Goal: Participate in discussion: Share content

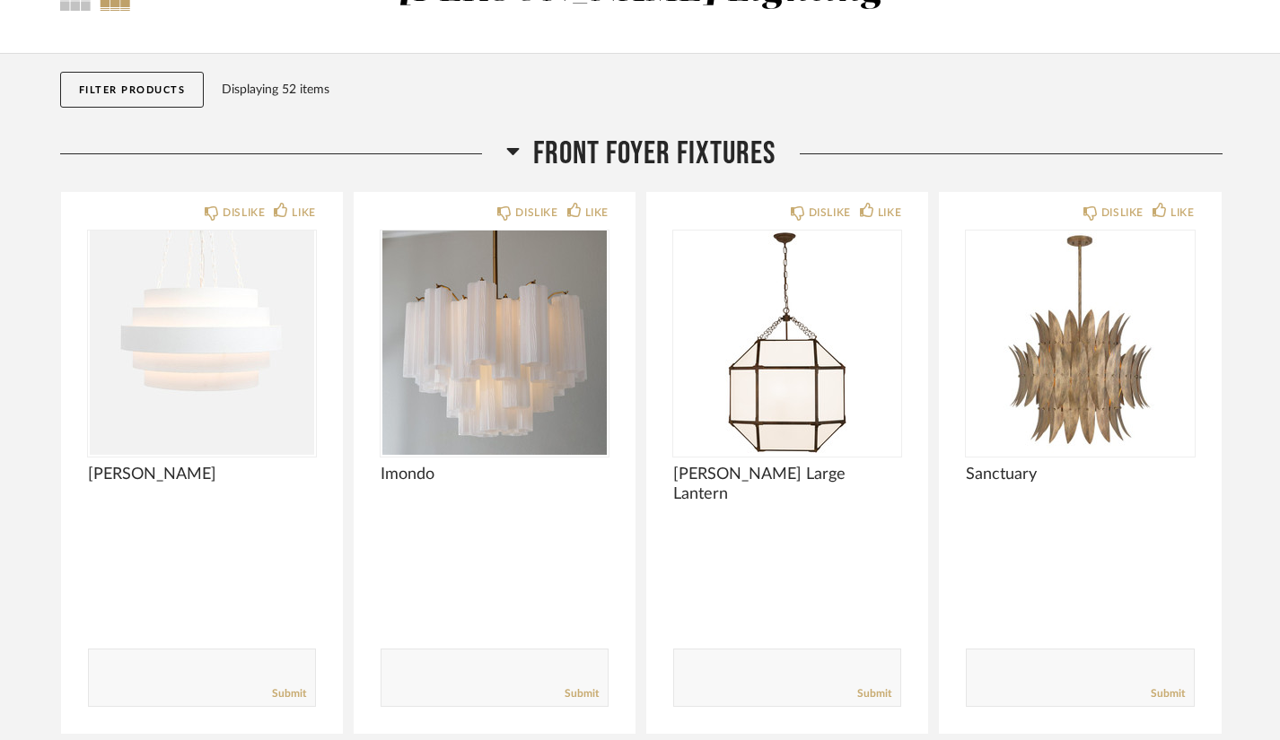
scroll to position [164, 0]
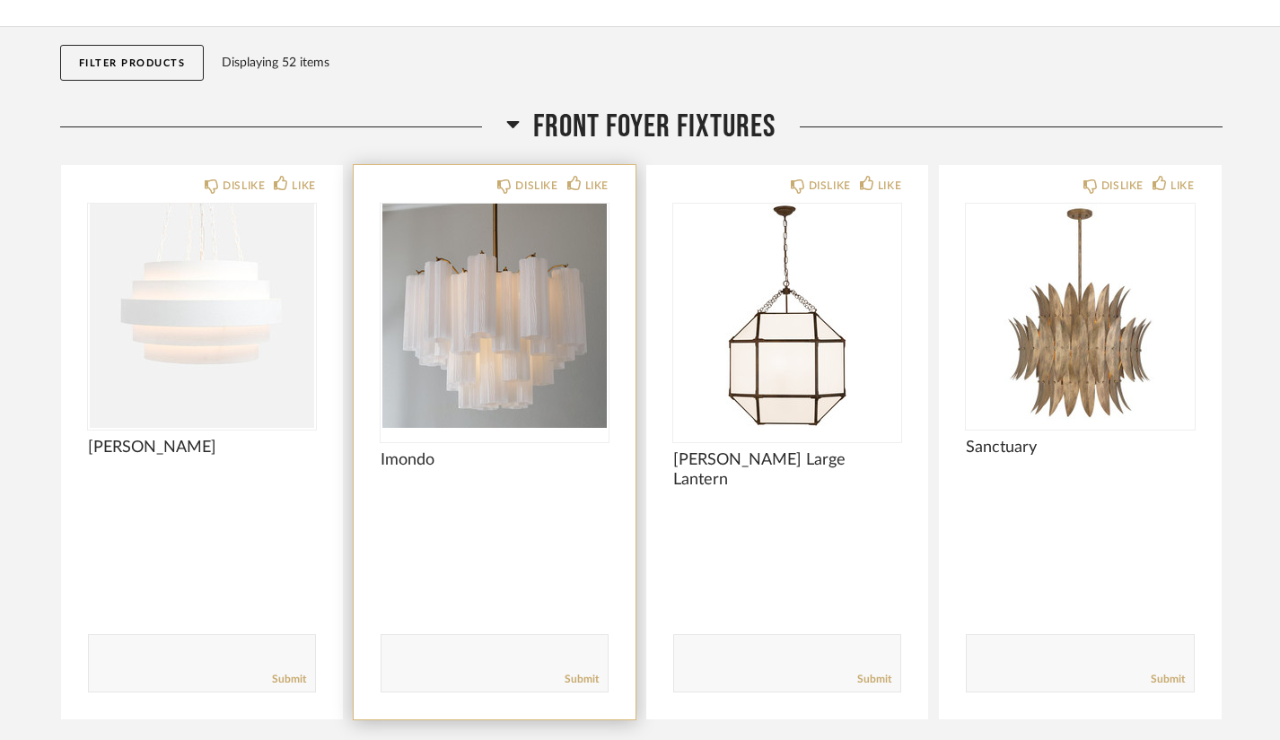
click at [481, 352] on img "0" at bounding box center [495, 316] width 228 height 224
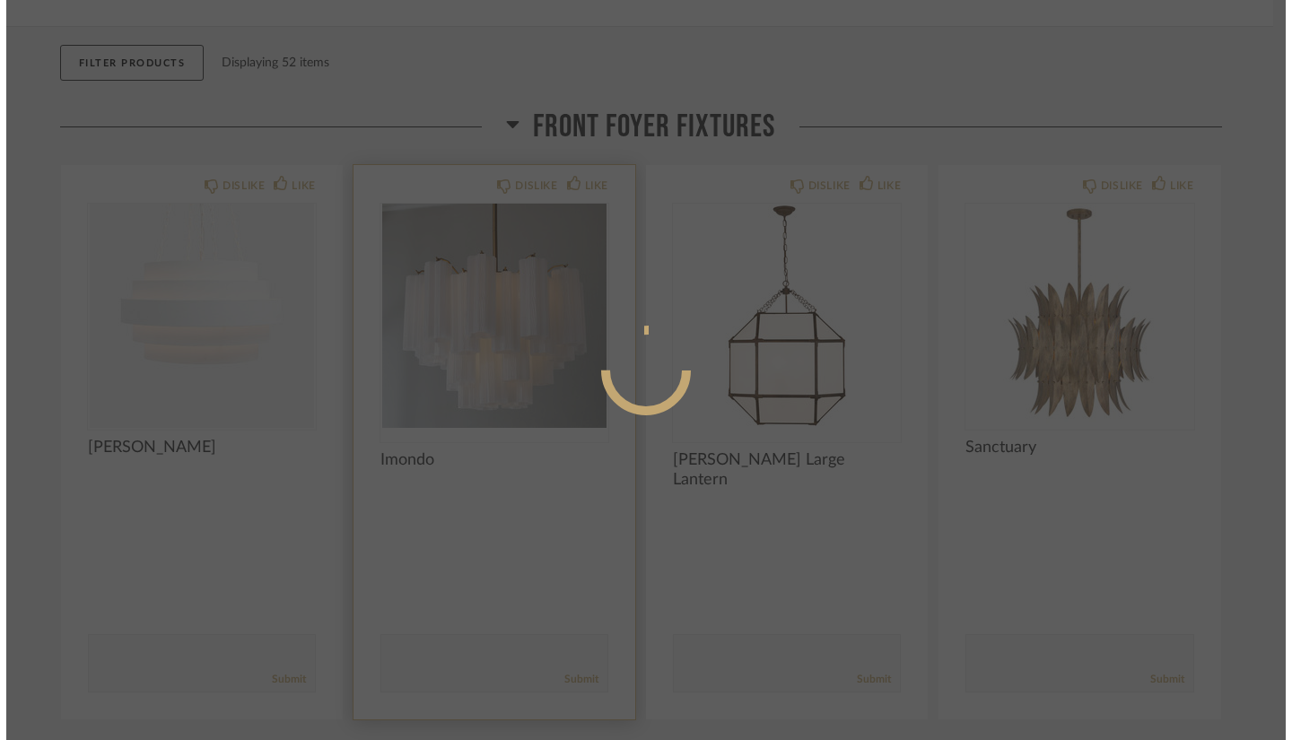
scroll to position [0, 0]
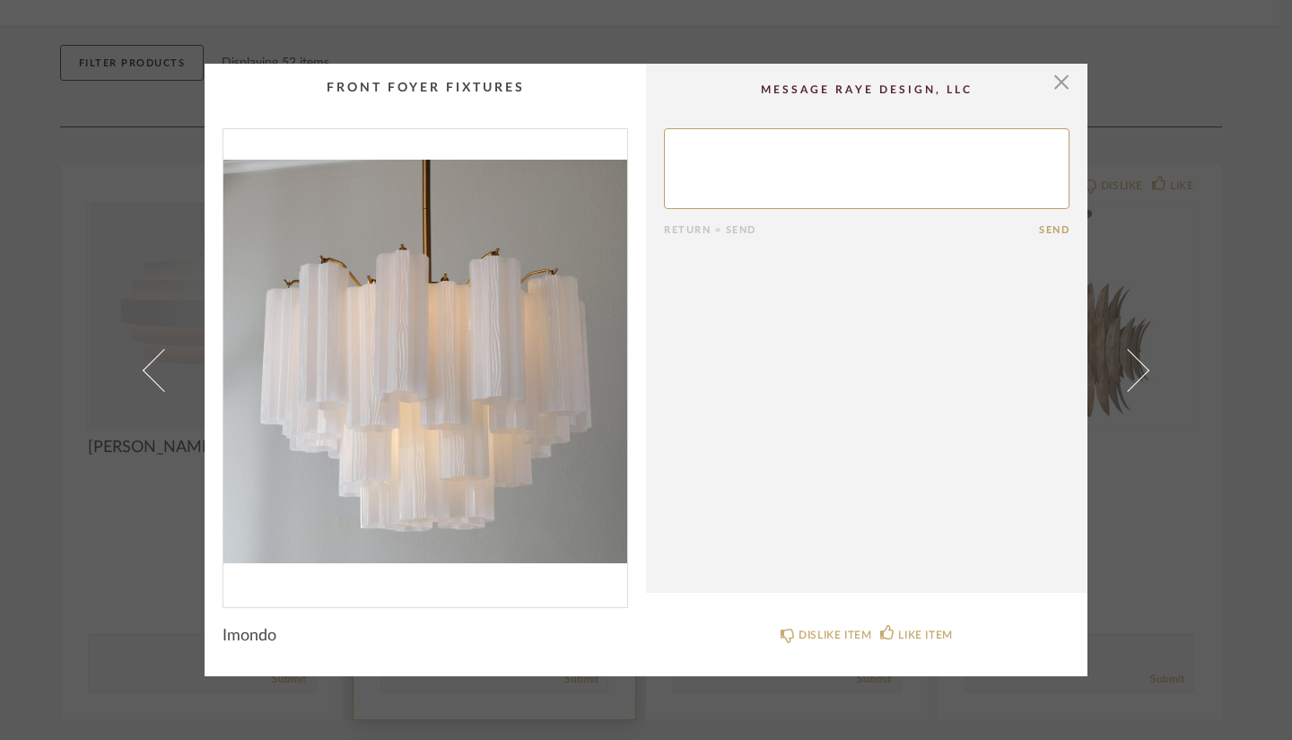
click at [481, 352] on img "0" at bounding box center [425, 361] width 404 height 464
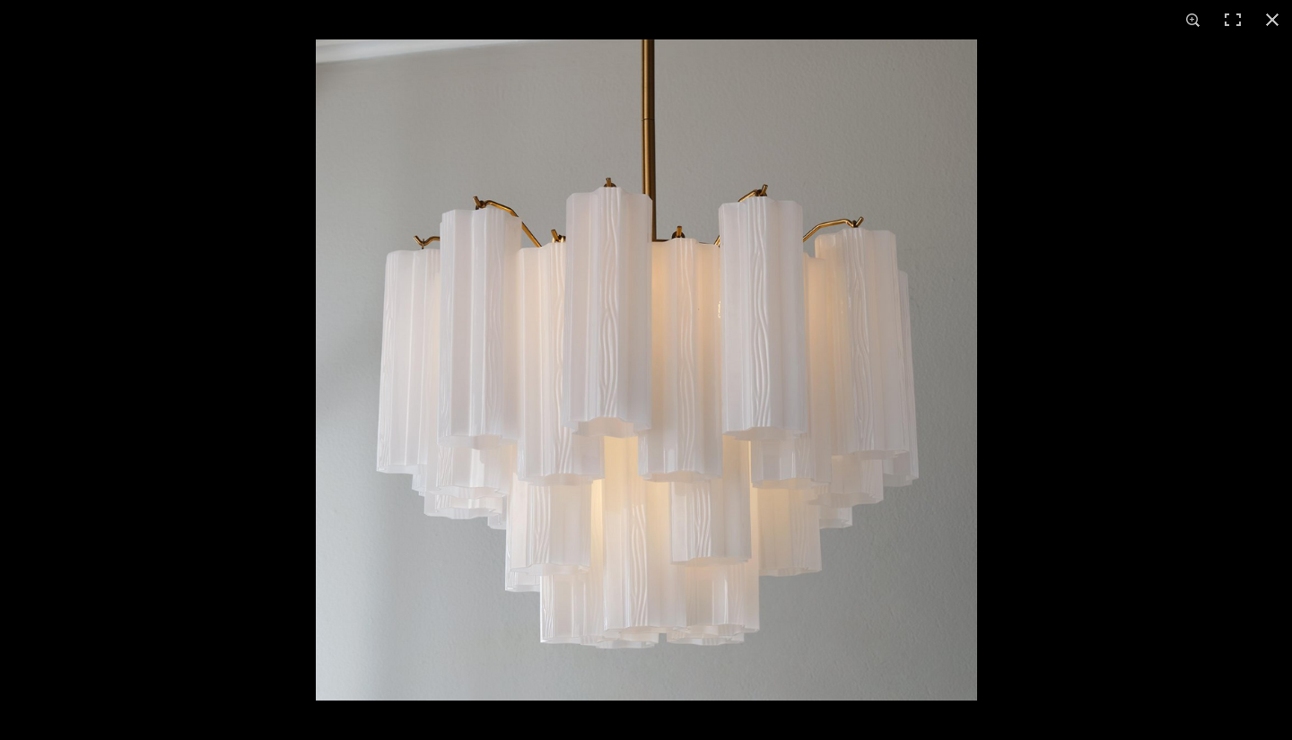
click at [653, 378] on img at bounding box center [646, 369] width 661 height 661
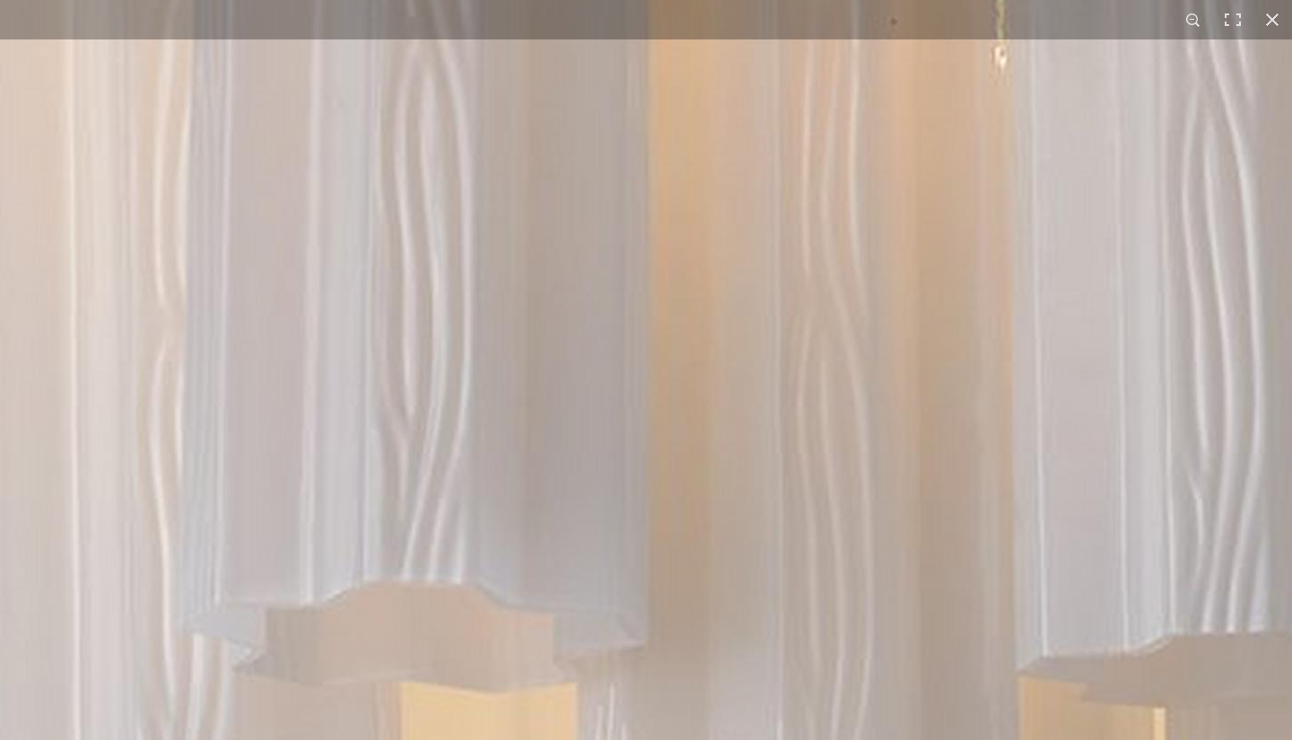
click at [653, 378] on img at bounding box center [622, 338] width 3447 height 3447
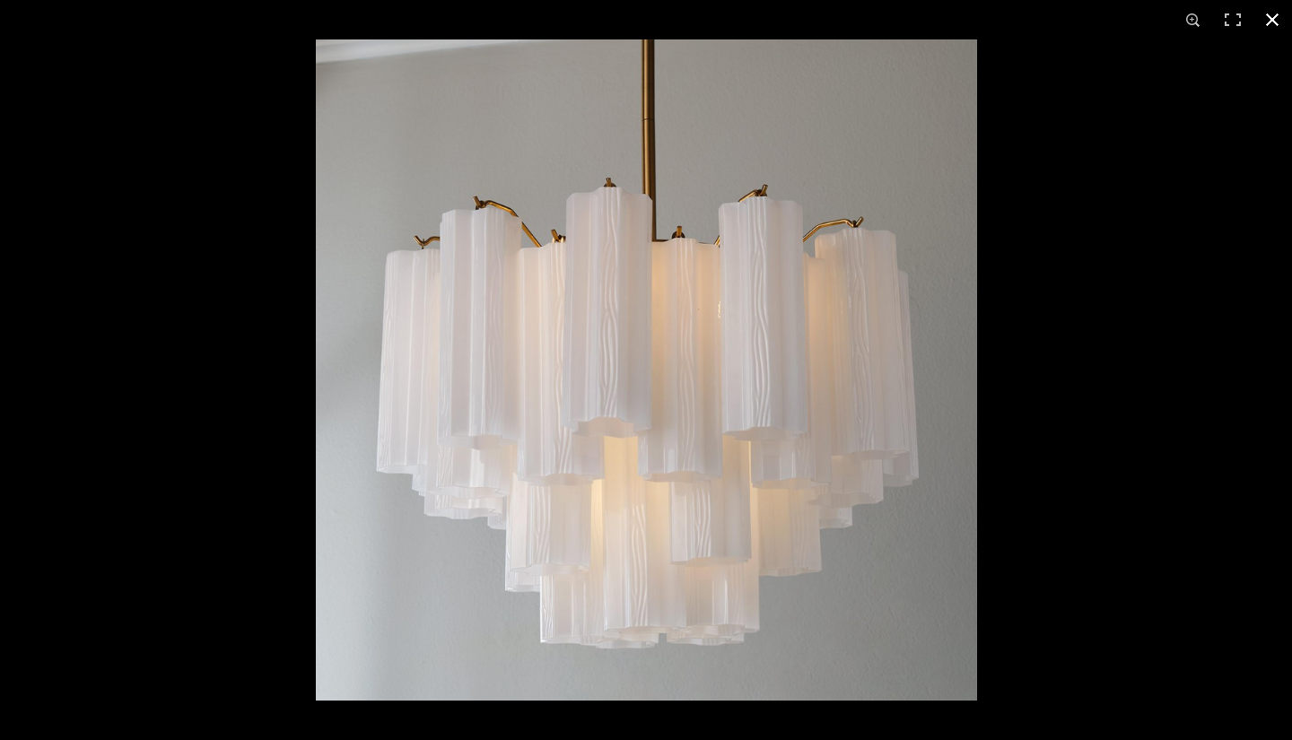
click at [1175, 21] on button at bounding box center [1272, 19] width 39 height 39
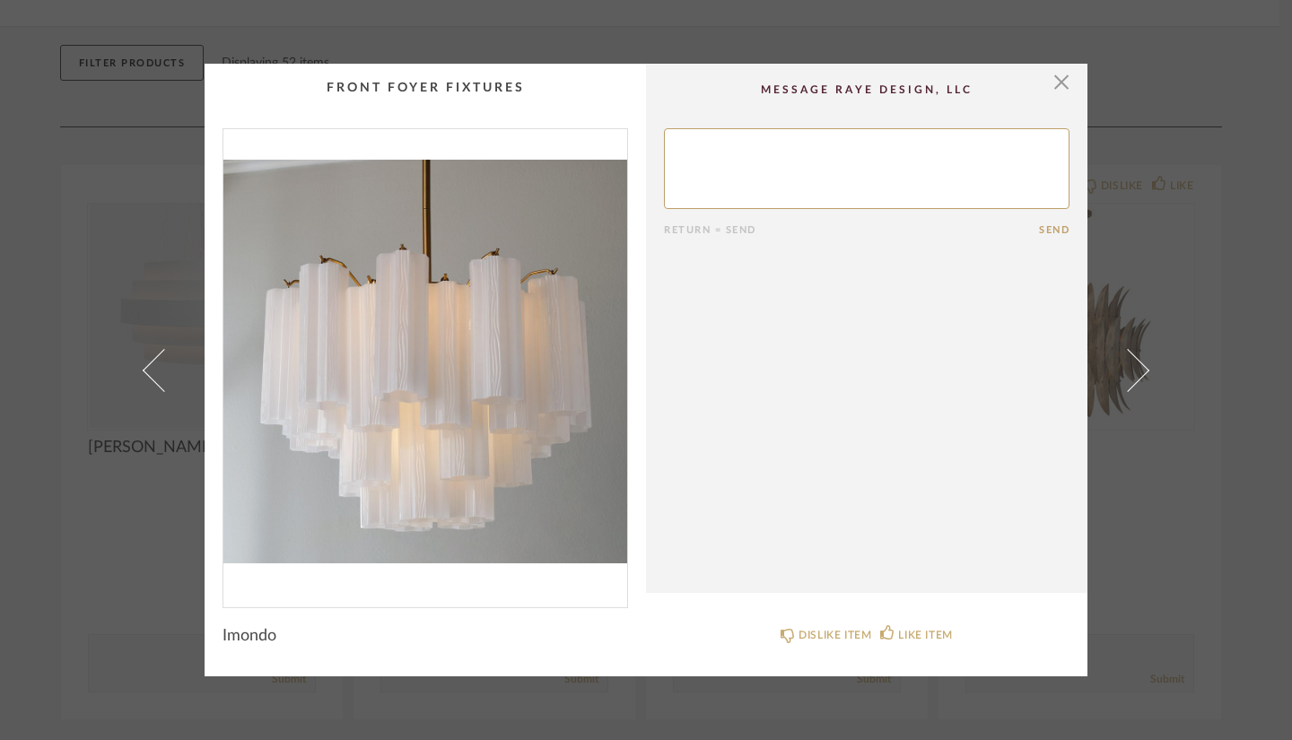
click at [1158, 450] on div "× Return = Send Send Imondo DISLIKE ITEM LIKE ITEM" at bounding box center [646, 370] width 1292 height 740
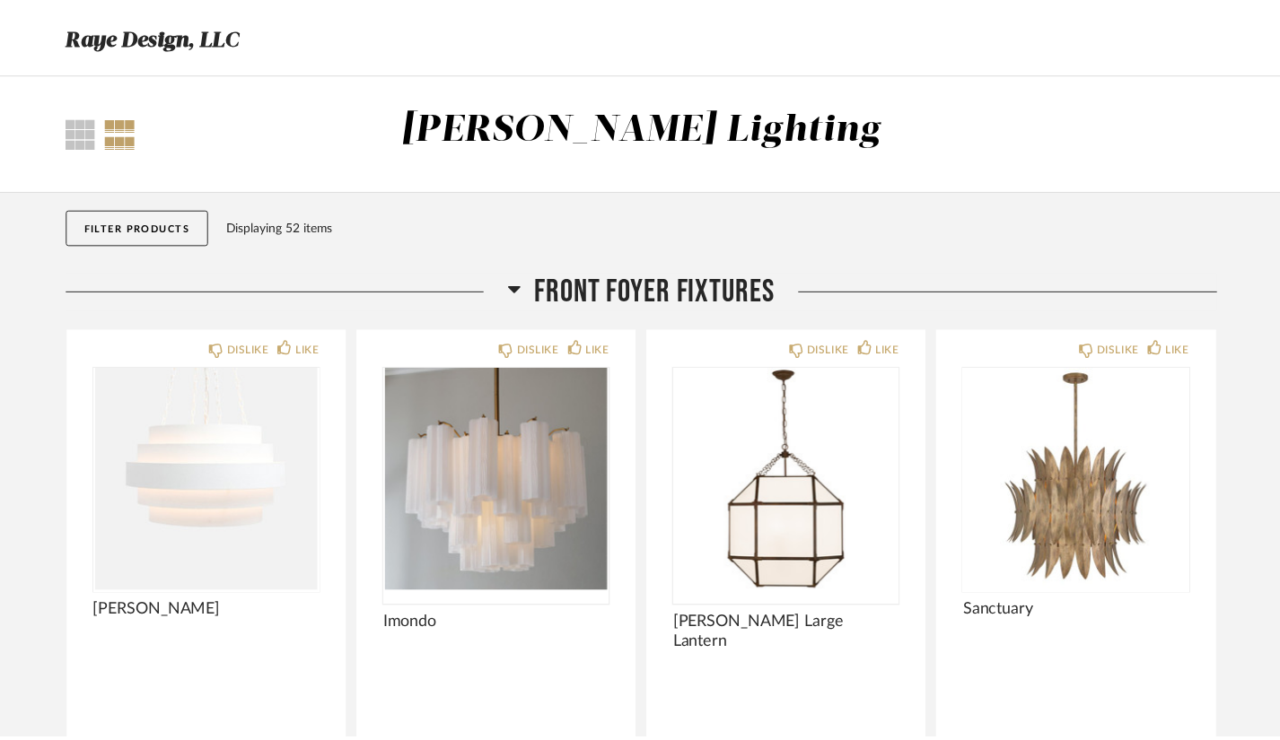
scroll to position [164, 0]
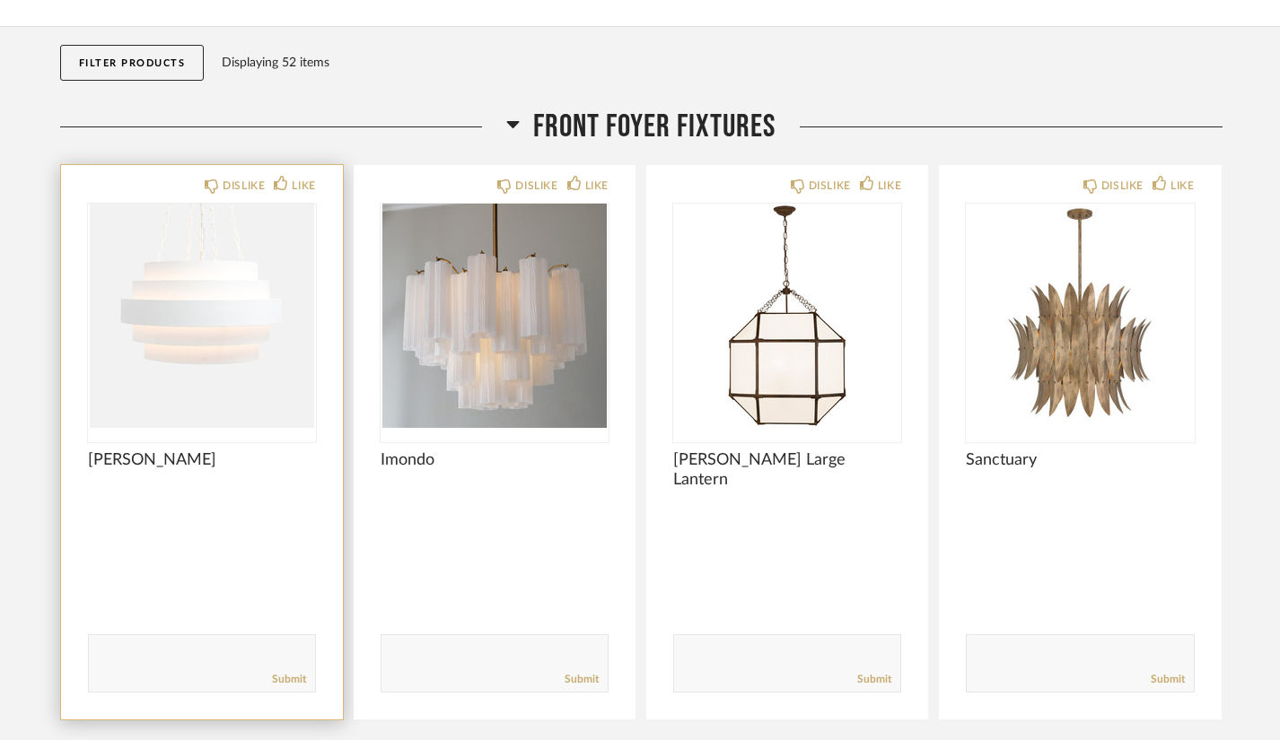
click at [235, 292] on img "0" at bounding box center [202, 316] width 228 height 224
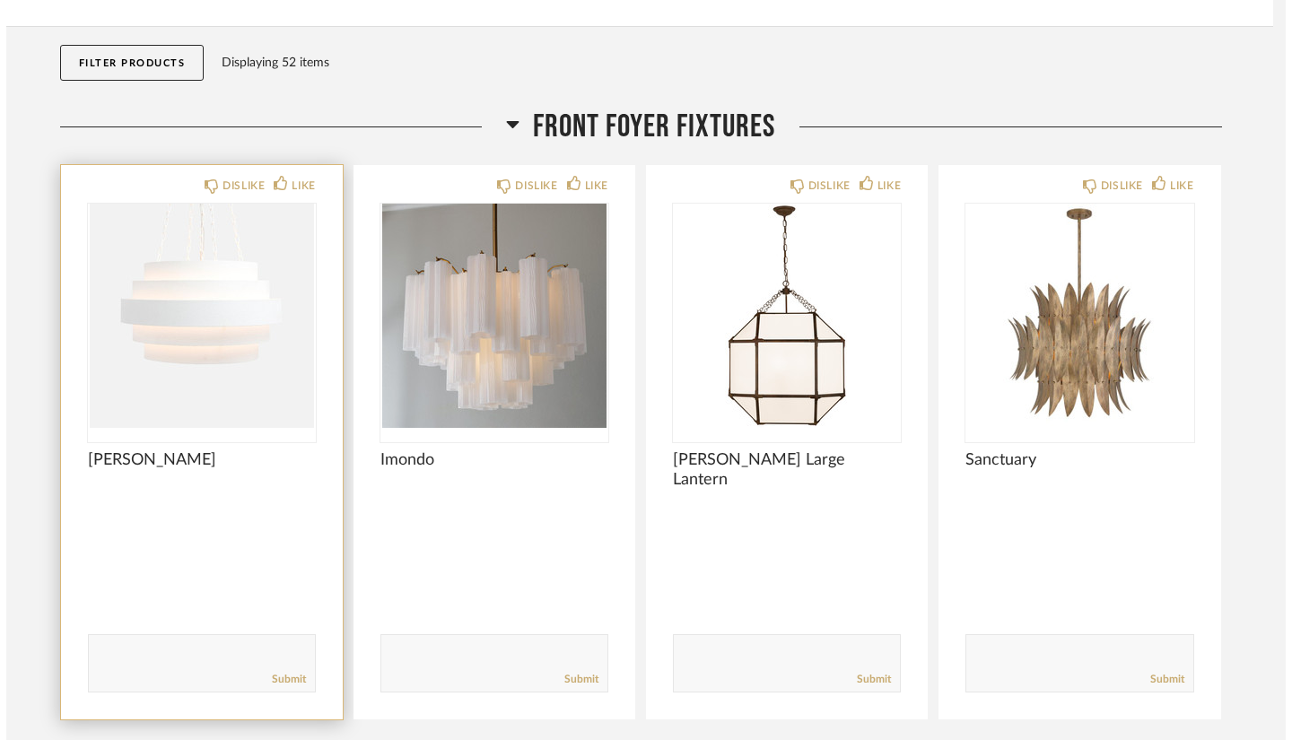
scroll to position [0, 0]
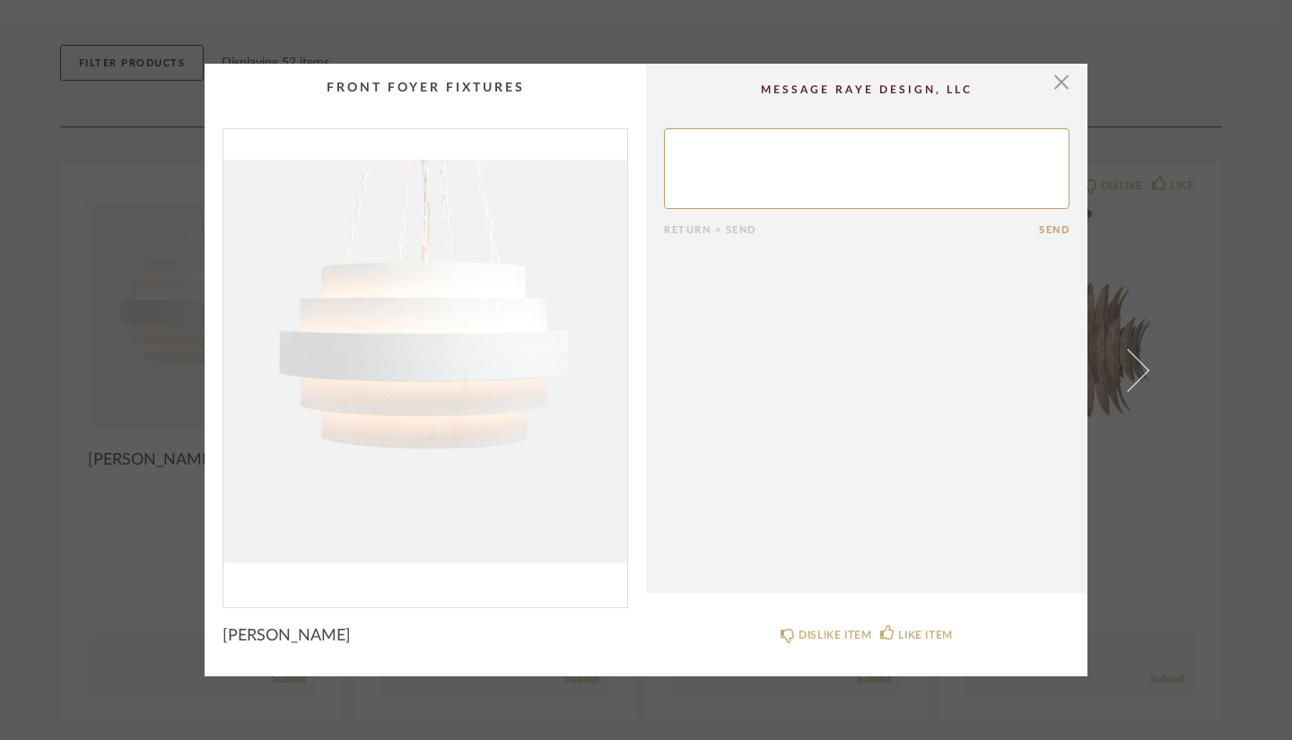
click at [442, 331] on img "0" at bounding box center [425, 361] width 404 height 464
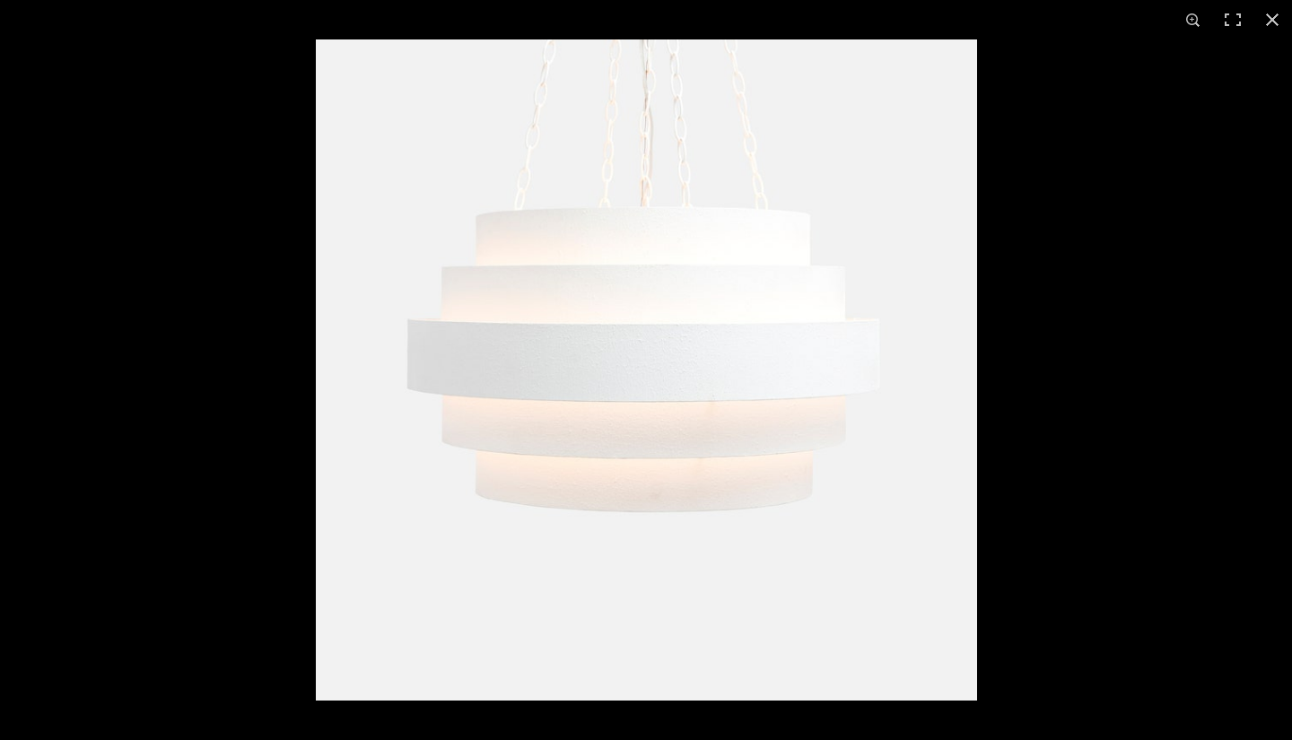
click at [603, 330] on img at bounding box center [646, 369] width 661 height 661
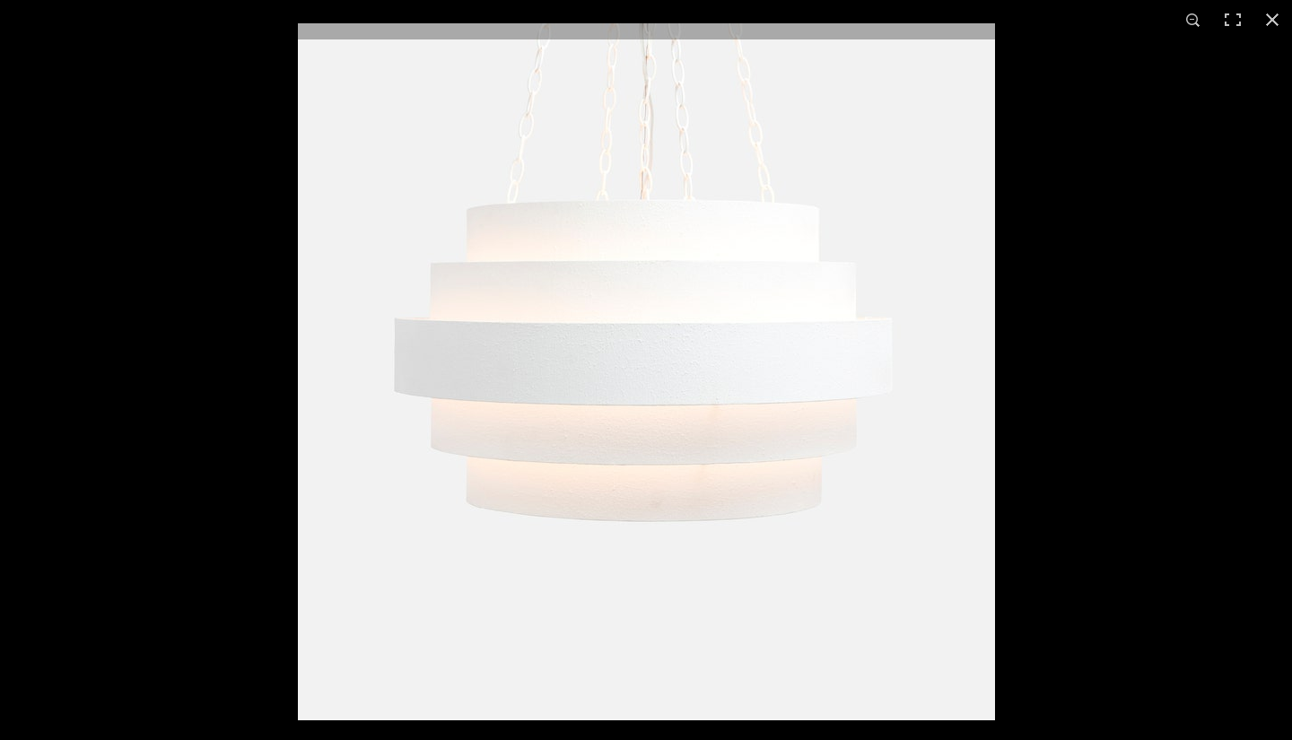
click at [671, 377] on img at bounding box center [646, 371] width 697 height 697
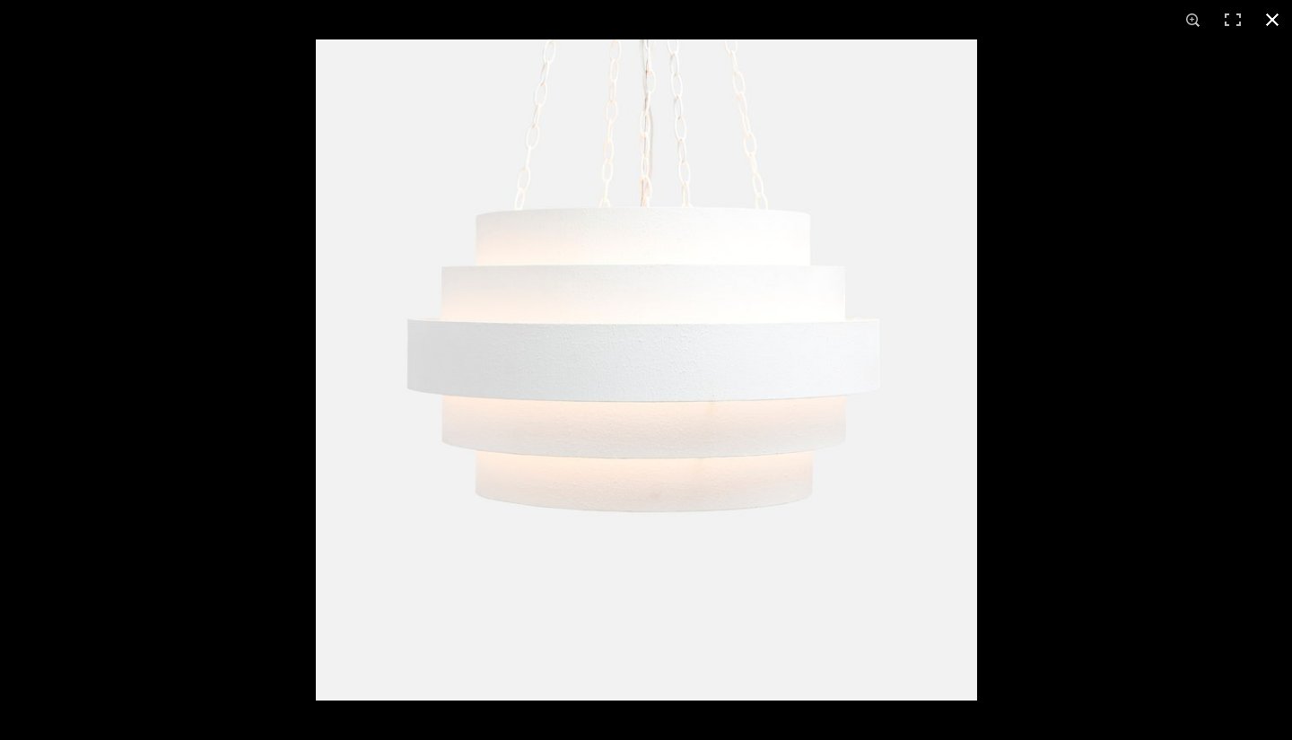
click at [1175, 23] on button at bounding box center [1272, 19] width 39 height 39
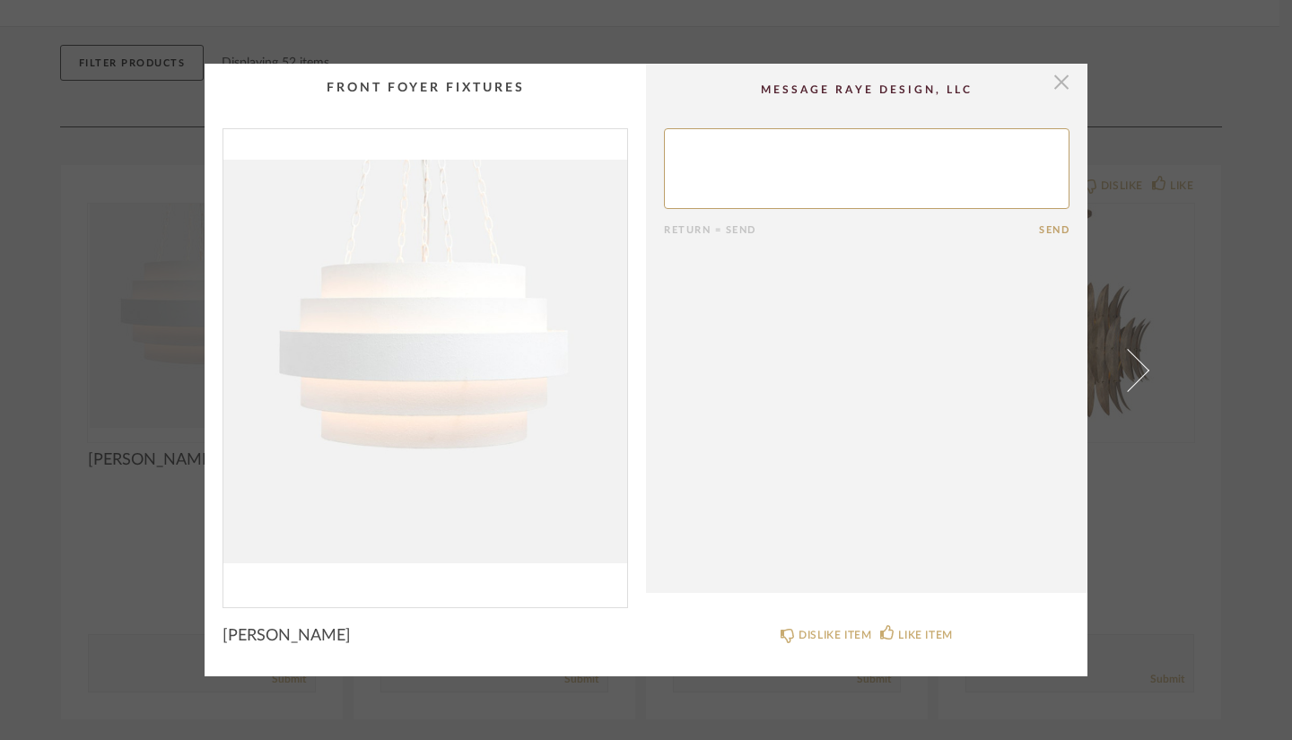
click at [1056, 85] on span "button" at bounding box center [1062, 82] width 36 height 36
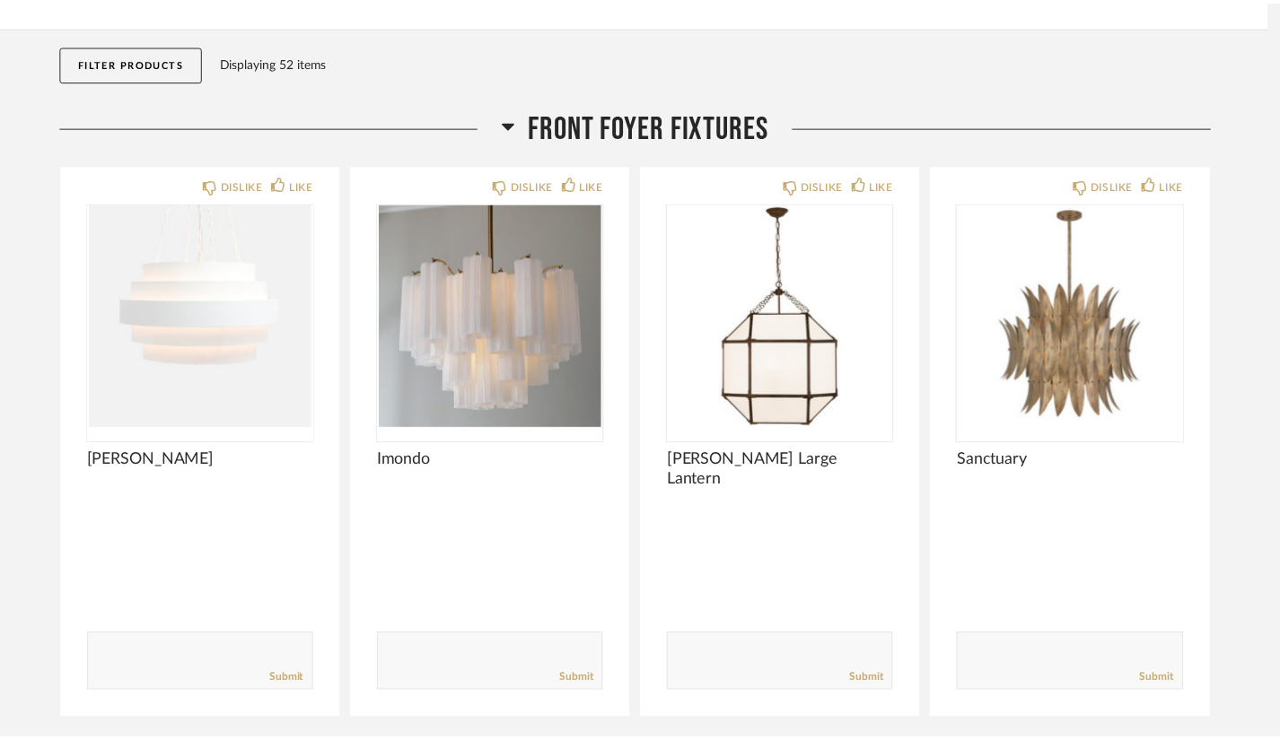
scroll to position [164, 0]
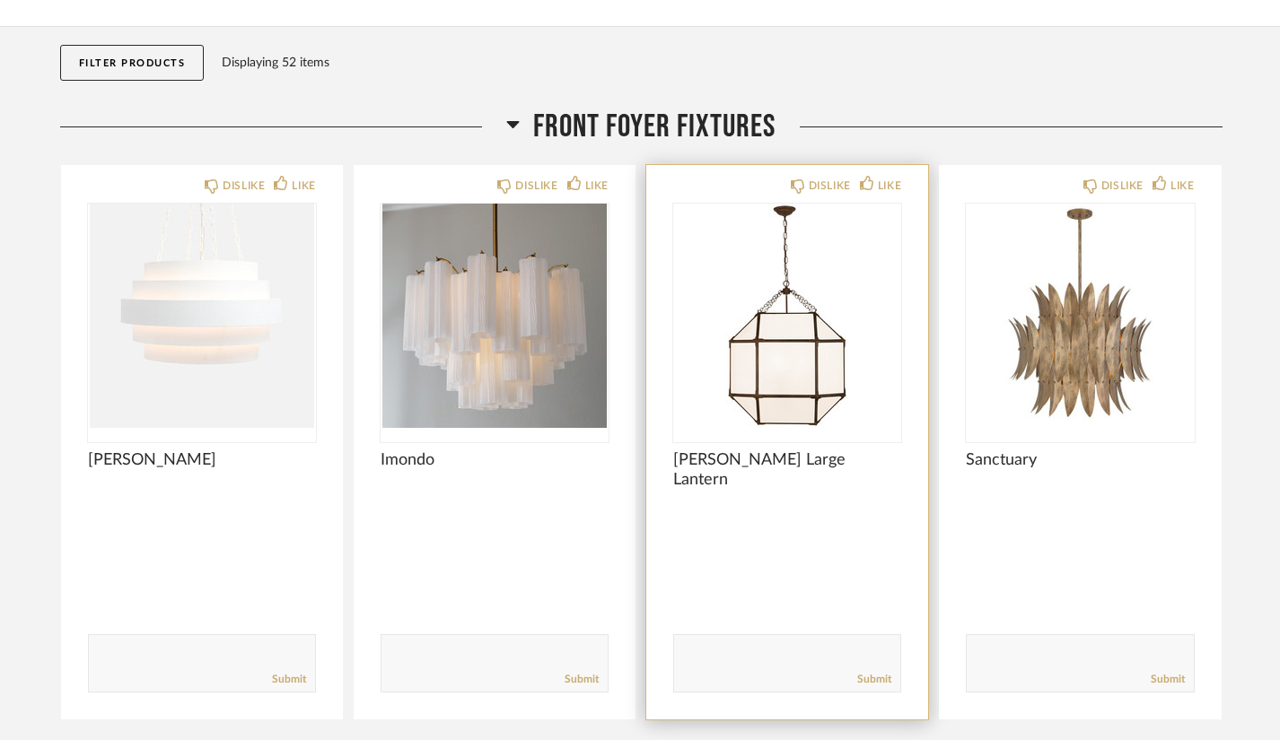
click at [796, 403] on img "0" at bounding box center [787, 316] width 228 height 224
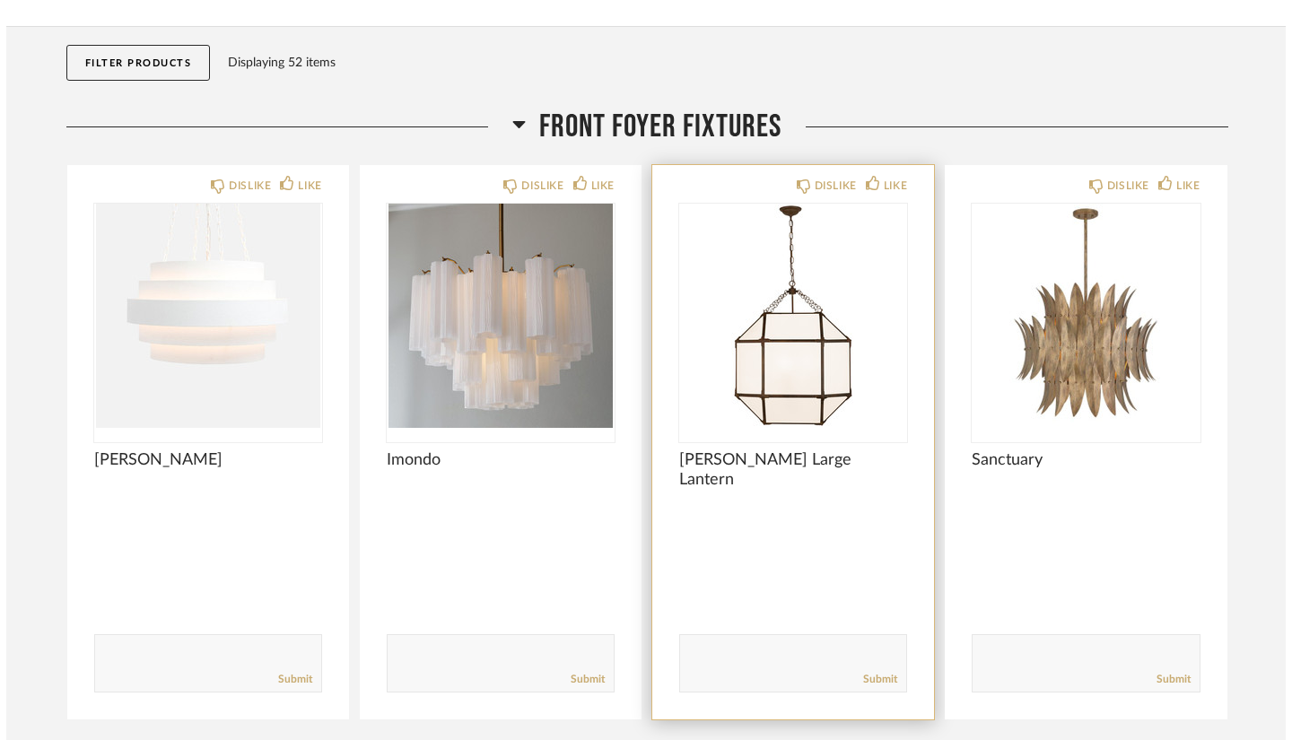
scroll to position [0, 0]
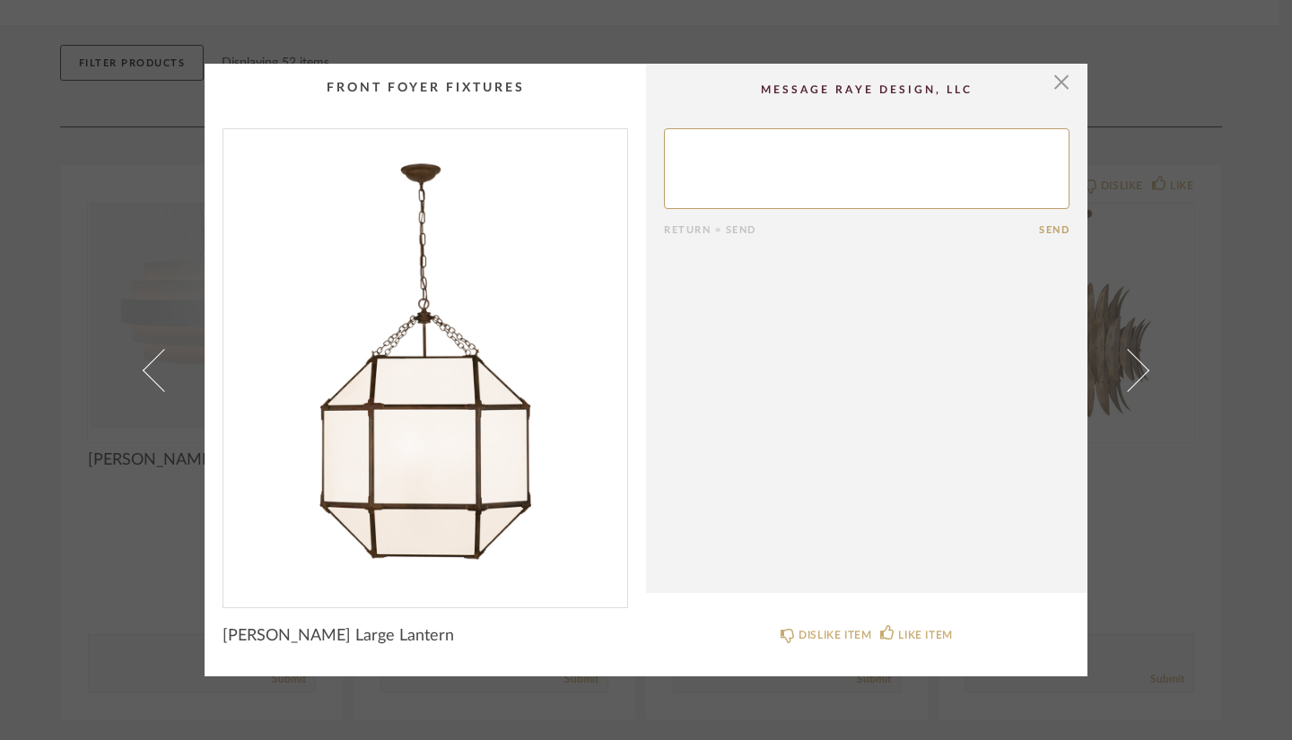
click at [395, 454] on img "0" at bounding box center [425, 361] width 404 height 464
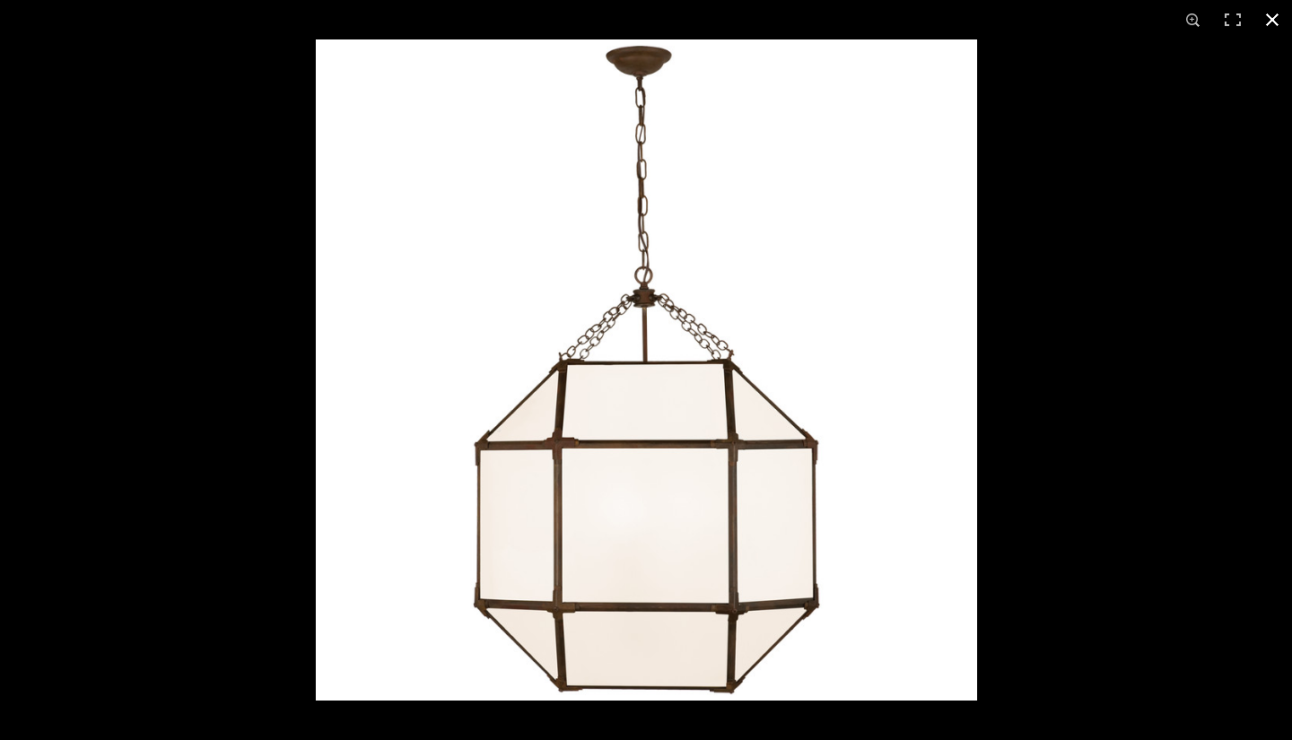
click at [1175, 17] on button at bounding box center [1272, 19] width 39 height 39
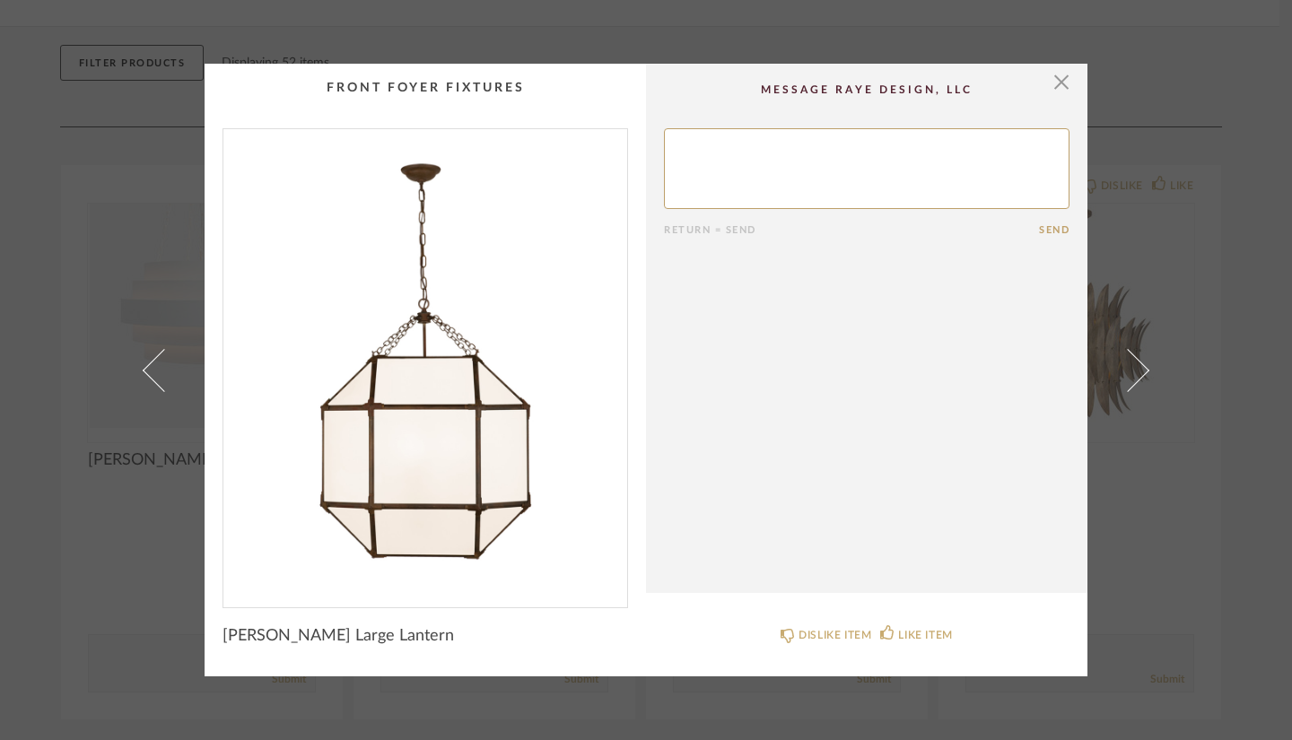
click at [1175, 219] on div "× Return = Send Send [PERSON_NAME] Large Lantern DISLIKE ITEM LIKE ITEM" at bounding box center [646, 370] width 1292 height 740
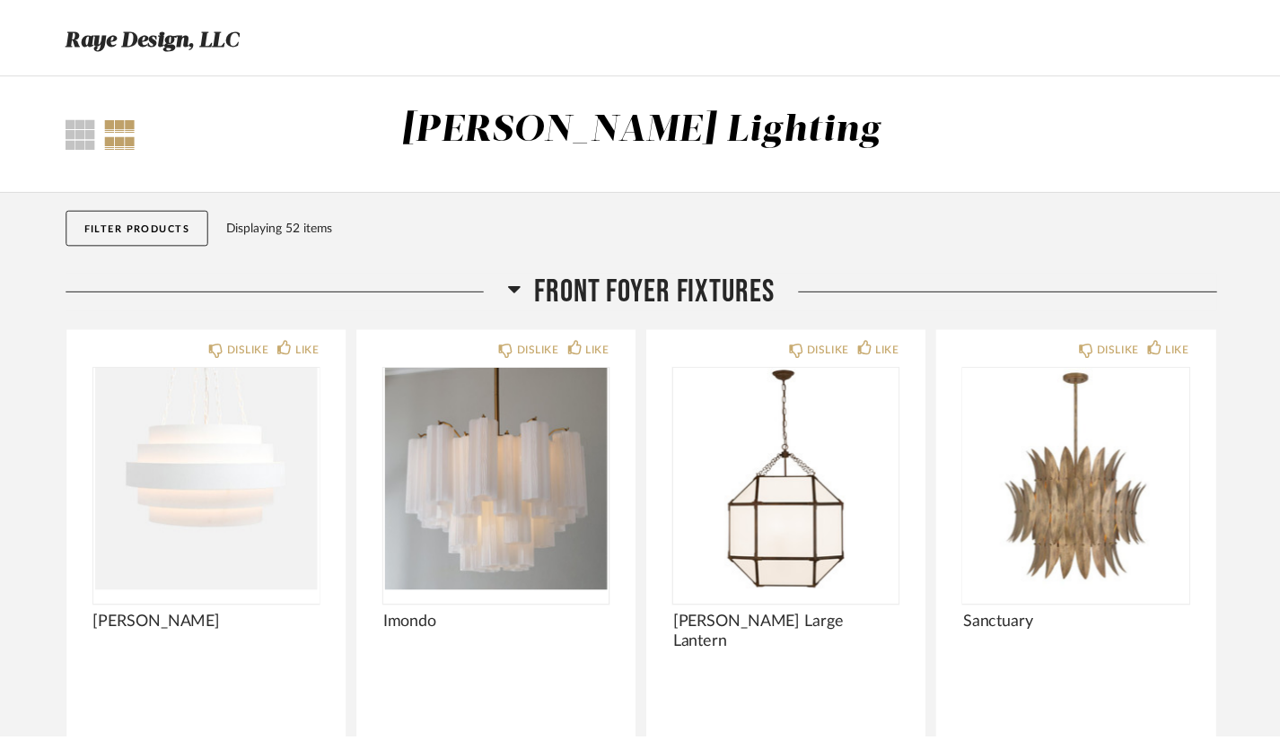
scroll to position [164, 0]
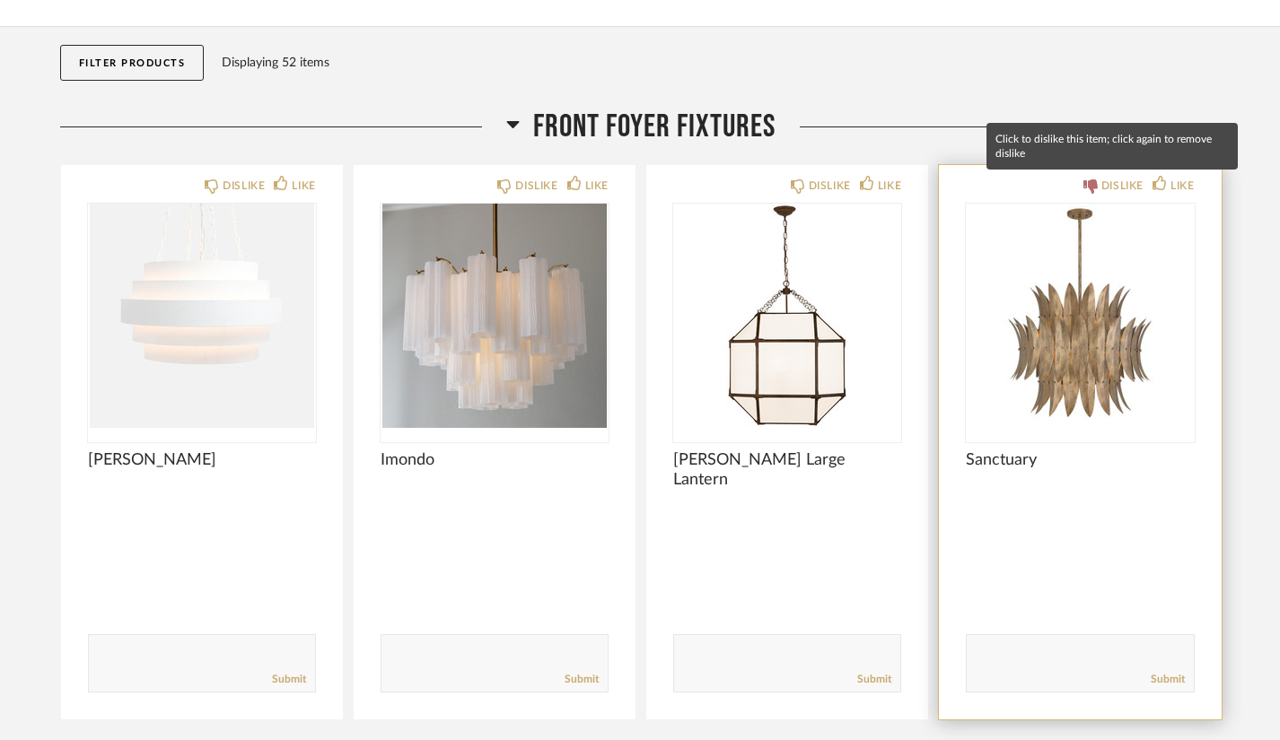
click at [1101, 179] on div "DISLIKE" at bounding box center [1122, 186] width 42 height 18
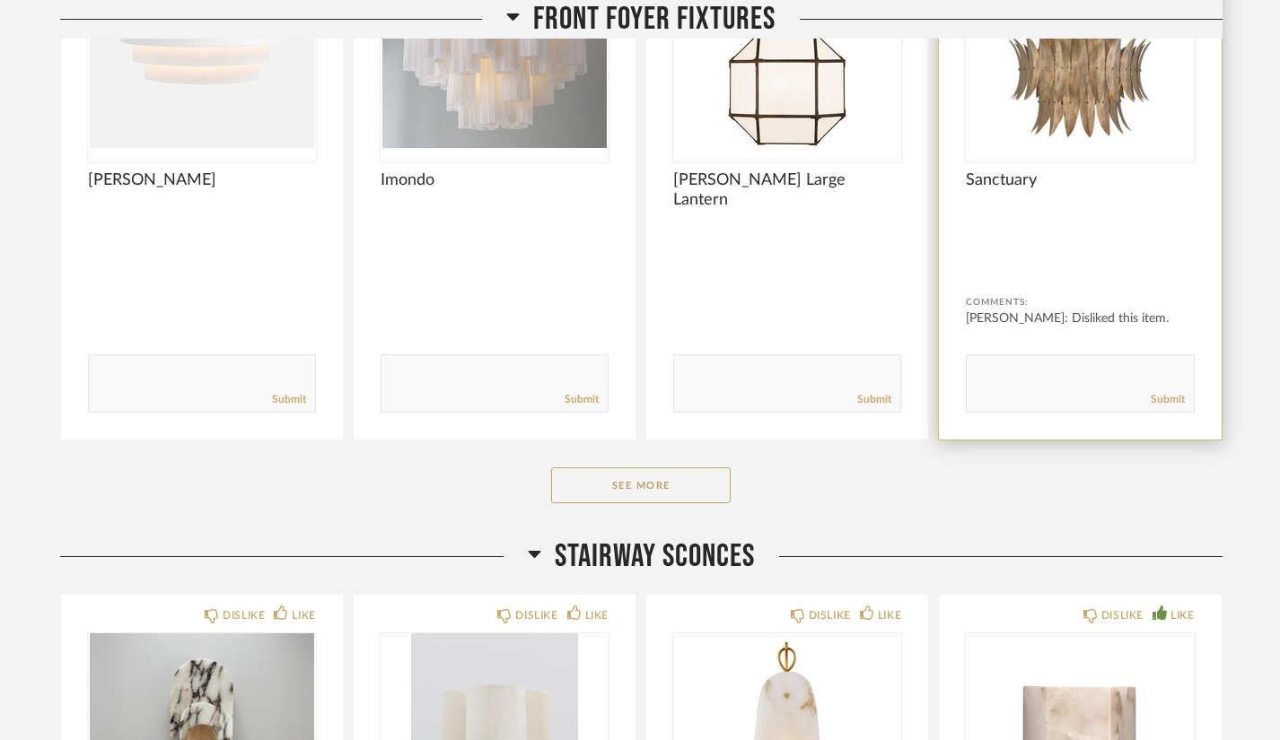
scroll to position [447, 0]
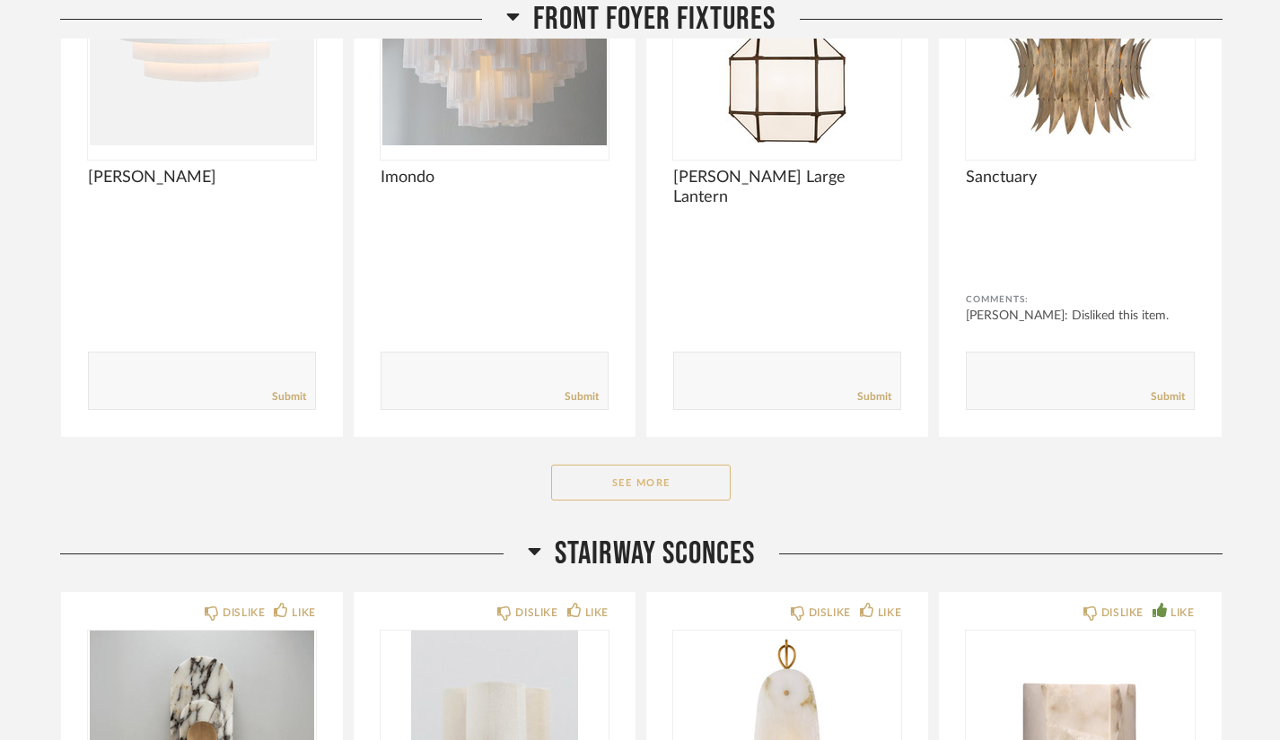
click at [641, 484] on button "See More" at bounding box center [641, 483] width 180 height 36
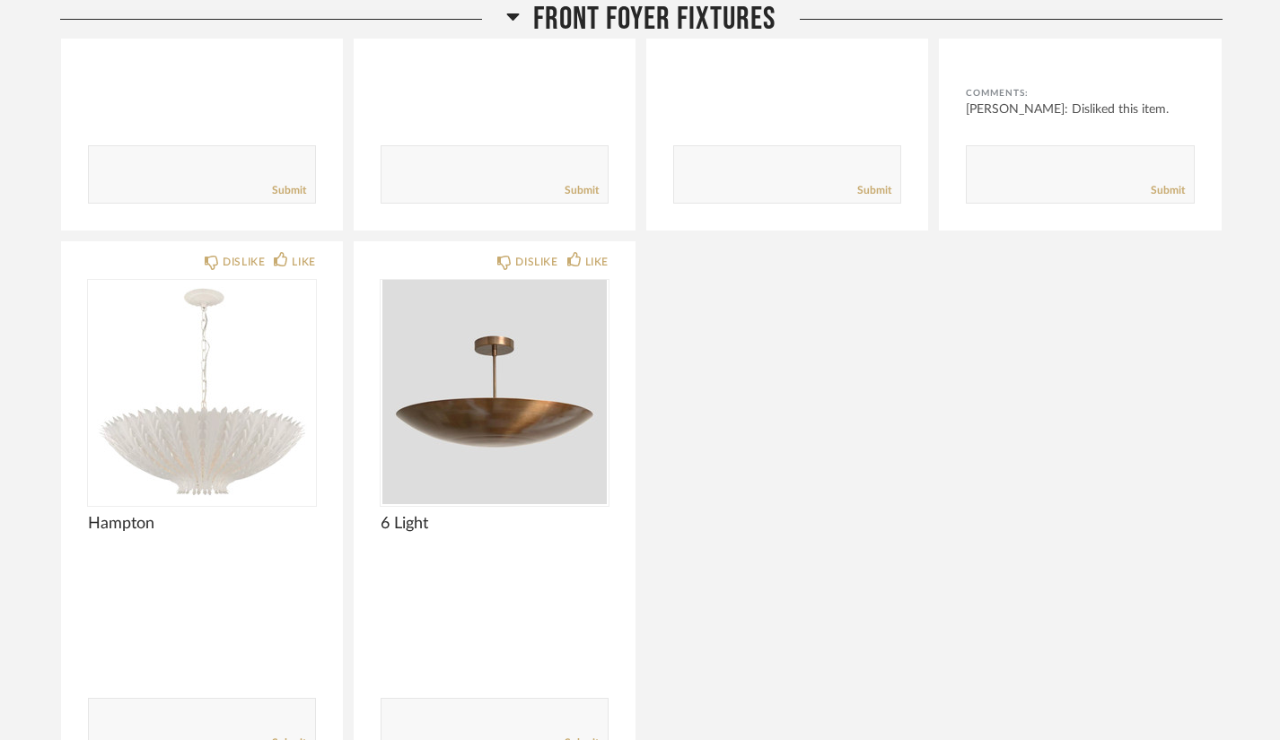
scroll to position [654, 0]
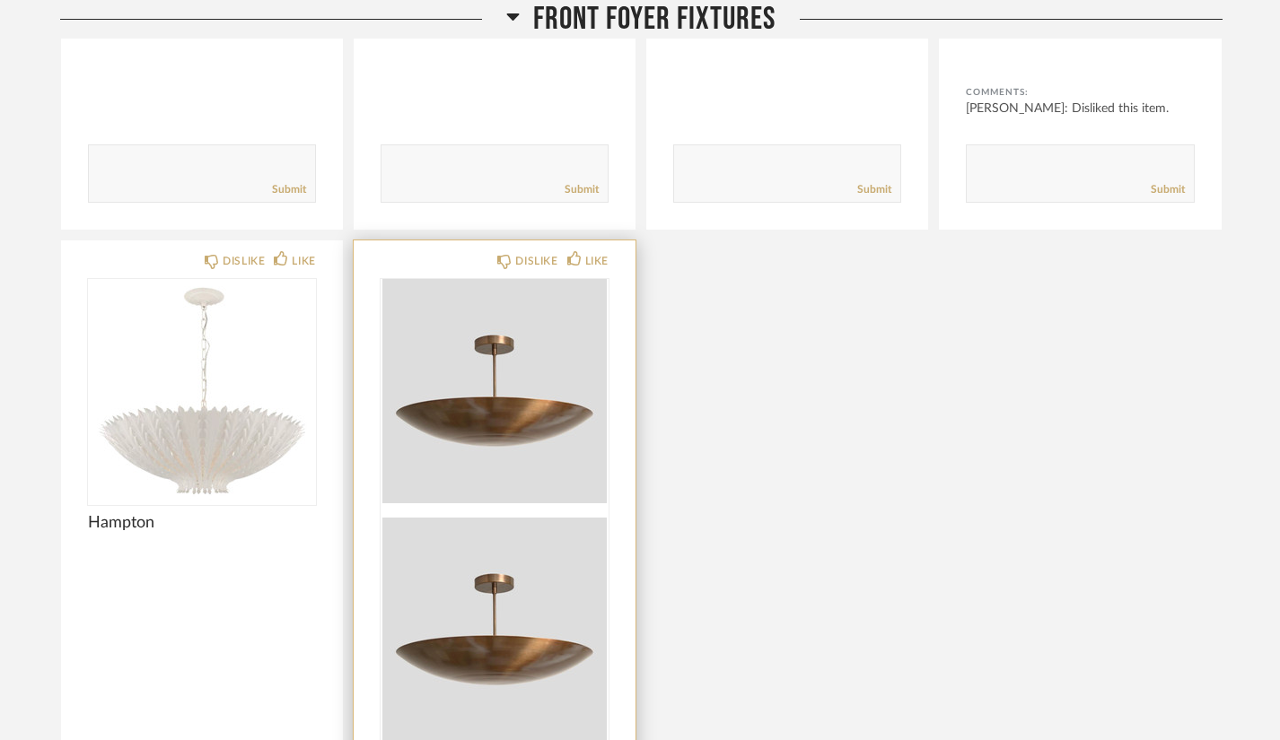
click at [489, 434] on div at bounding box center [495, 510] width 228 height 463
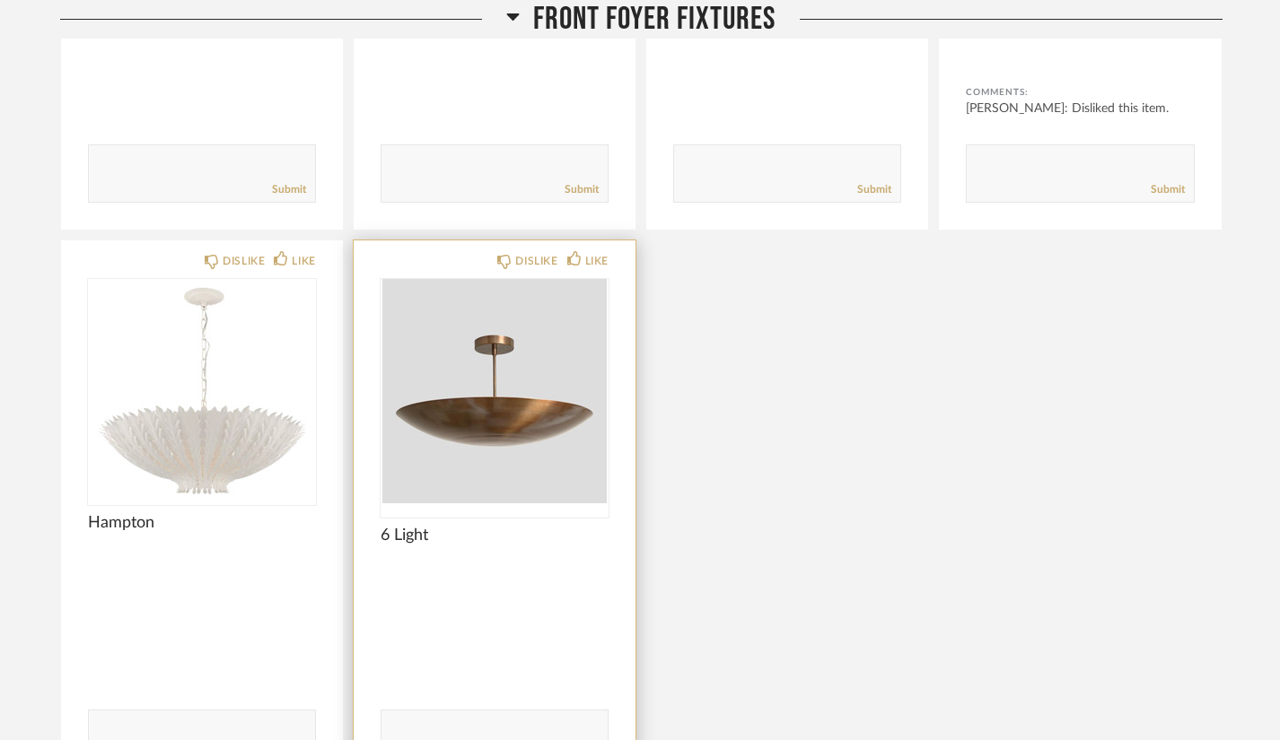
click at [511, 250] on div "DISLIKE LIKE 6 Light Comments: Submit" at bounding box center [495, 518] width 282 height 555
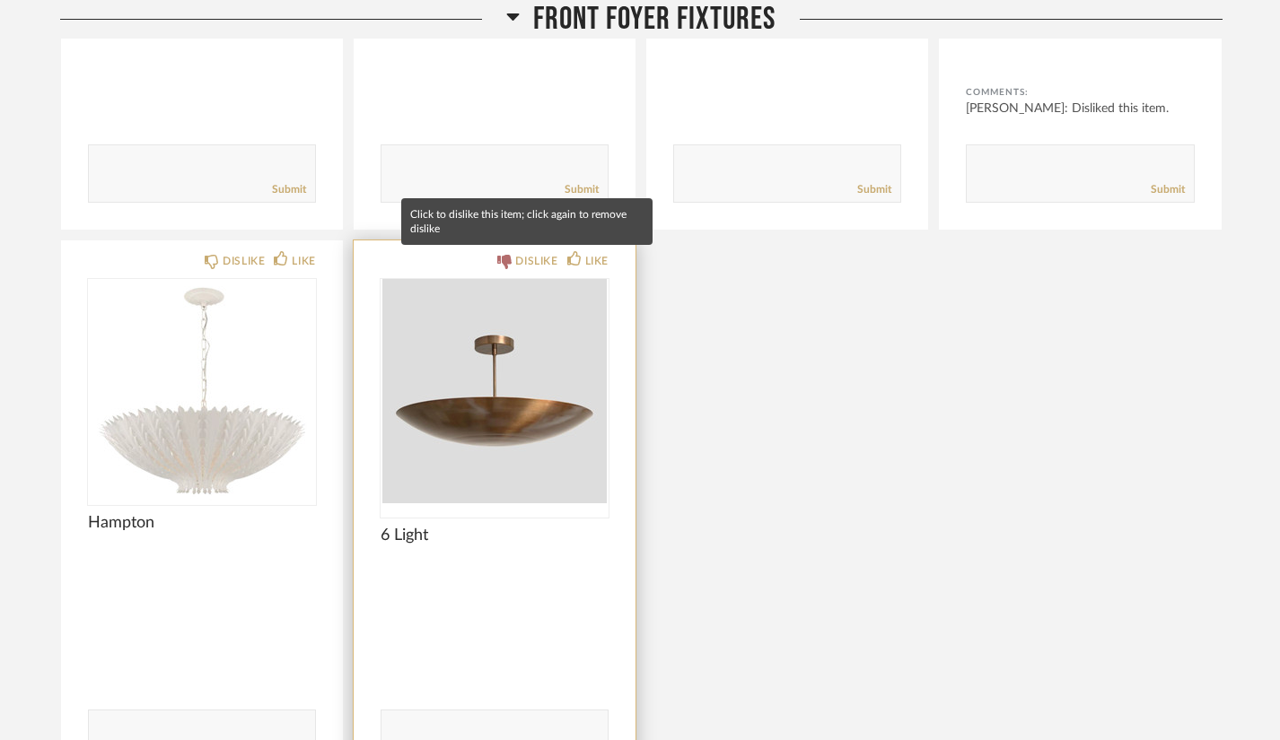
click at [506, 261] on icon at bounding box center [504, 262] width 14 height 14
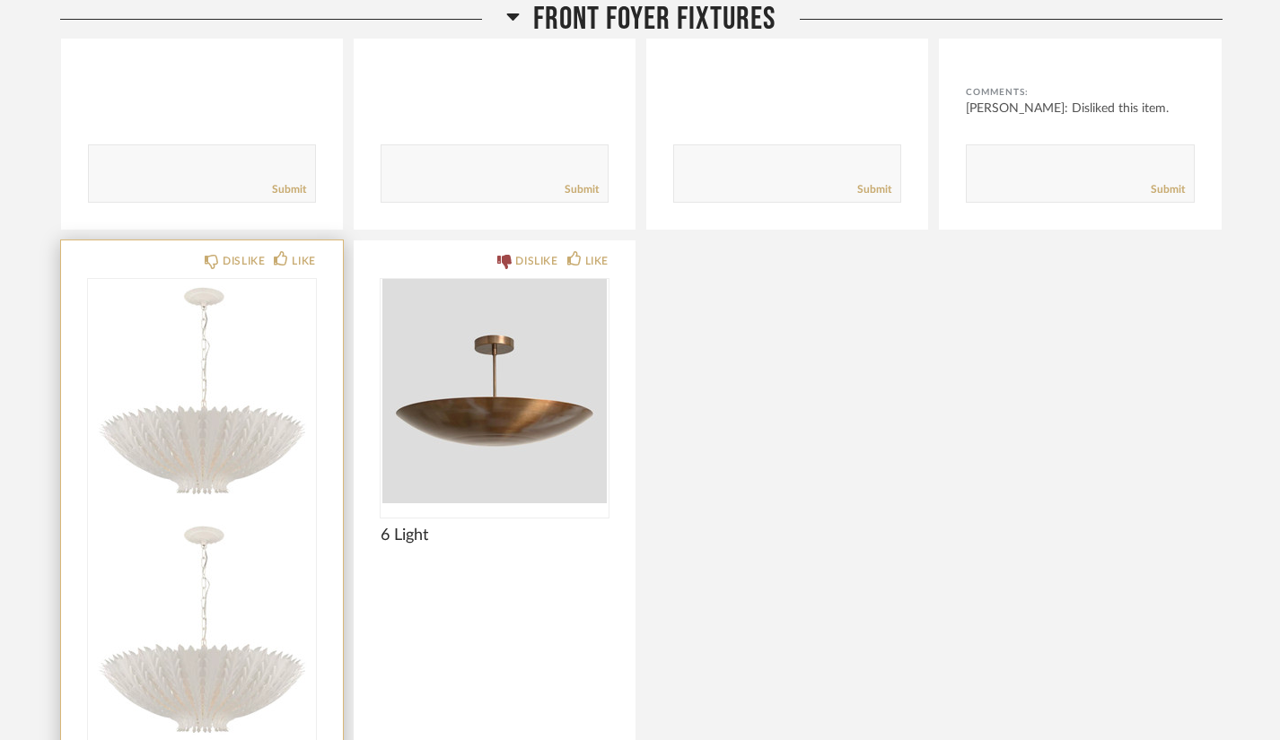
click at [213, 518] on img at bounding box center [202, 630] width 228 height 224
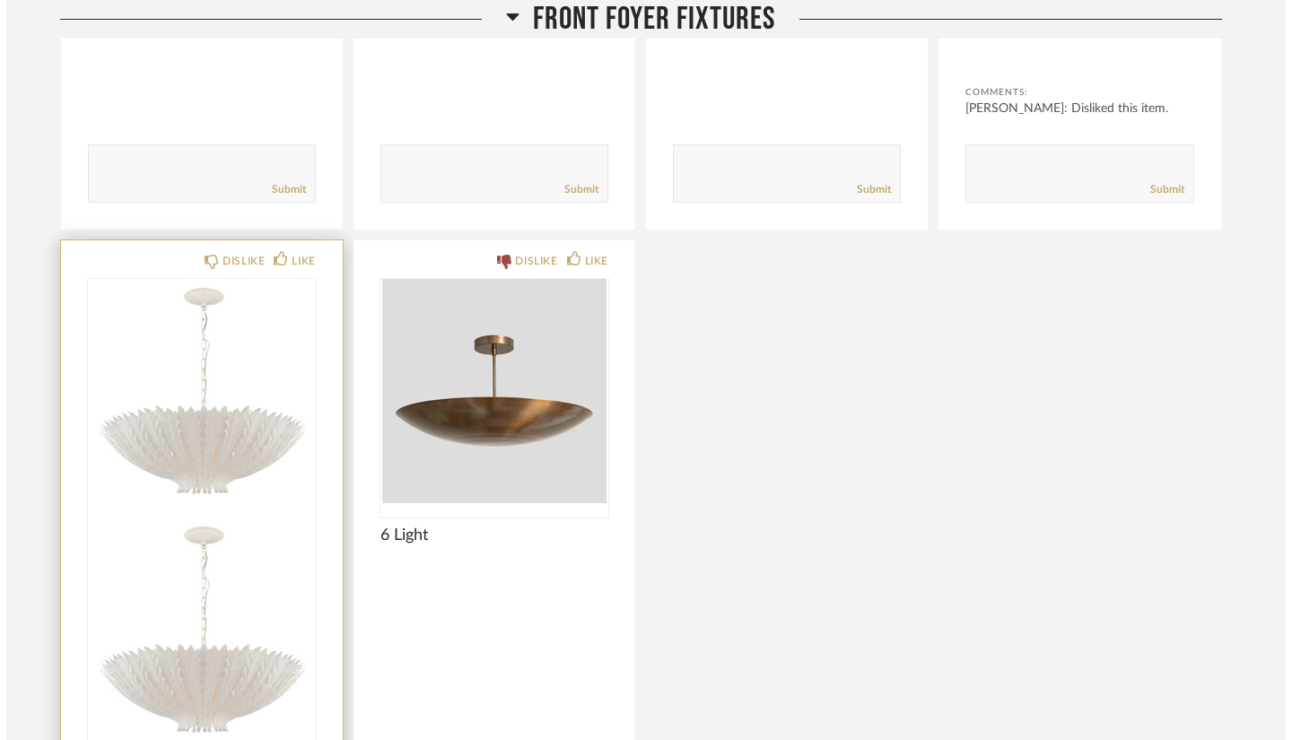
scroll to position [0, 0]
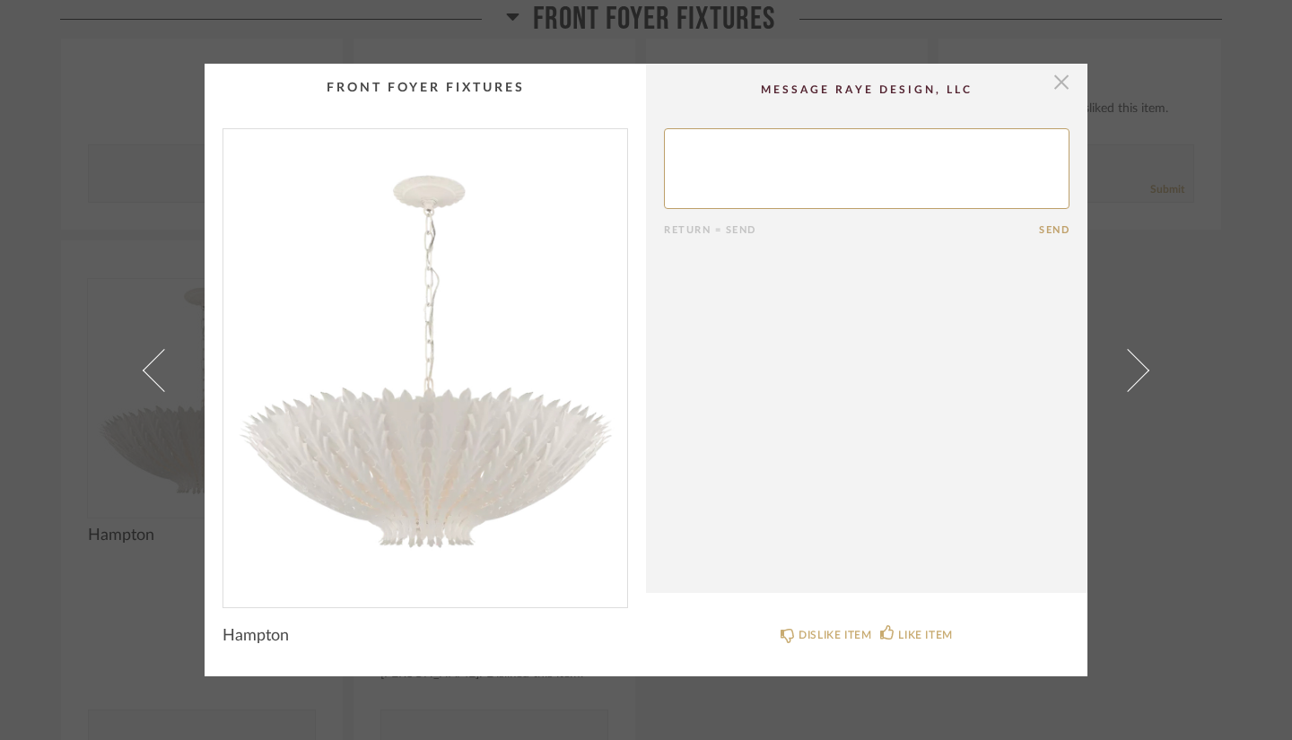
click at [1064, 81] on span "button" at bounding box center [1062, 82] width 36 height 36
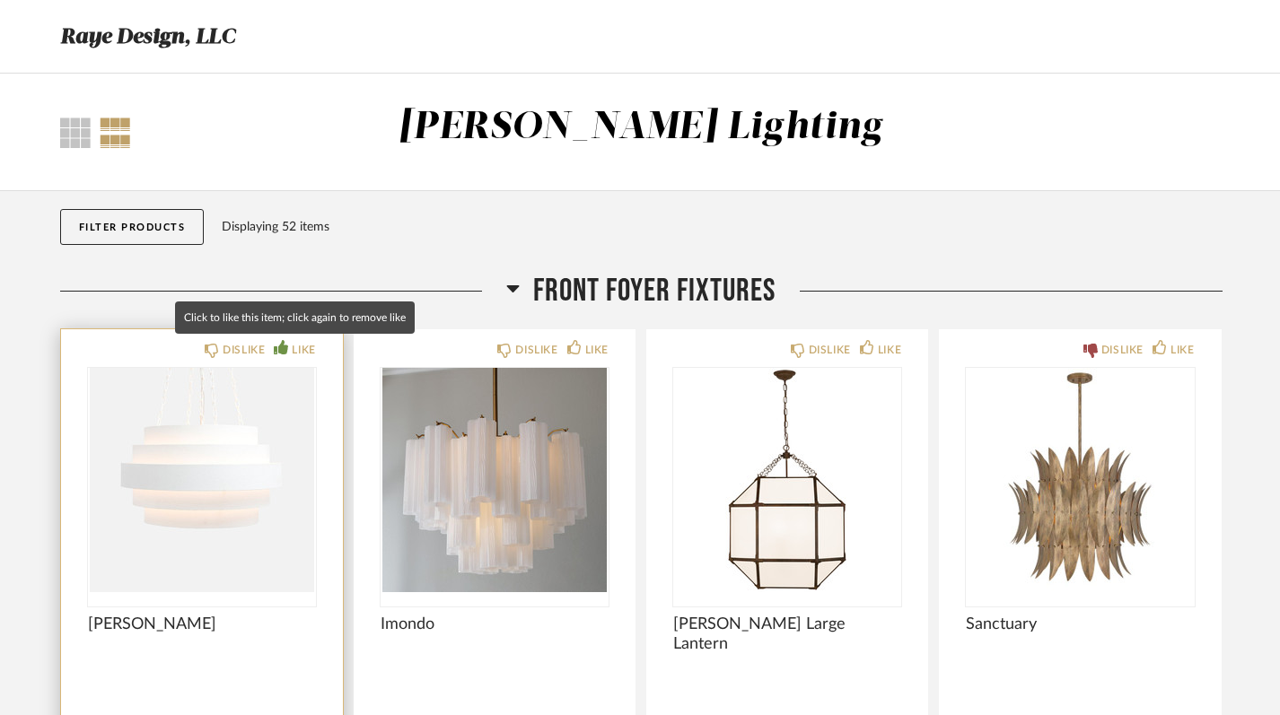
click at [304, 350] on div "LIKE" at bounding box center [303, 350] width 23 height 18
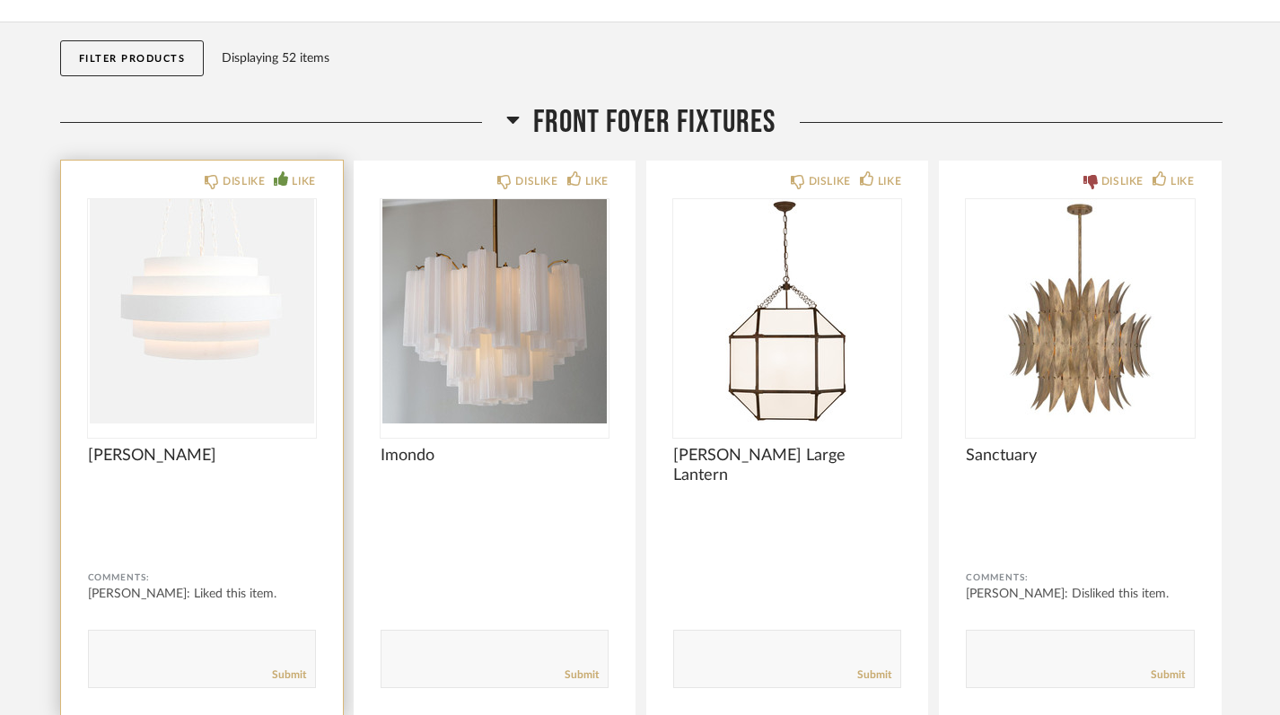
scroll to position [179, 0]
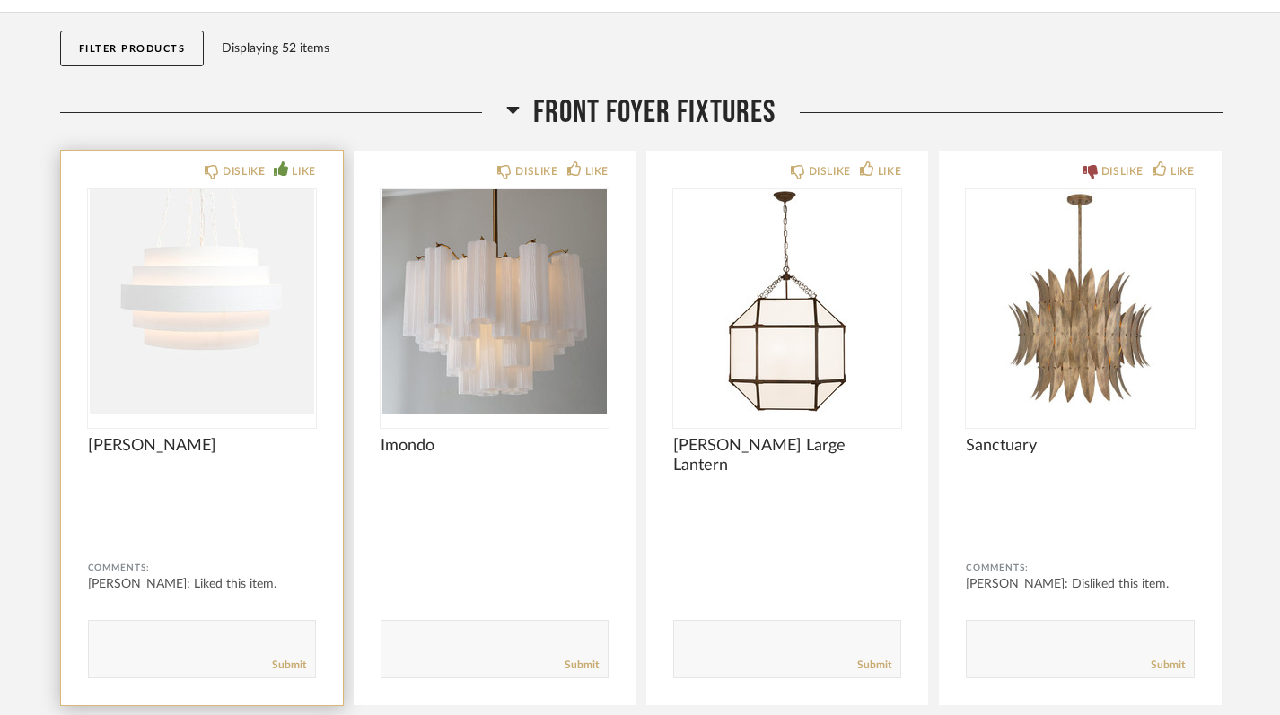
click at [183, 665] on div "Submit" at bounding box center [202, 665] width 226 height 24
click at [142, 646] on textarea at bounding box center [202, 641] width 226 height 24
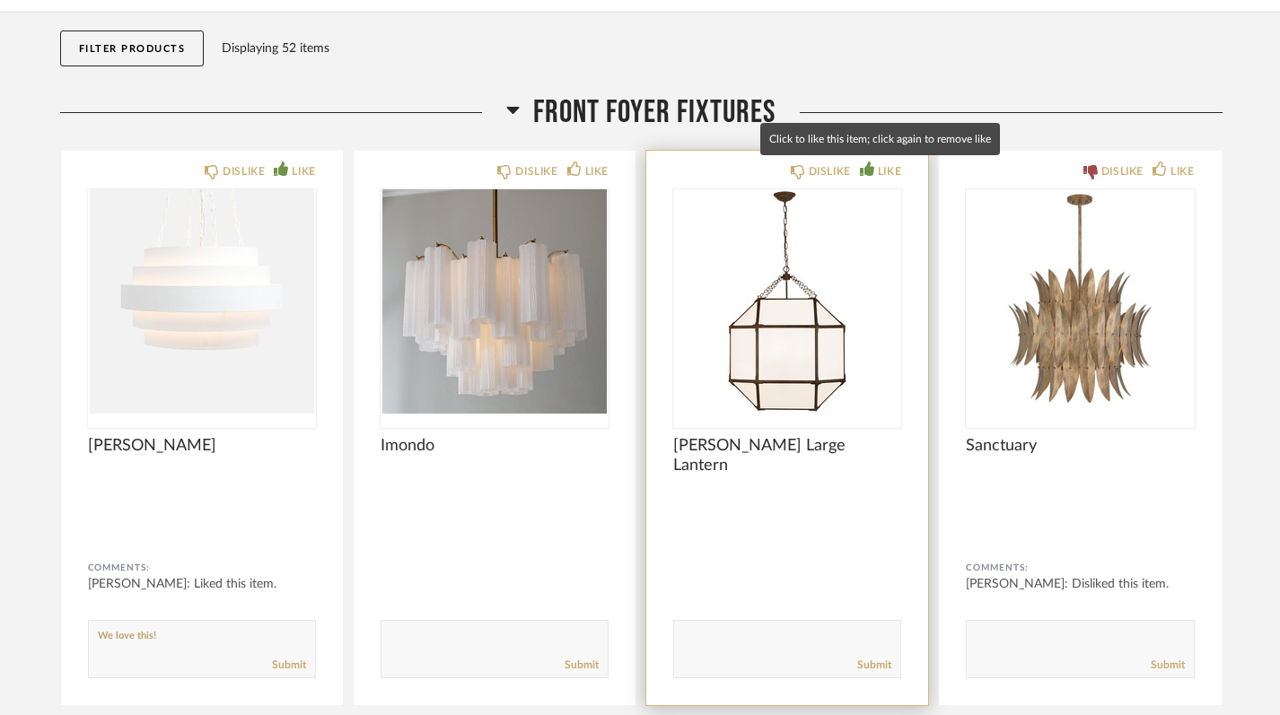
type textarea "We love this!"
click at [878, 170] on div "LIKE" at bounding box center [889, 171] width 23 height 18
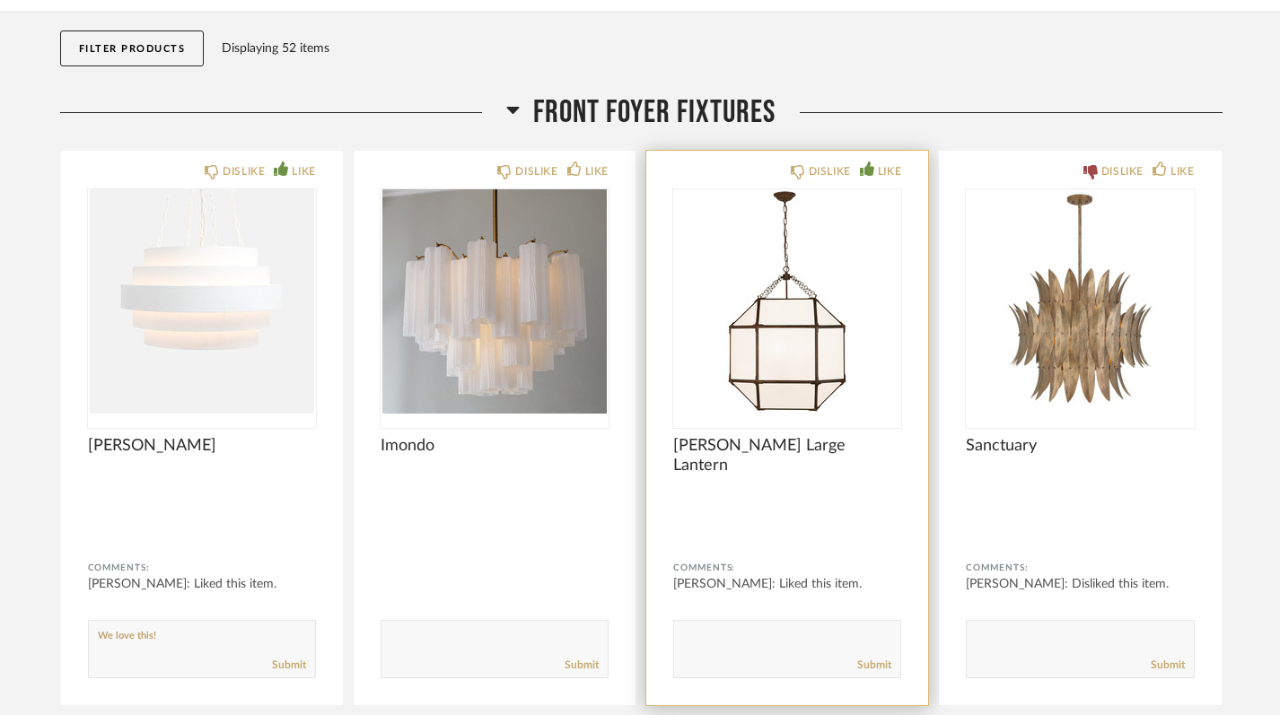
click at [723, 633] on textarea at bounding box center [787, 641] width 226 height 24
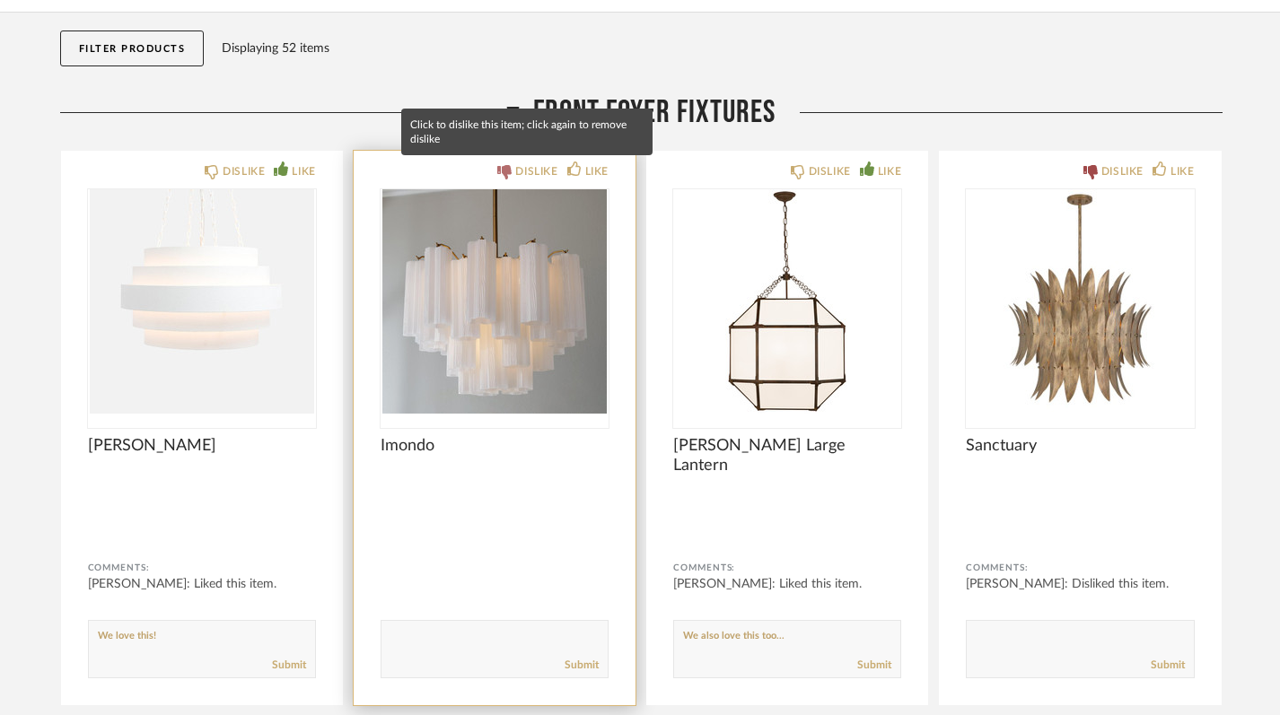
type textarea "We also love this too..."
click at [512, 170] on div "DISLIKE" at bounding box center [527, 171] width 60 height 18
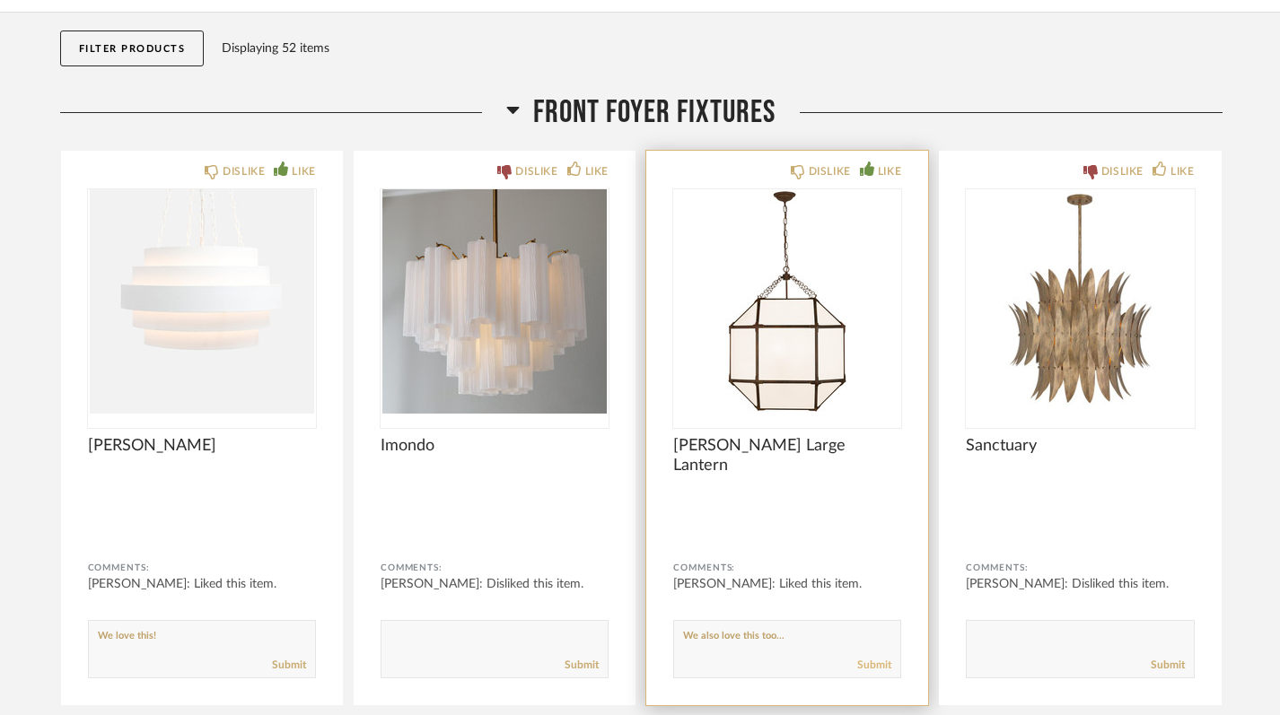
click at [881, 668] on link "Submit" at bounding box center [874, 665] width 34 height 15
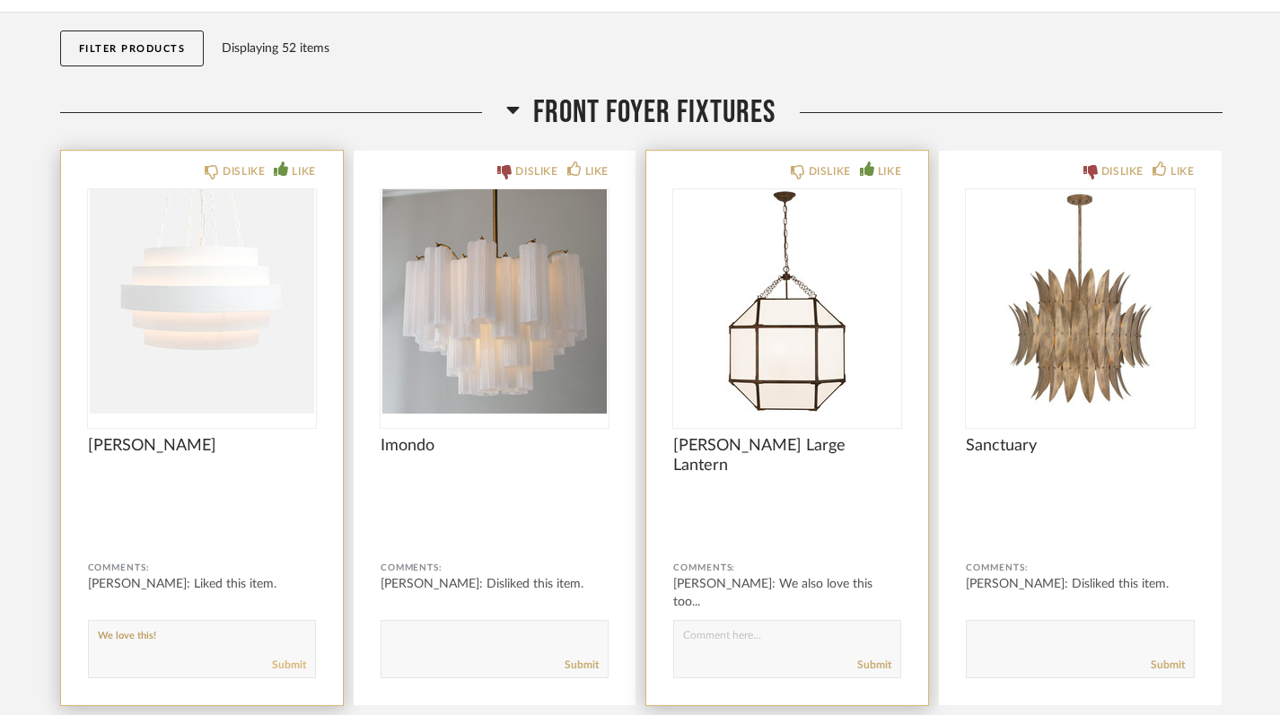
click at [293, 668] on link "Submit" at bounding box center [289, 665] width 34 height 15
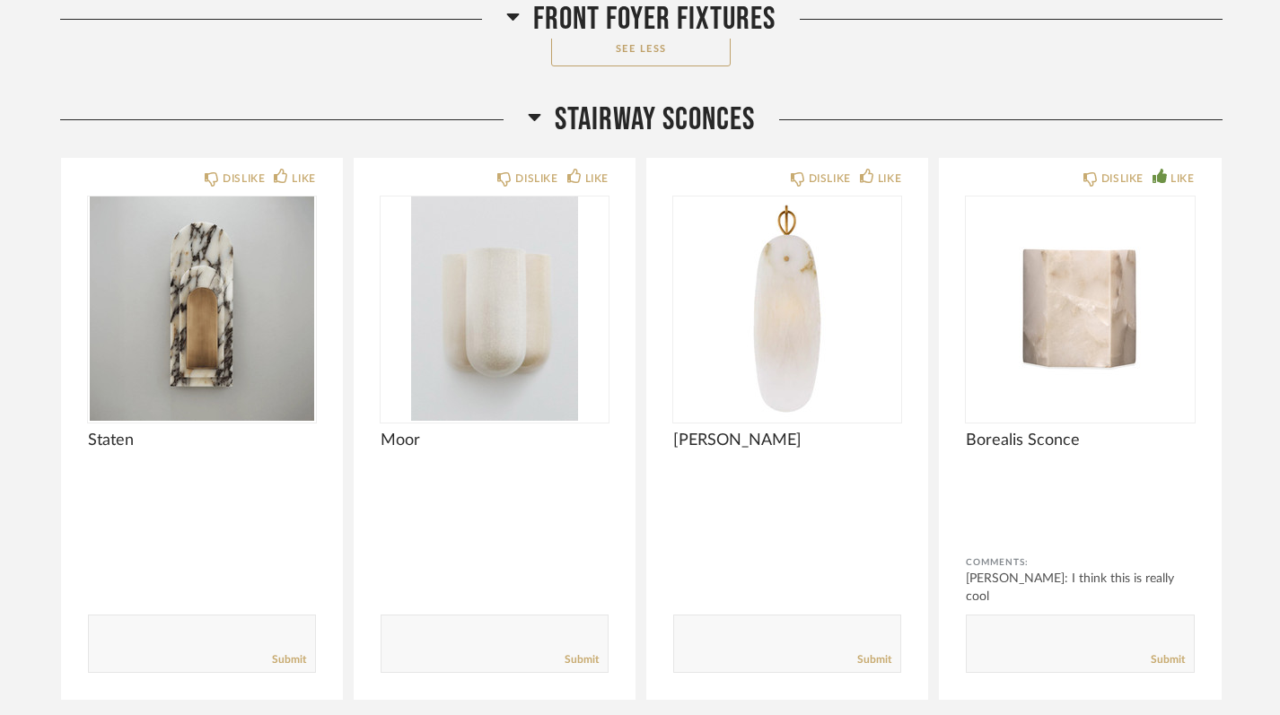
scroll to position [1449, 0]
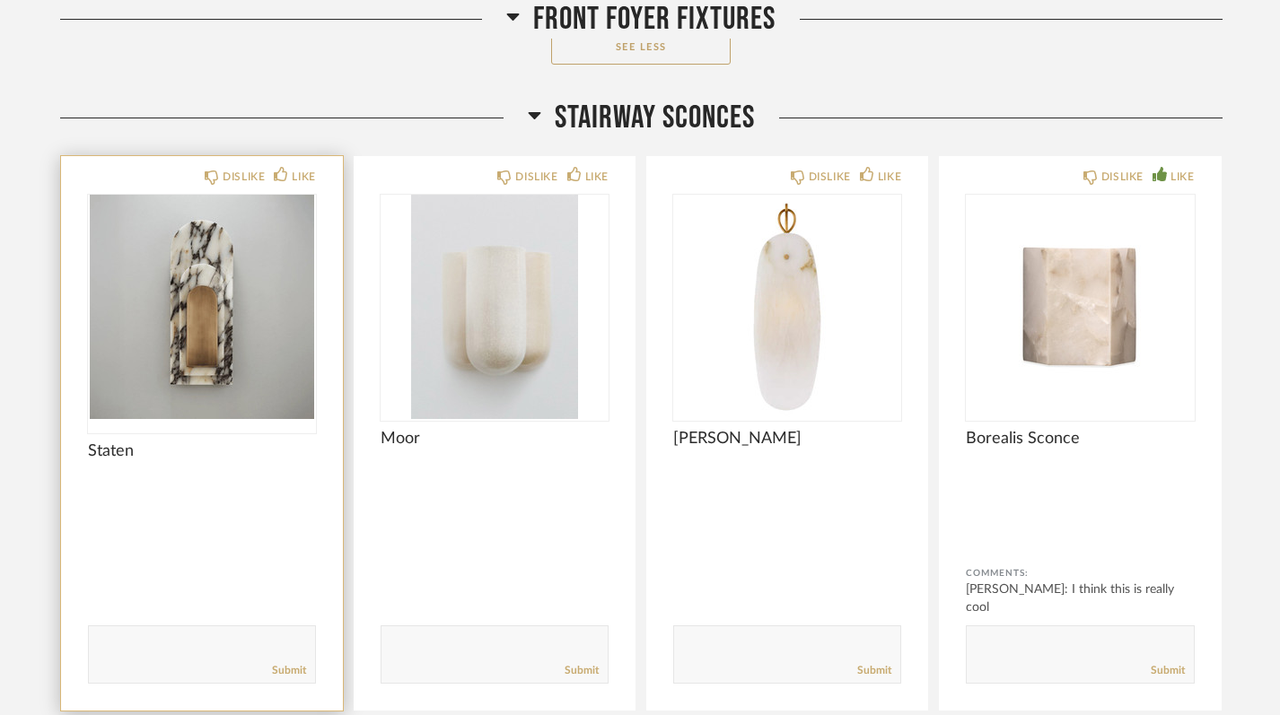
click at [217, 324] on img "0" at bounding box center [202, 307] width 228 height 224
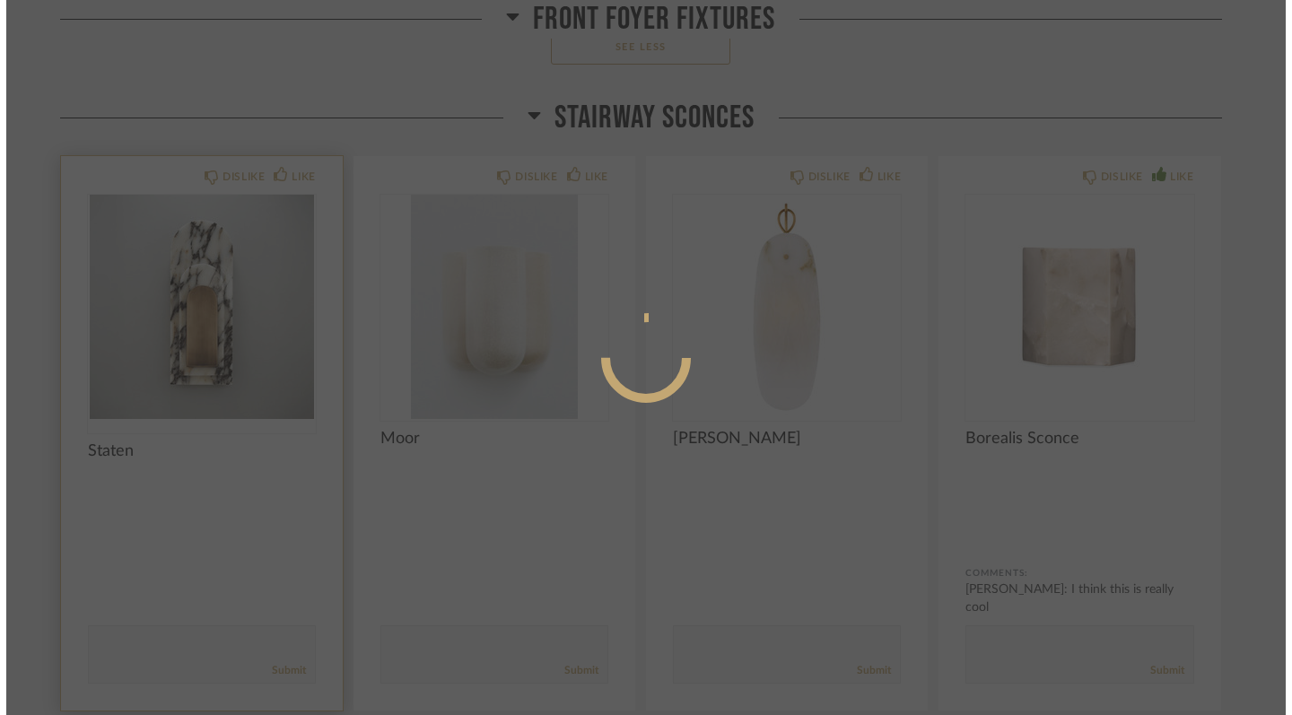
scroll to position [0, 0]
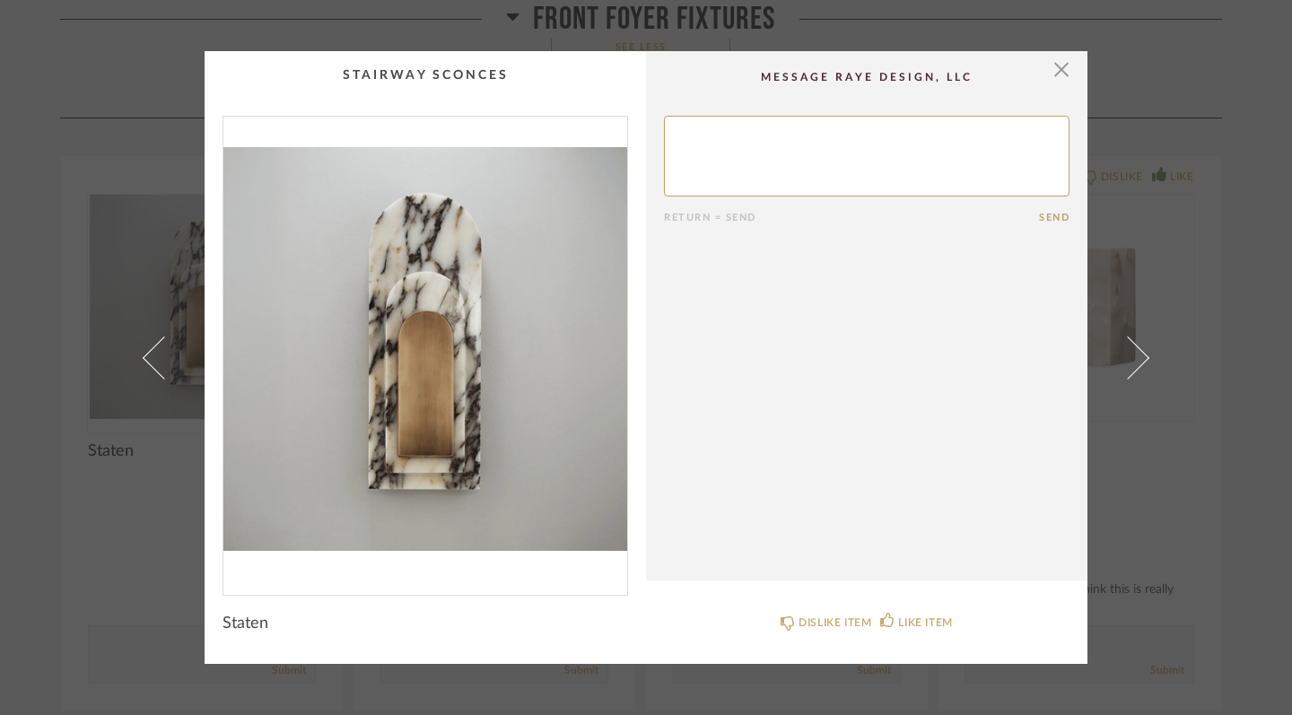
click at [419, 352] on img "0" at bounding box center [425, 349] width 404 height 464
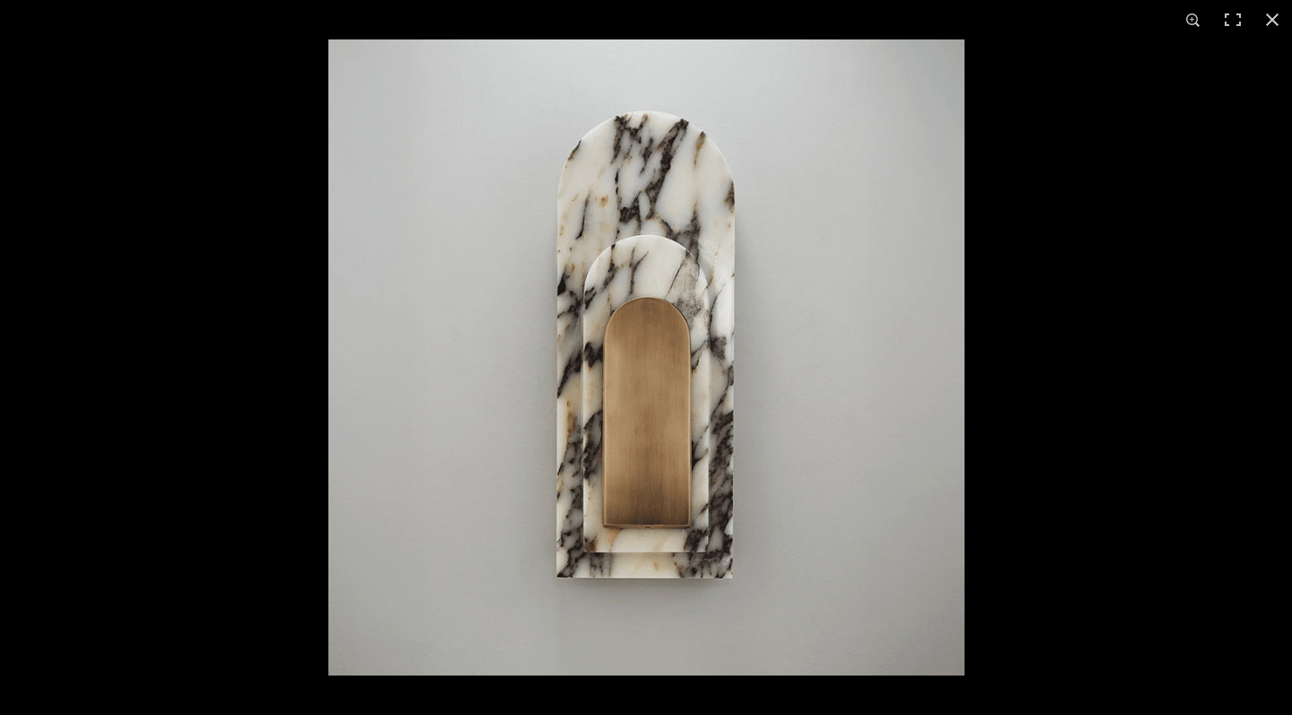
click at [696, 373] on img at bounding box center [646, 357] width 636 height 636
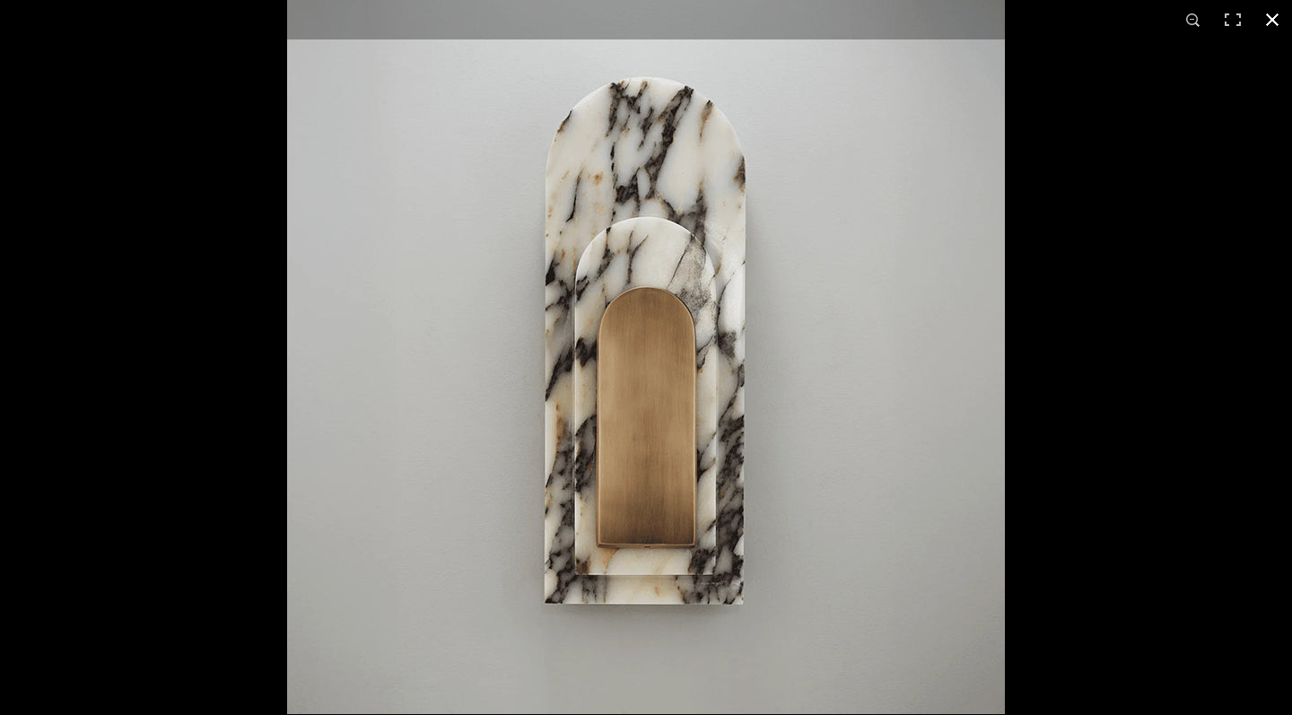
click at [1175, 22] on button at bounding box center [1272, 19] width 39 height 39
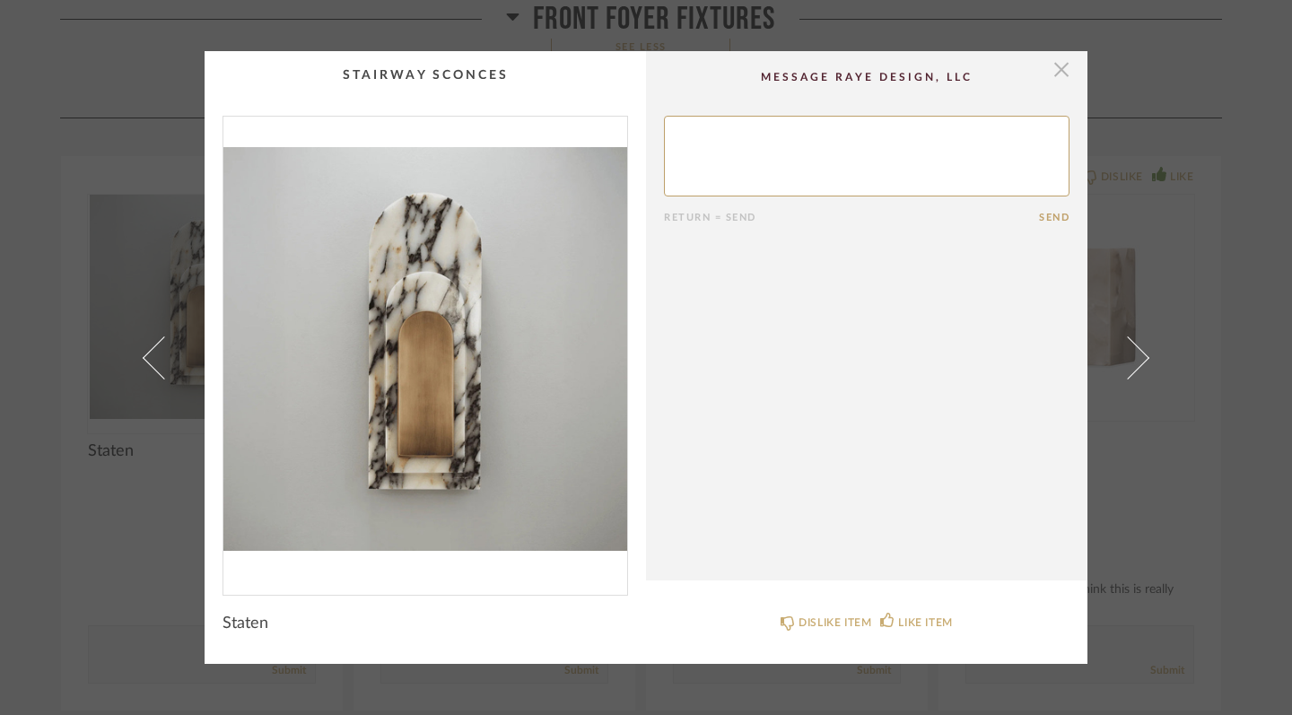
click at [1062, 69] on span "button" at bounding box center [1062, 69] width 36 height 36
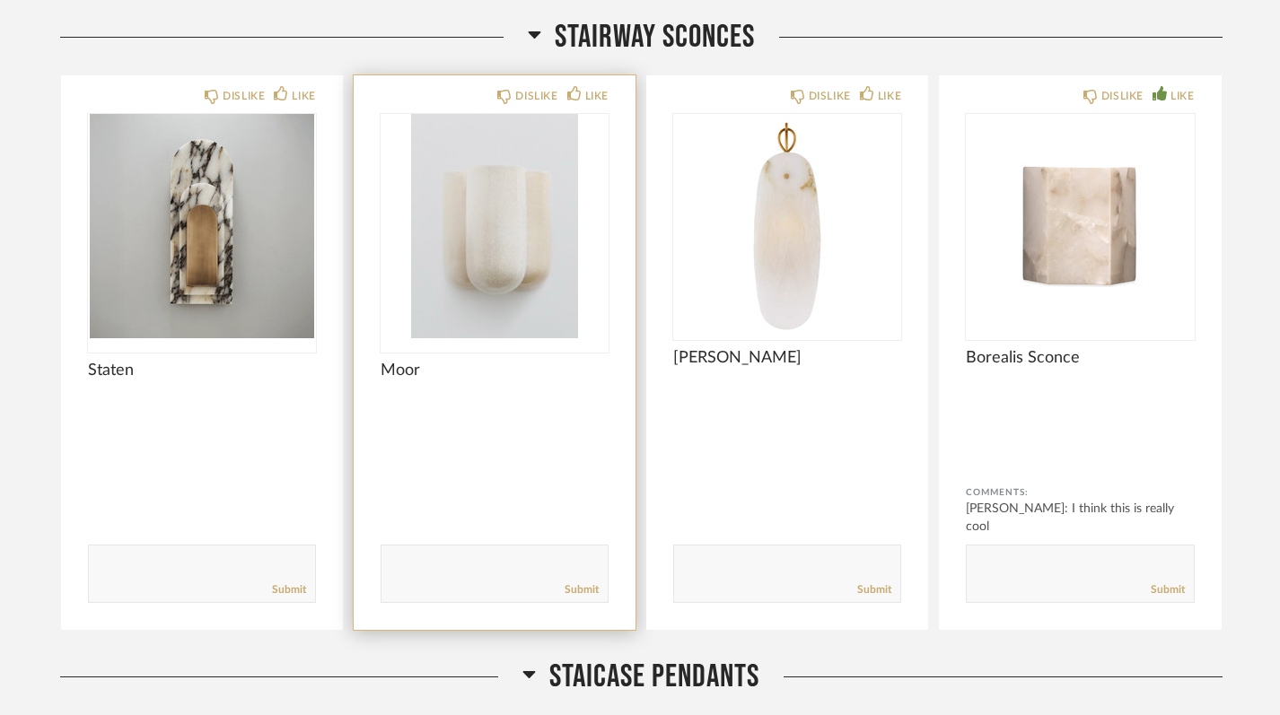
scroll to position [1586, 0]
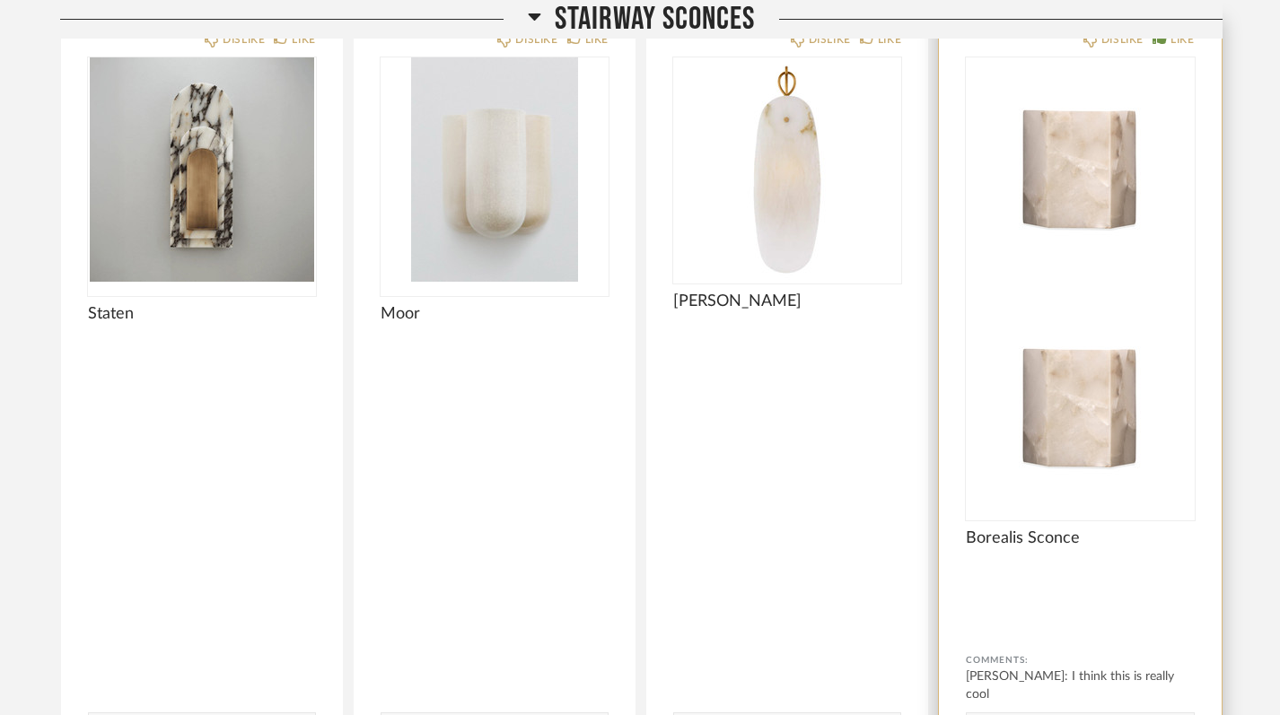
click at [1126, 296] on img at bounding box center [1080, 408] width 228 height 224
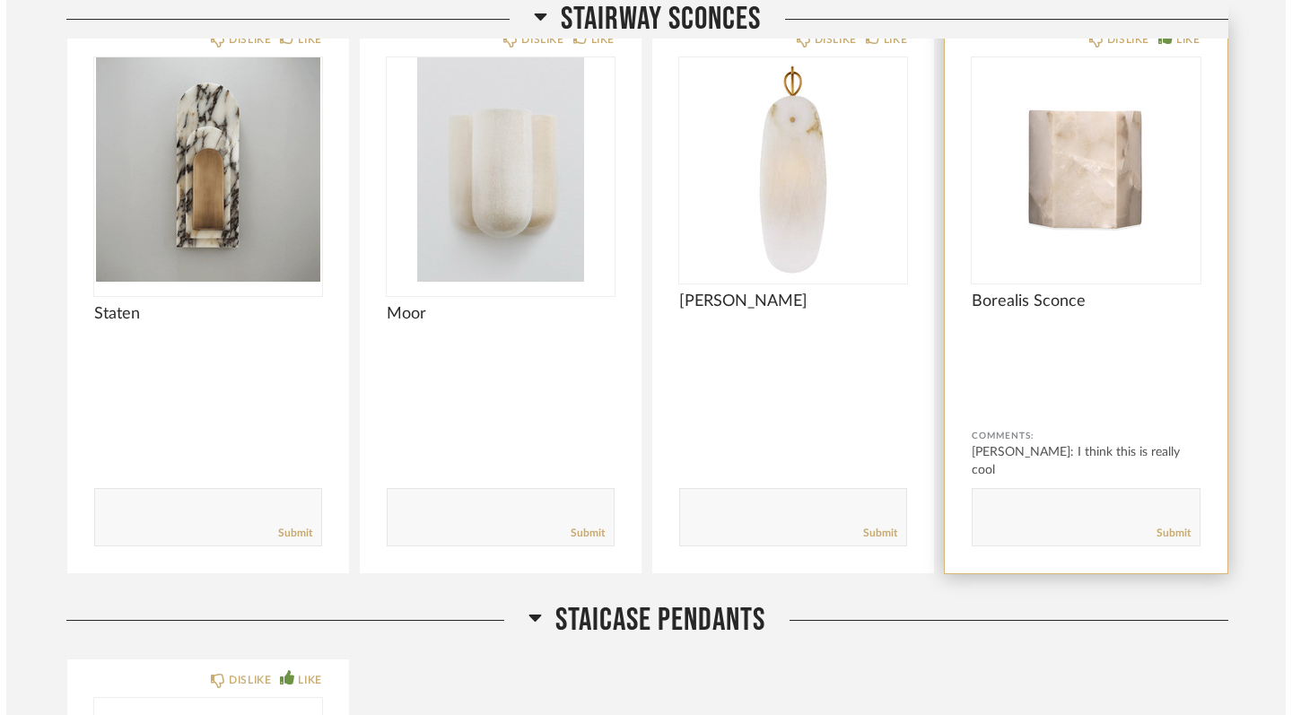
scroll to position [0, 0]
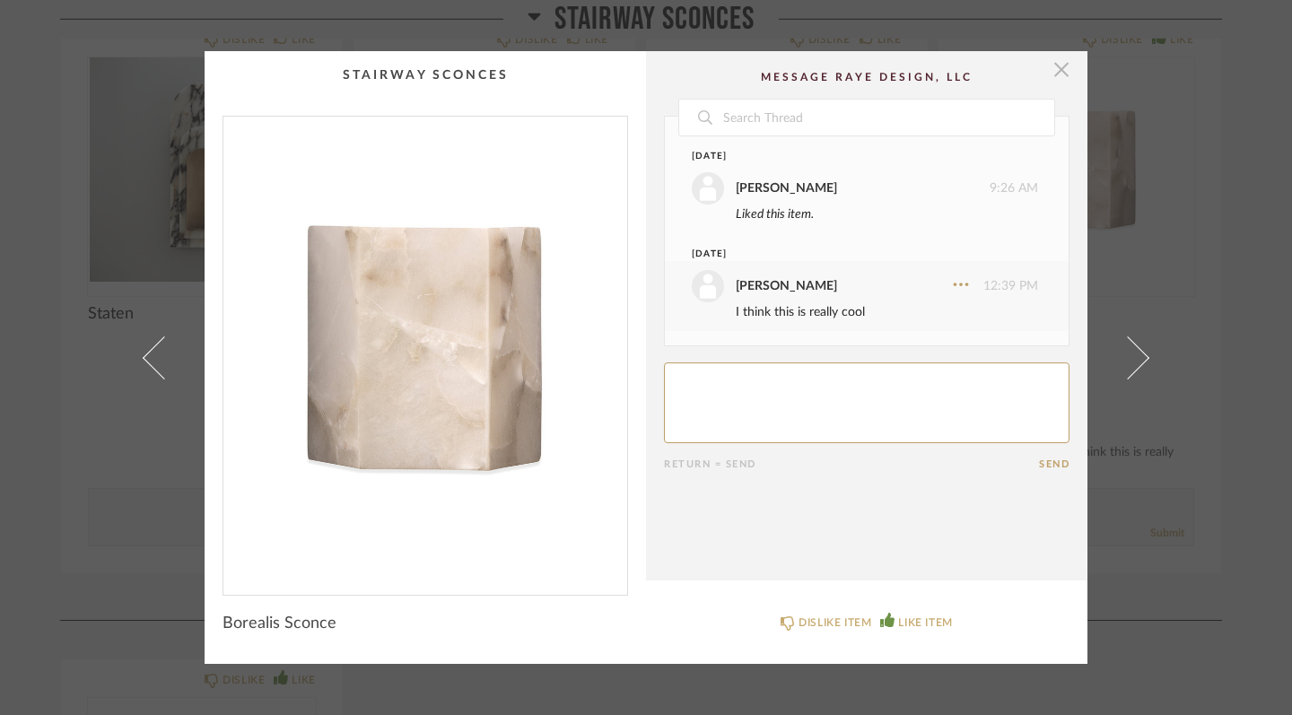
click at [1058, 65] on span "button" at bounding box center [1062, 69] width 36 height 36
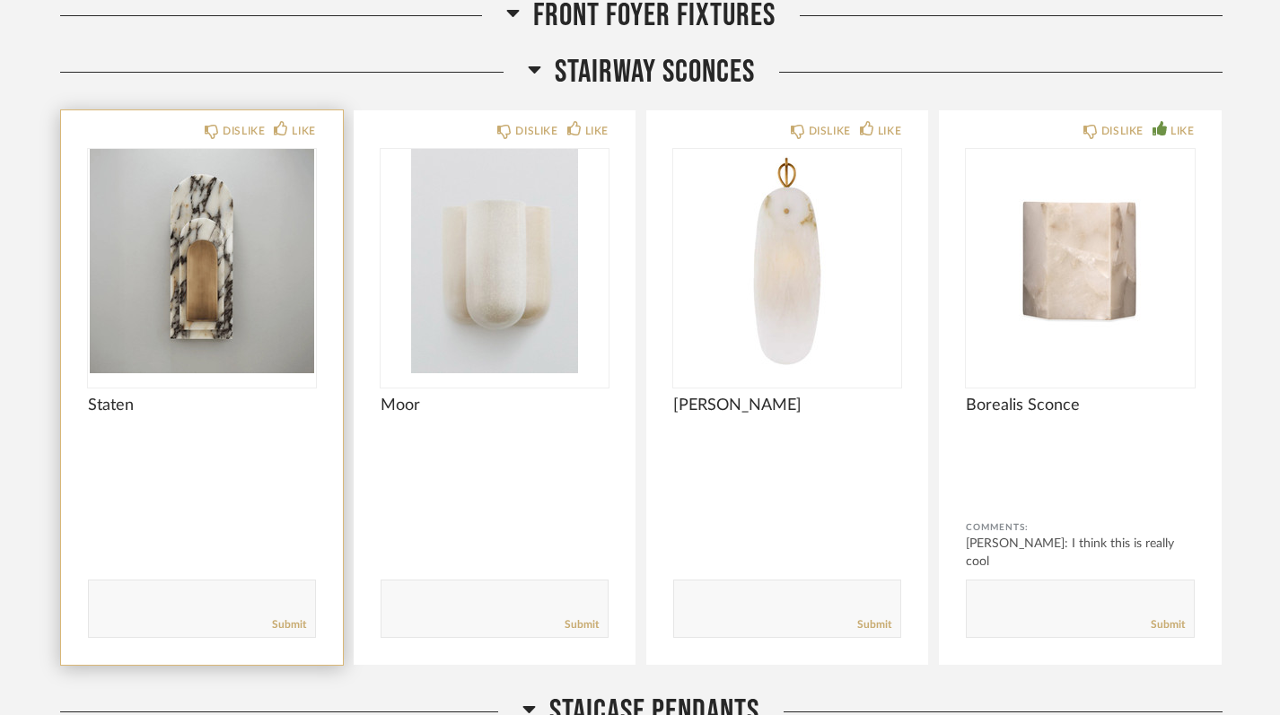
scroll to position [1467, 0]
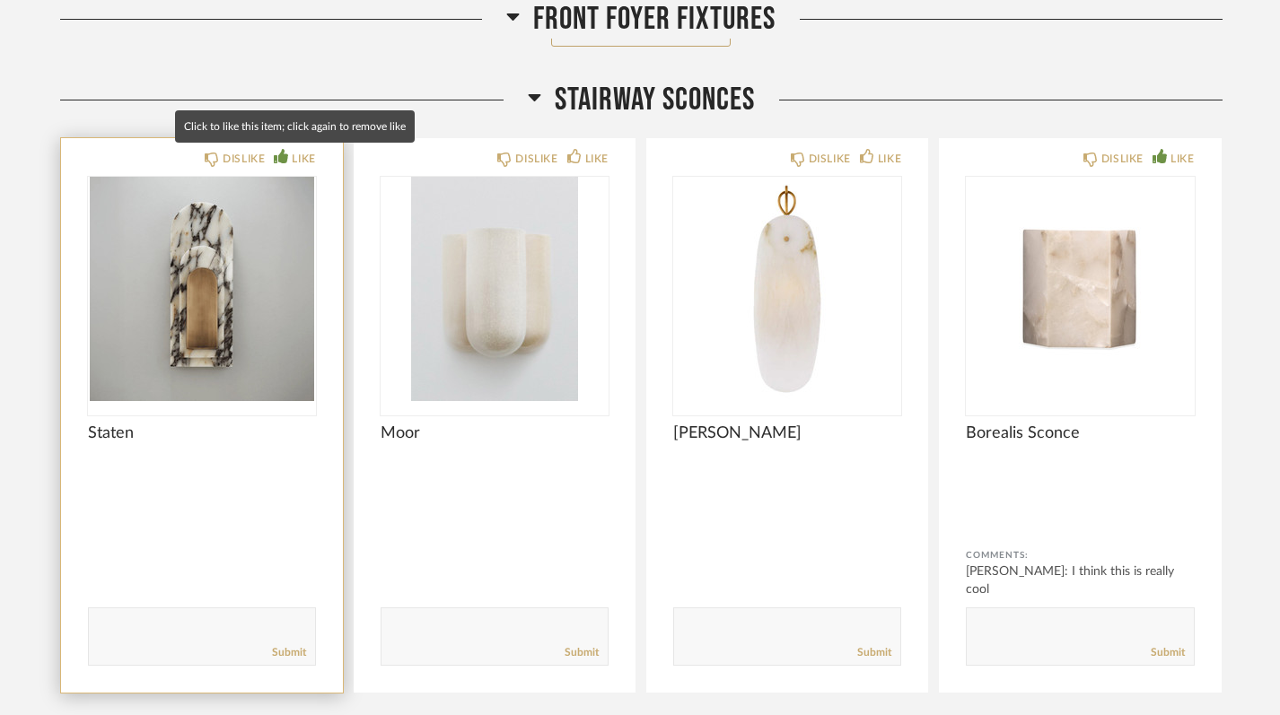
click at [279, 155] on icon at bounding box center [281, 156] width 14 height 14
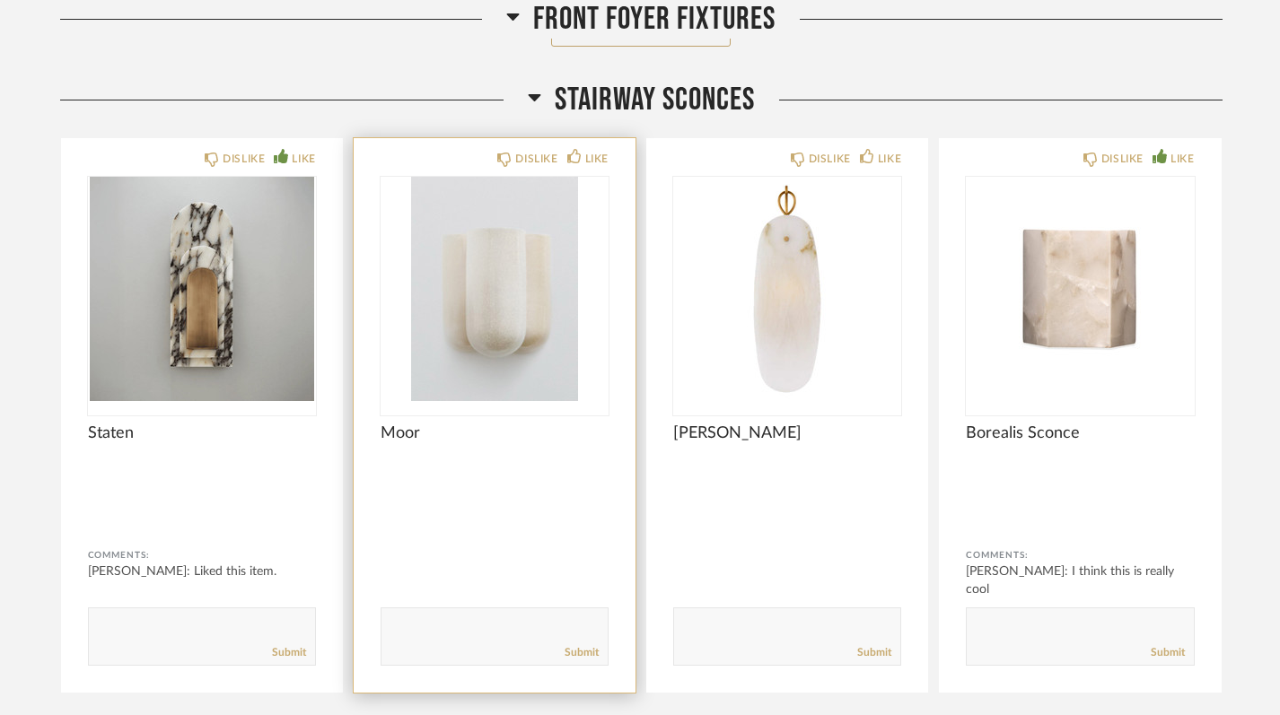
click at [496, 280] on img "0" at bounding box center [495, 289] width 228 height 224
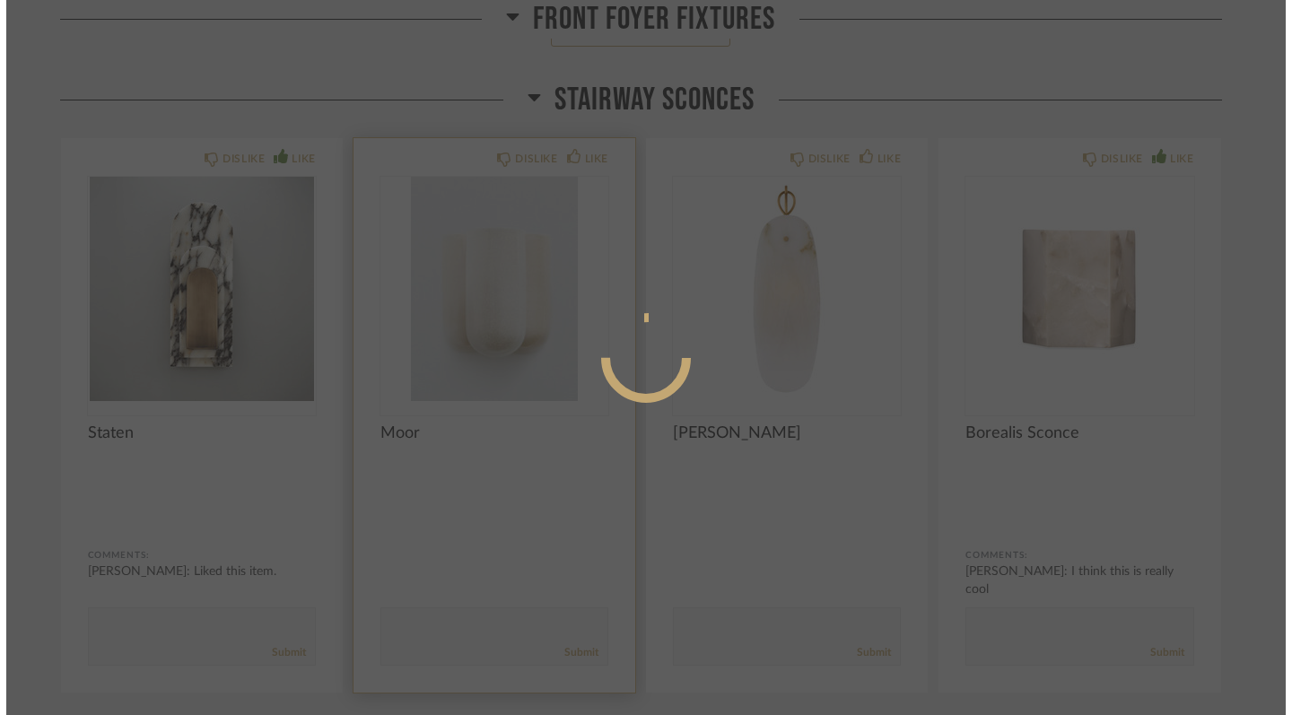
scroll to position [0, 0]
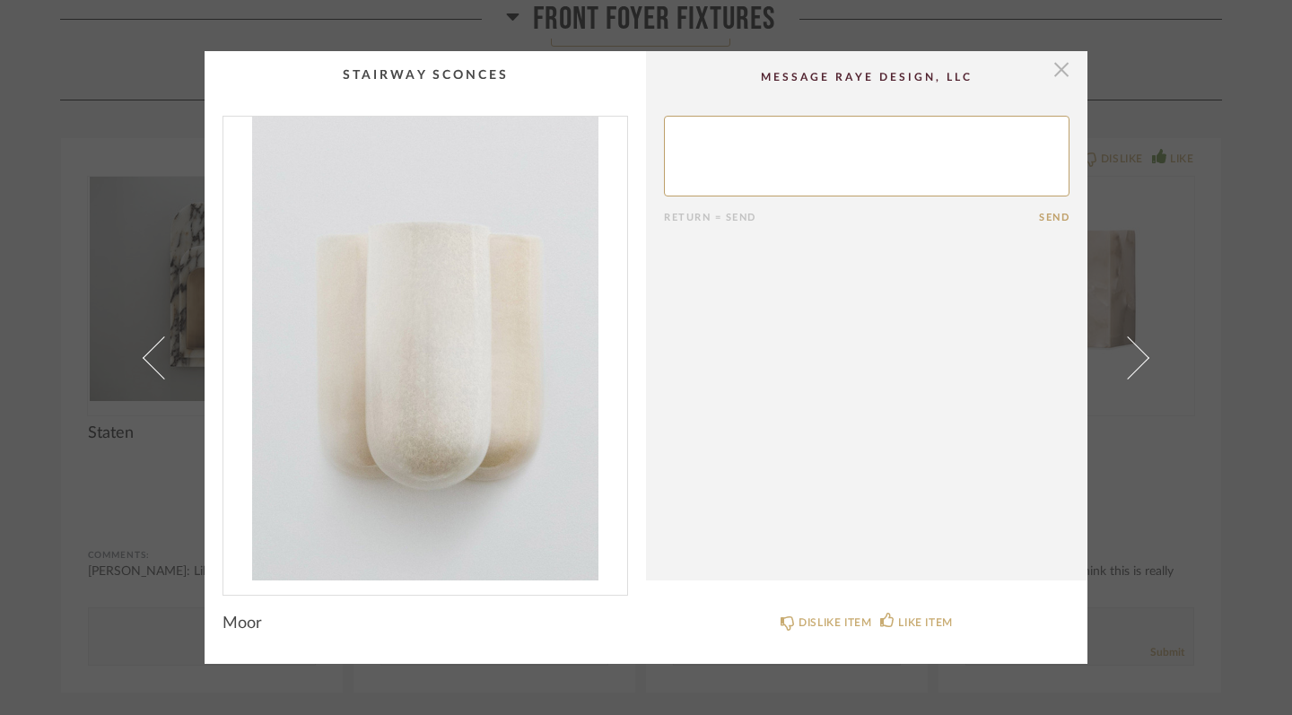
click at [1059, 68] on span "button" at bounding box center [1062, 69] width 36 height 36
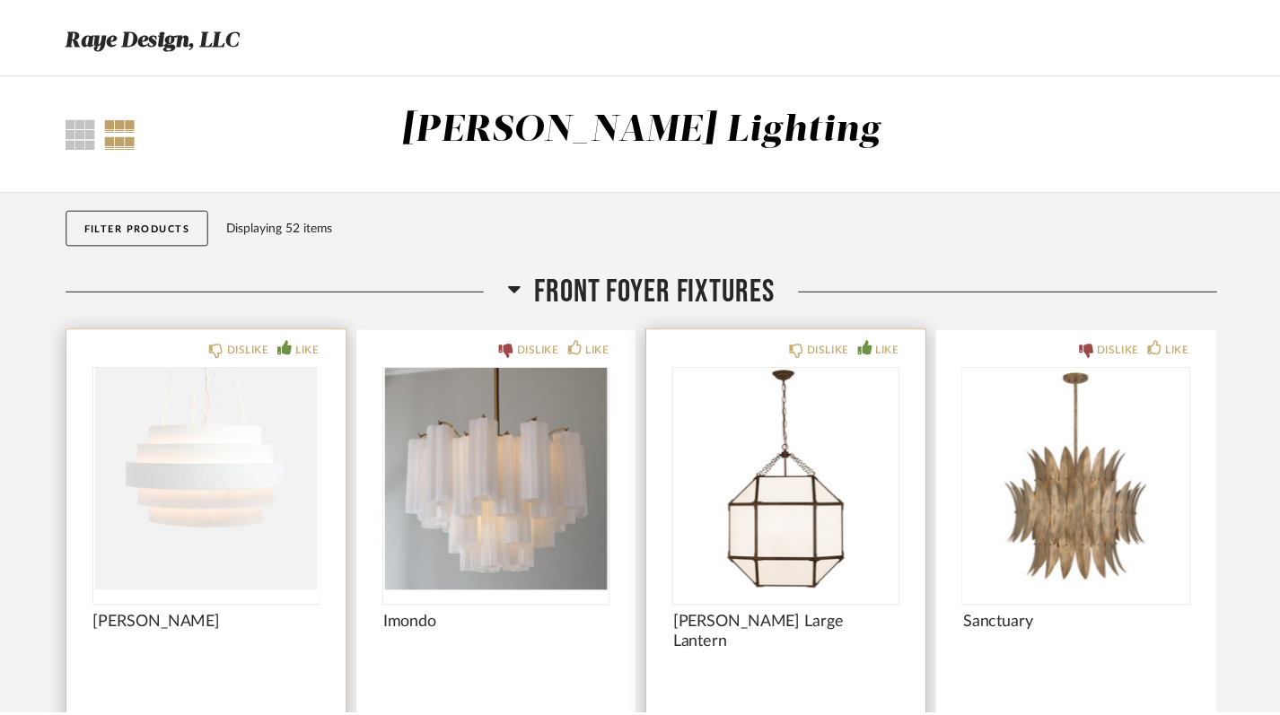
scroll to position [1467, 0]
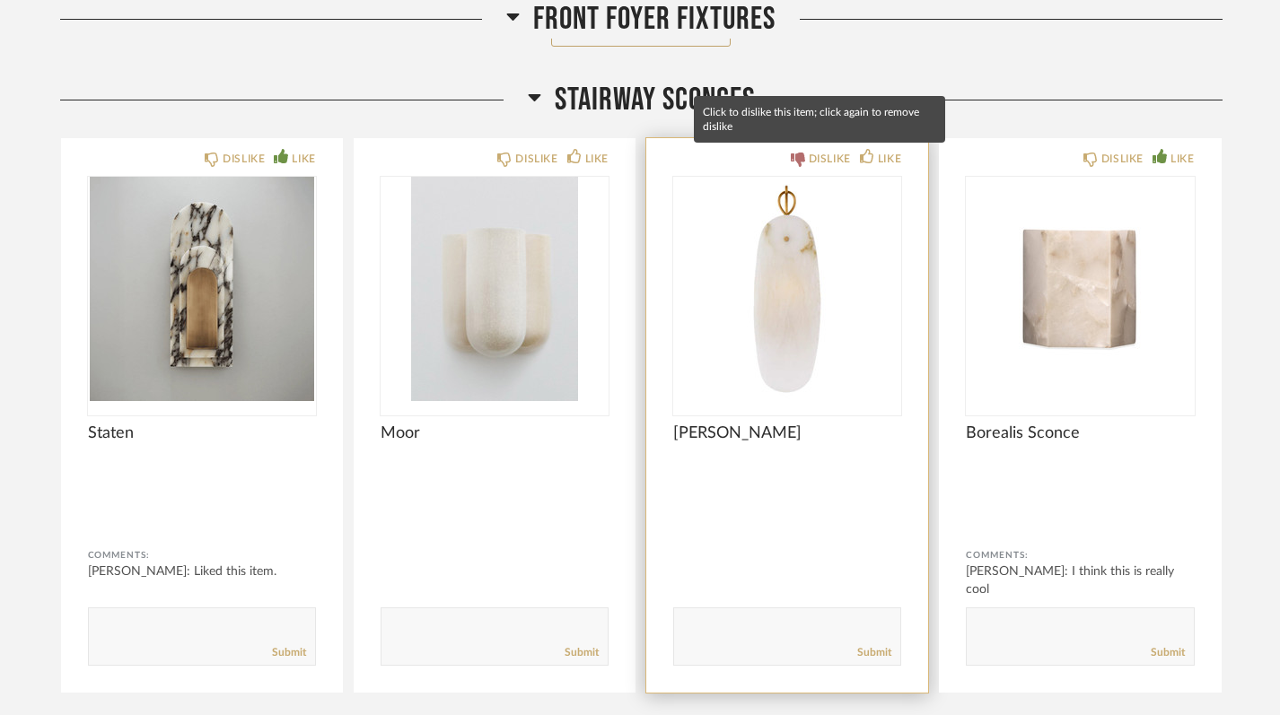
click at [821, 160] on div "DISLIKE" at bounding box center [830, 159] width 42 height 18
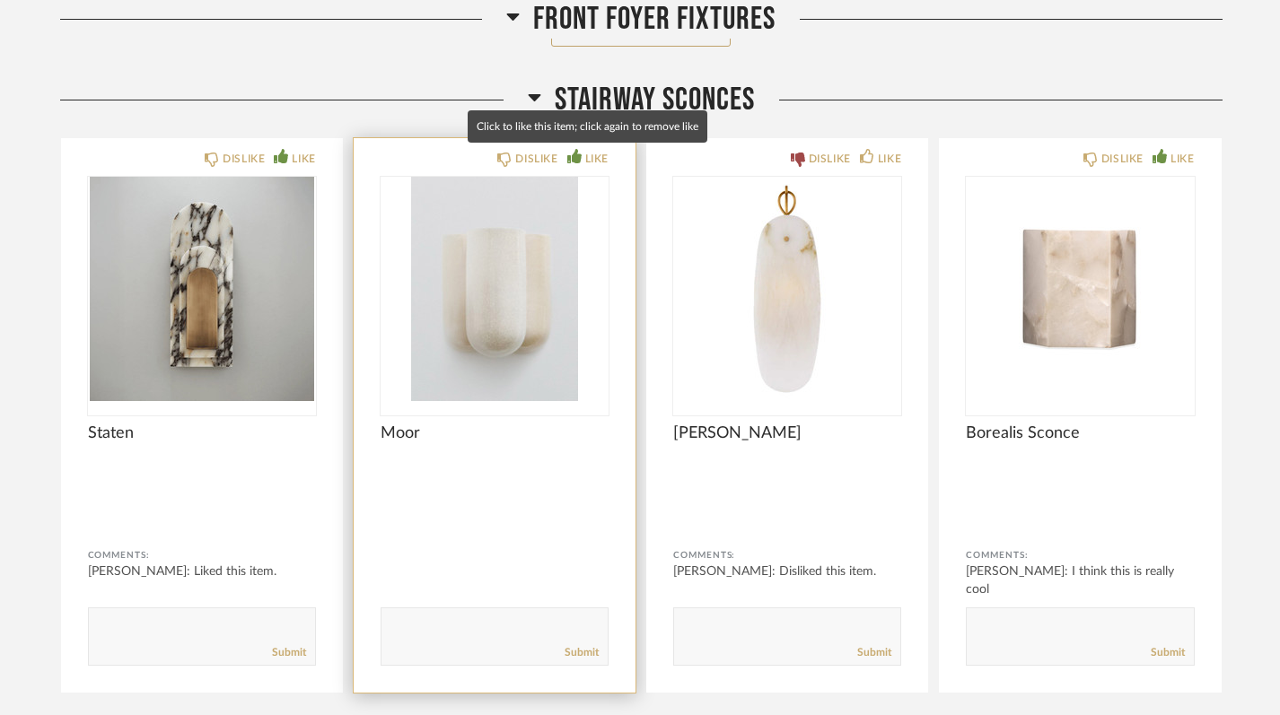
click at [591, 162] on div "LIKE" at bounding box center [596, 159] width 23 height 18
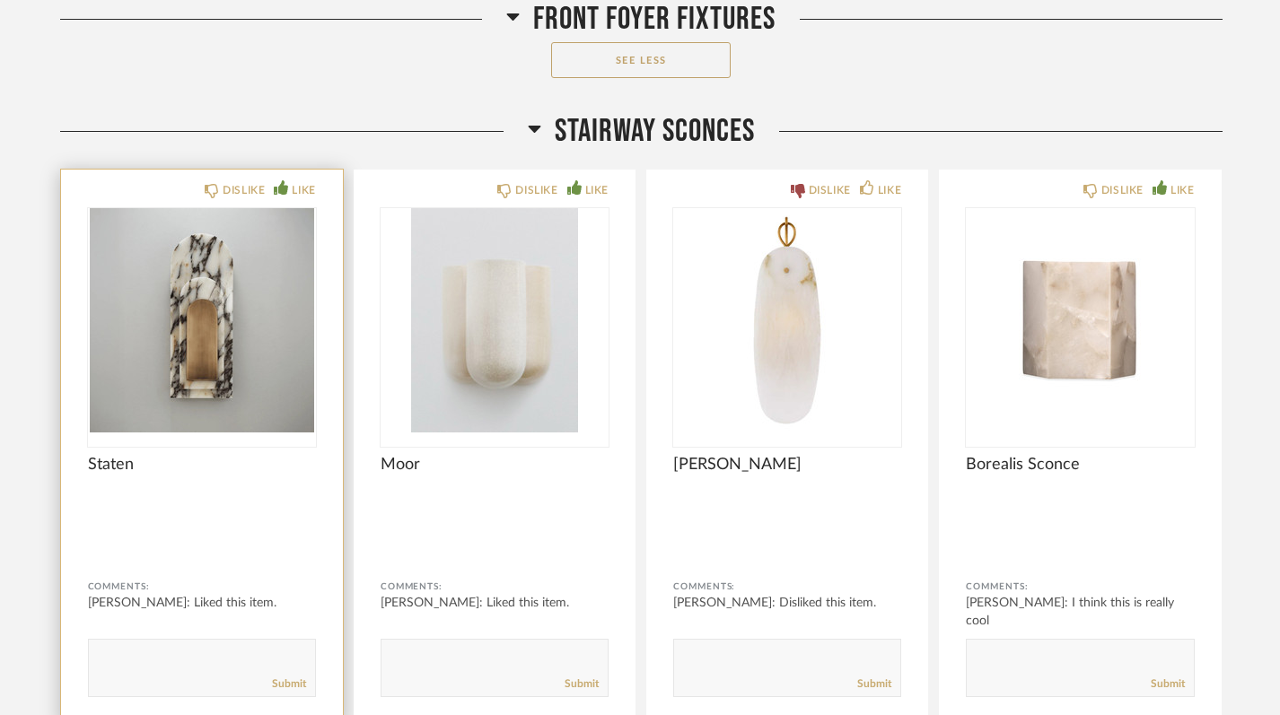
scroll to position [1438, 0]
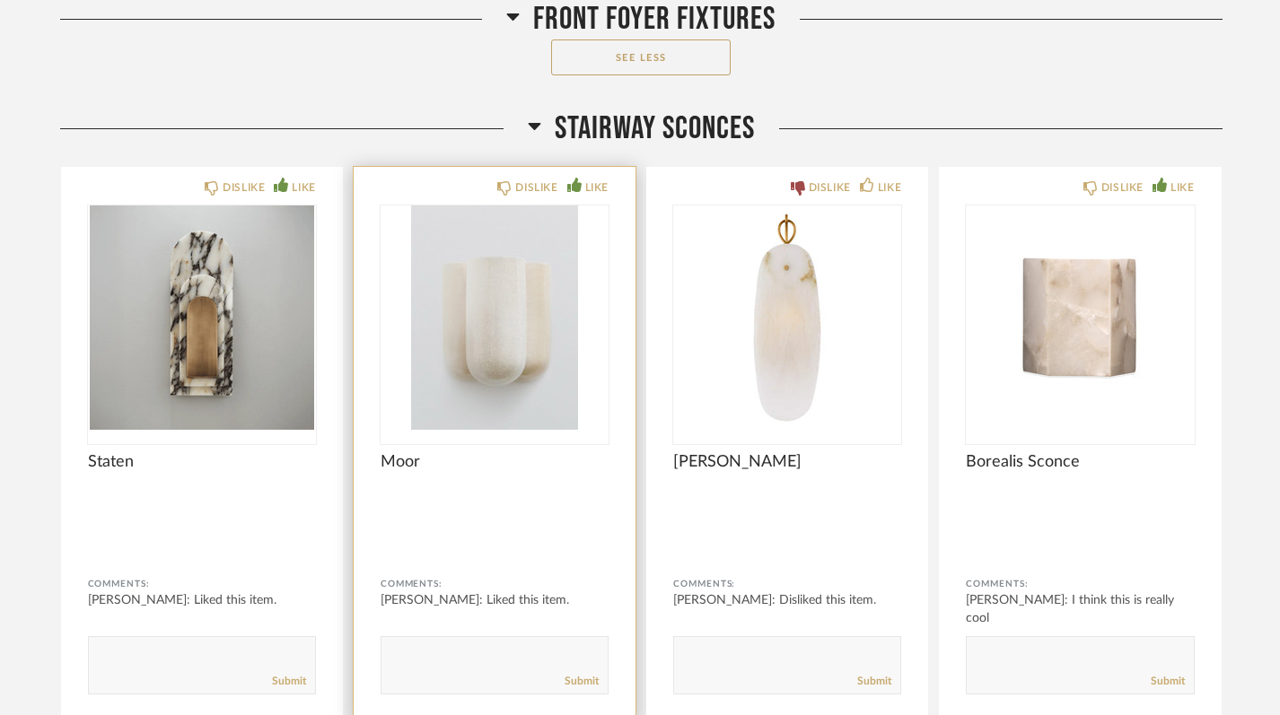
click at [485, 311] on img "0" at bounding box center [495, 318] width 228 height 224
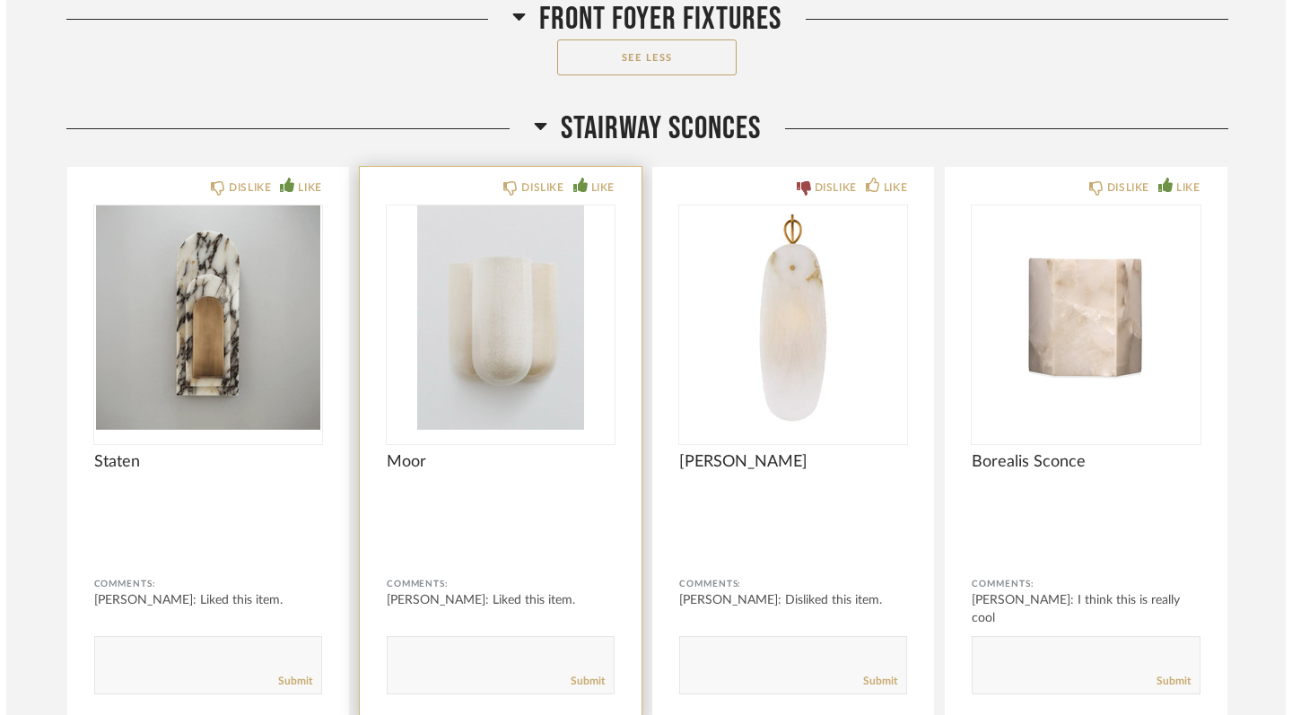
scroll to position [0, 0]
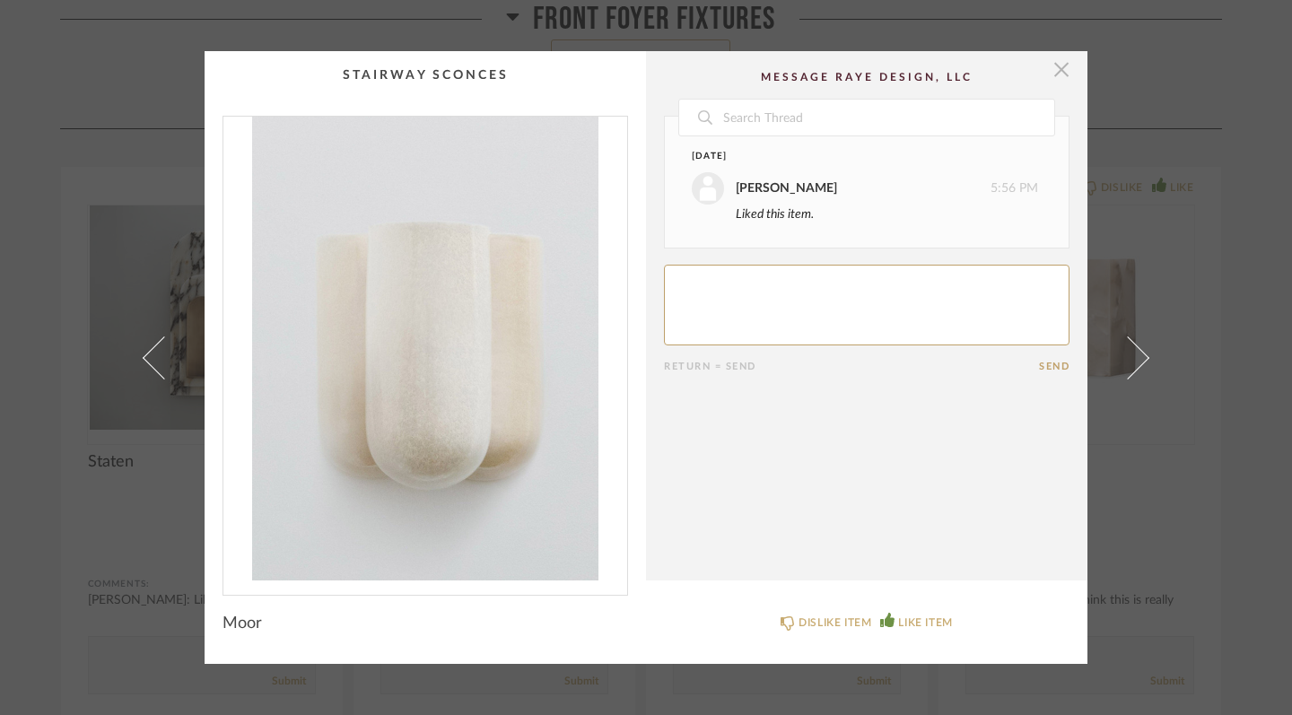
click at [1063, 71] on span "button" at bounding box center [1062, 69] width 36 height 36
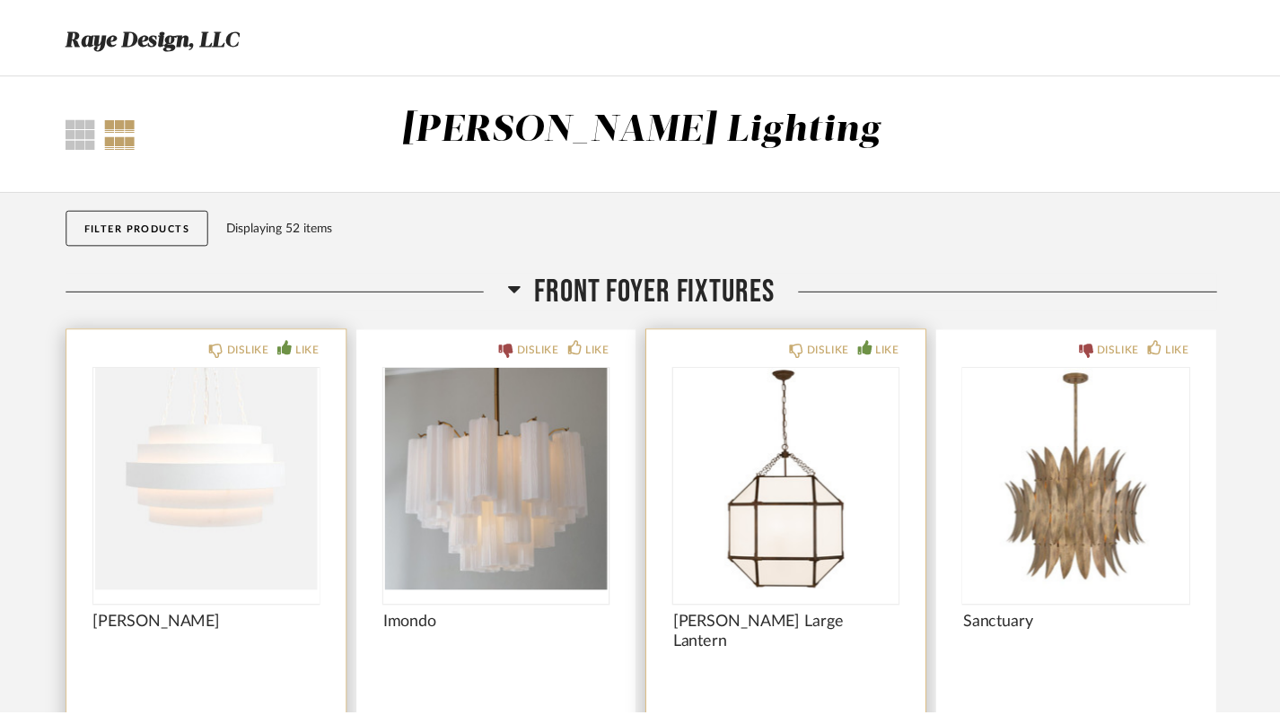
scroll to position [1438, 0]
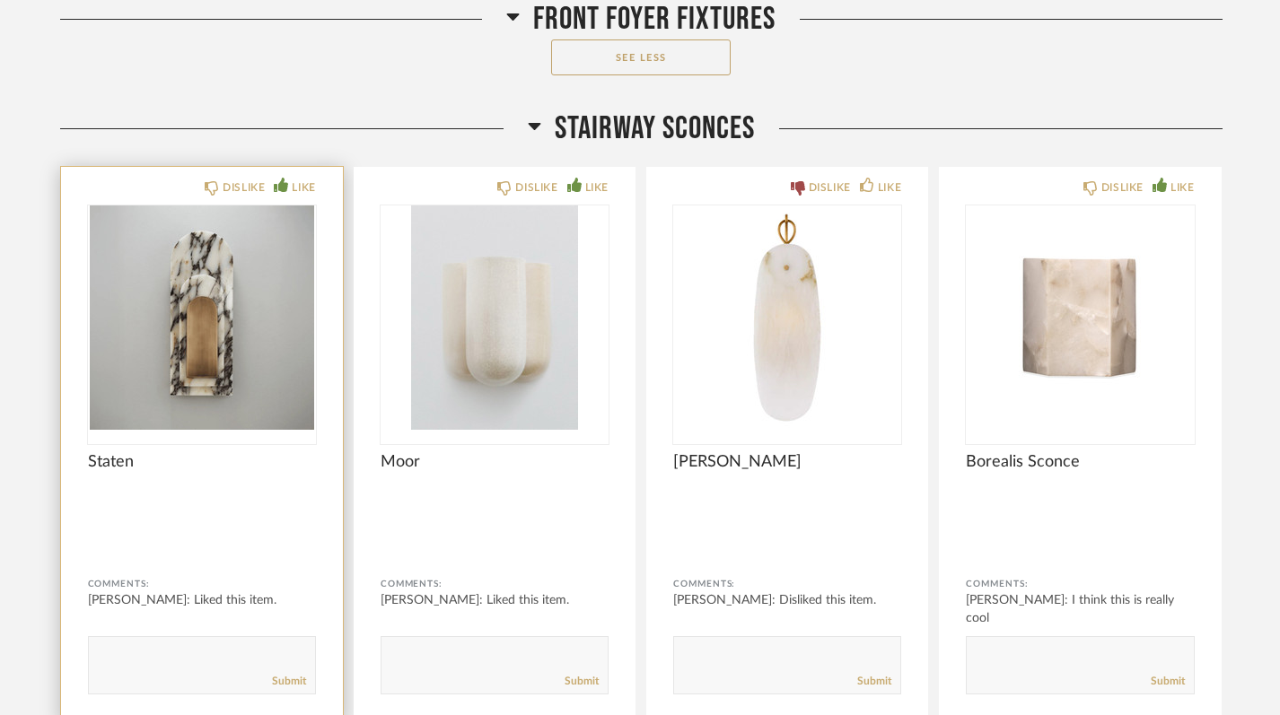
click at [159, 661] on textarea at bounding box center [202, 657] width 226 height 24
type textarea "LOVE"
click at [287, 673] on div "Submit" at bounding box center [202, 682] width 226 height 24
click at [284, 686] on link "Submit" at bounding box center [289, 681] width 34 height 15
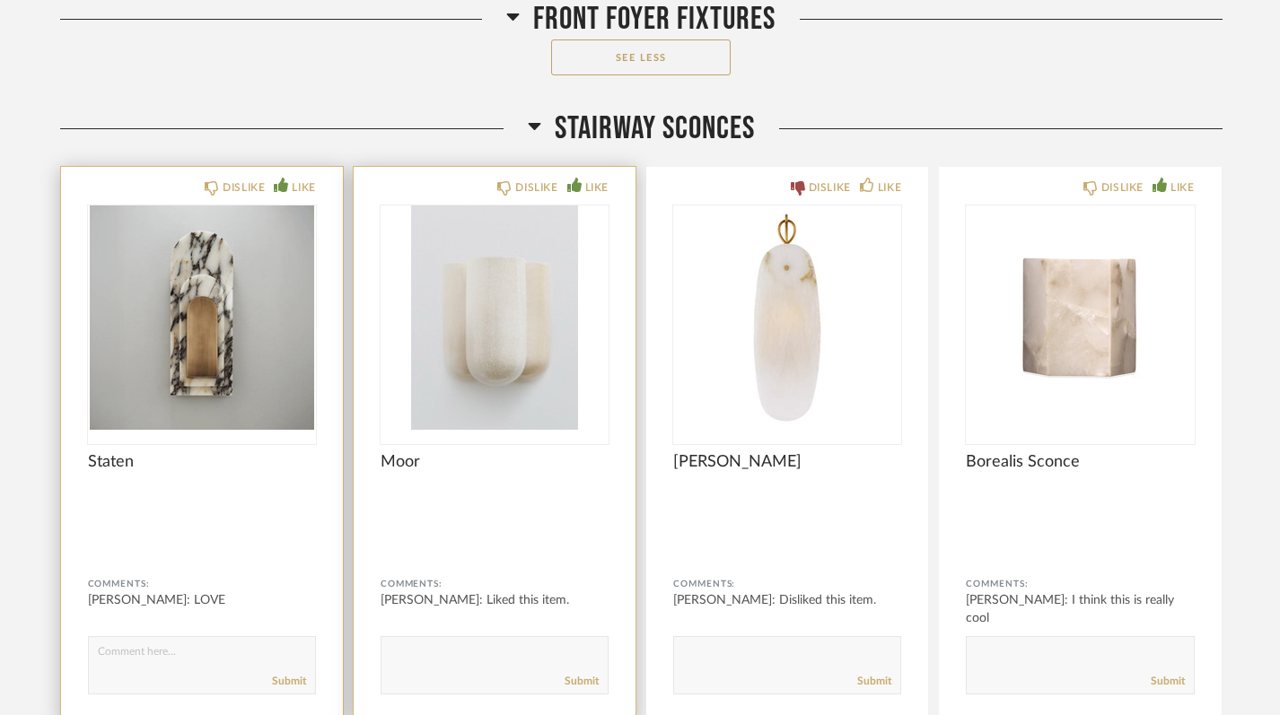
click at [468, 653] on textarea at bounding box center [494, 657] width 226 height 24
type textarea "Like this too"
click at [580, 683] on link "Submit" at bounding box center [582, 681] width 34 height 15
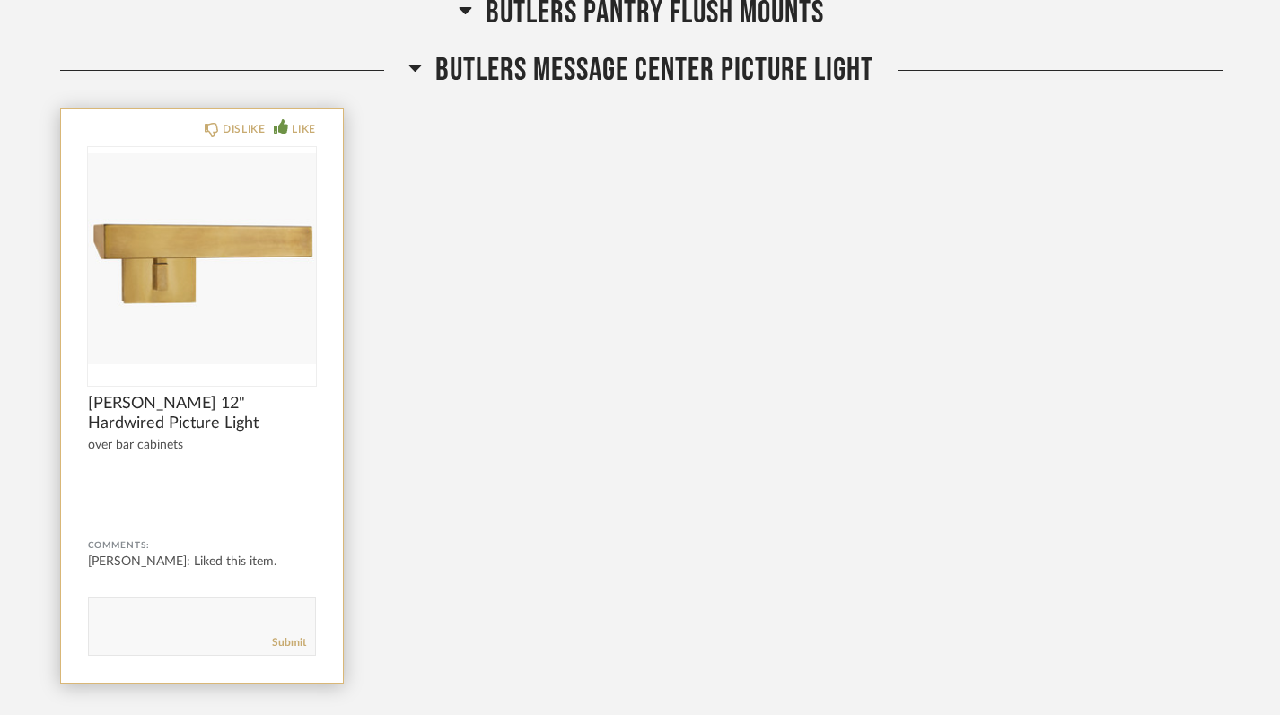
scroll to position [5977, 0]
click at [227, 289] on img "0" at bounding box center [202, 260] width 228 height 224
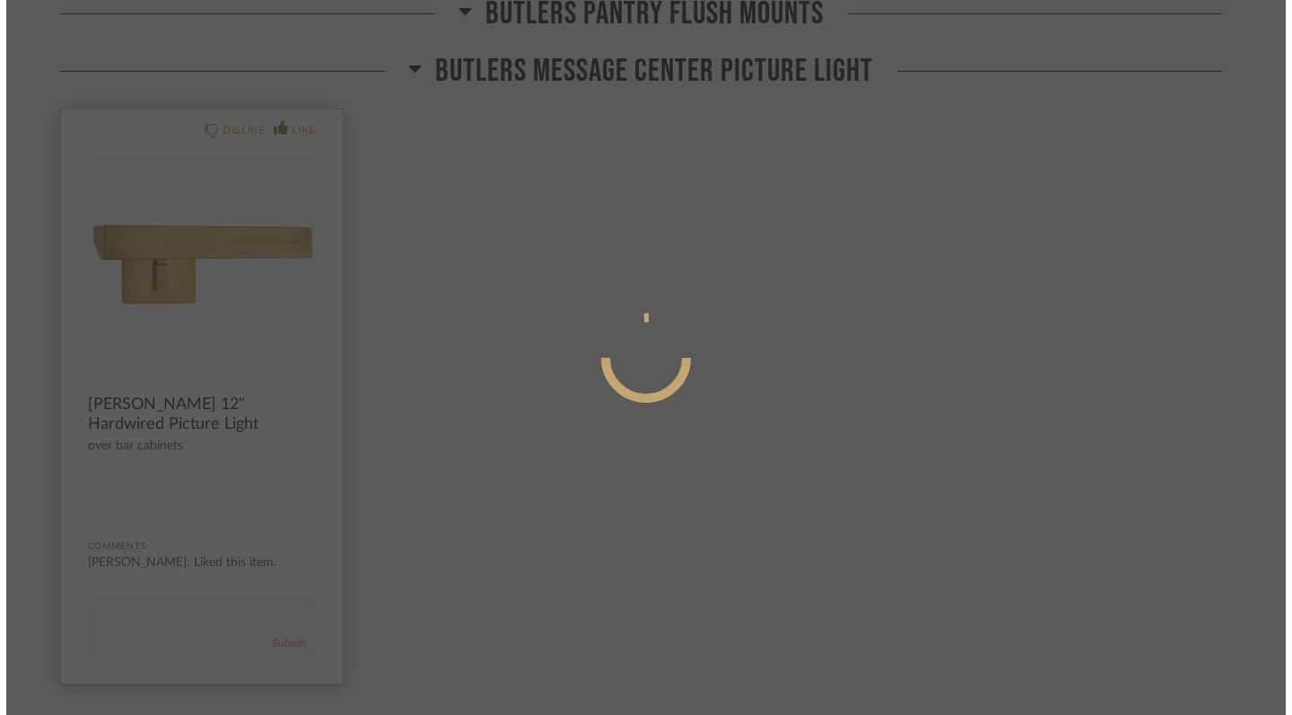
scroll to position [0, 0]
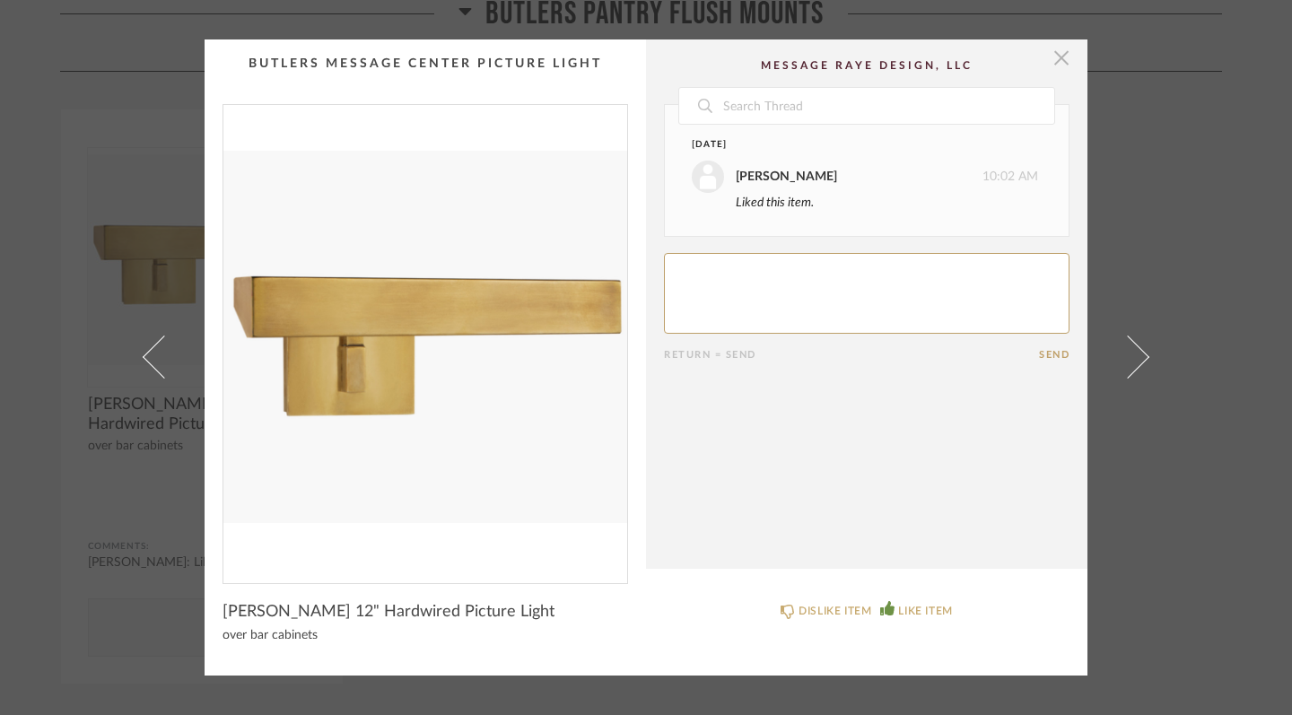
click at [1056, 55] on span "button" at bounding box center [1062, 57] width 36 height 36
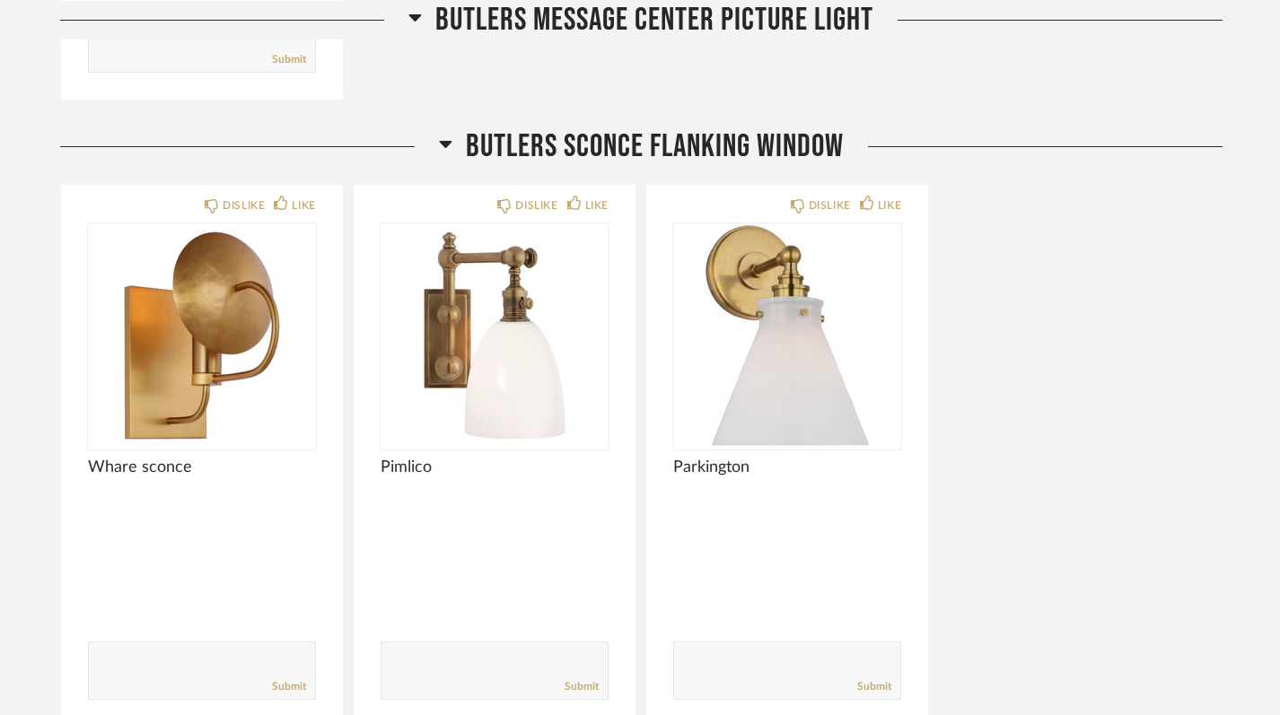
scroll to position [6548, 0]
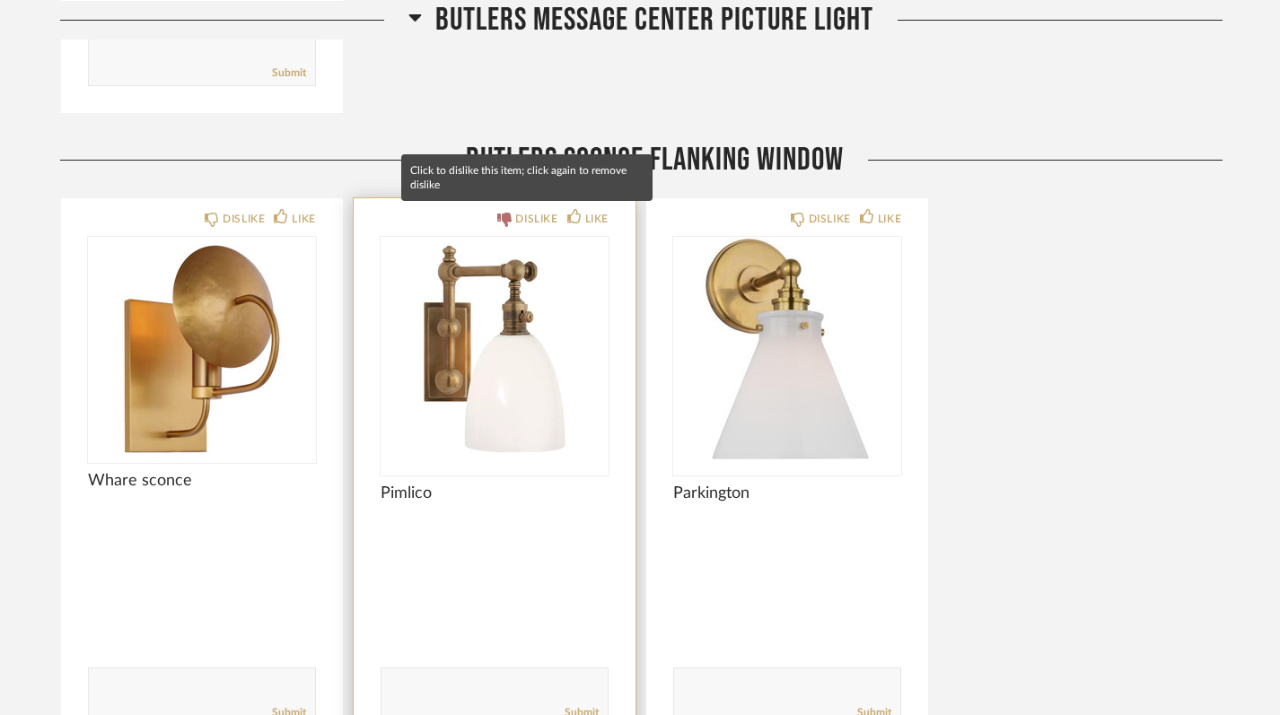
click at [506, 218] on icon at bounding box center [504, 220] width 14 height 14
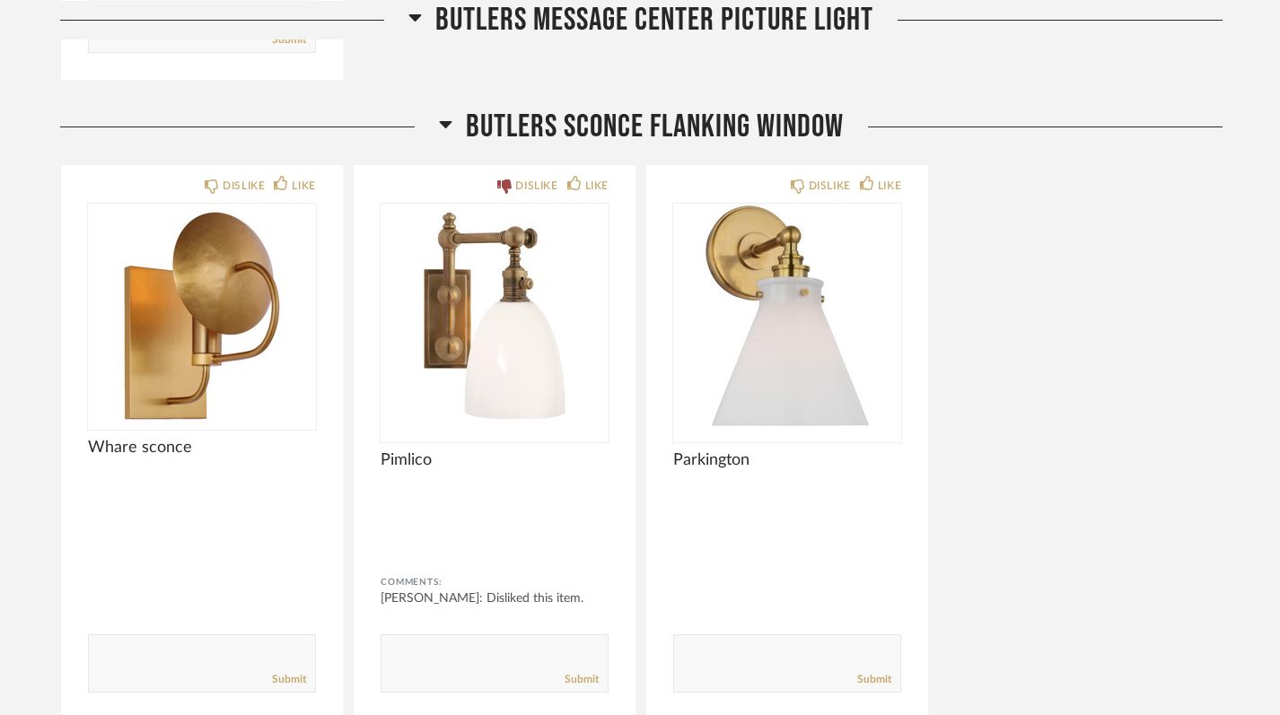
scroll to position [6578, 0]
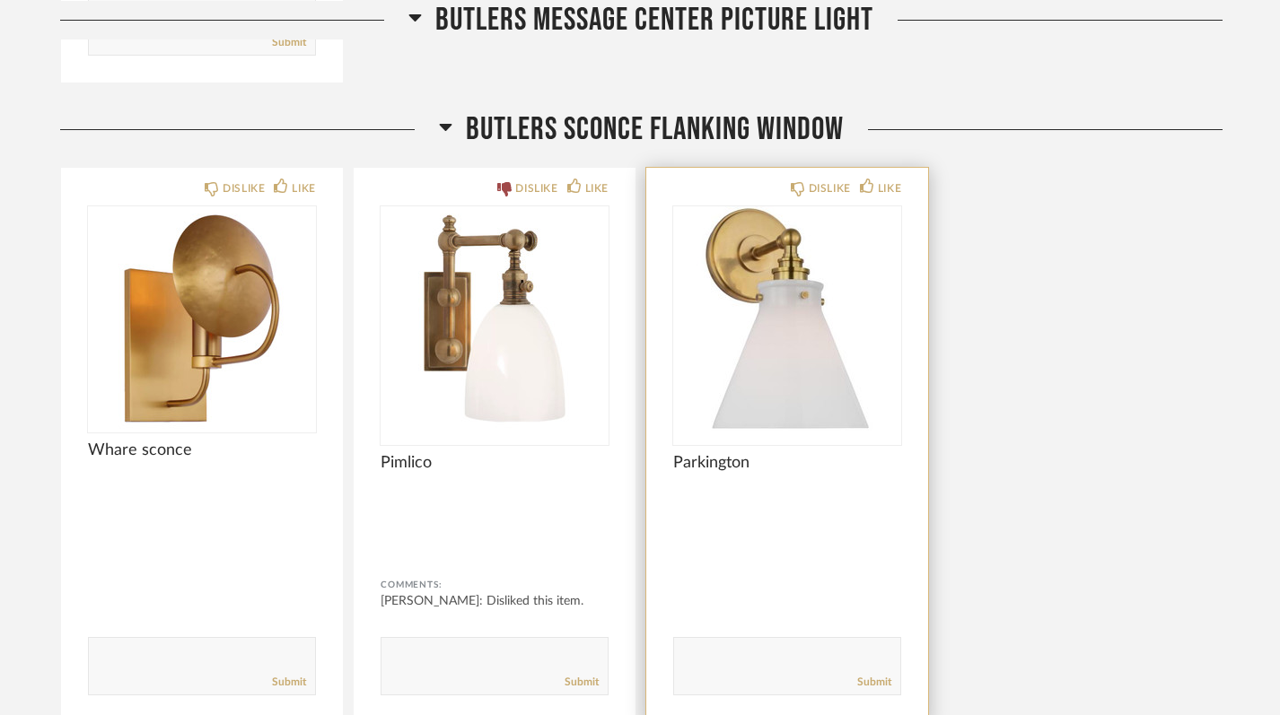
click at [809, 388] on img "0" at bounding box center [787, 318] width 228 height 224
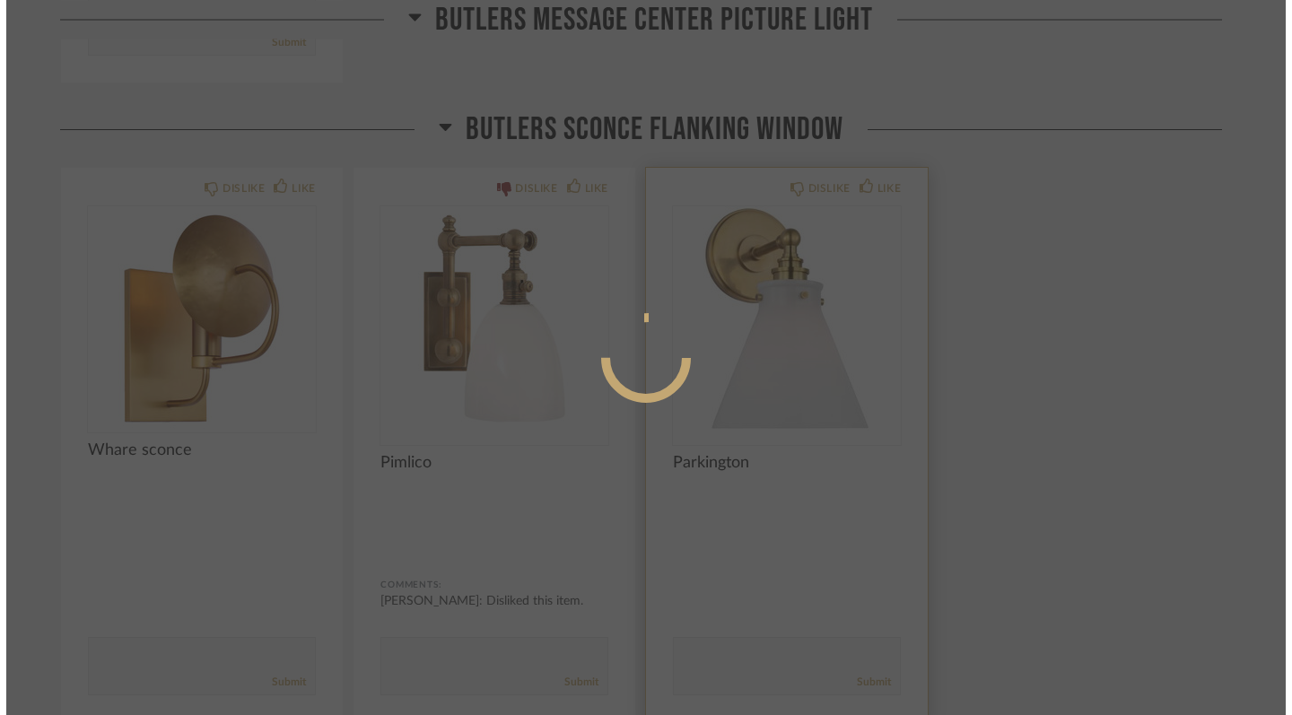
scroll to position [0, 0]
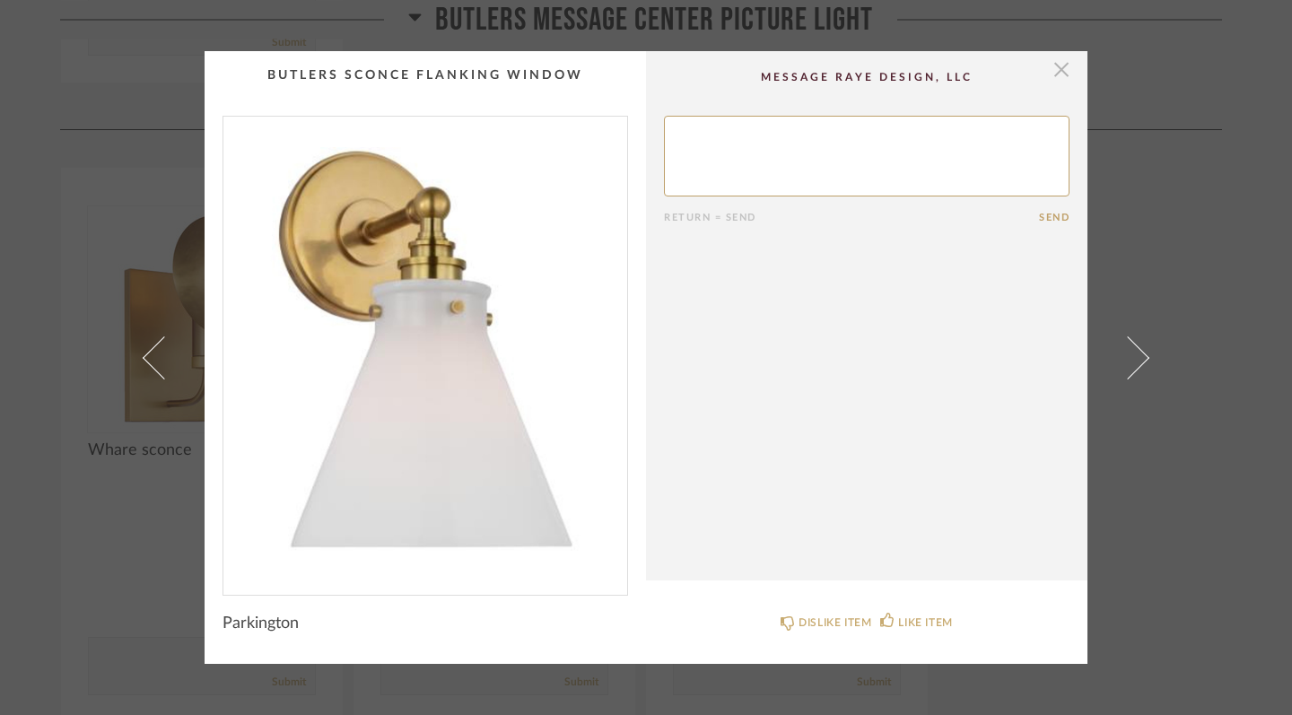
click at [1059, 72] on span "button" at bounding box center [1062, 69] width 36 height 36
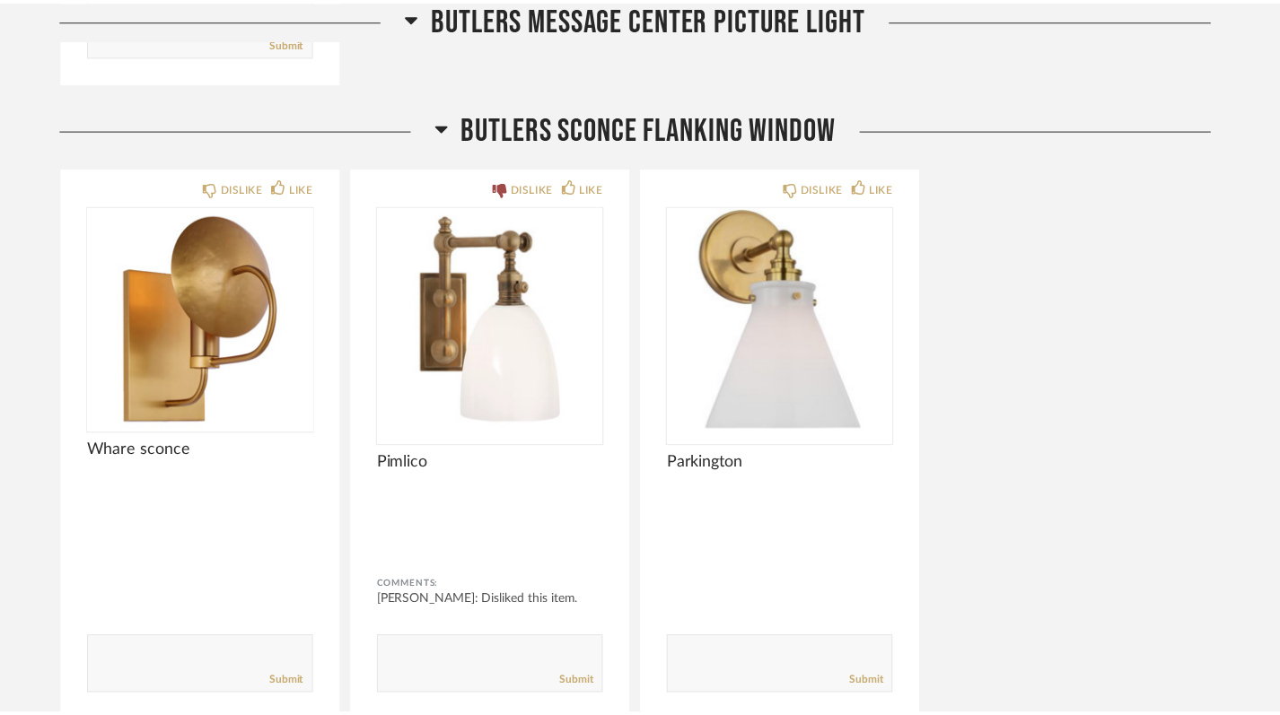
scroll to position [6578, 0]
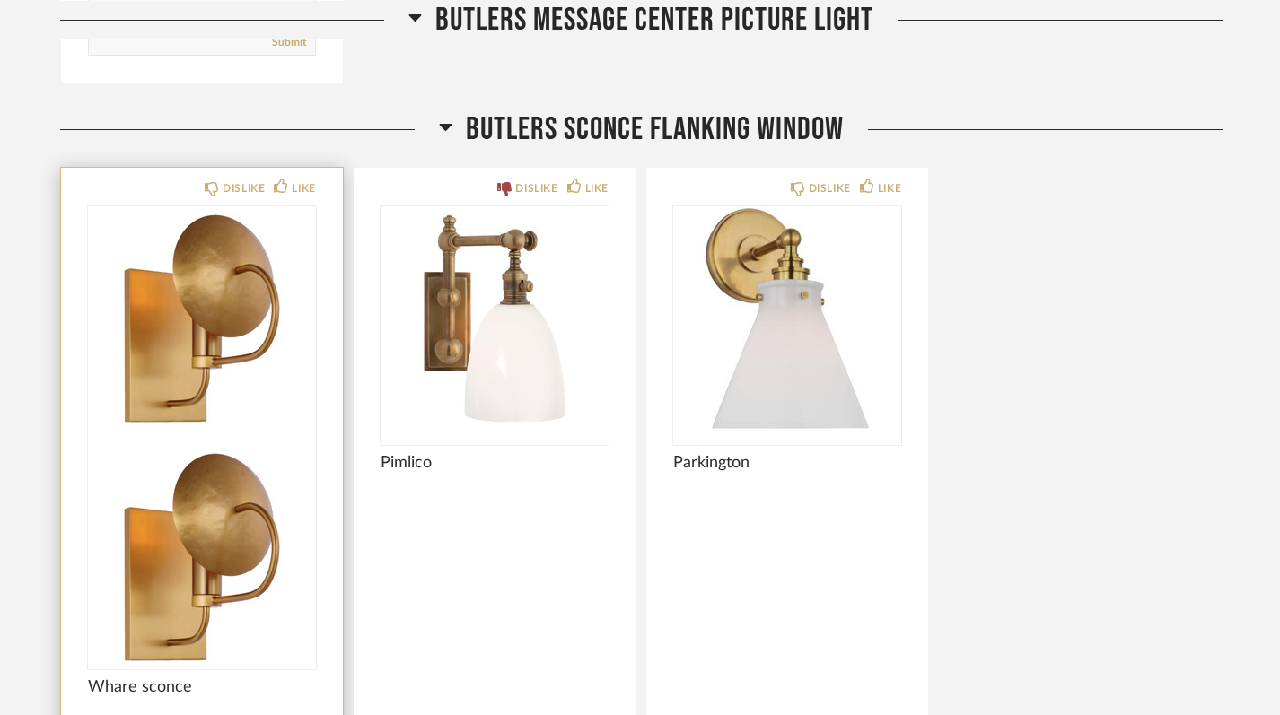
click at [231, 445] on img at bounding box center [202, 557] width 228 height 224
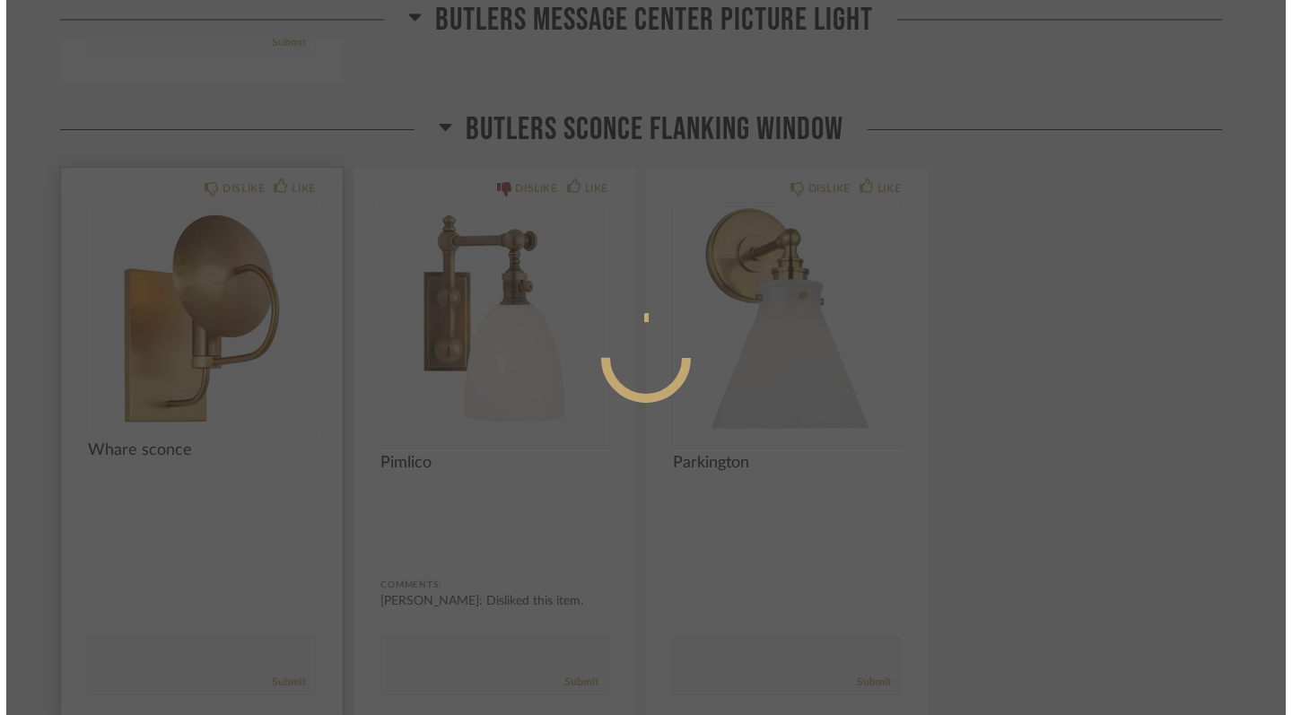
scroll to position [0, 0]
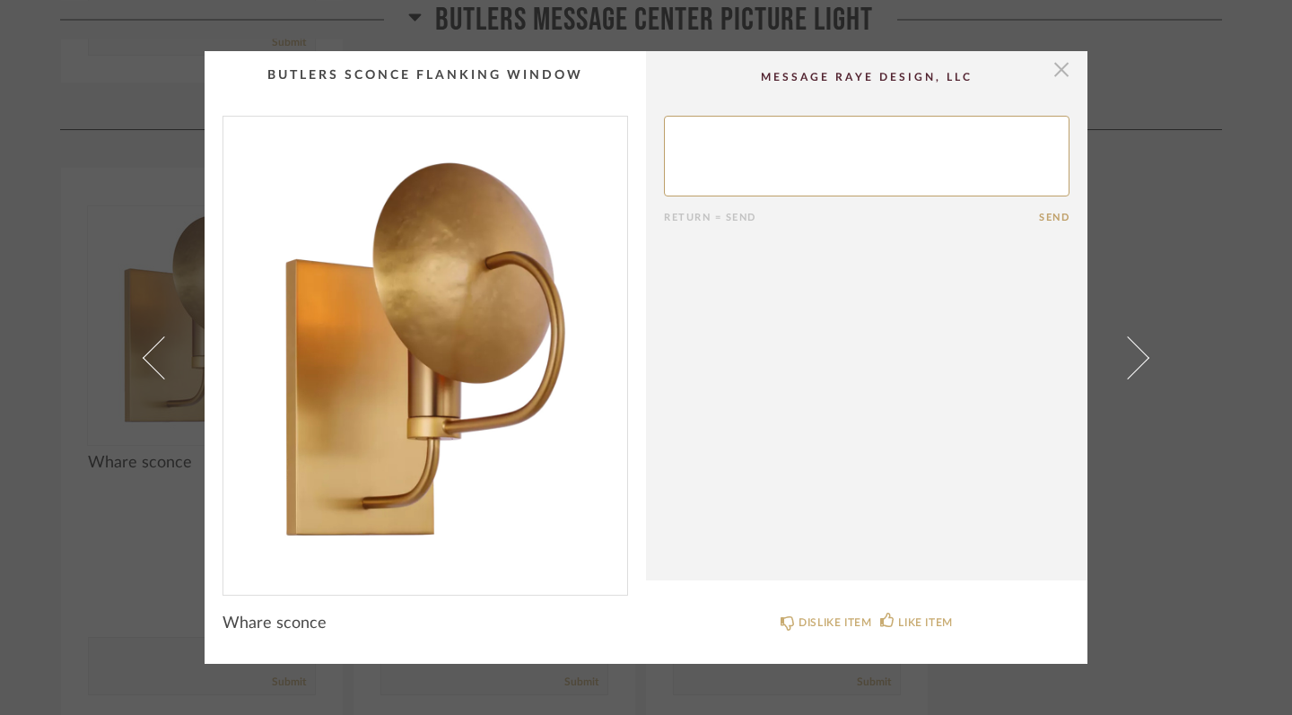
click at [1060, 78] on span "button" at bounding box center [1062, 69] width 36 height 36
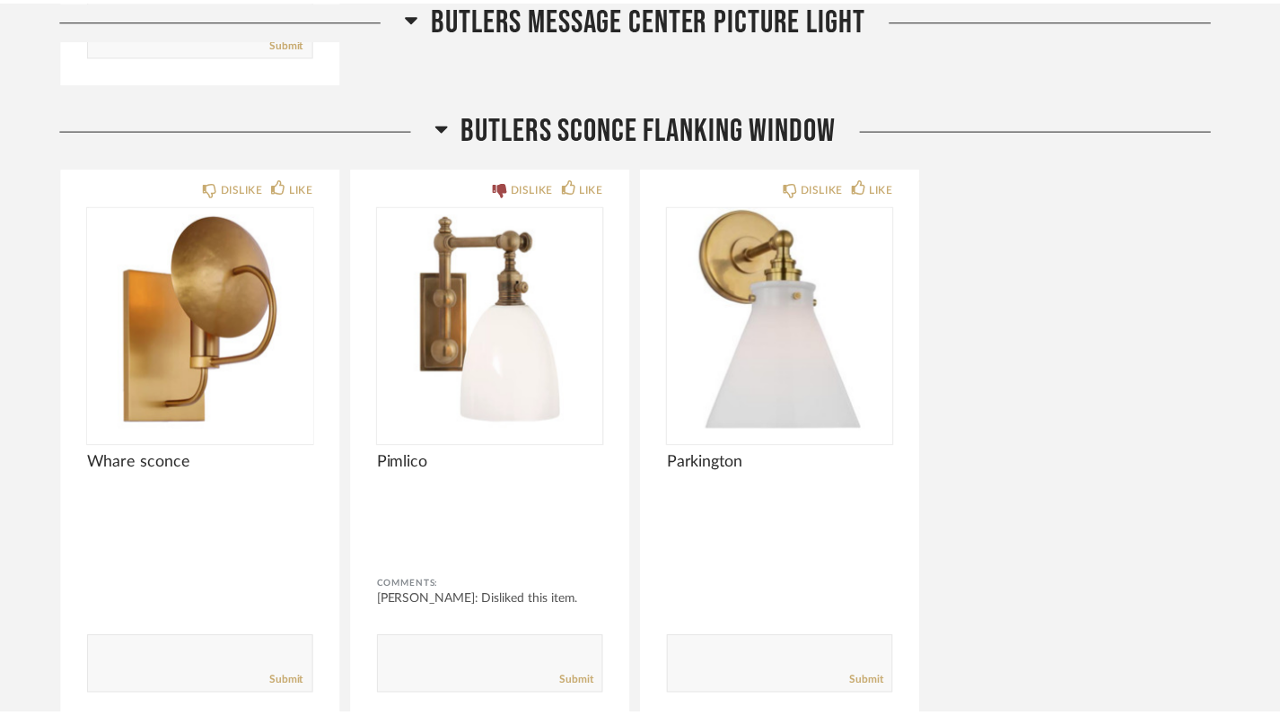
scroll to position [6578, 0]
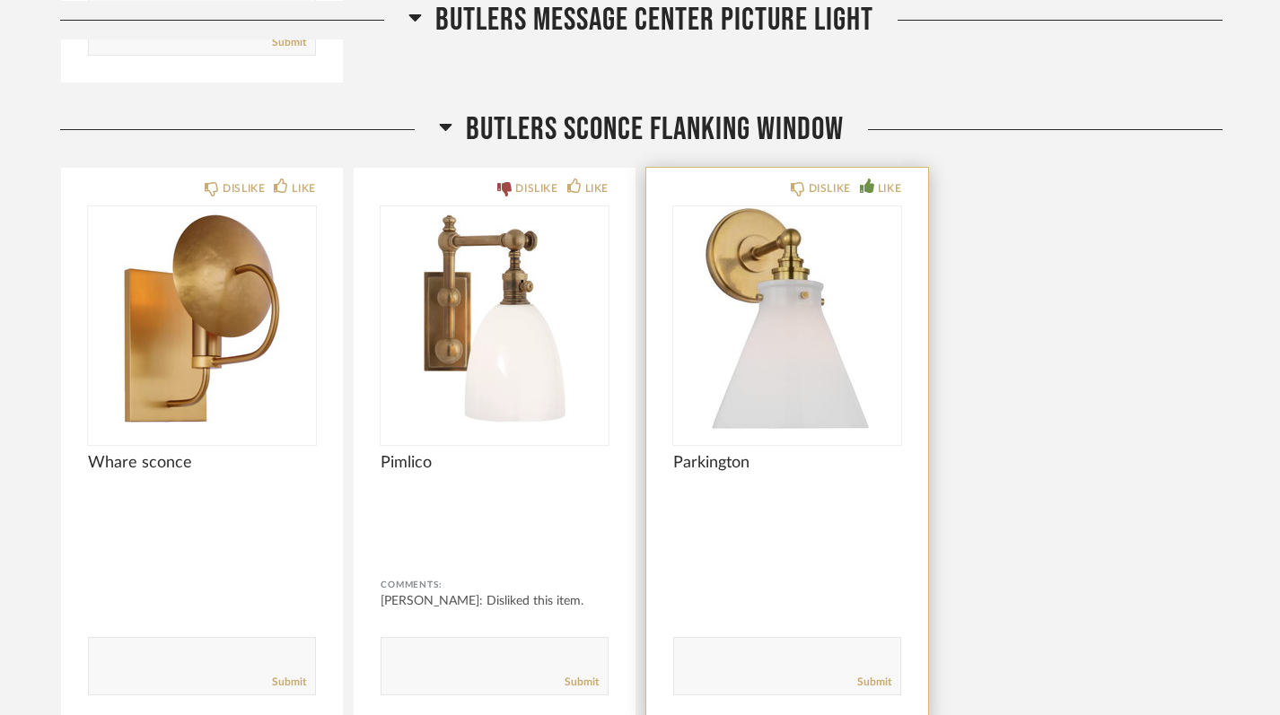
click at [883, 188] on div "LIKE" at bounding box center [889, 189] width 23 height 18
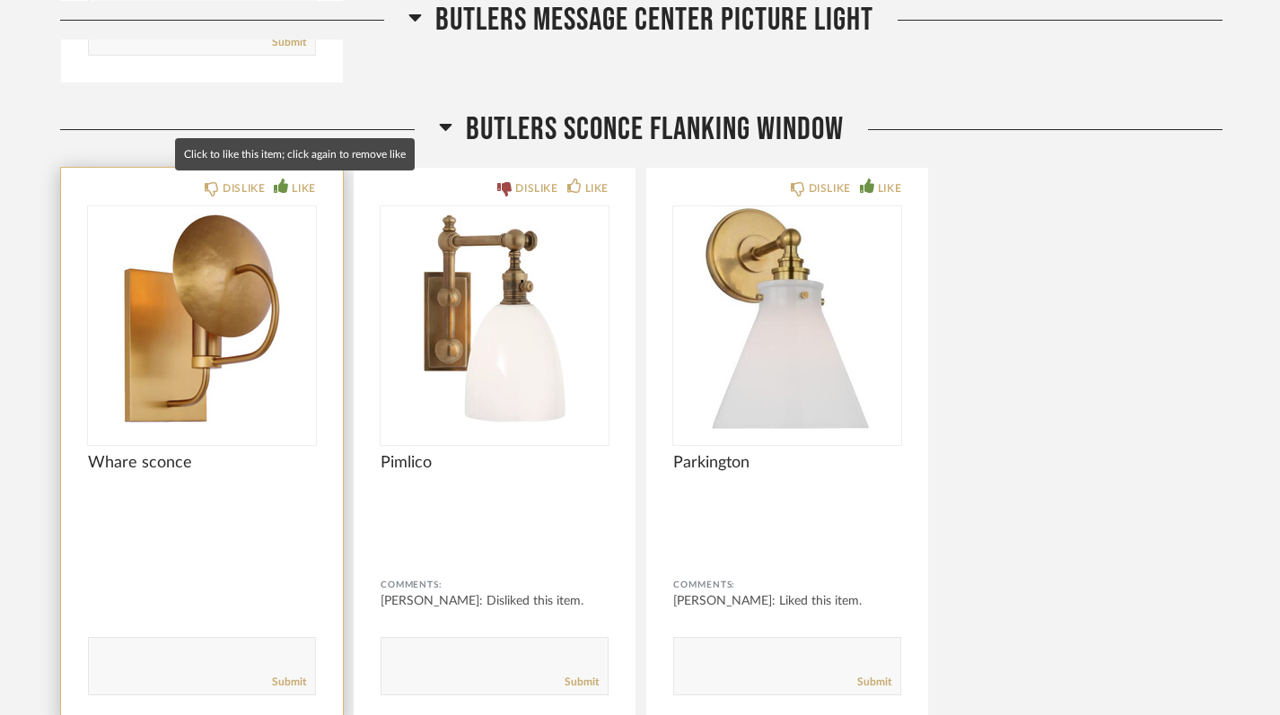
click at [285, 178] on fa-icon at bounding box center [281, 185] width 14 height 15
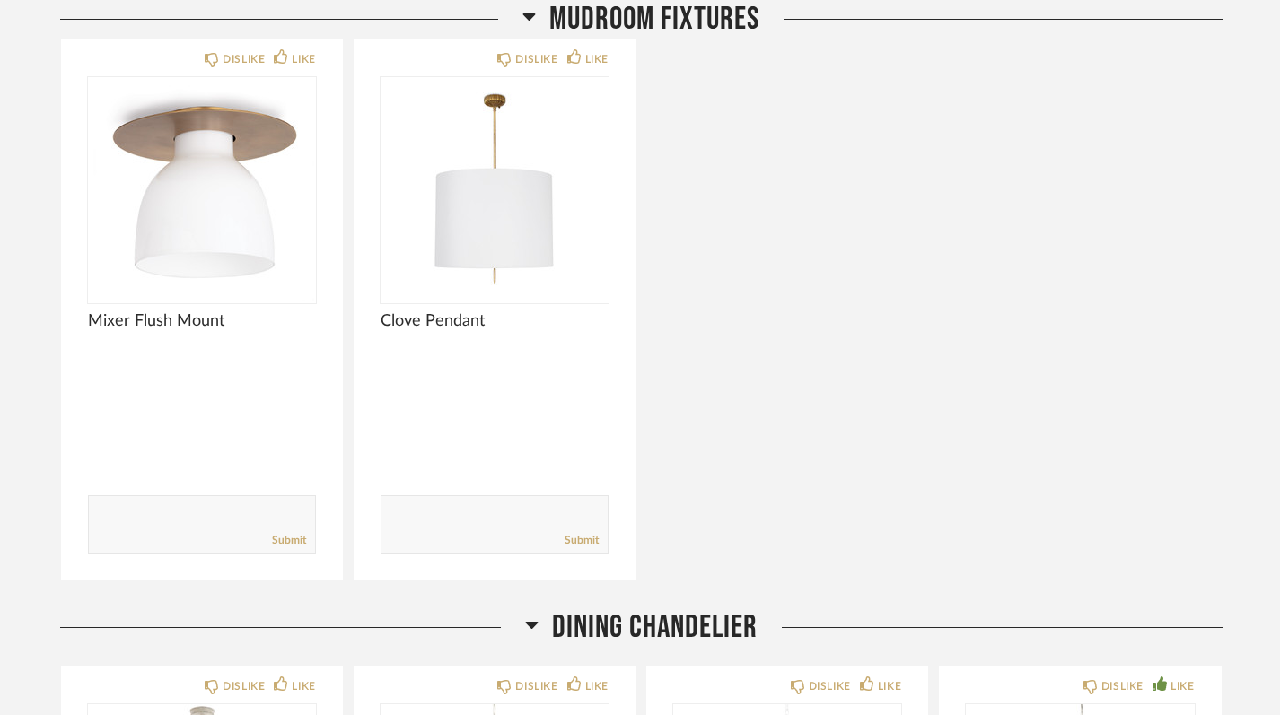
scroll to position [7976, 0]
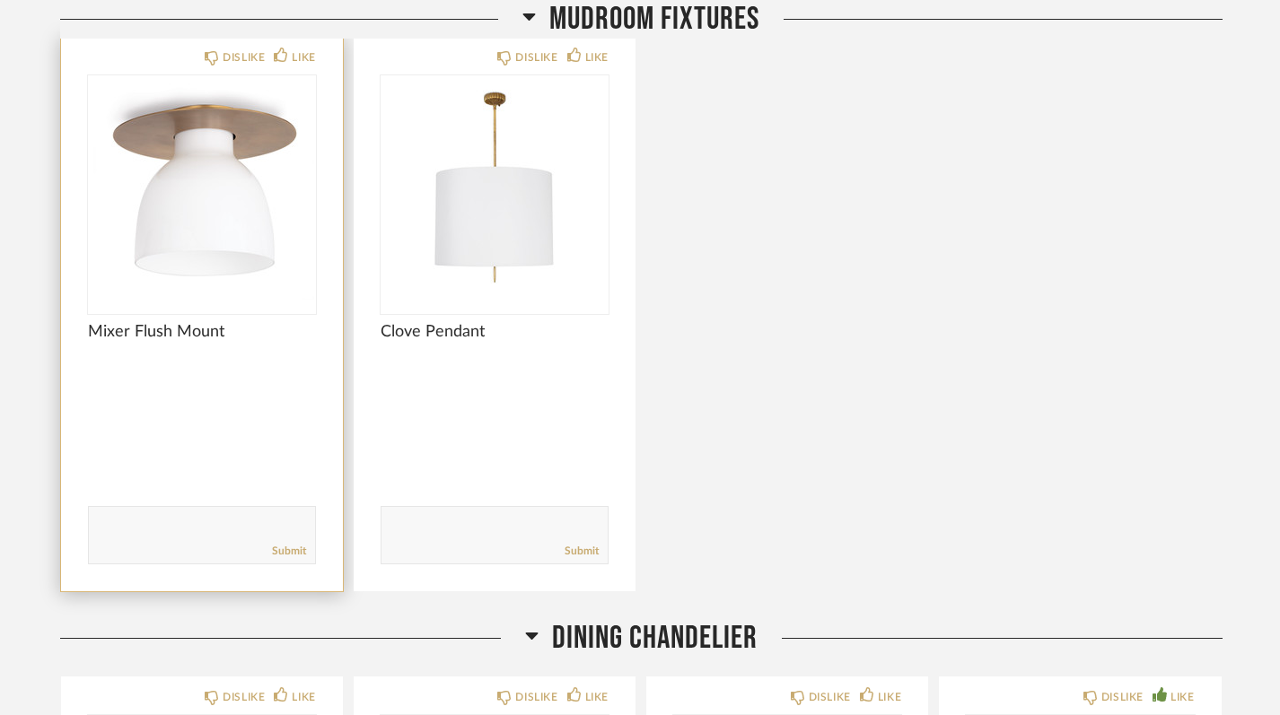
click at [254, 236] on img "0" at bounding box center [202, 187] width 228 height 224
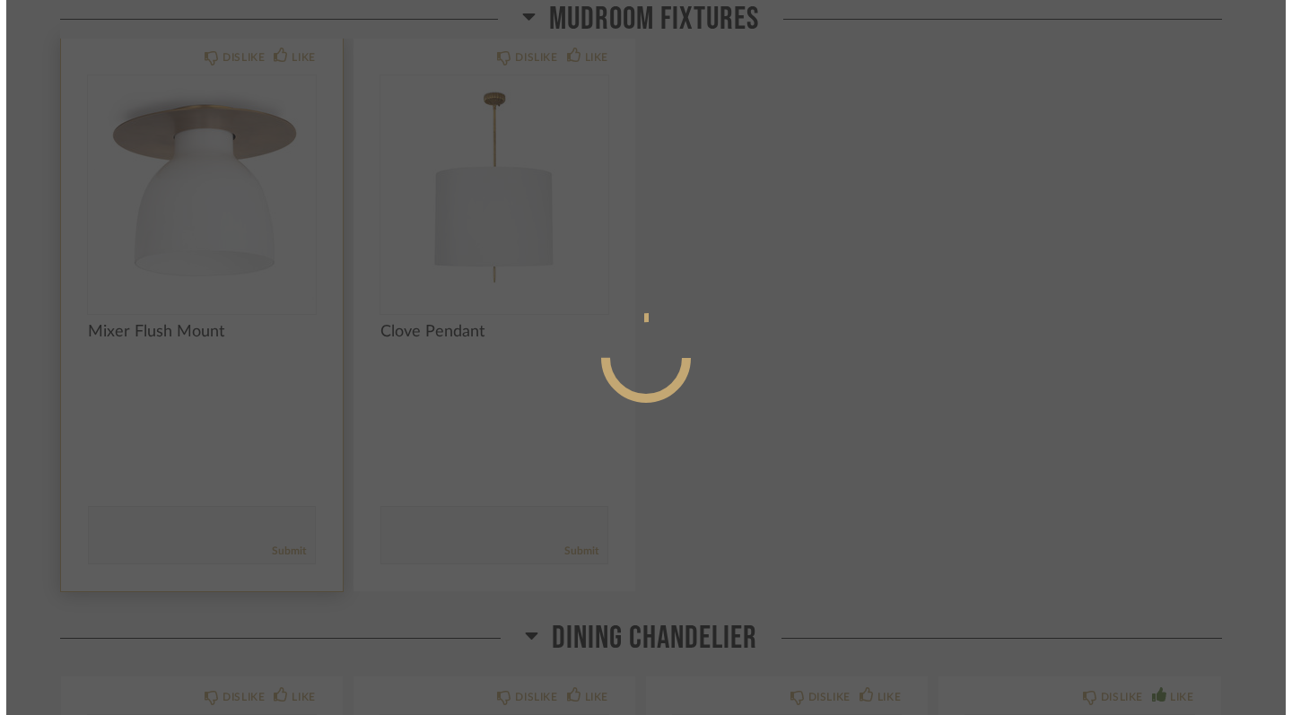
scroll to position [0, 0]
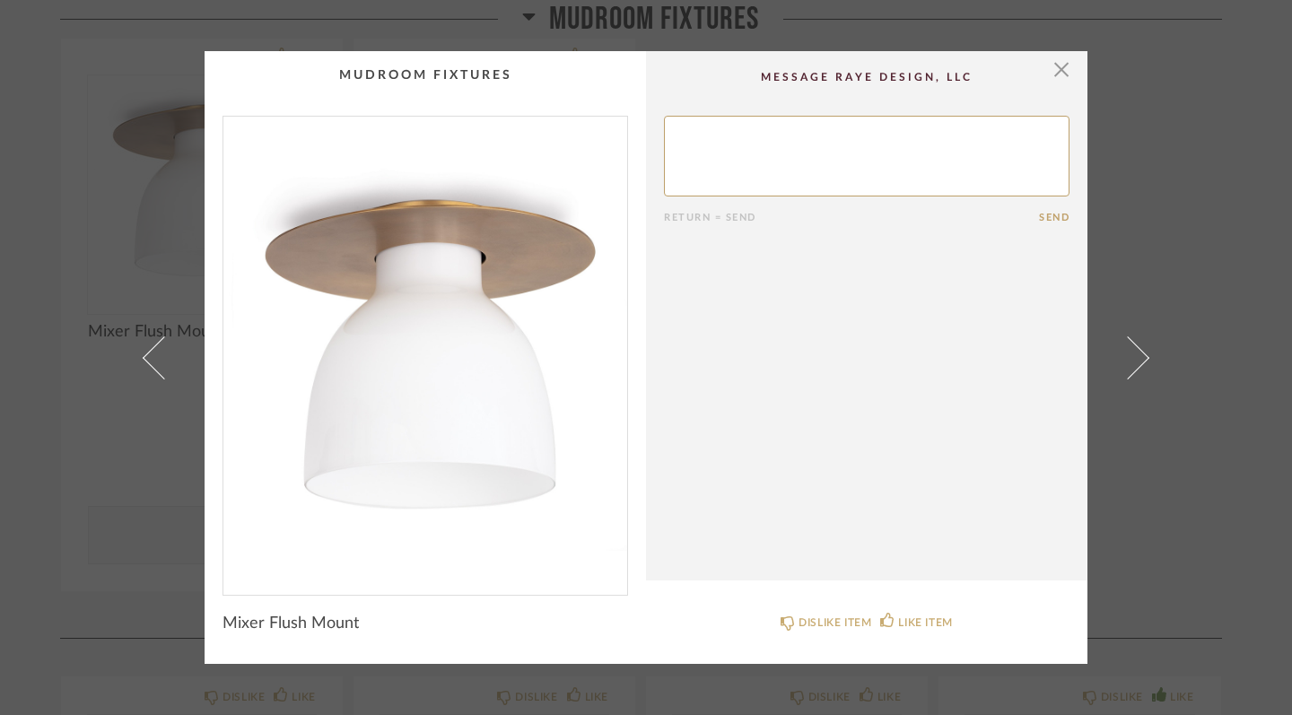
click at [395, 407] on img "0" at bounding box center [425, 349] width 404 height 464
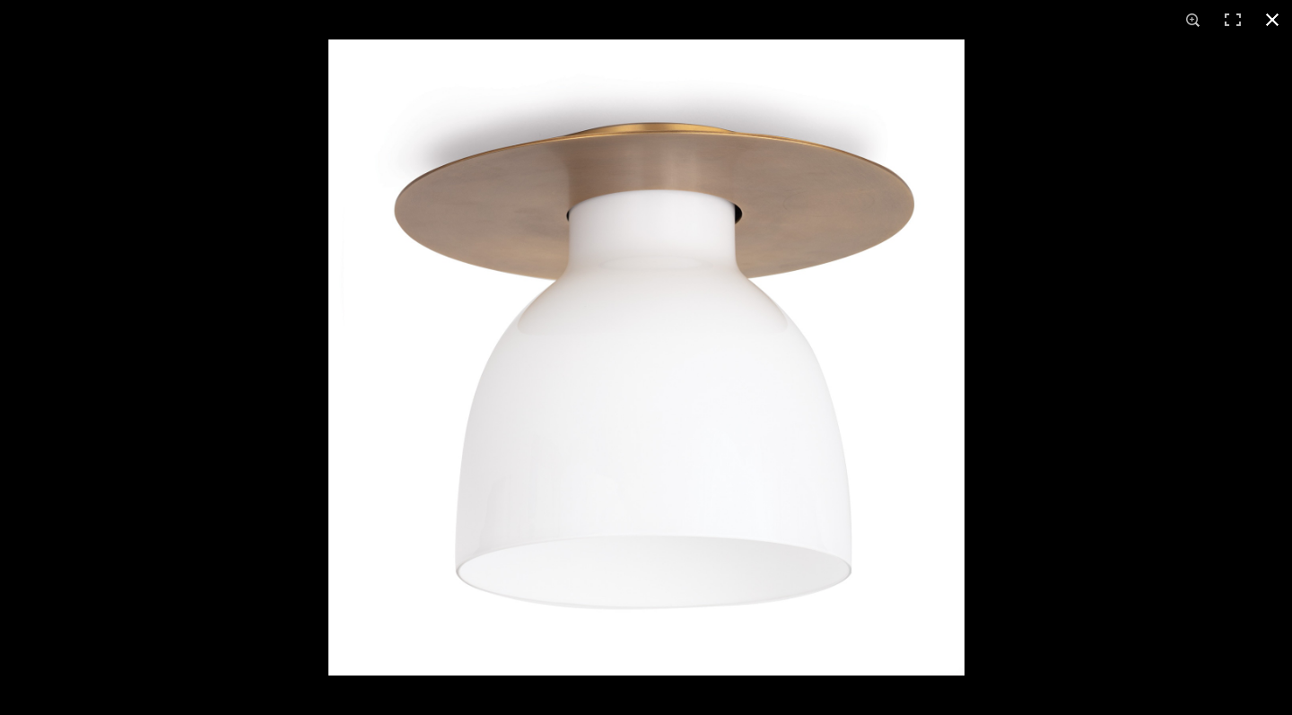
click at [1175, 17] on button at bounding box center [1272, 19] width 39 height 39
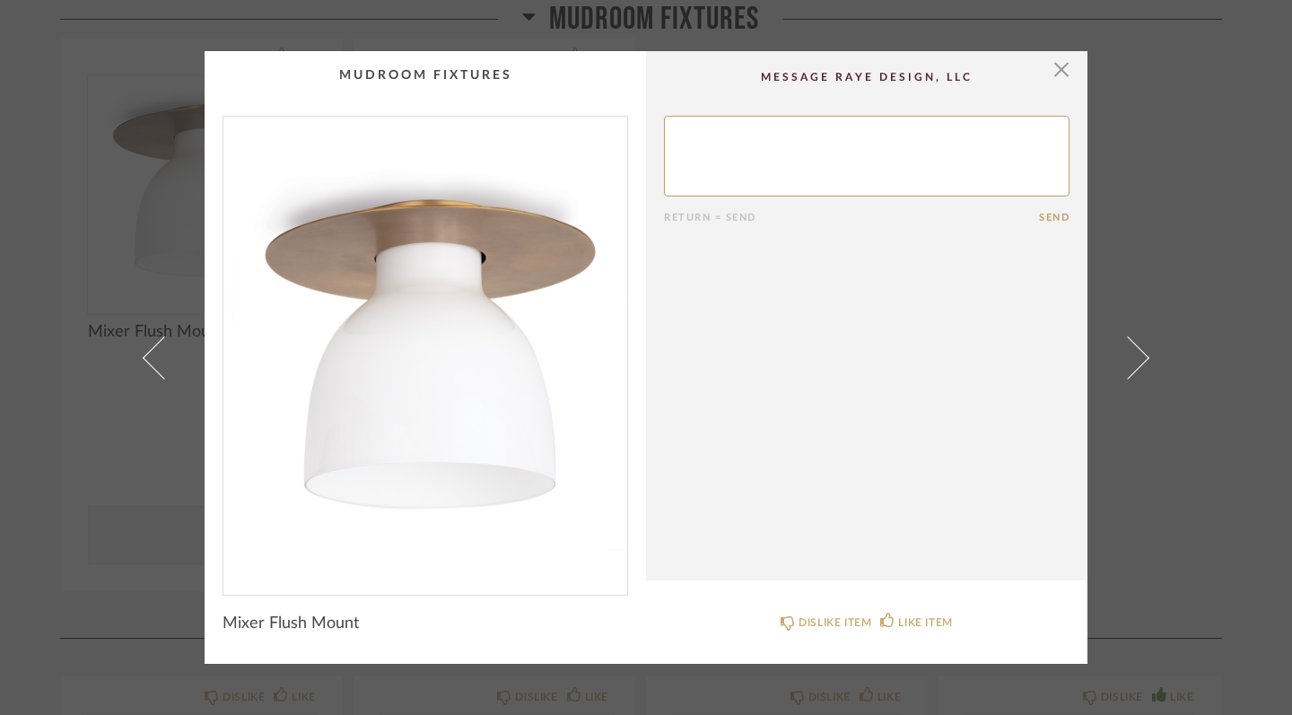
click at [1175, 128] on div "× Return = Send Send Mixer Flush Mount DISLIKE ITEM LIKE ITEM" at bounding box center [646, 357] width 1292 height 715
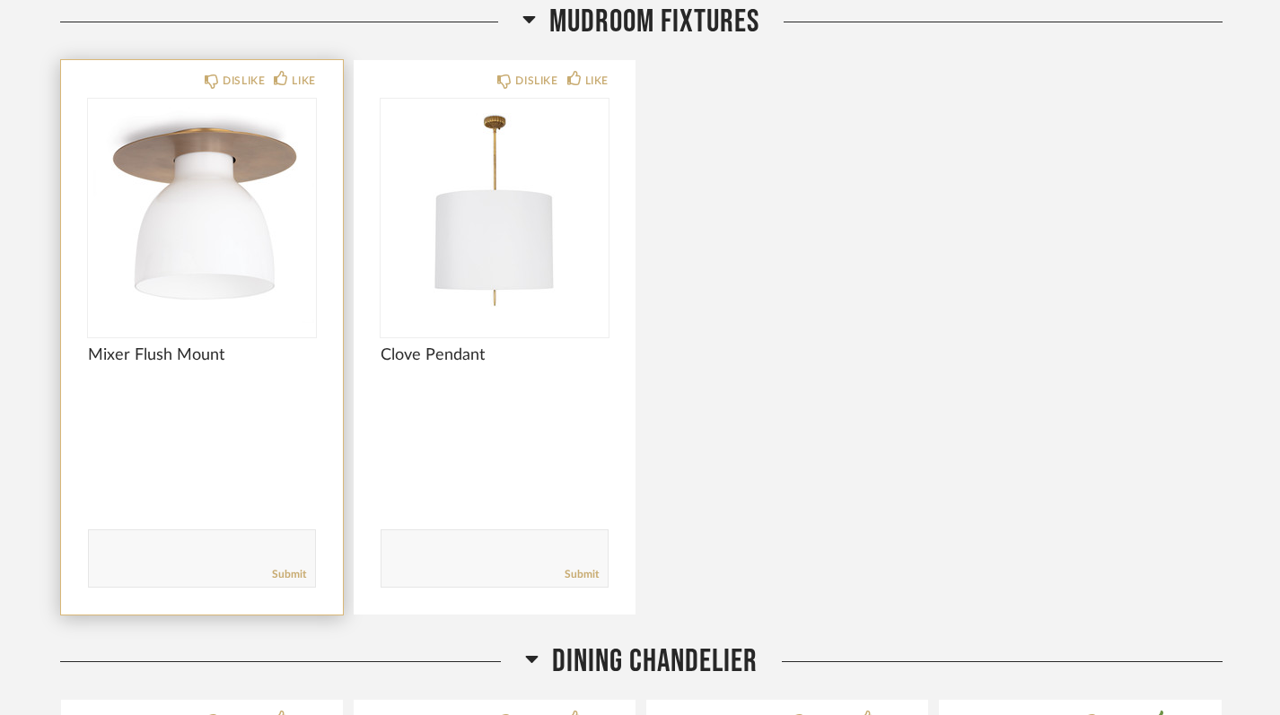
scroll to position [7952, 0]
click at [285, 85] on div "LIKE" at bounding box center [294, 82] width 41 height 18
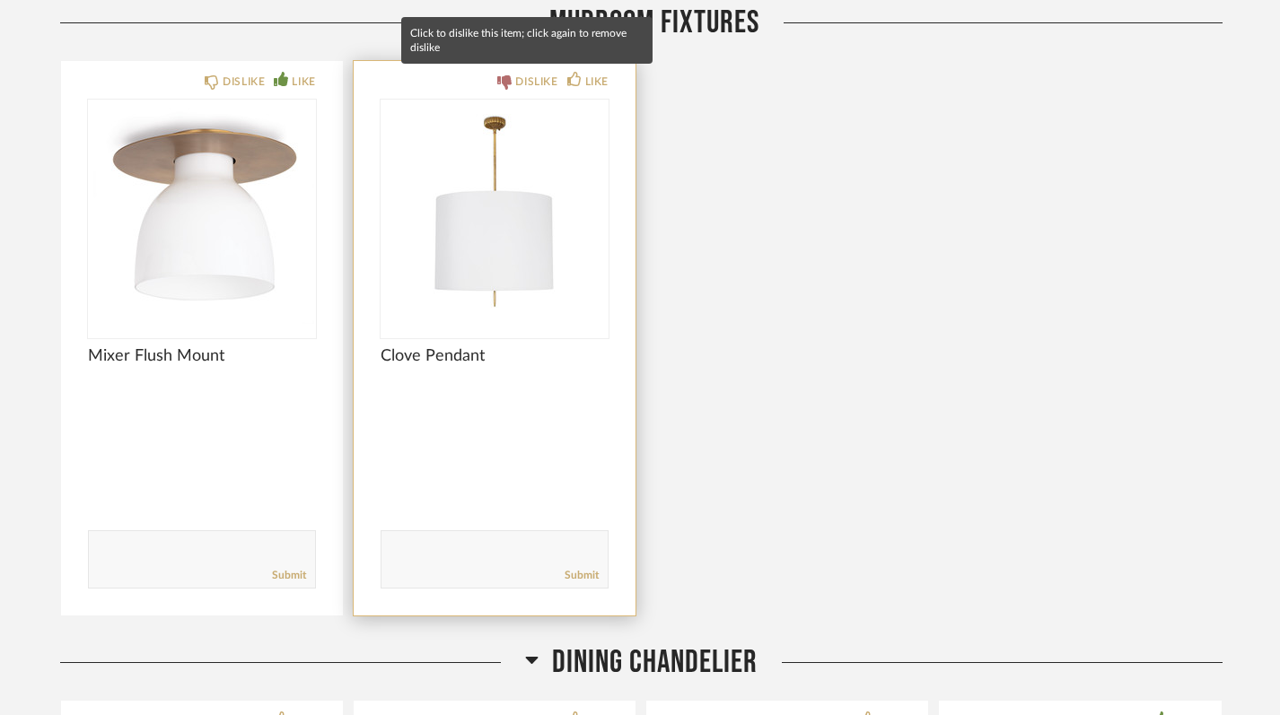
click at [515, 73] on div "DISLIKE" at bounding box center [536, 82] width 42 height 18
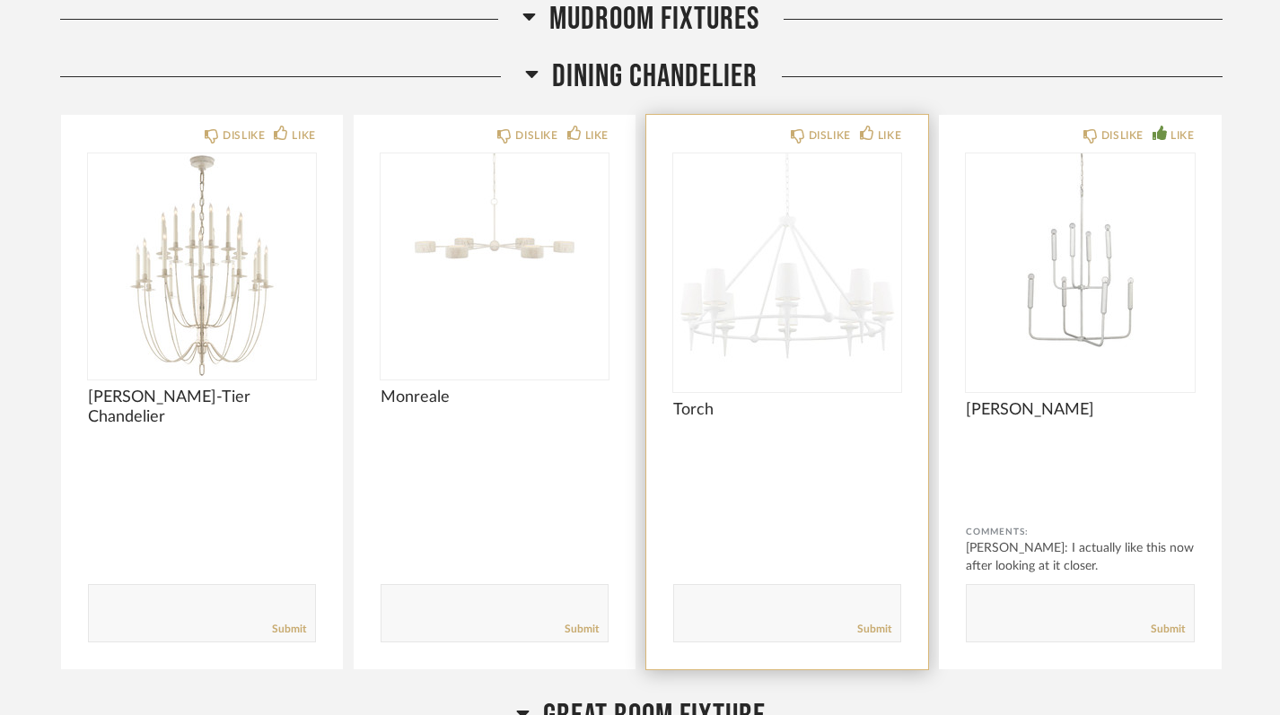
scroll to position [8536, 0]
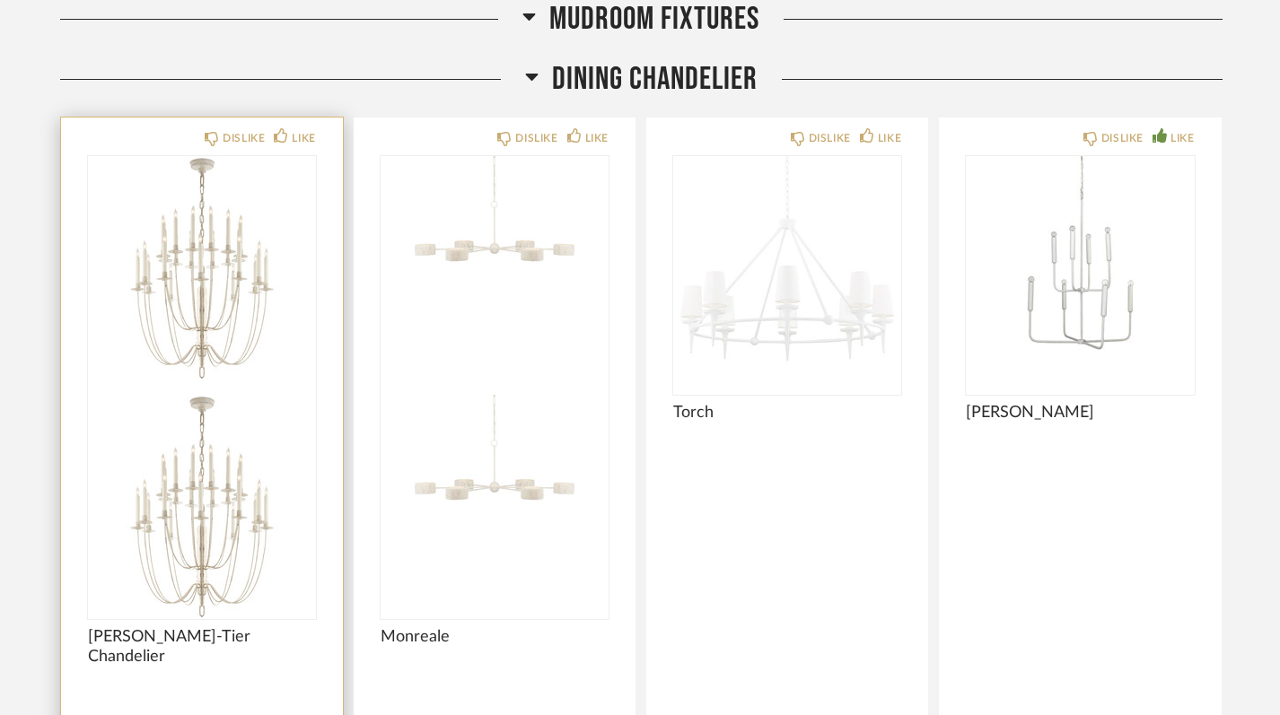
click at [163, 395] on img at bounding box center [202, 507] width 228 height 224
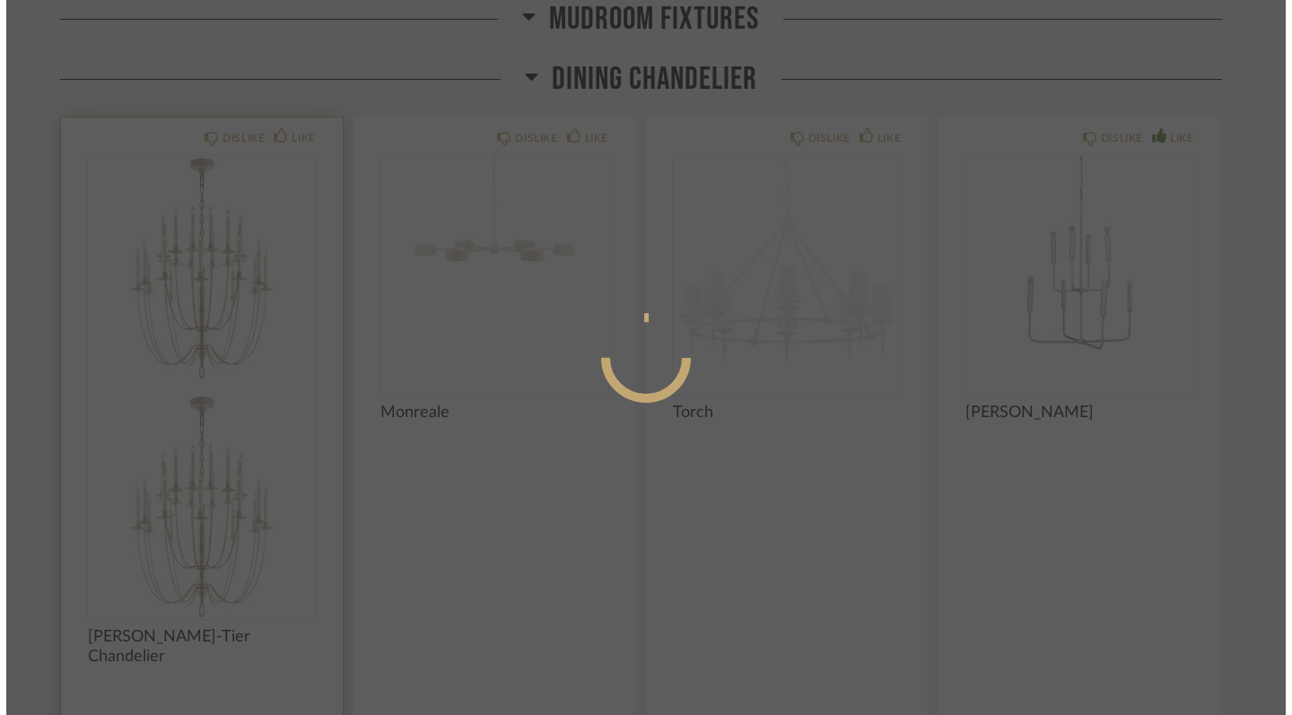
scroll to position [0, 0]
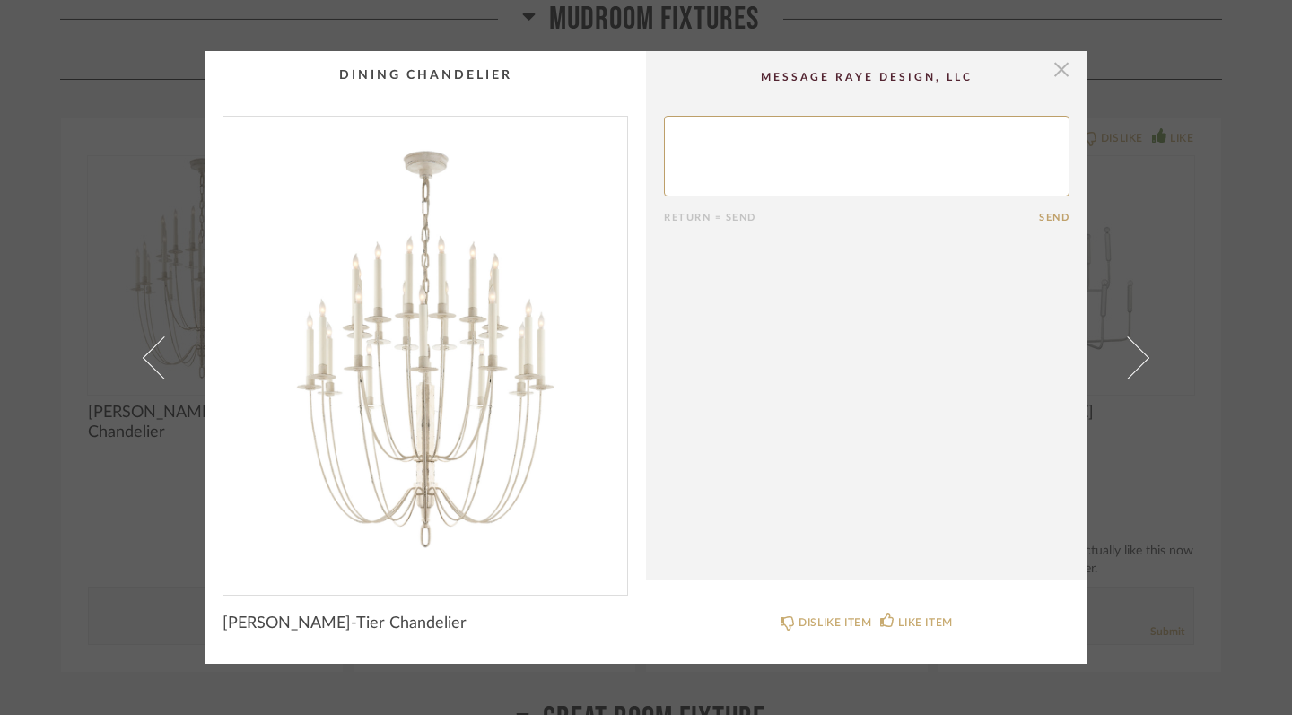
click at [1058, 74] on span "button" at bounding box center [1062, 69] width 36 height 36
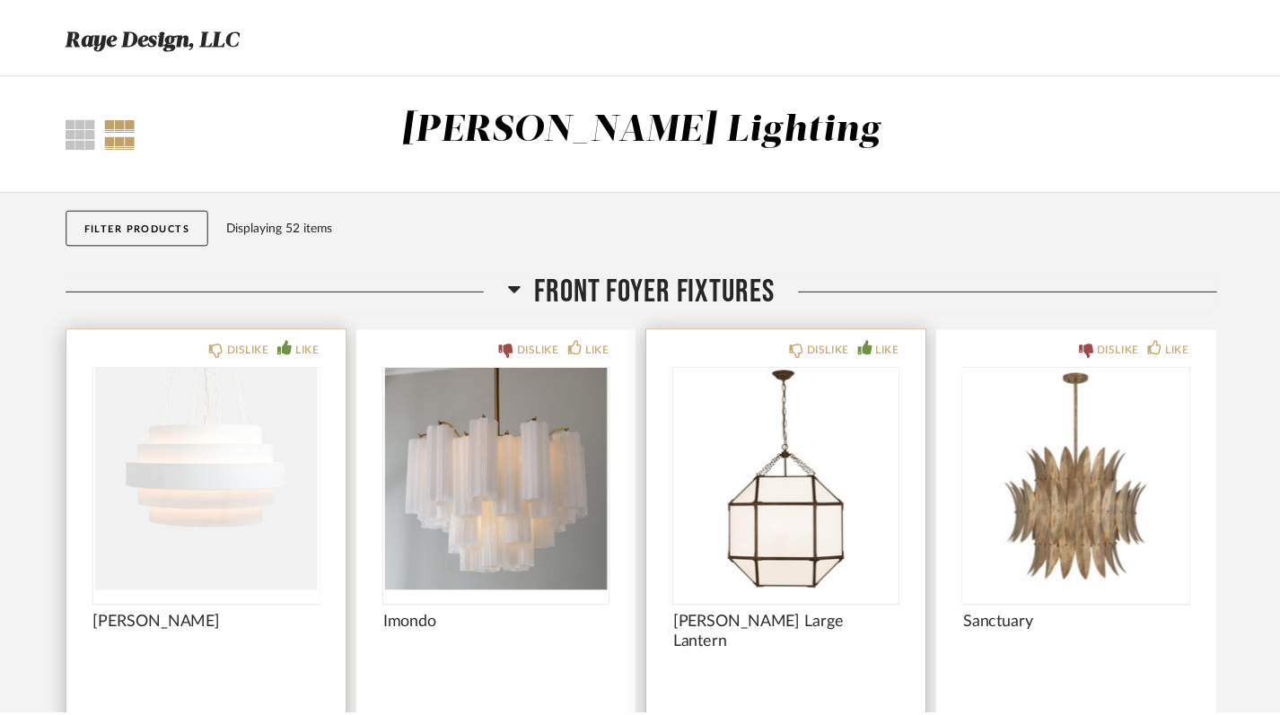
scroll to position [8536, 0]
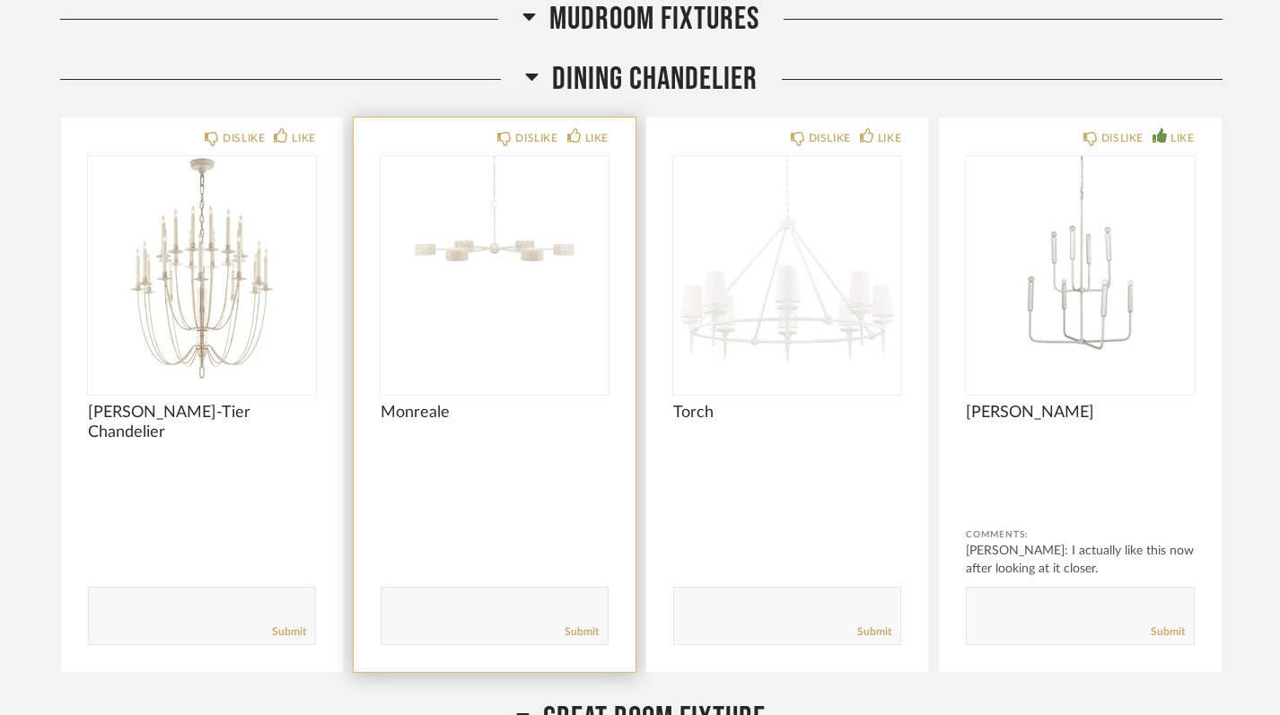
click at [478, 323] on img "0" at bounding box center [495, 268] width 228 height 224
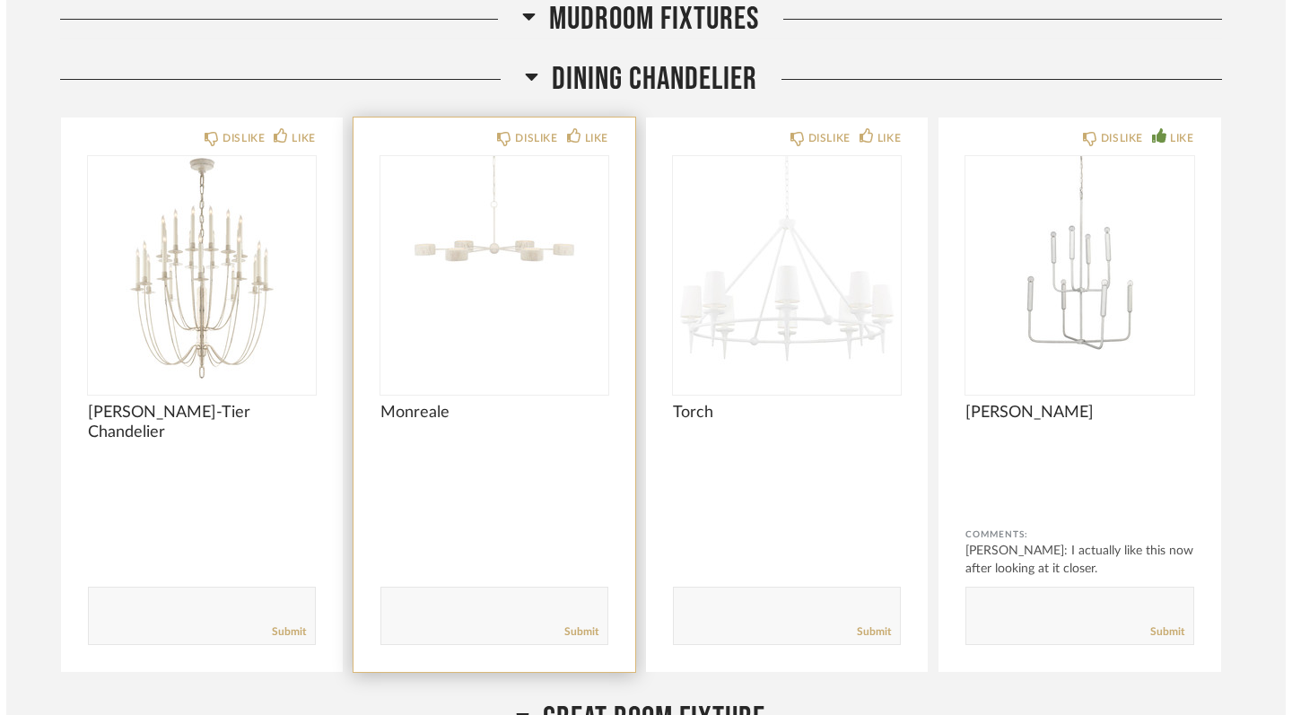
scroll to position [0, 0]
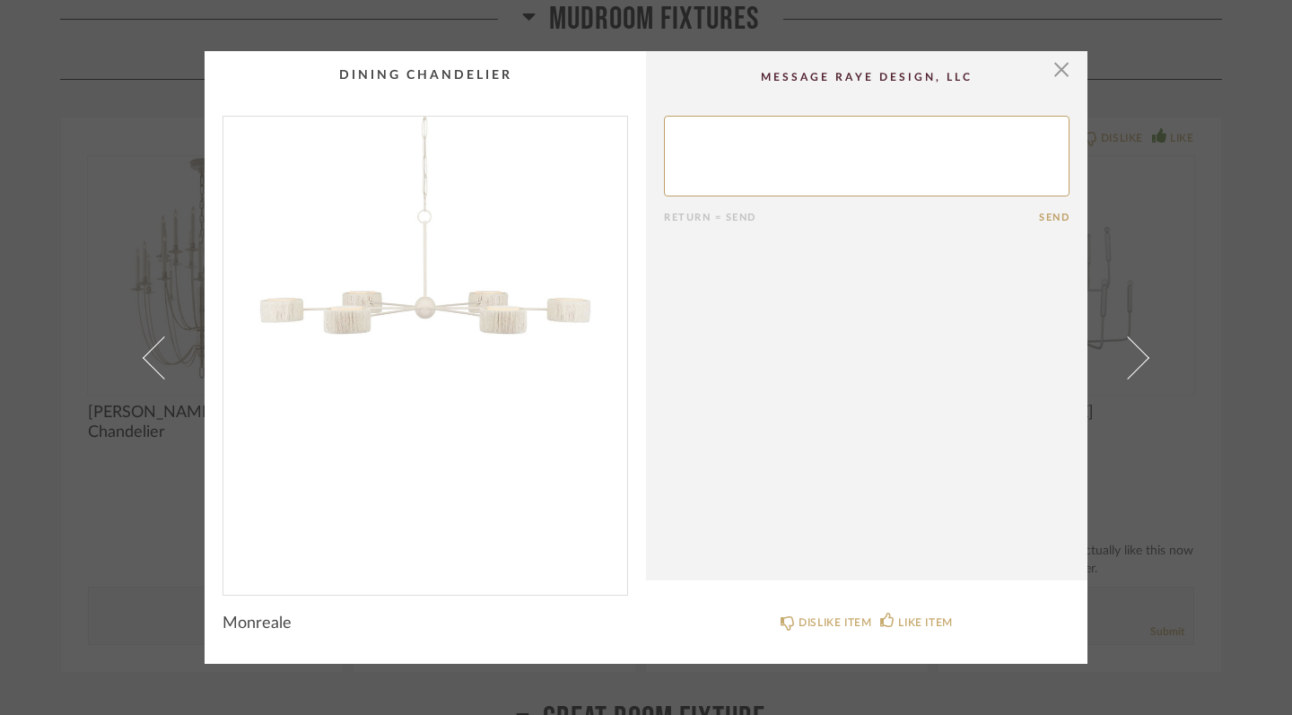
click at [381, 328] on img "0" at bounding box center [425, 349] width 404 height 464
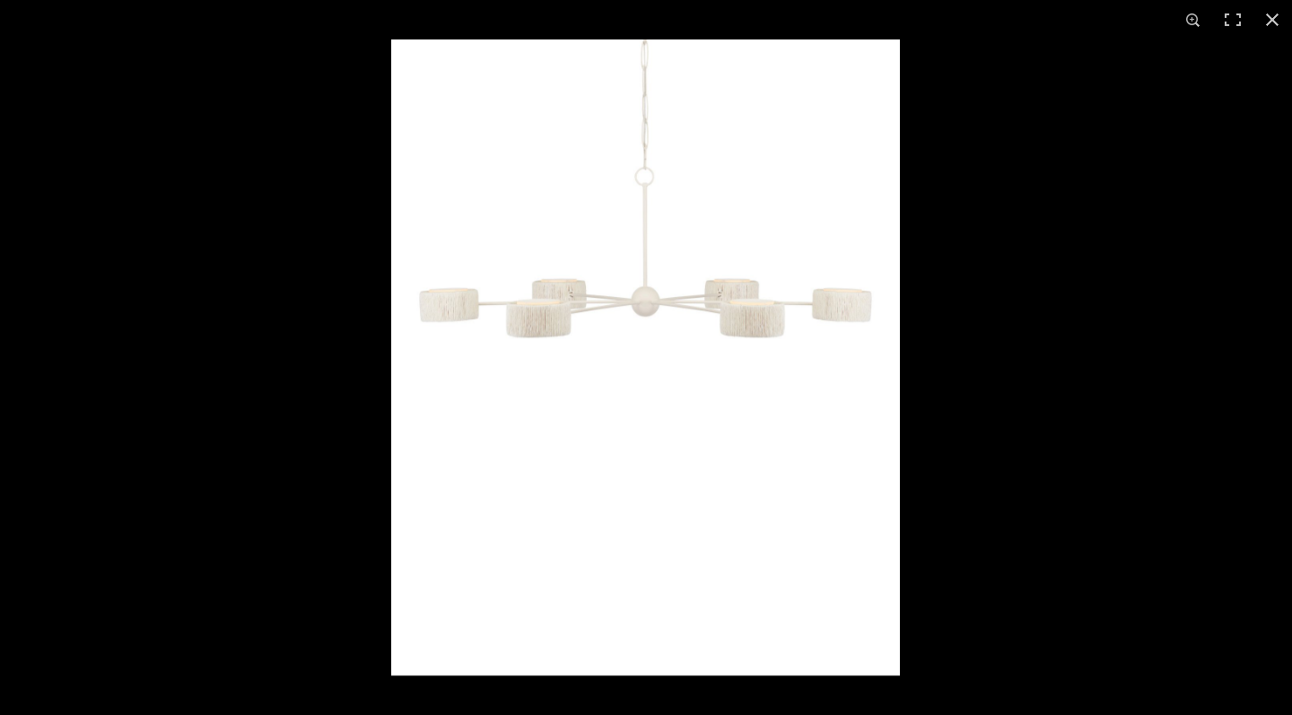
click at [589, 311] on img at bounding box center [645, 357] width 509 height 636
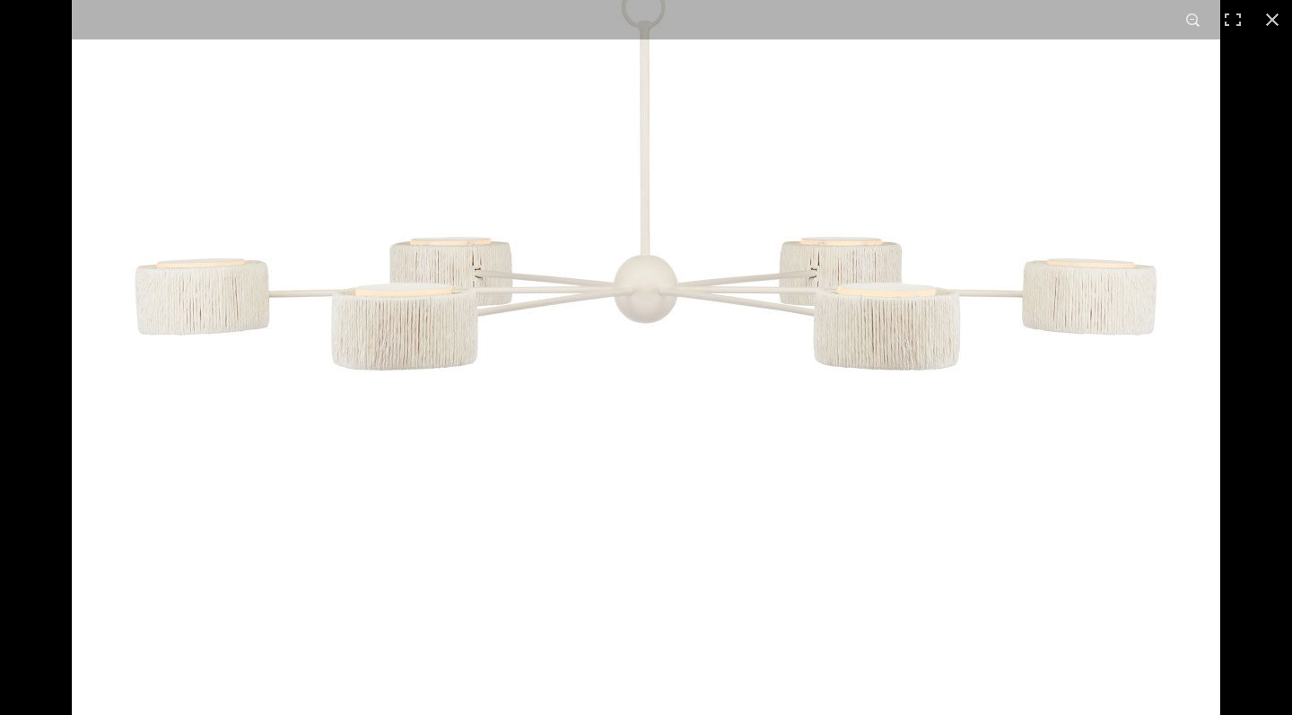
click at [589, 311] on img at bounding box center [646, 416] width 1149 height 1436
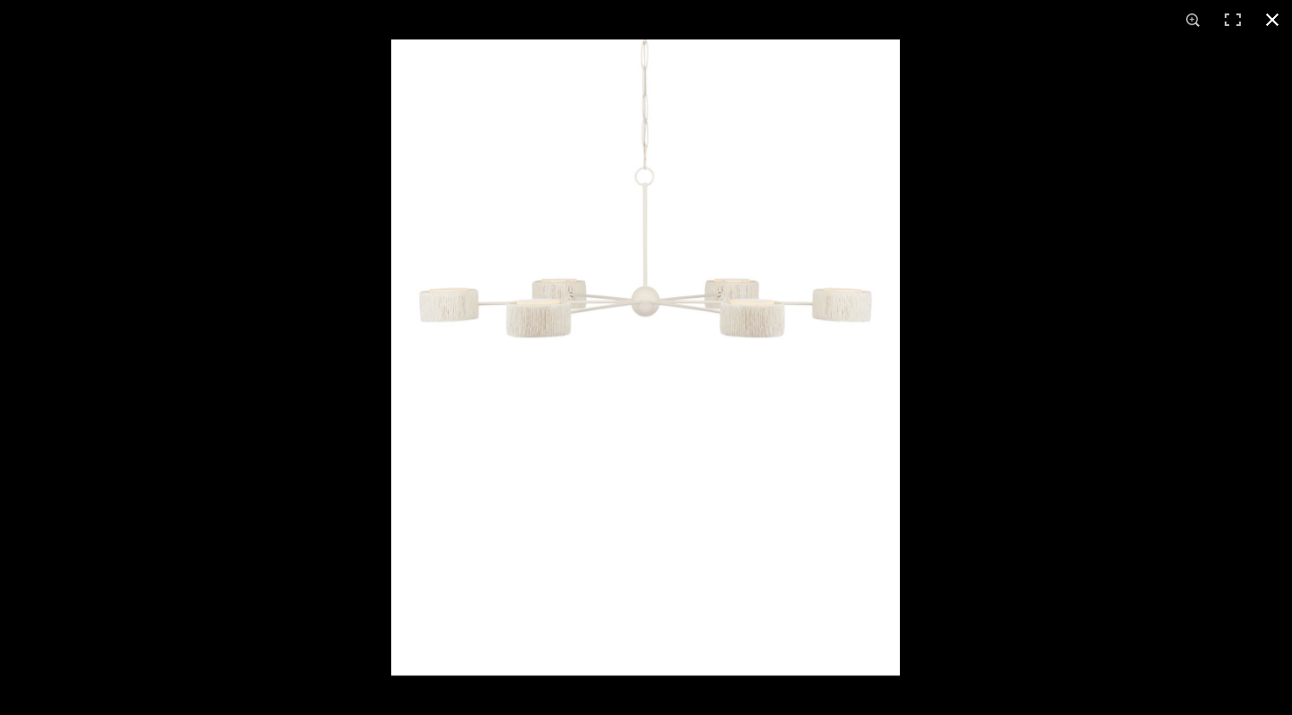
click at [1175, 18] on button at bounding box center [1272, 19] width 39 height 39
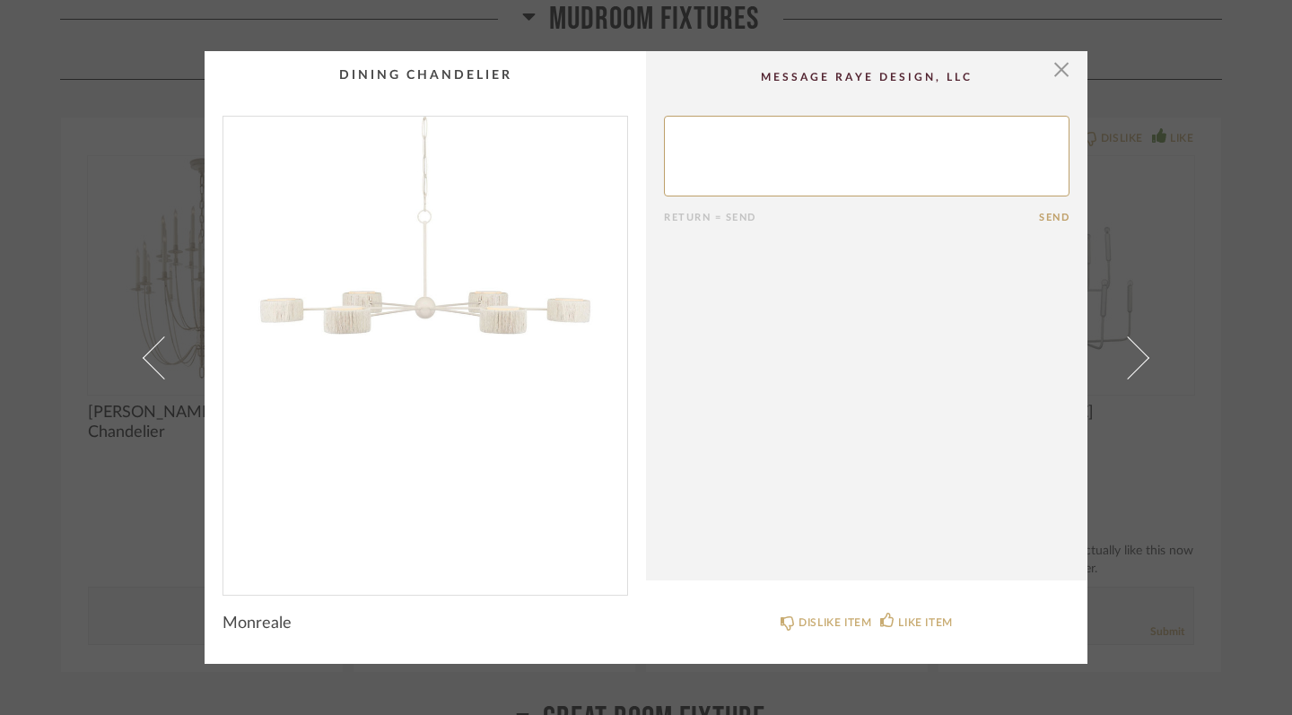
click at [1175, 205] on div "× Return = Send Send Monreale DISLIKE ITEM LIKE ITEM" at bounding box center [646, 357] width 1292 height 715
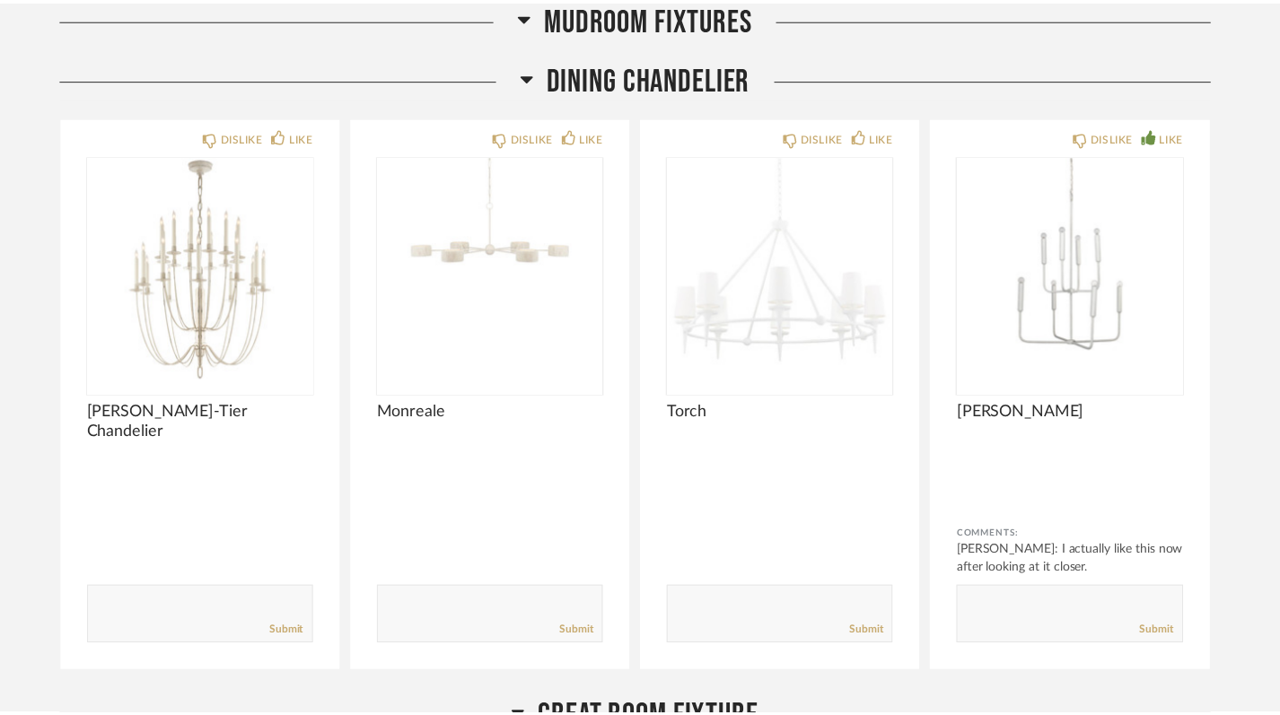
scroll to position [8536, 0]
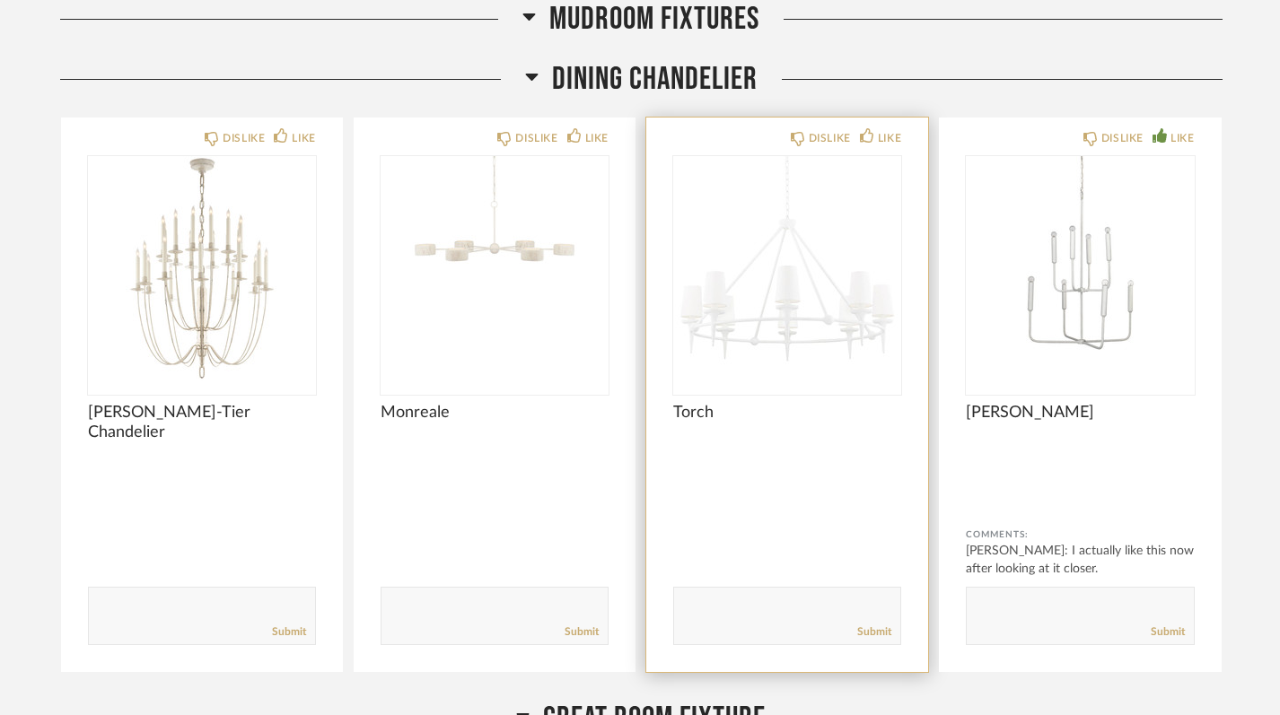
click at [798, 312] on img "0" at bounding box center [787, 268] width 228 height 224
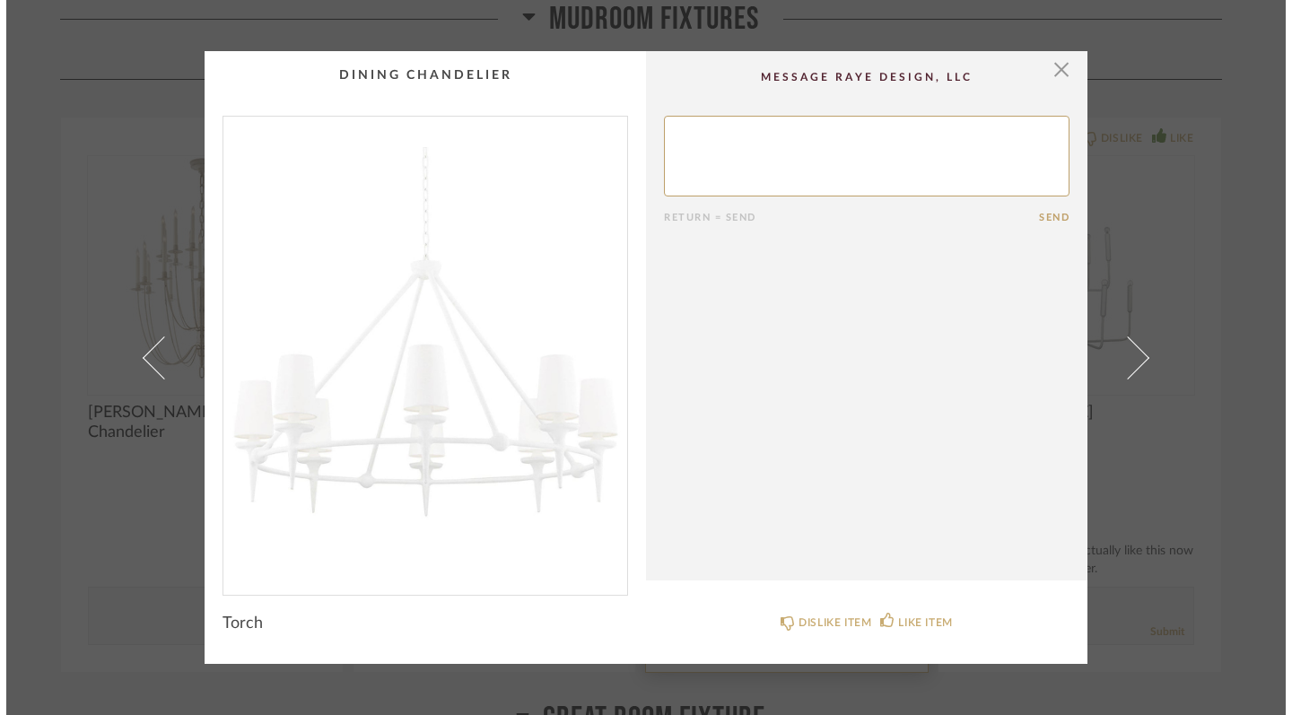
scroll to position [0, 0]
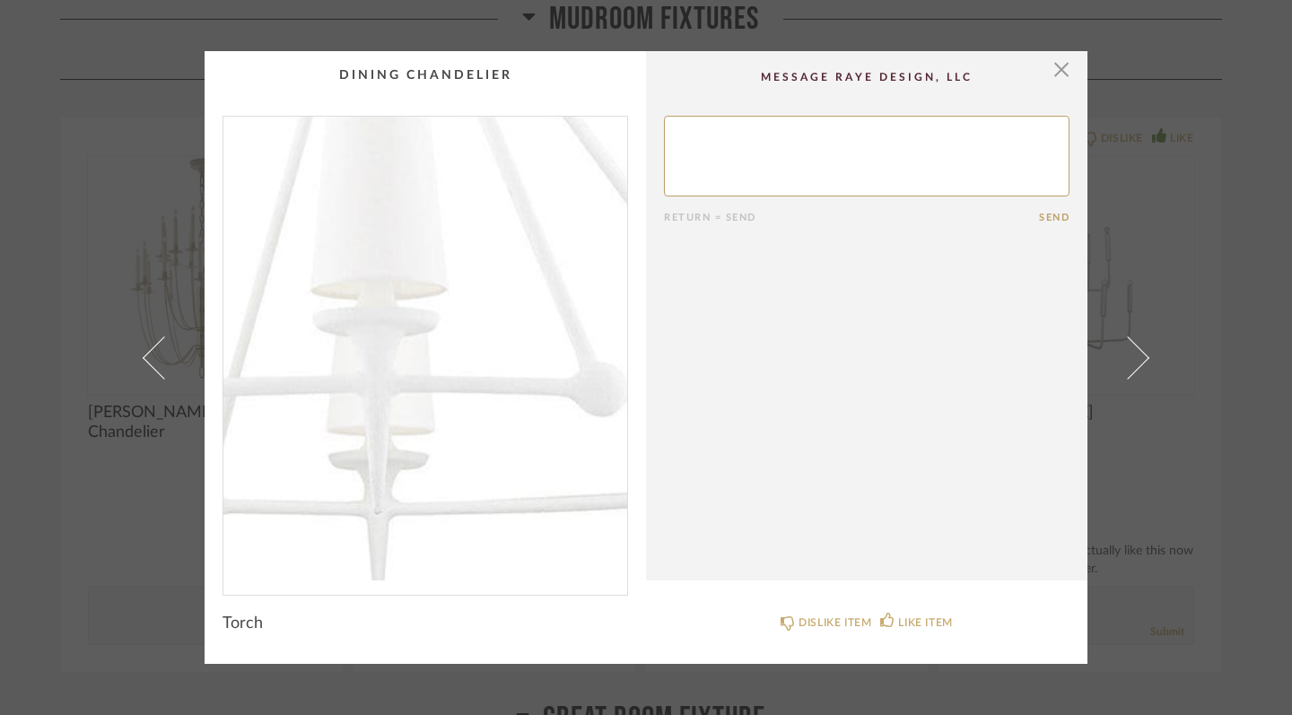
click at [435, 428] on img "0" at bounding box center [425, 349] width 404 height 464
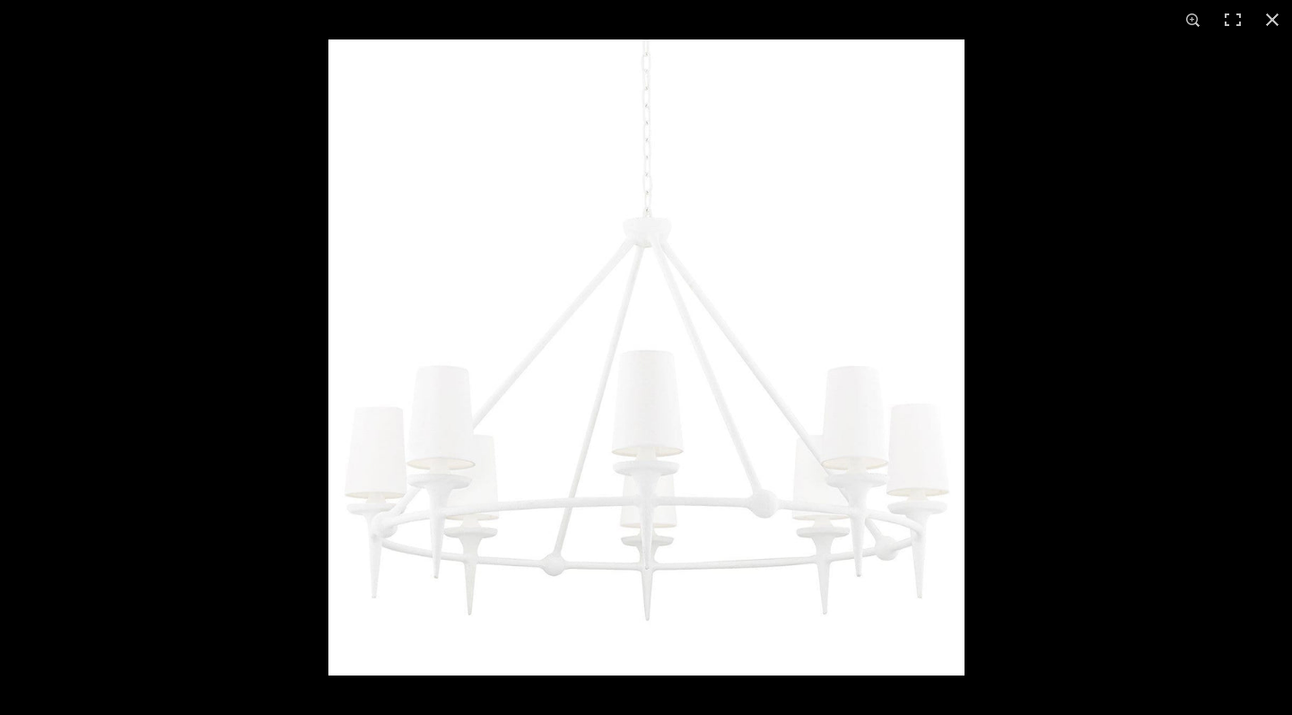
click at [633, 552] on img at bounding box center [646, 357] width 636 height 636
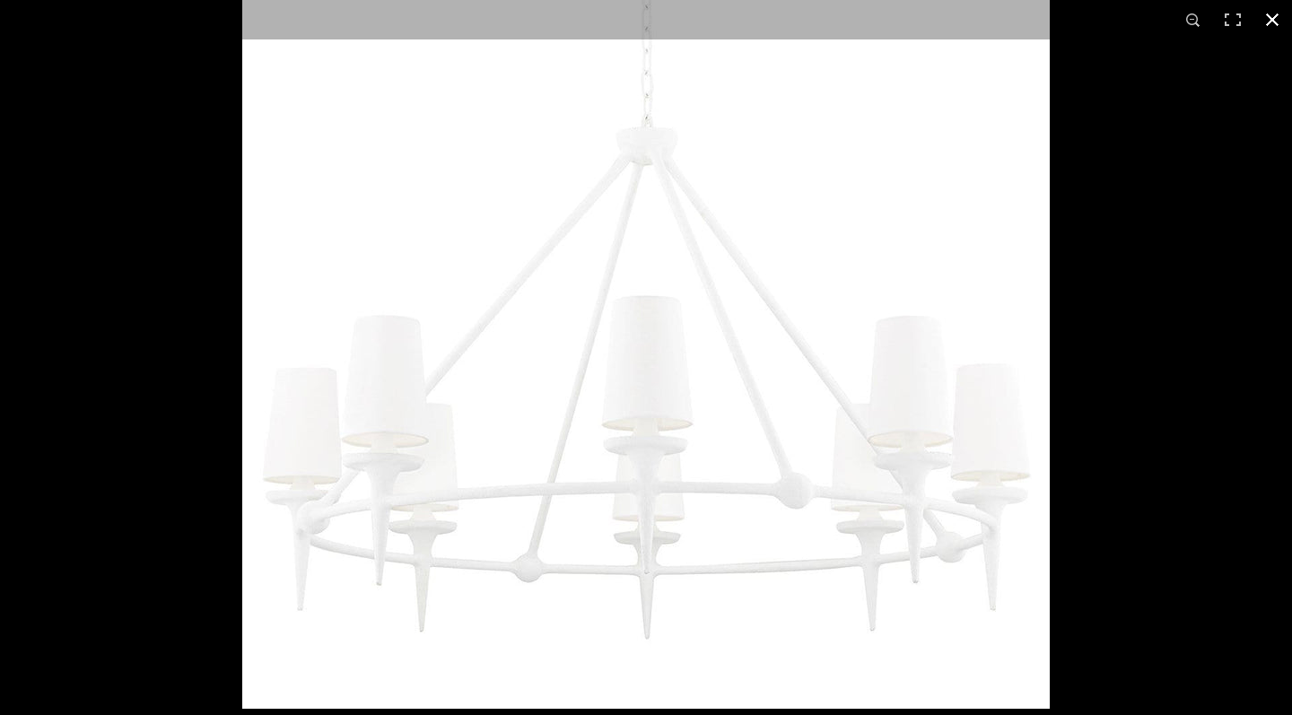
click at [1175, 126] on div at bounding box center [888, 258] width 1292 height 715
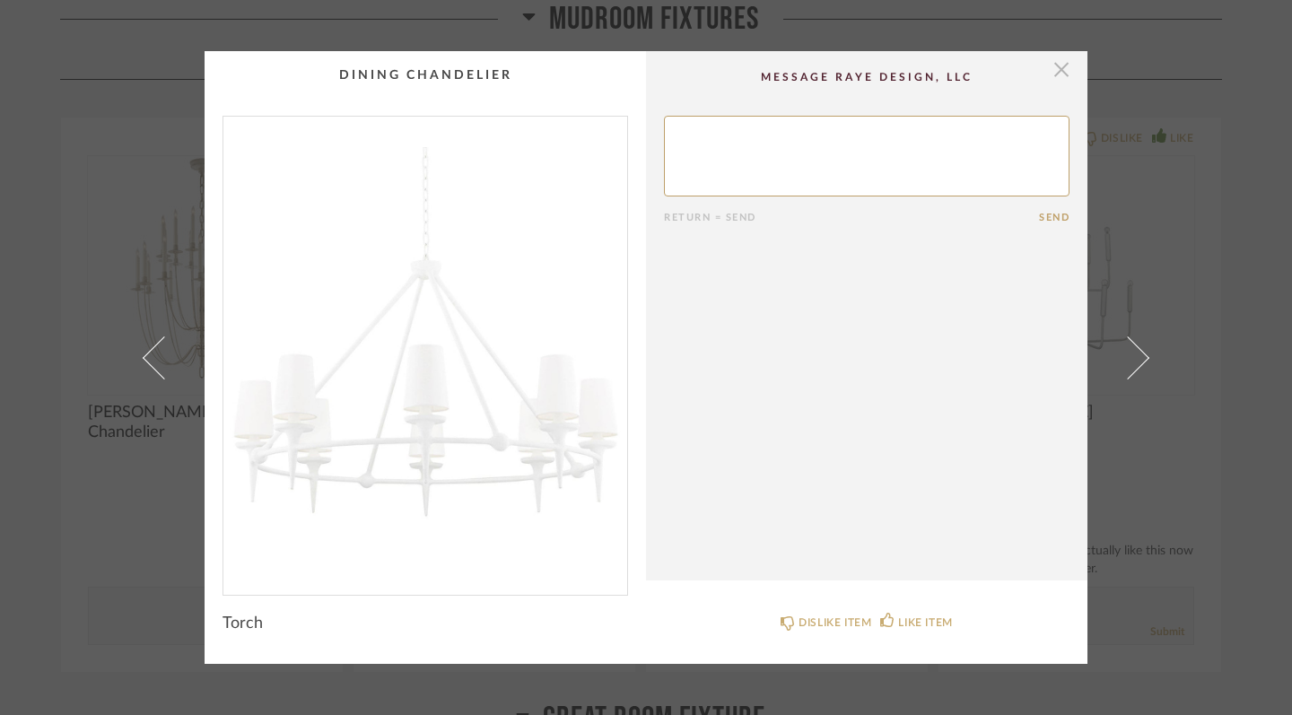
click at [1060, 66] on span "button" at bounding box center [1062, 69] width 36 height 36
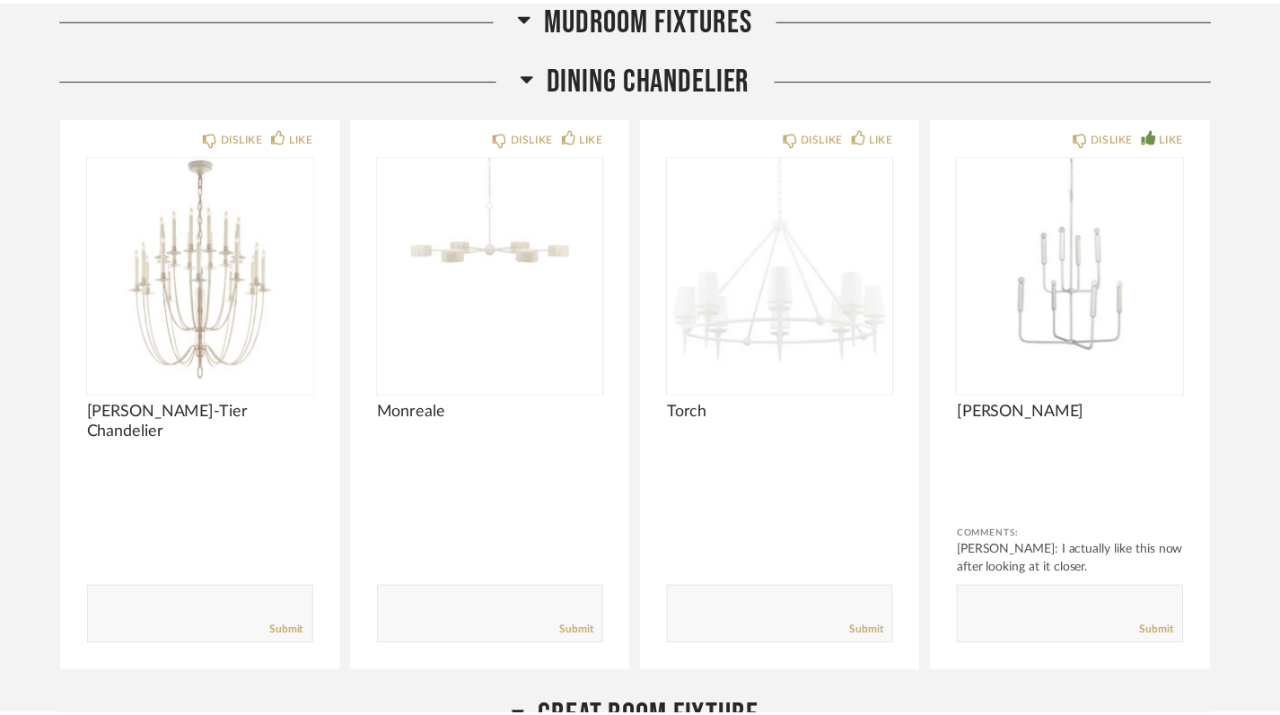
scroll to position [8536, 0]
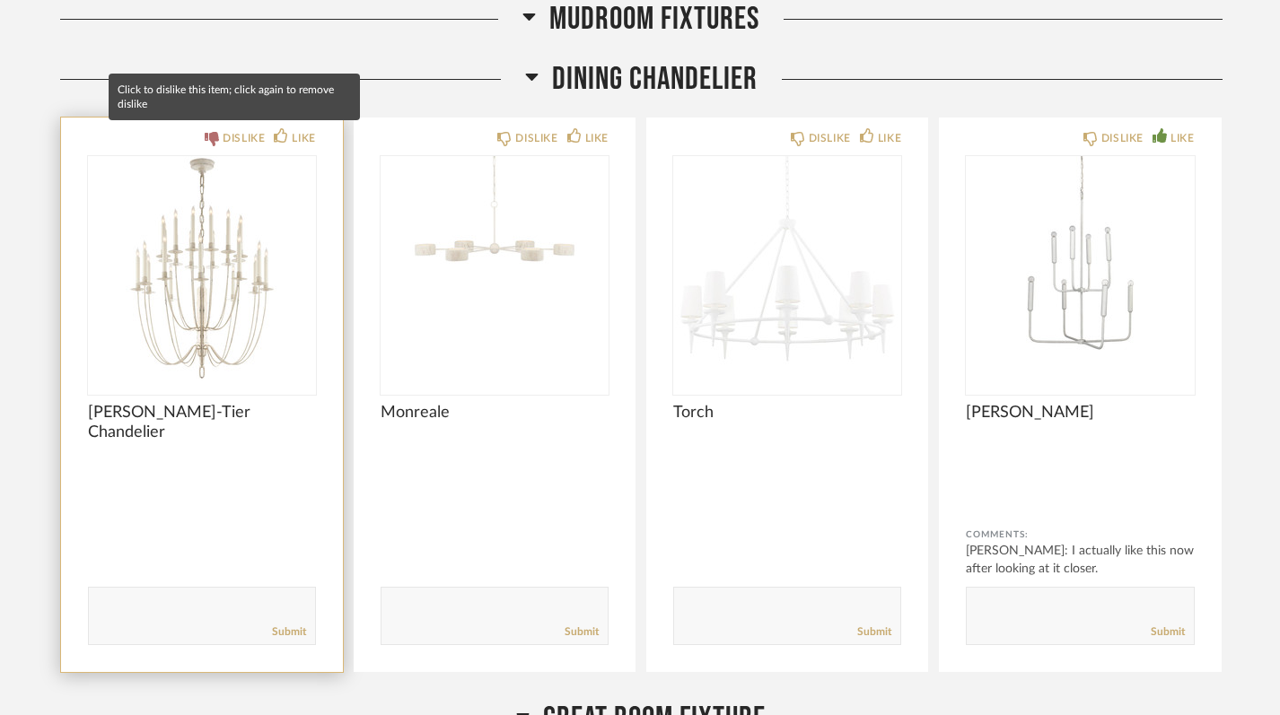
click at [232, 138] on div "DISLIKE" at bounding box center [244, 138] width 42 height 18
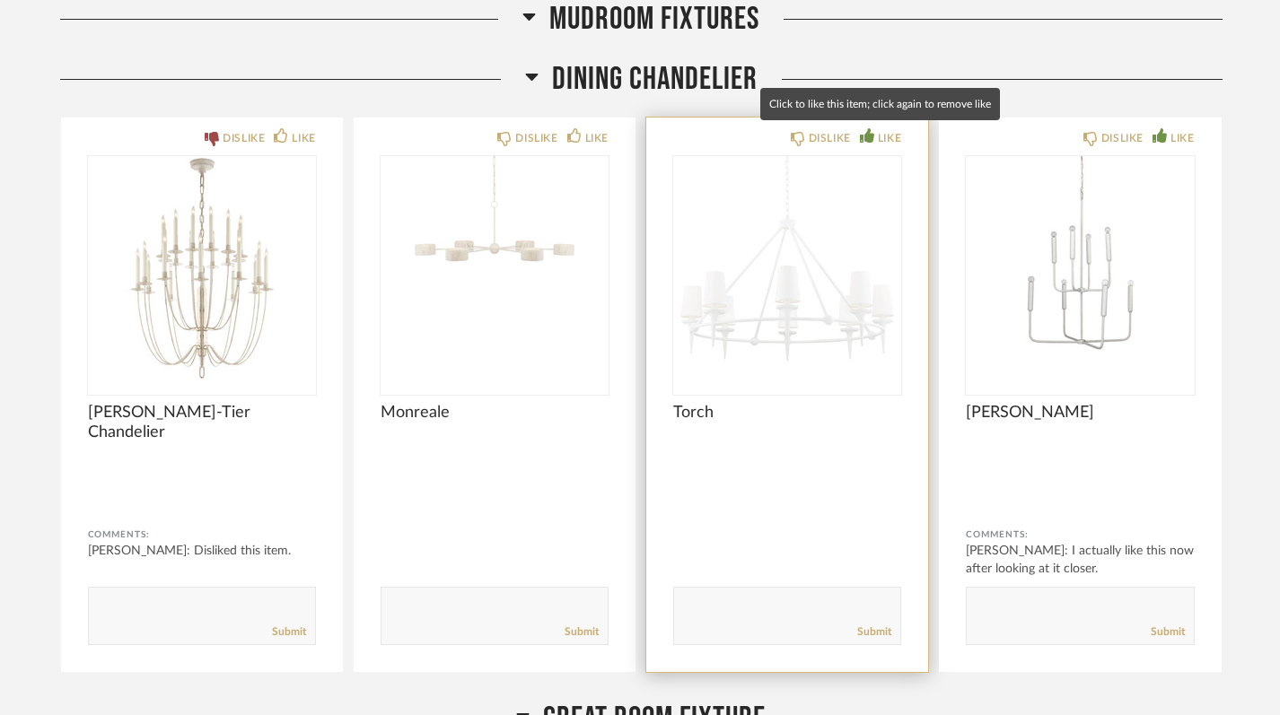
click at [883, 136] on div "LIKE" at bounding box center [889, 138] width 23 height 18
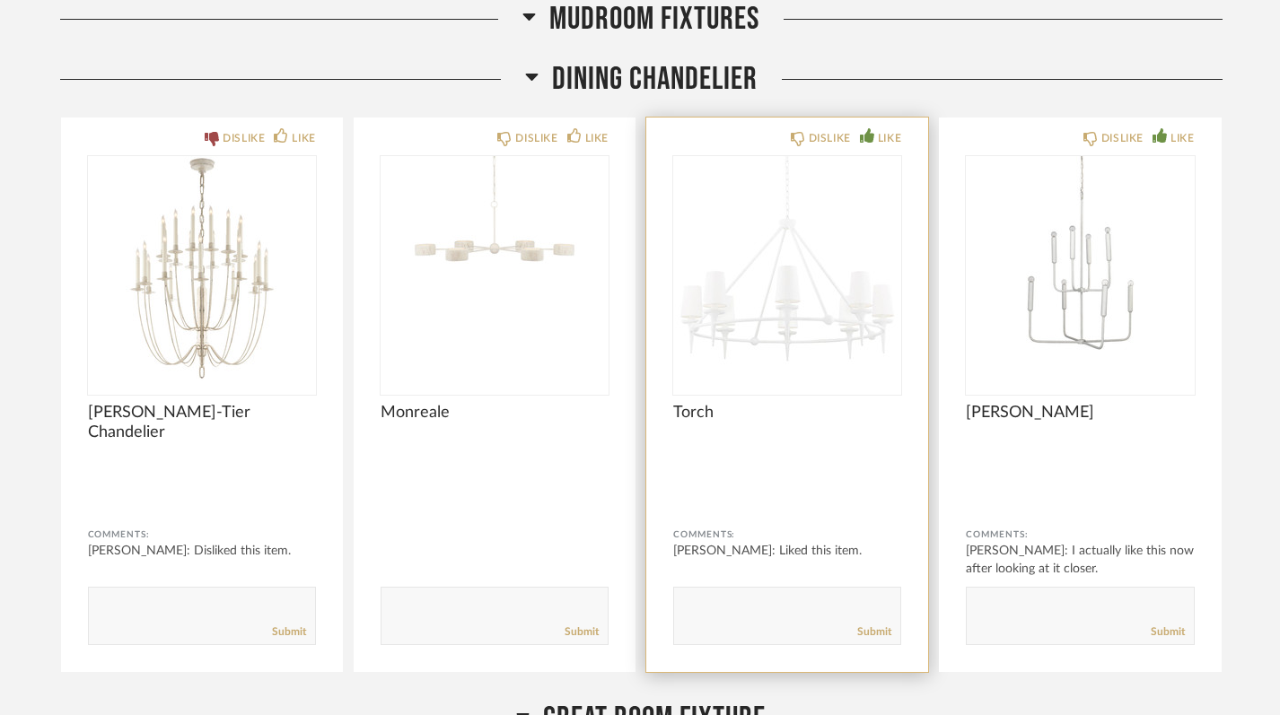
click at [710, 620] on div "Submit" at bounding box center [787, 632] width 226 height 24
click at [714, 612] on textarea at bounding box center [787, 608] width 226 height 24
type textarea "we both love this one! [PERSON_NAME] thinks the Monreale one is ok....Do you th…"
click at [880, 629] on link "Submit" at bounding box center [874, 632] width 34 height 15
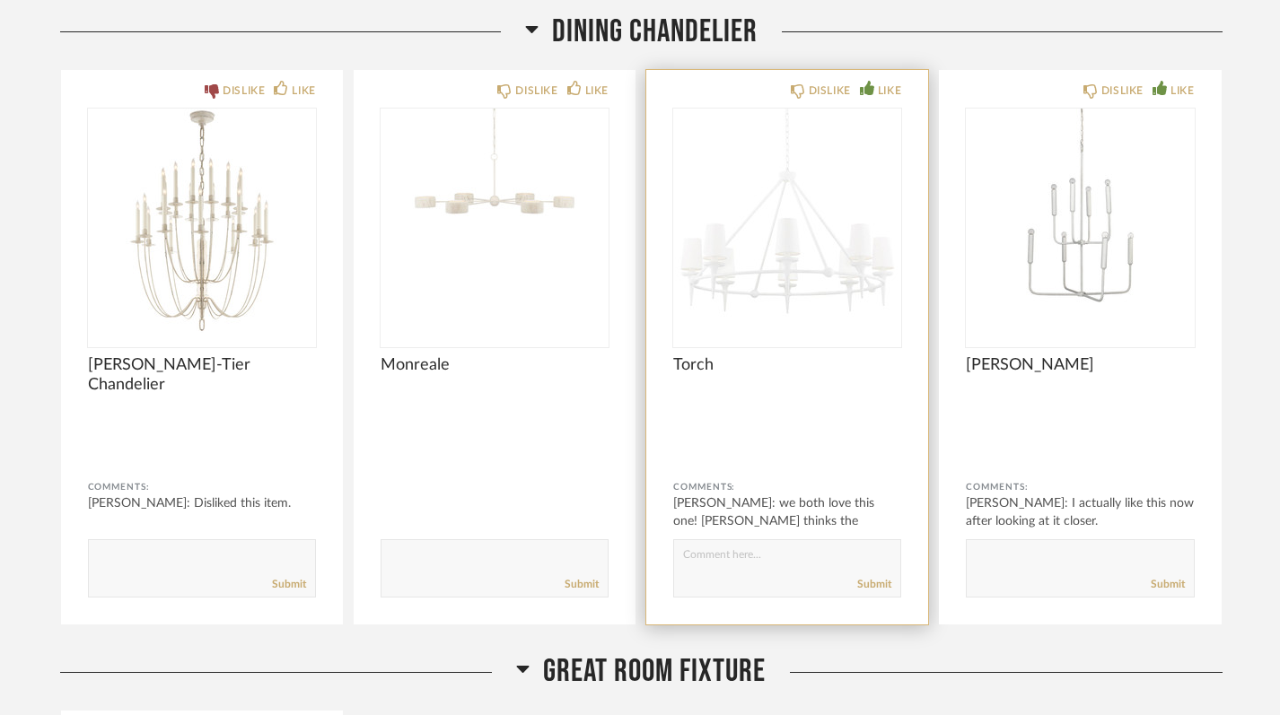
scroll to position [8582, 0]
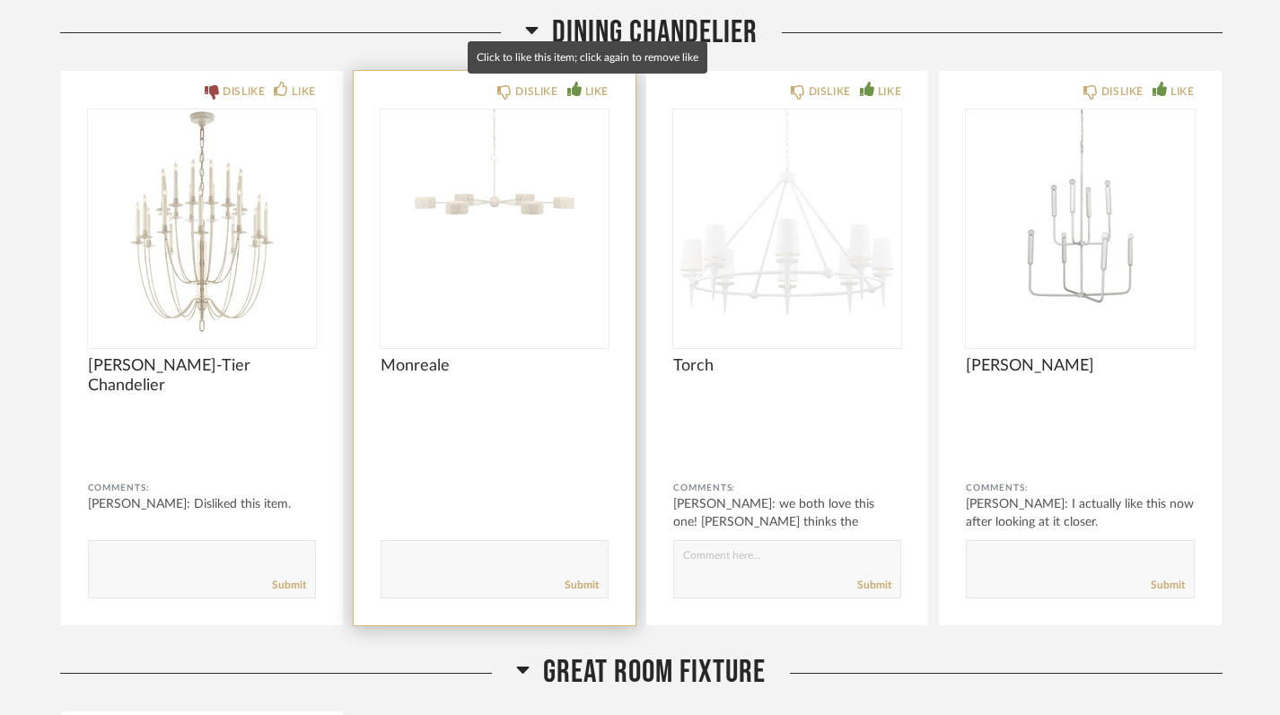
click at [585, 90] on div "LIKE" at bounding box center [596, 92] width 23 height 18
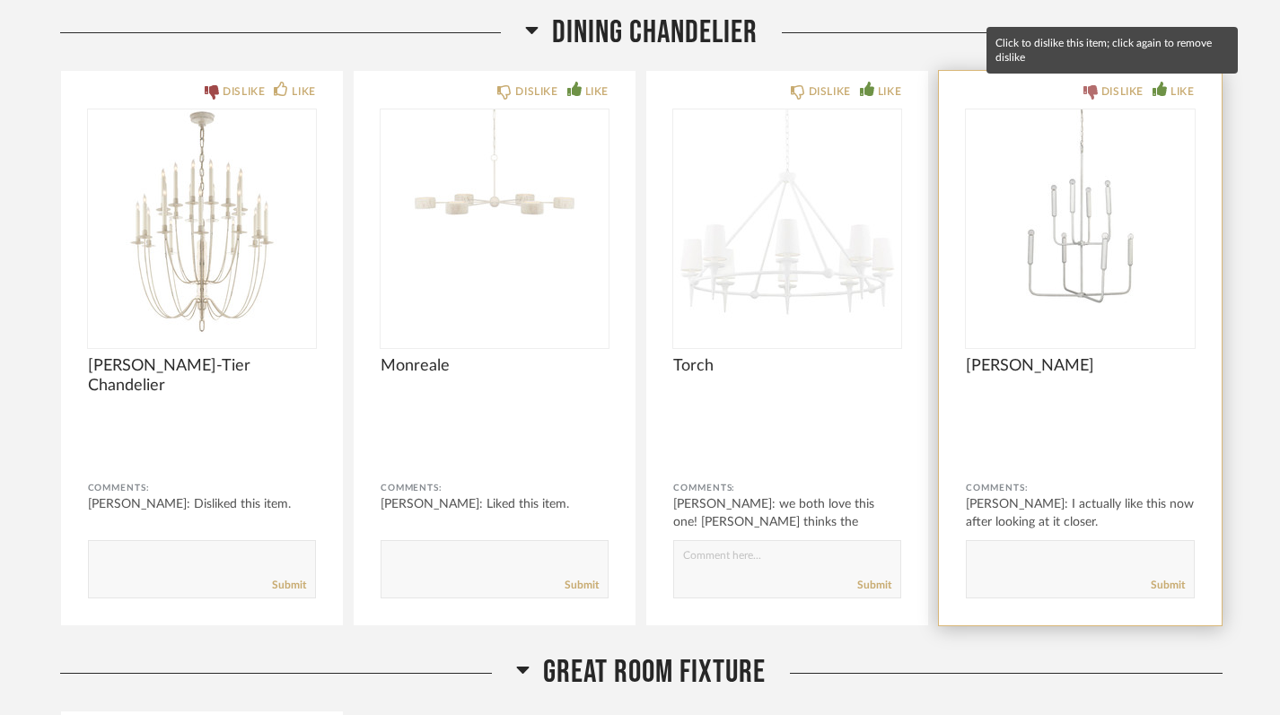
click at [1092, 89] on icon at bounding box center [1090, 92] width 14 height 14
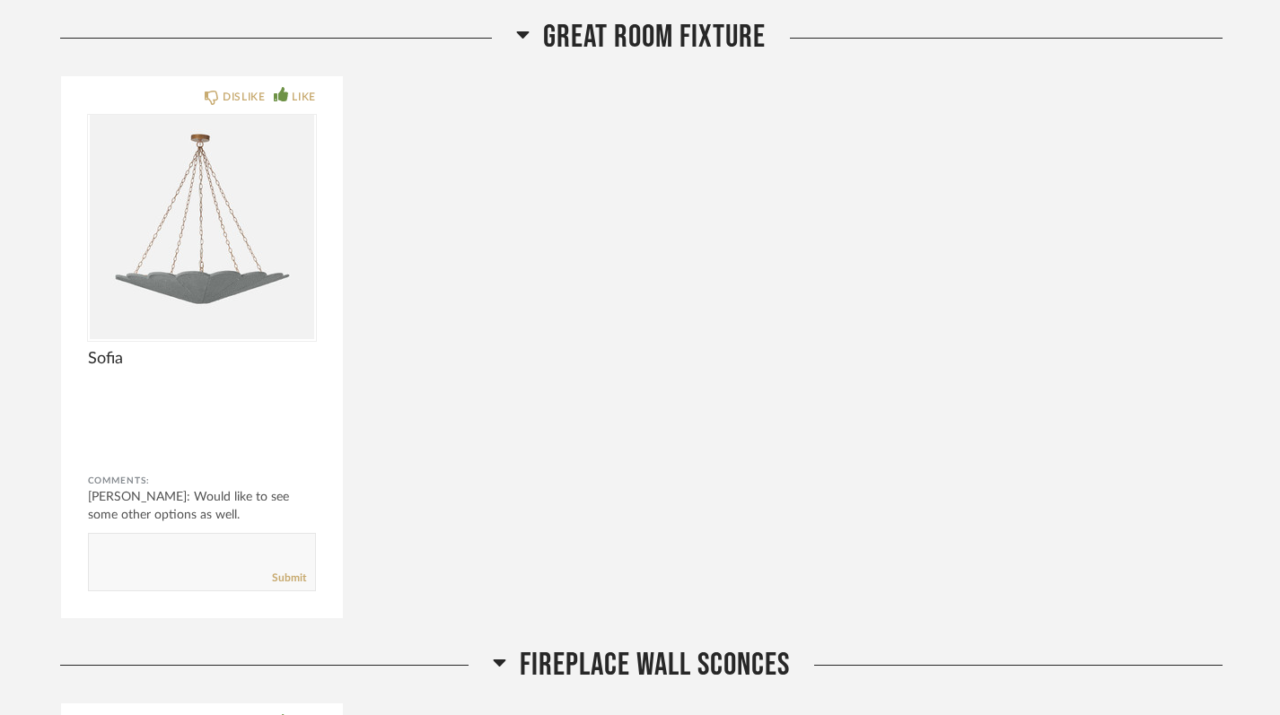
scroll to position [9219, 0]
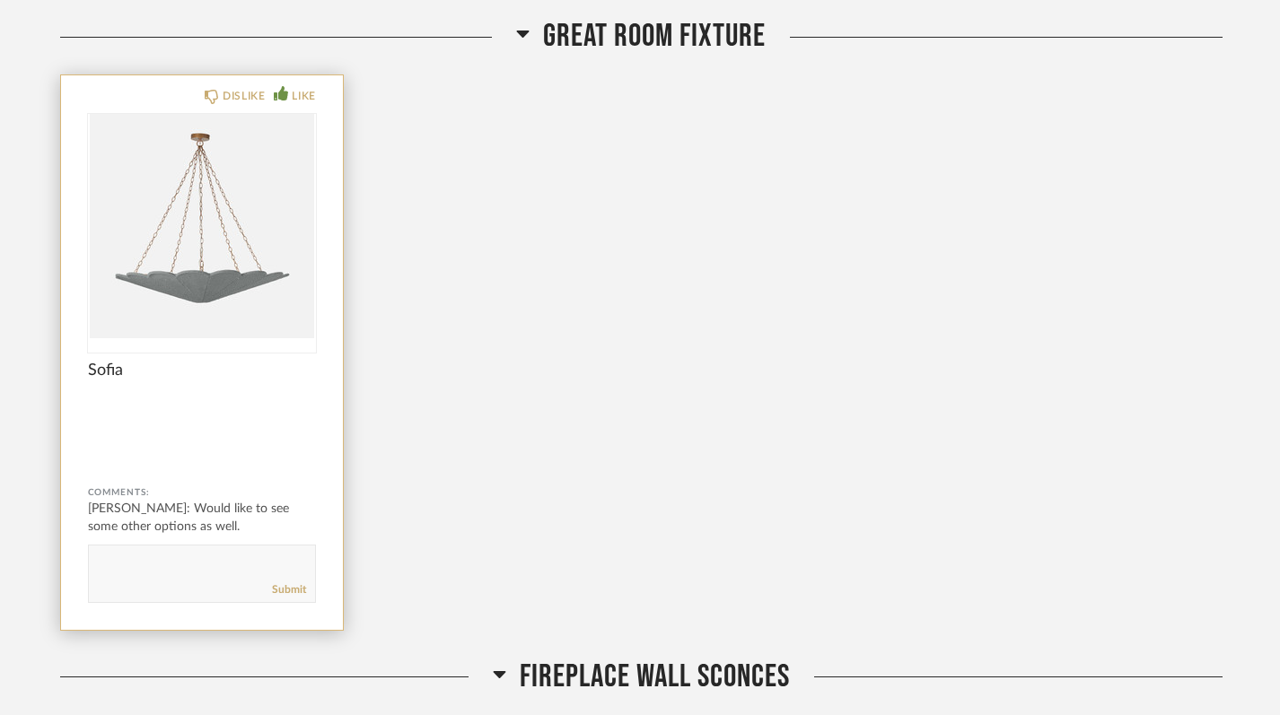
click at [207, 223] on img "0" at bounding box center [202, 226] width 228 height 224
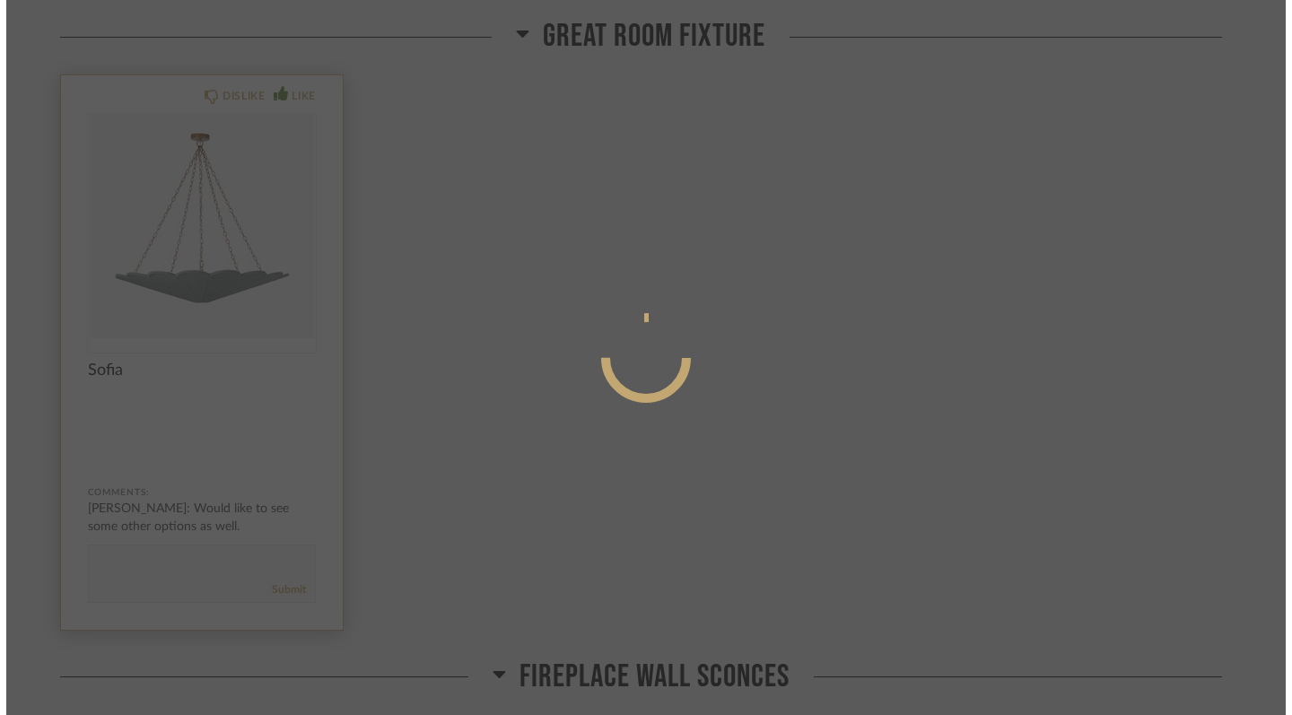
scroll to position [0, 0]
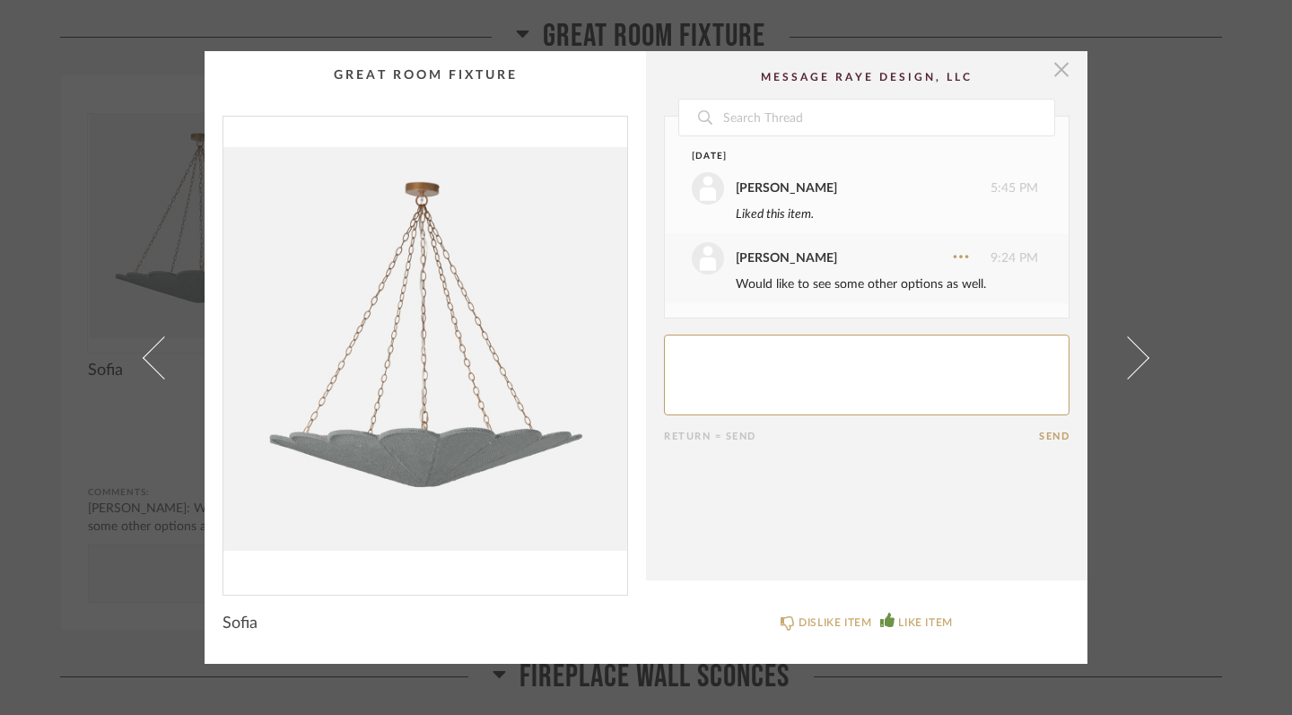
click at [1053, 65] on span "button" at bounding box center [1062, 69] width 36 height 36
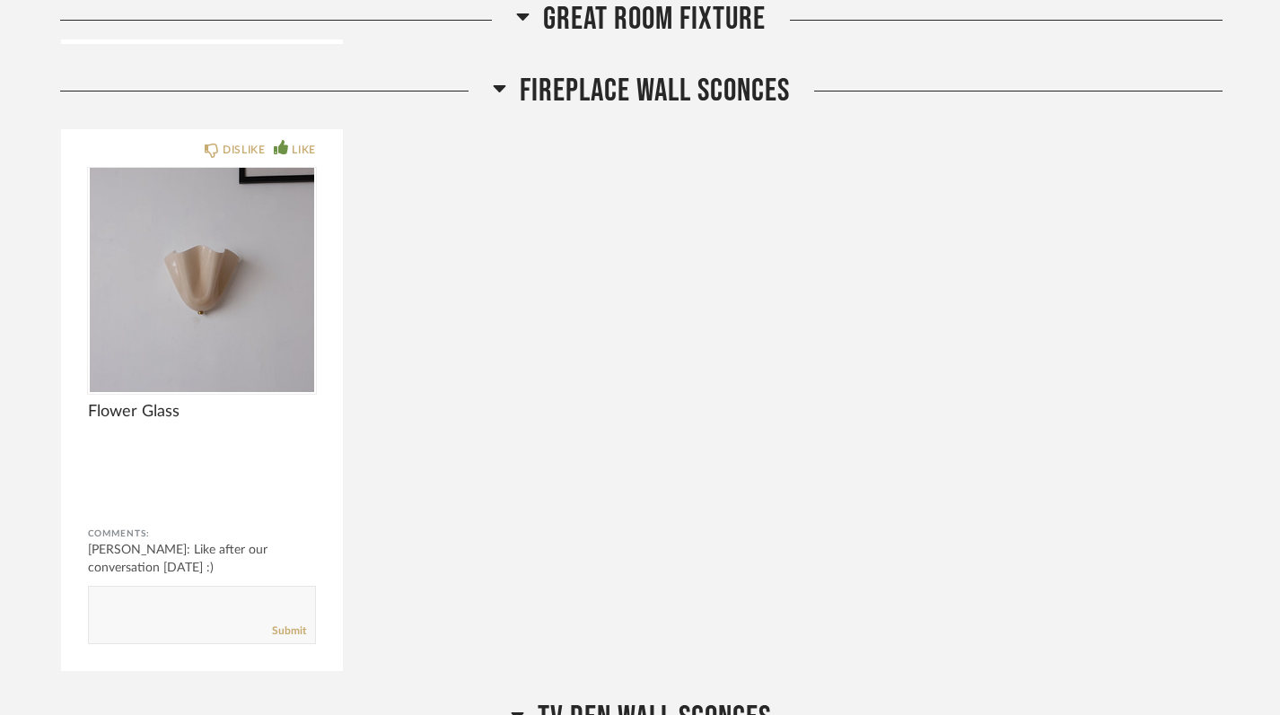
scroll to position [9826, 0]
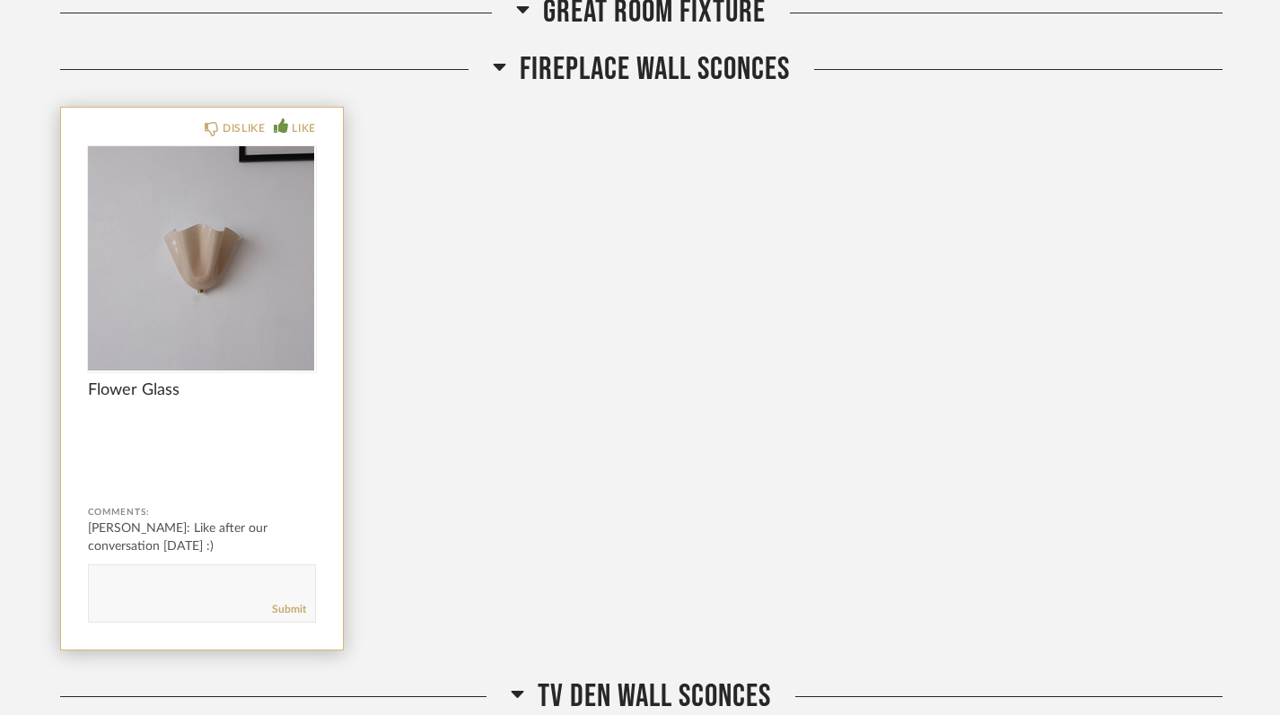
click at [212, 263] on div at bounding box center [202, 258] width 228 height 224
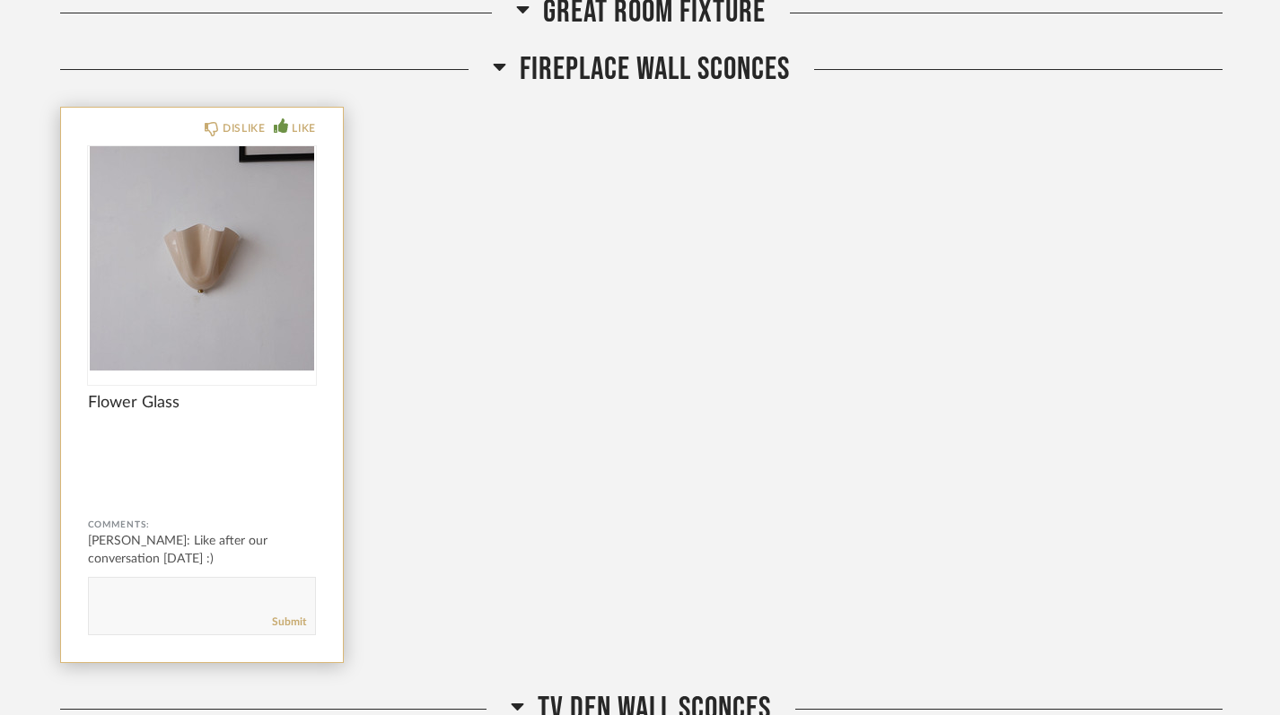
click at [210, 240] on img "0" at bounding box center [202, 258] width 228 height 224
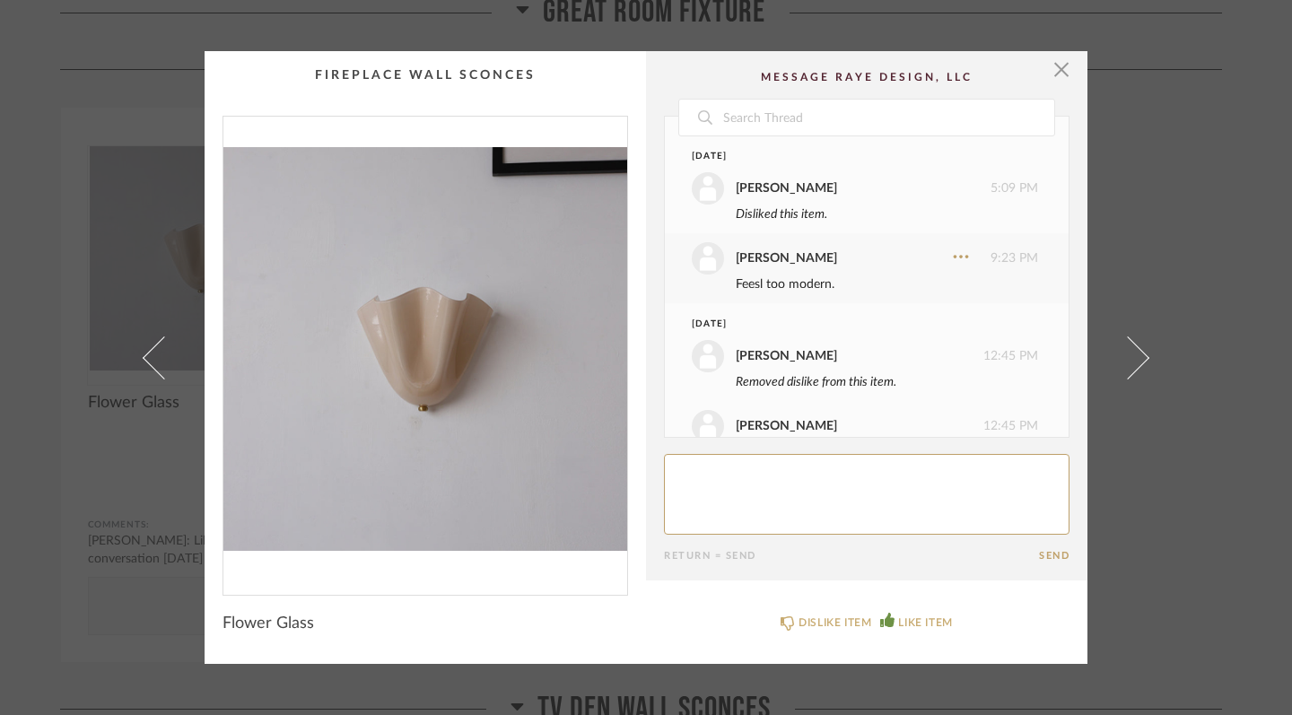
scroll to position [118, 0]
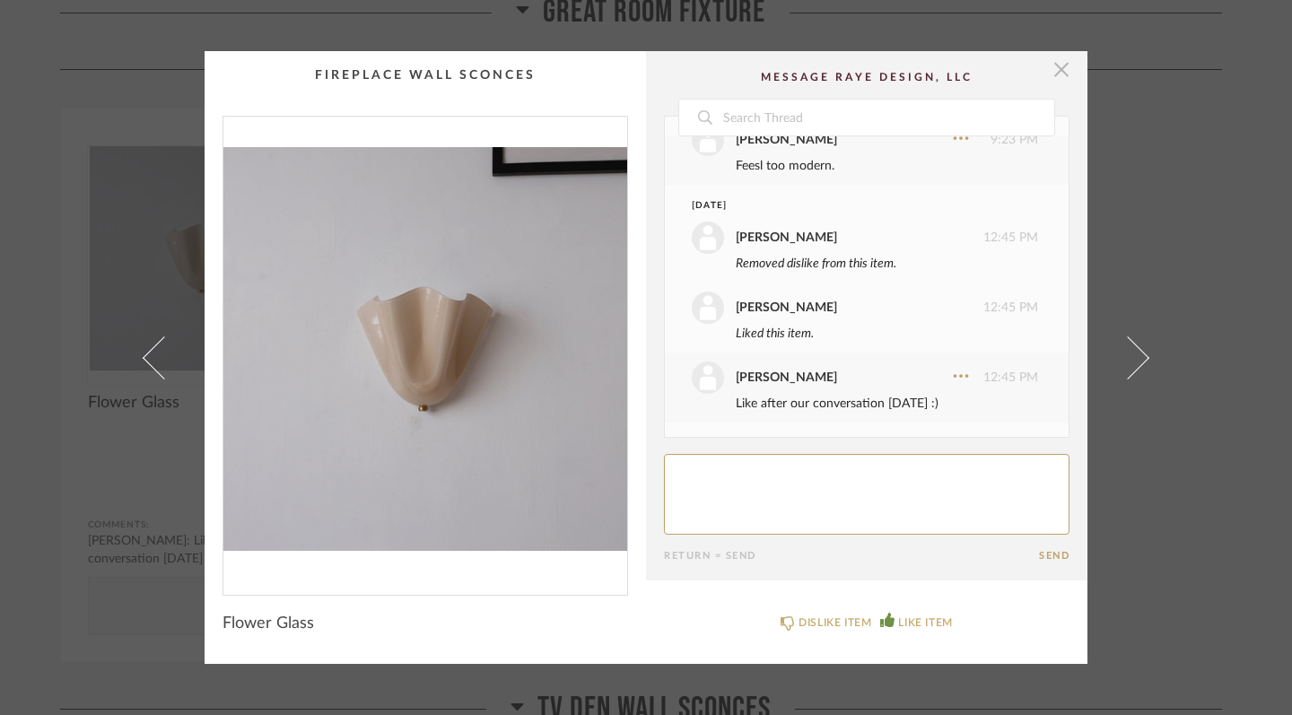
click at [1057, 69] on span "button" at bounding box center [1062, 69] width 36 height 36
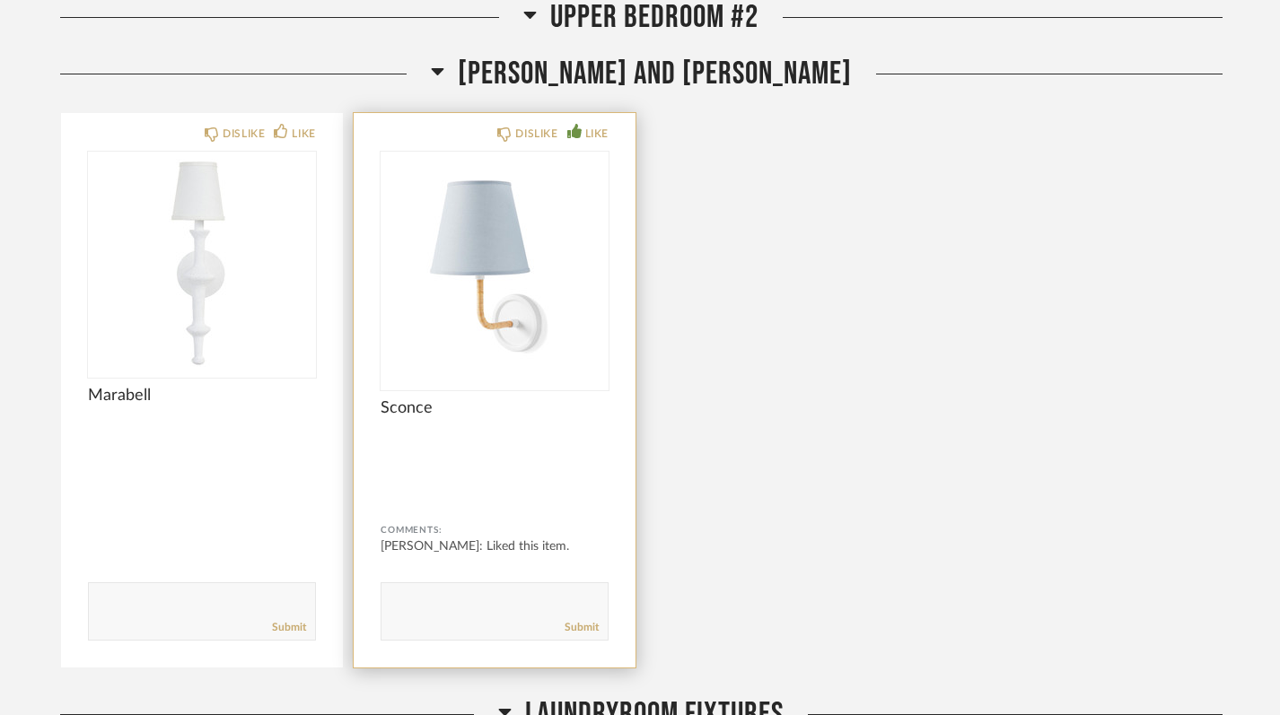
scroll to position [12371, 0]
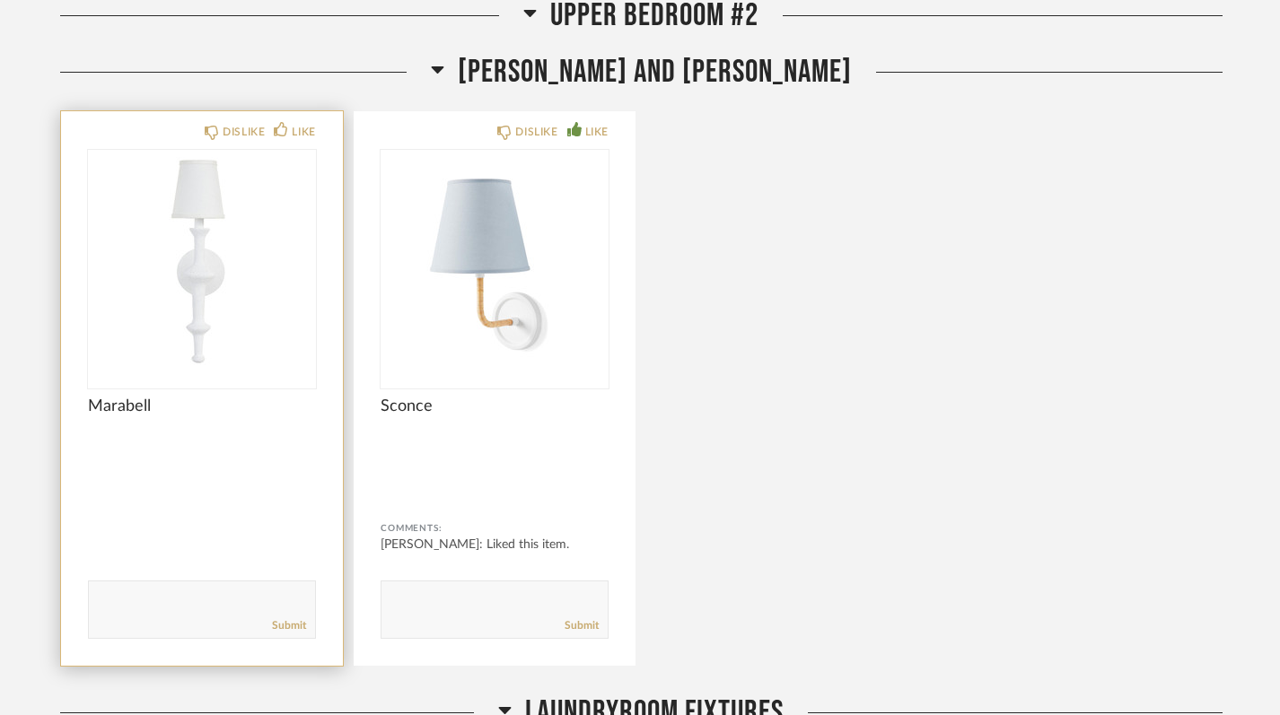
click at [264, 301] on img "0" at bounding box center [202, 262] width 228 height 224
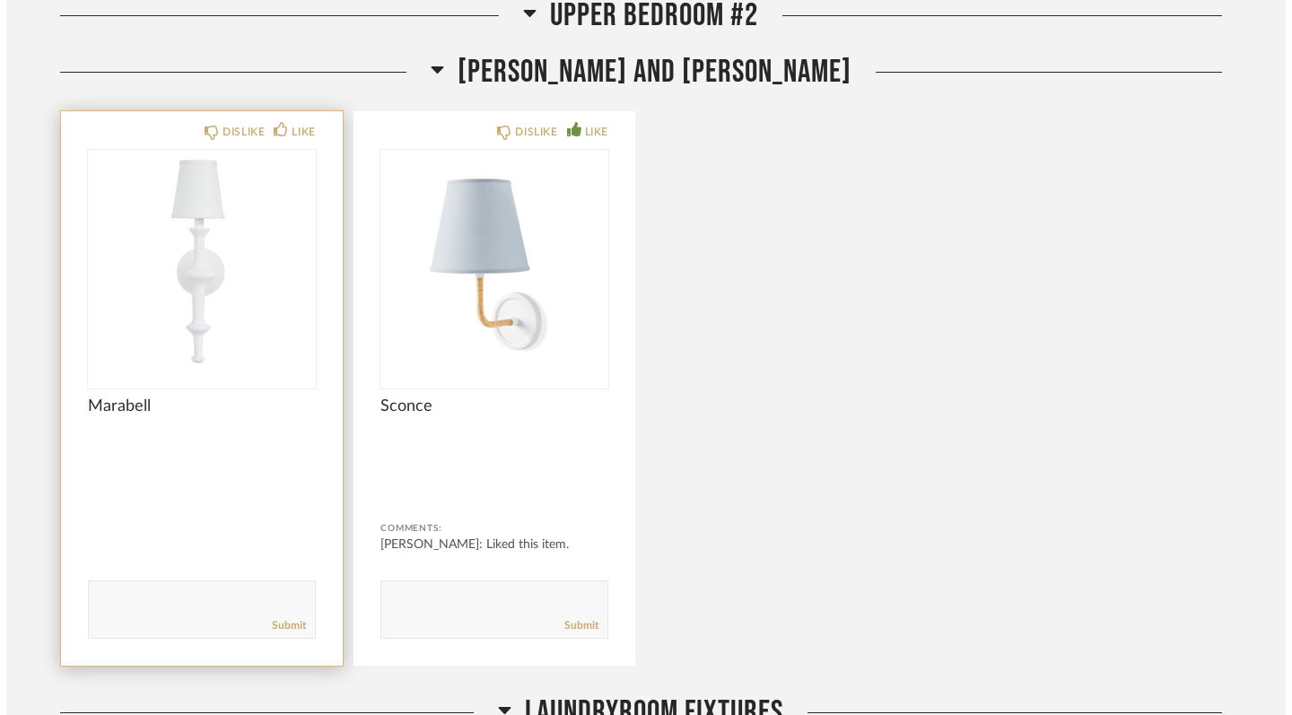
scroll to position [0, 0]
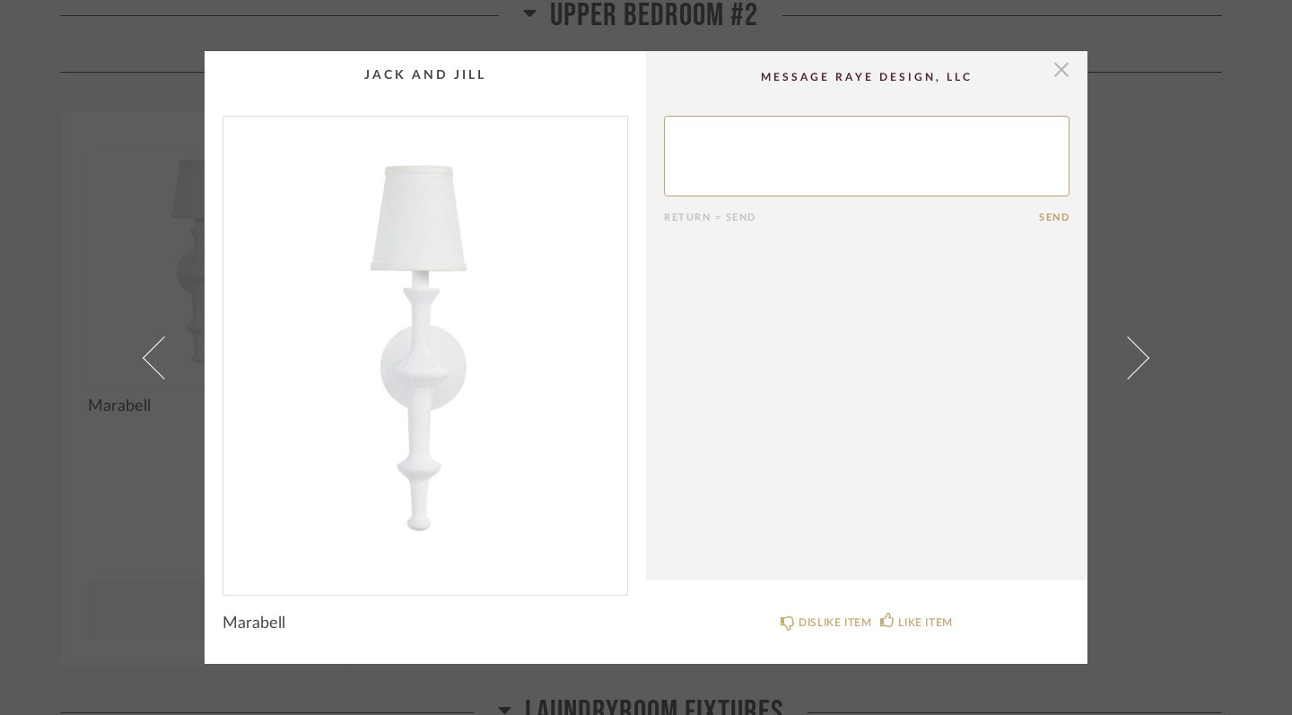
click at [1059, 67] on span "button" at bounding box center [1062, 69] width 36 height 36
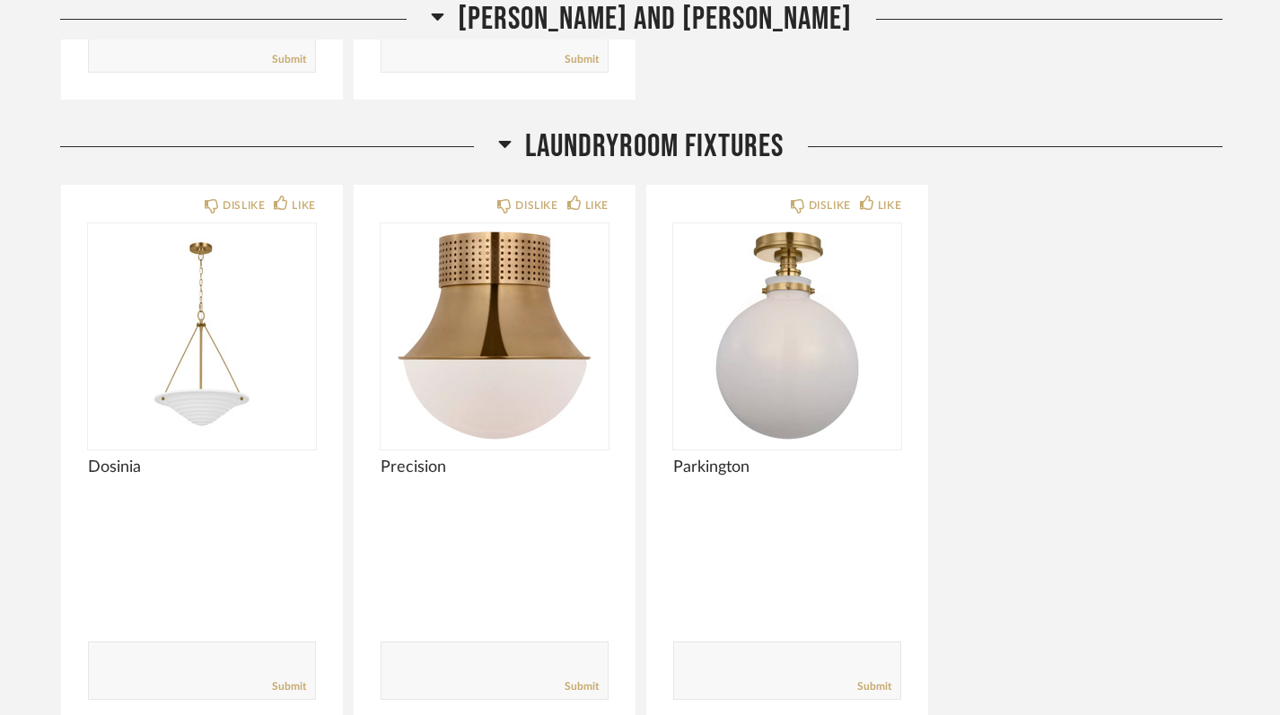
scroll to position [12943, 0]
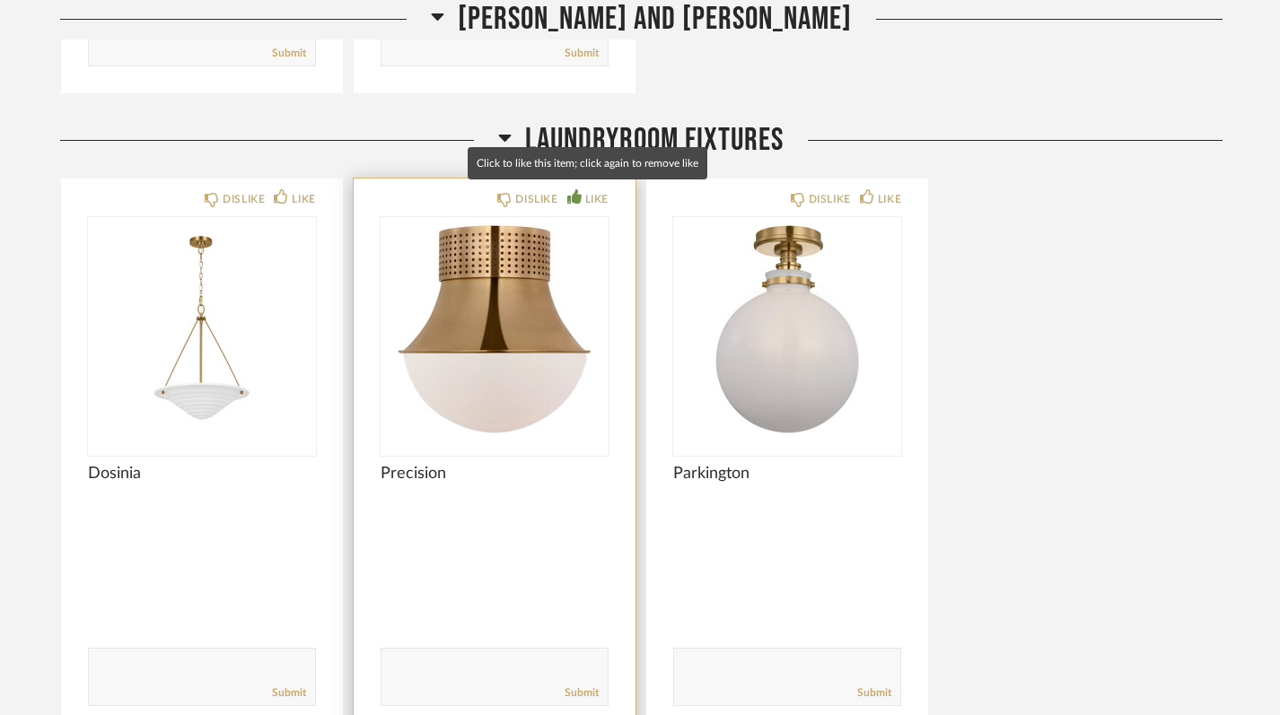
click at [580, 198] on icon at bounding box center [574, 196] width 14 height 14
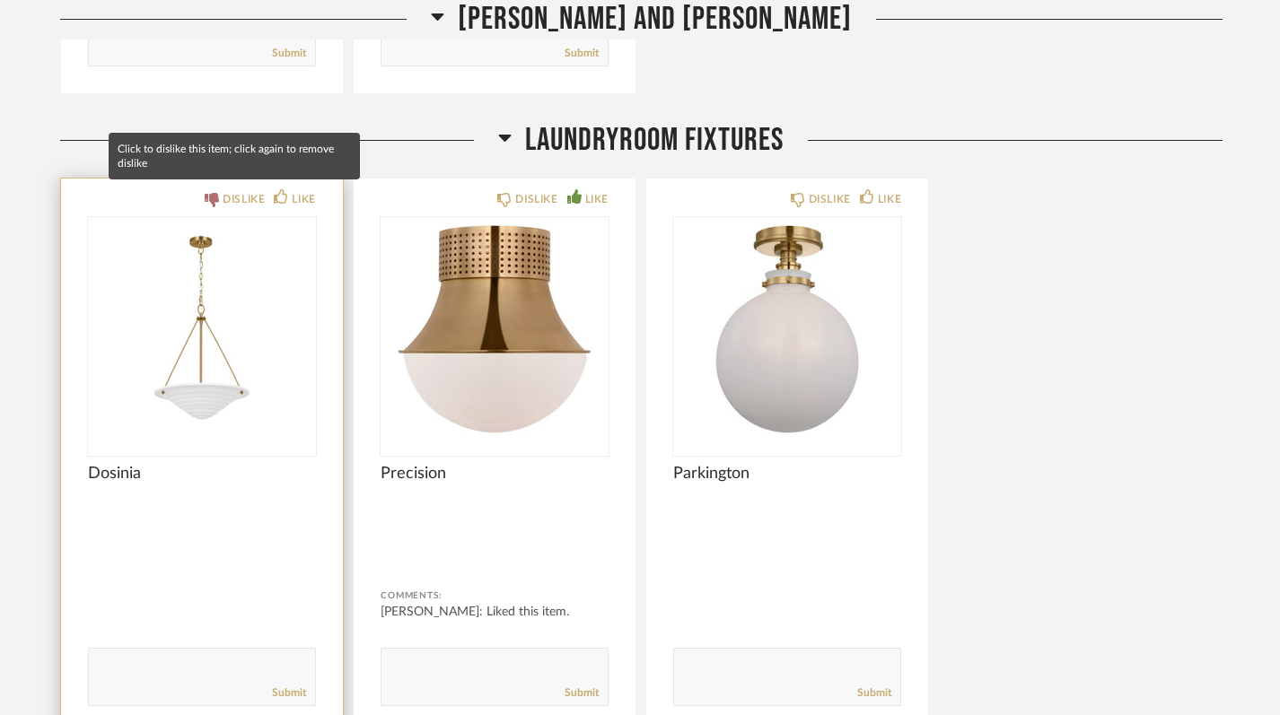
click at [231, 191] on div "DISLIKE" at bounding box center [244, 199] width 42 height 18
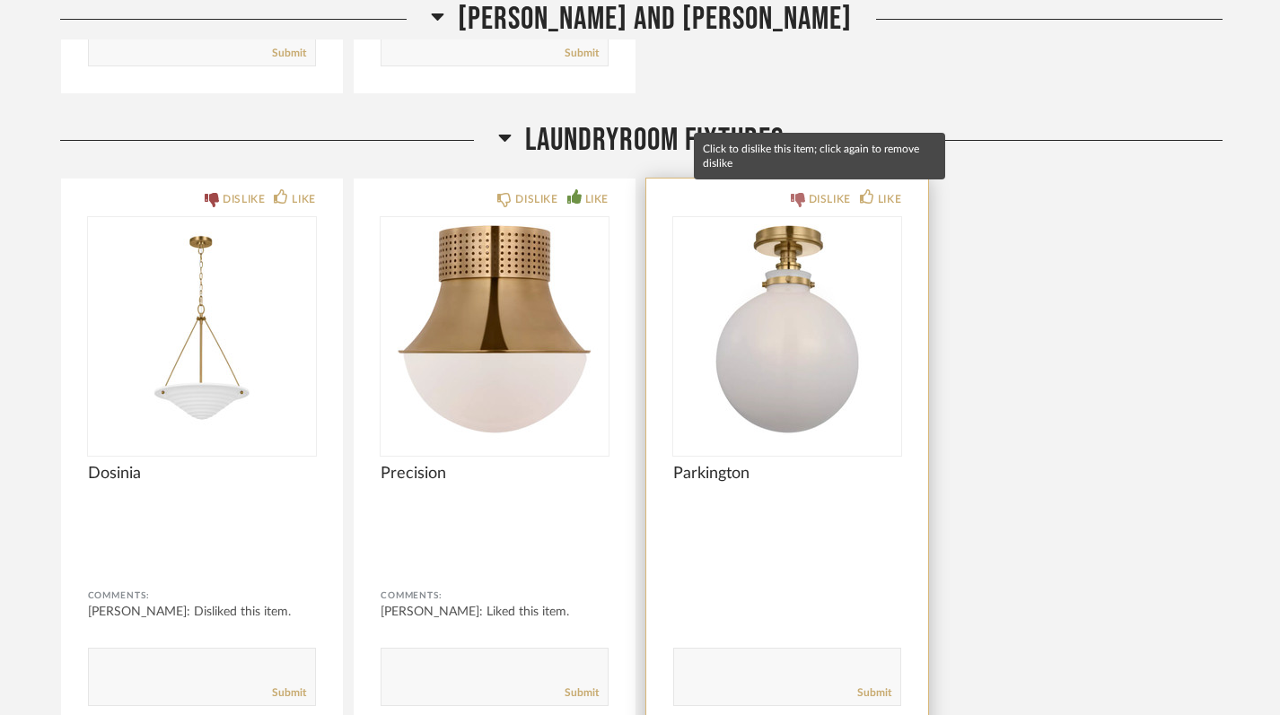
click at [797, 193] on icon at bounding box center [798, 200] width 14 height 14
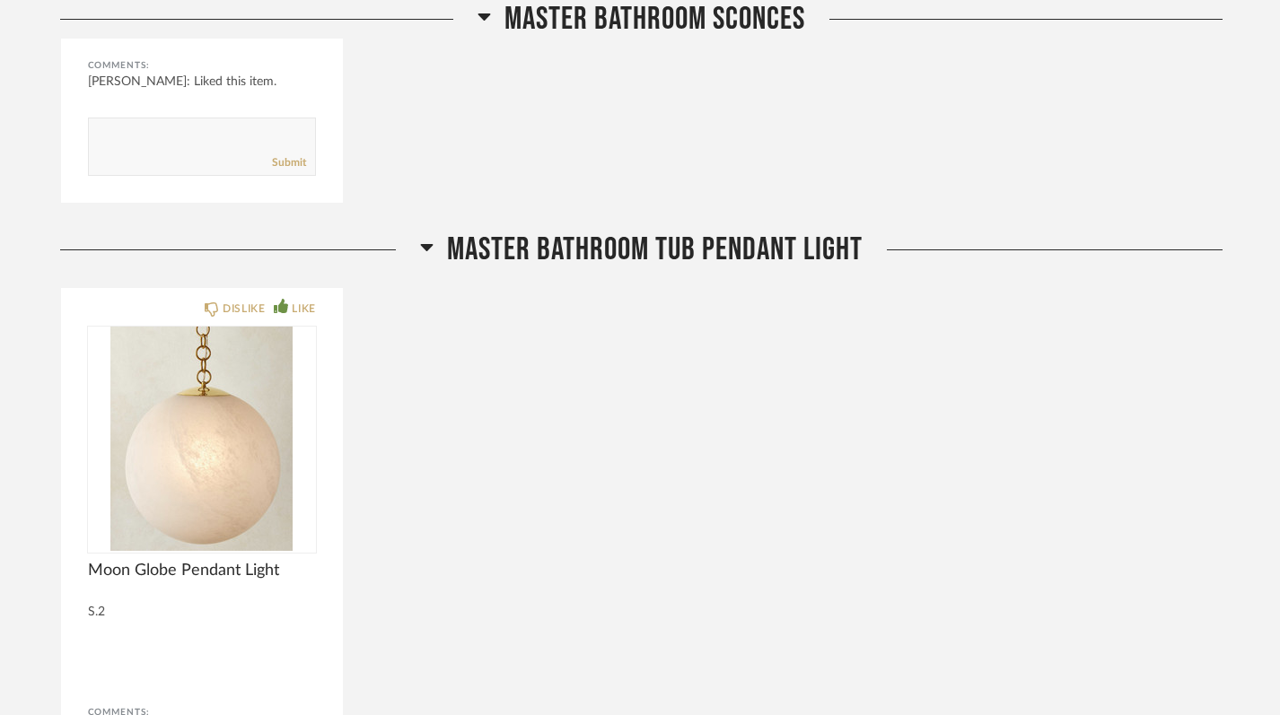
scroll to position [14730, 0]
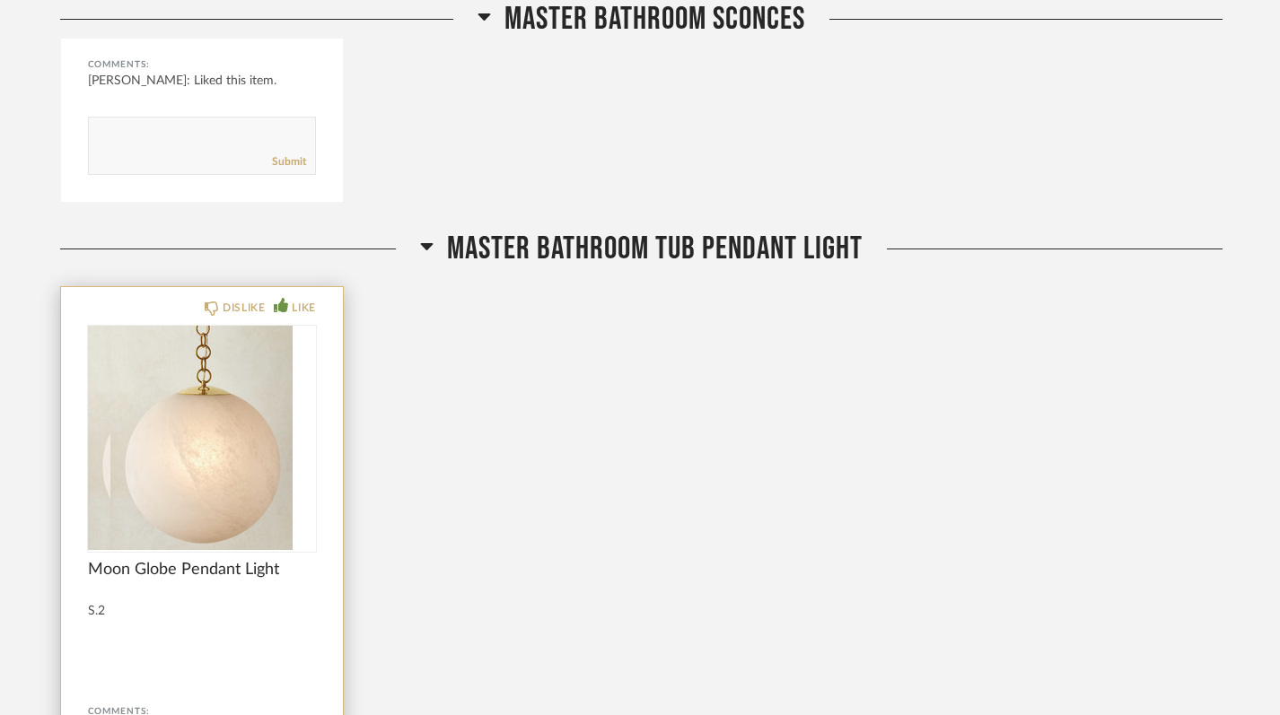
click at [229, 485] on div at bounding box center [202, 438] width 228 height 224
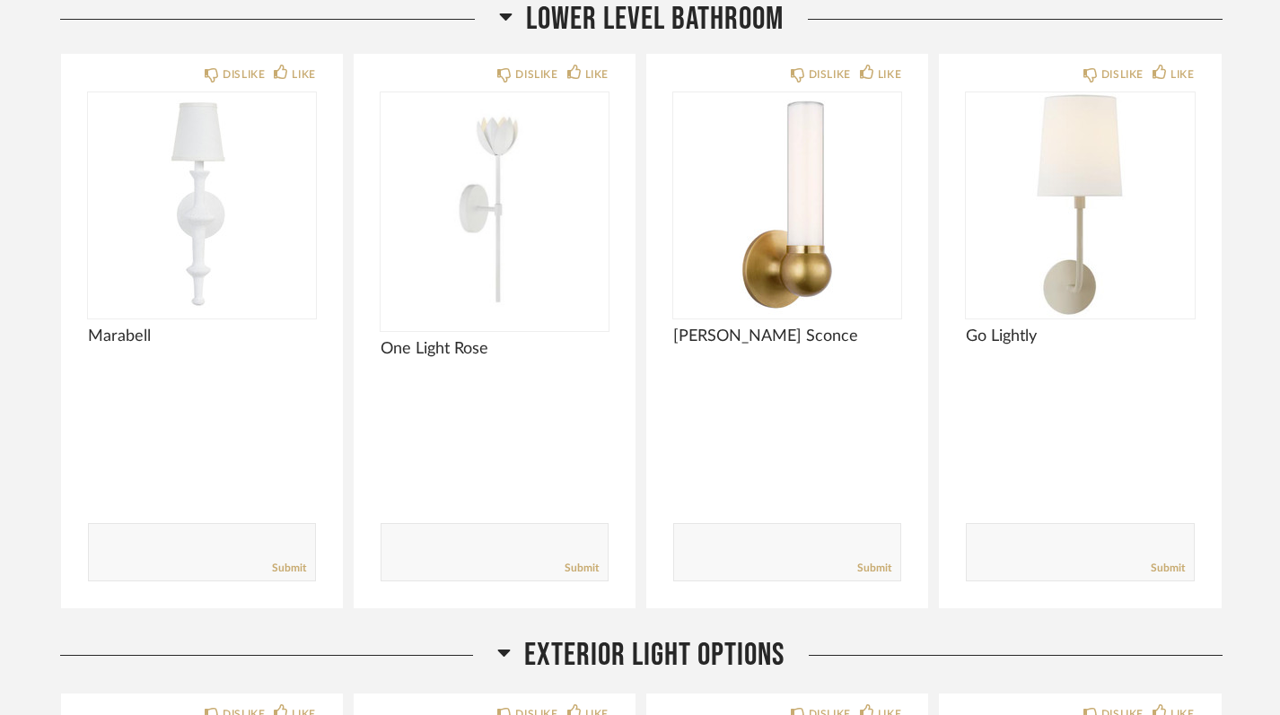
scroll to position [16858, 0]
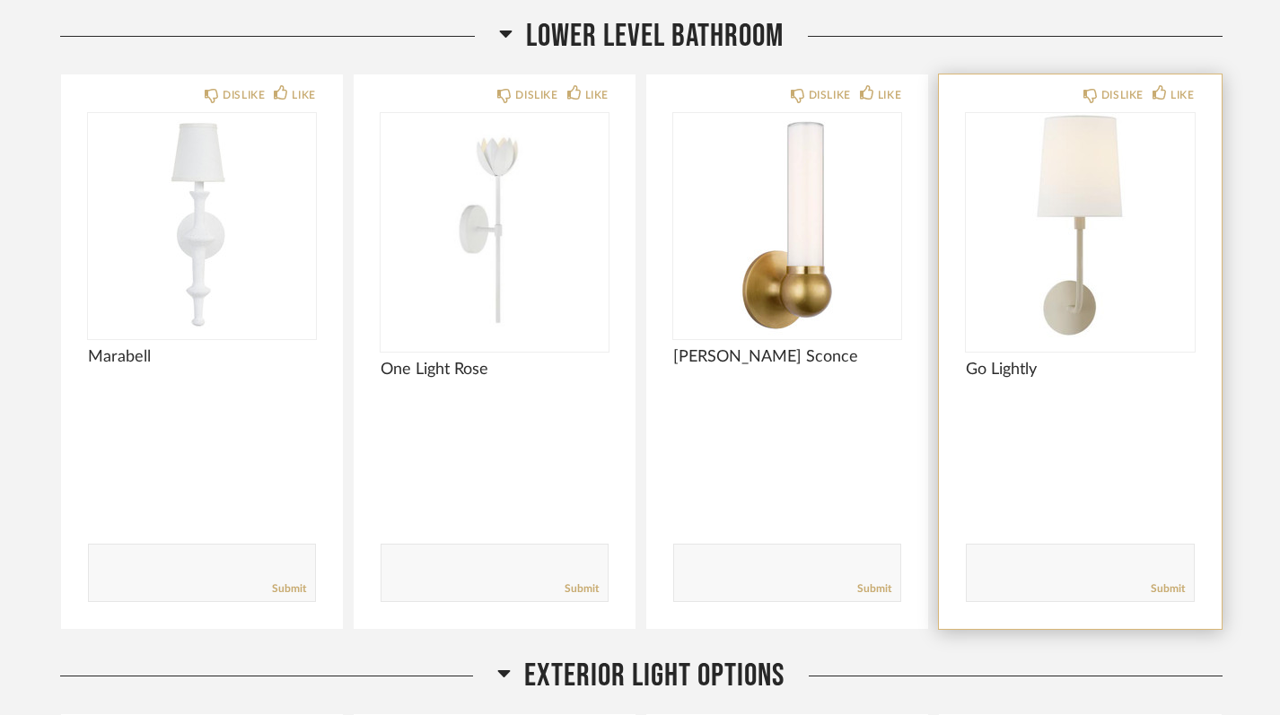
click at [1065, 276] on img "0" at bounding box center [1080, 225] width 228 height 224
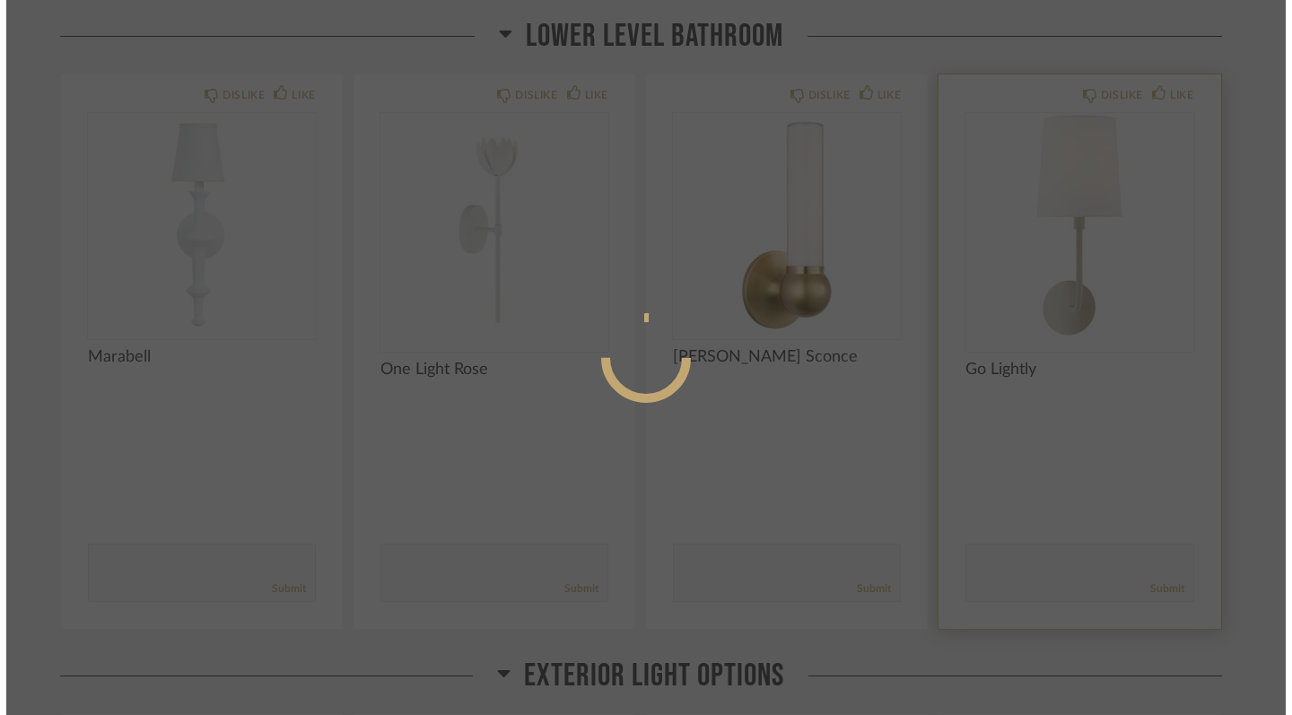
scroll to position [0, 0]
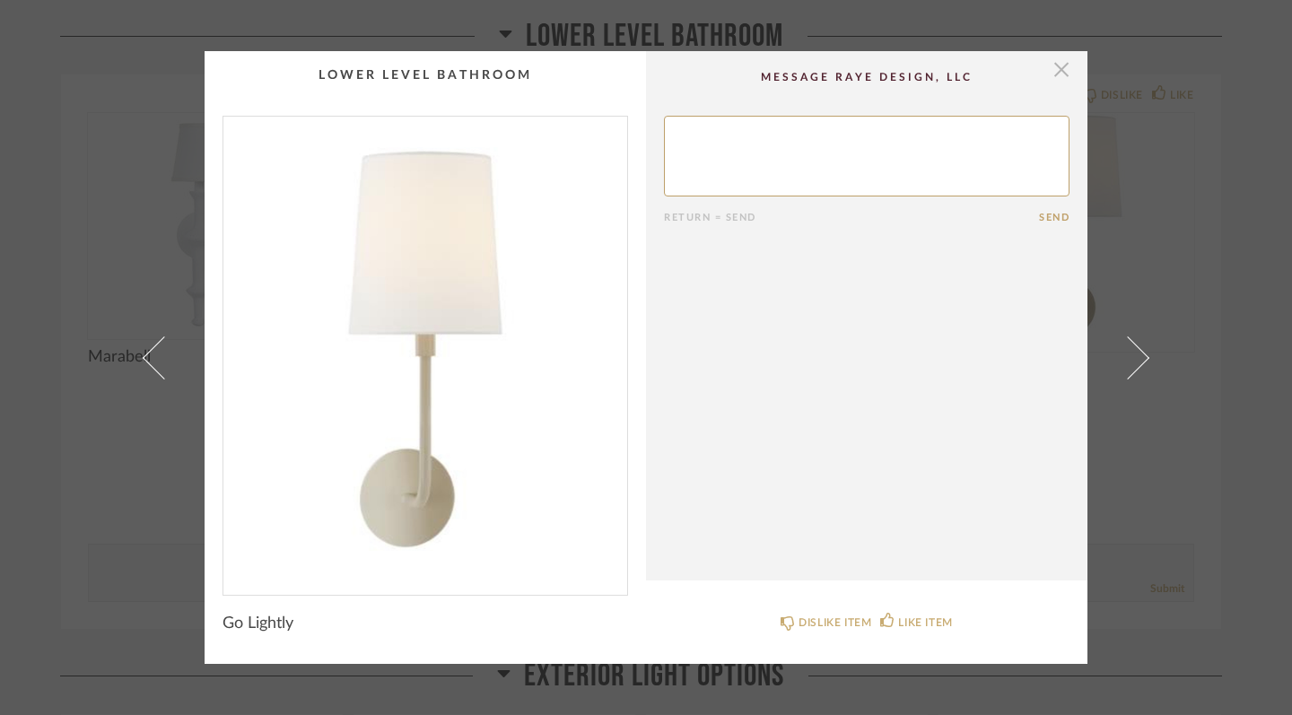
click at [1056, 75] on span "button" at bounding box center [1062, 69] width 36 height 36
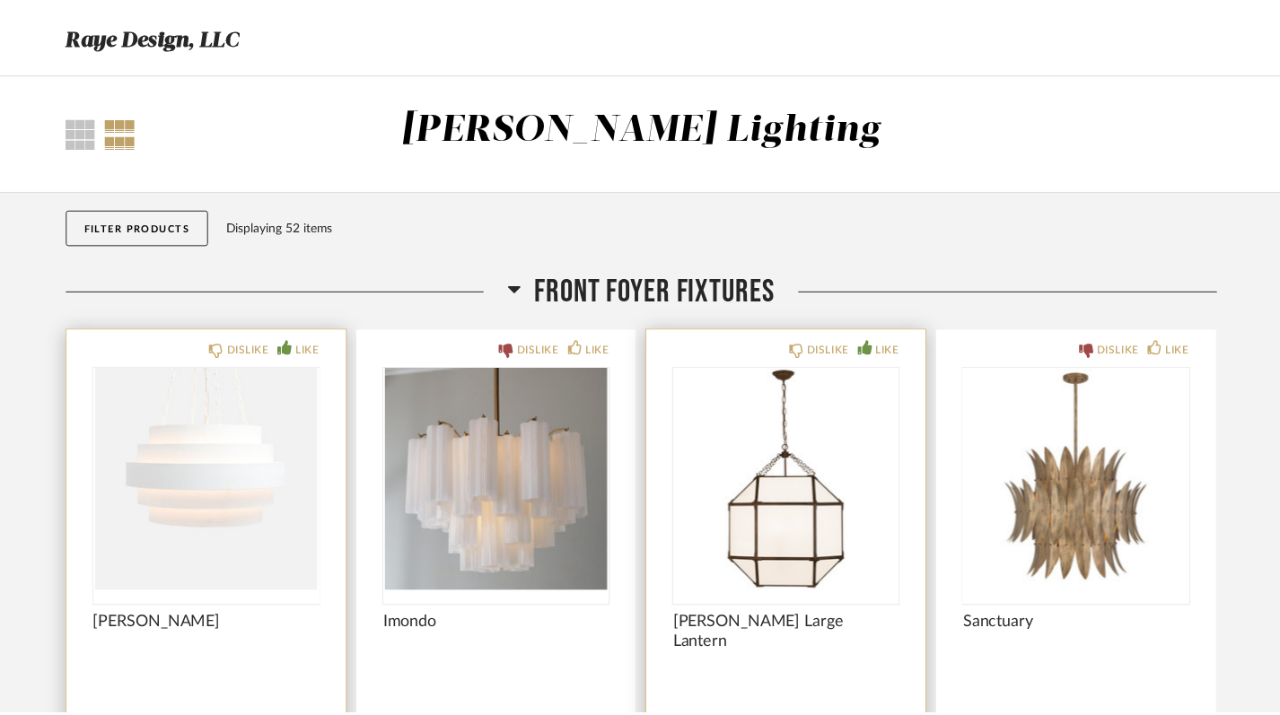
scroll to position [16858, 0]
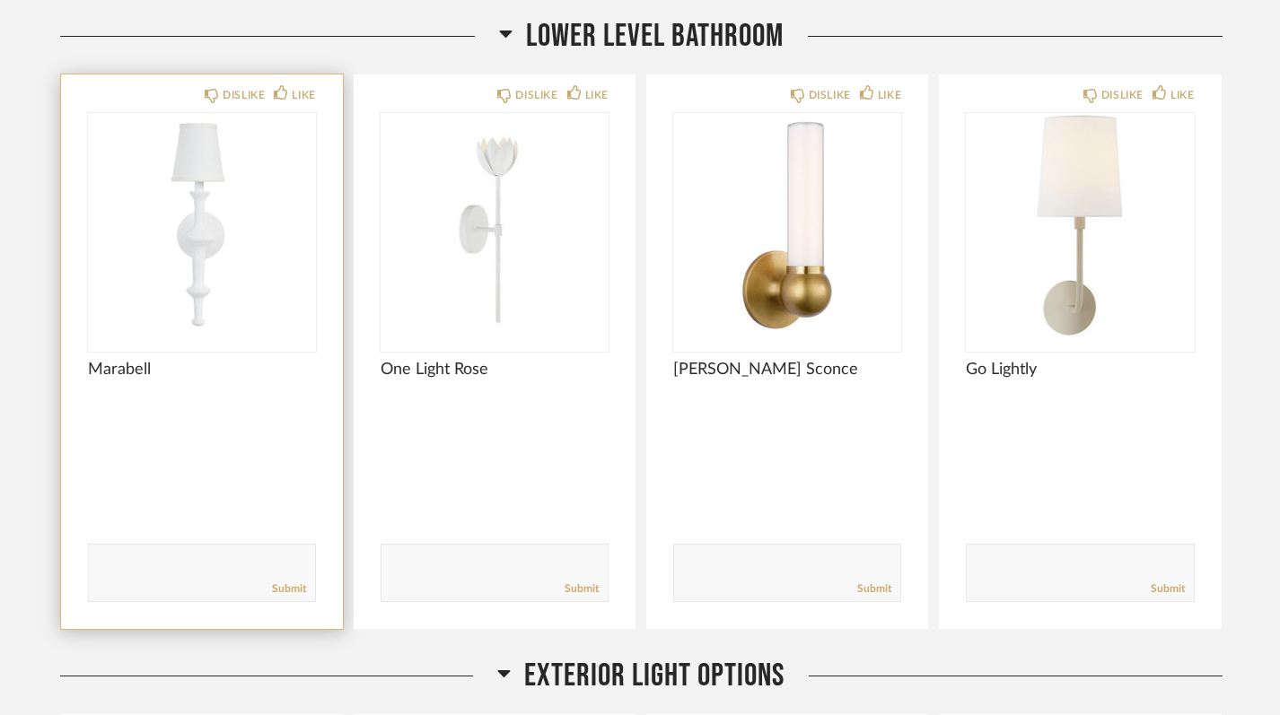
click at [188, 217] on img "0" at bounding box center [202, 225] width 228 height 224
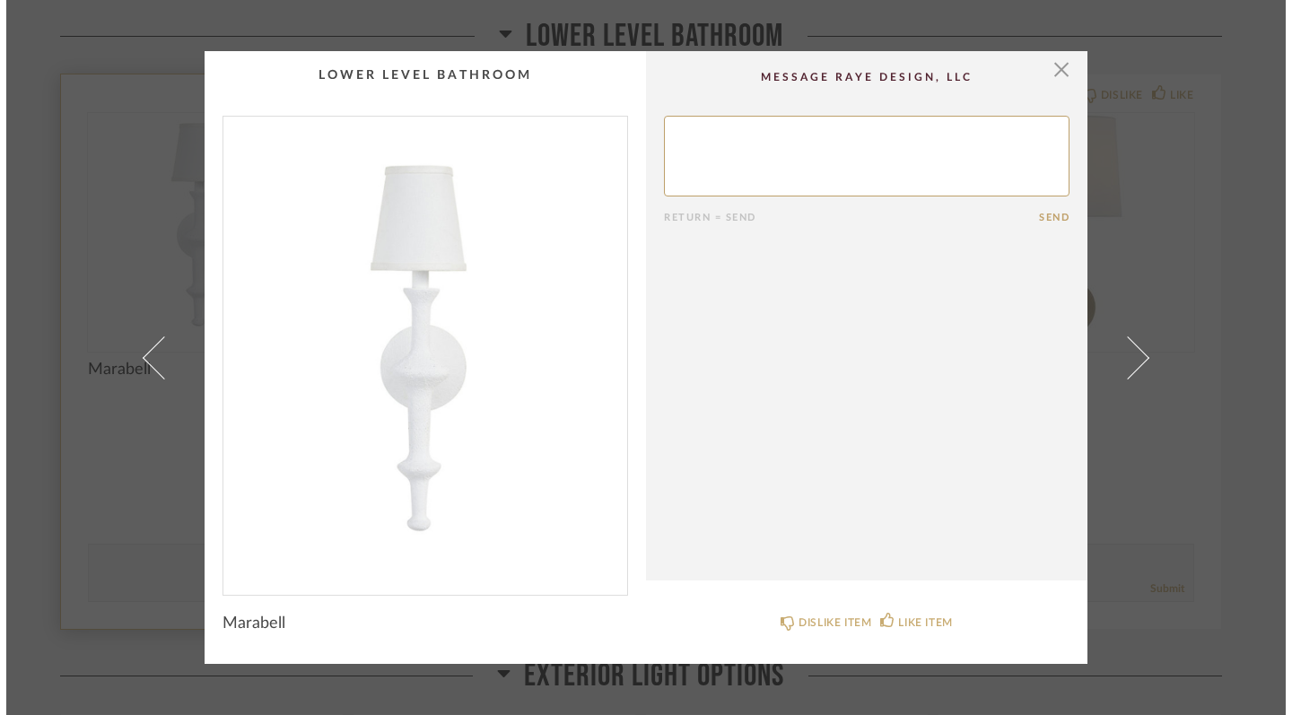
scroll to position [0, 0]
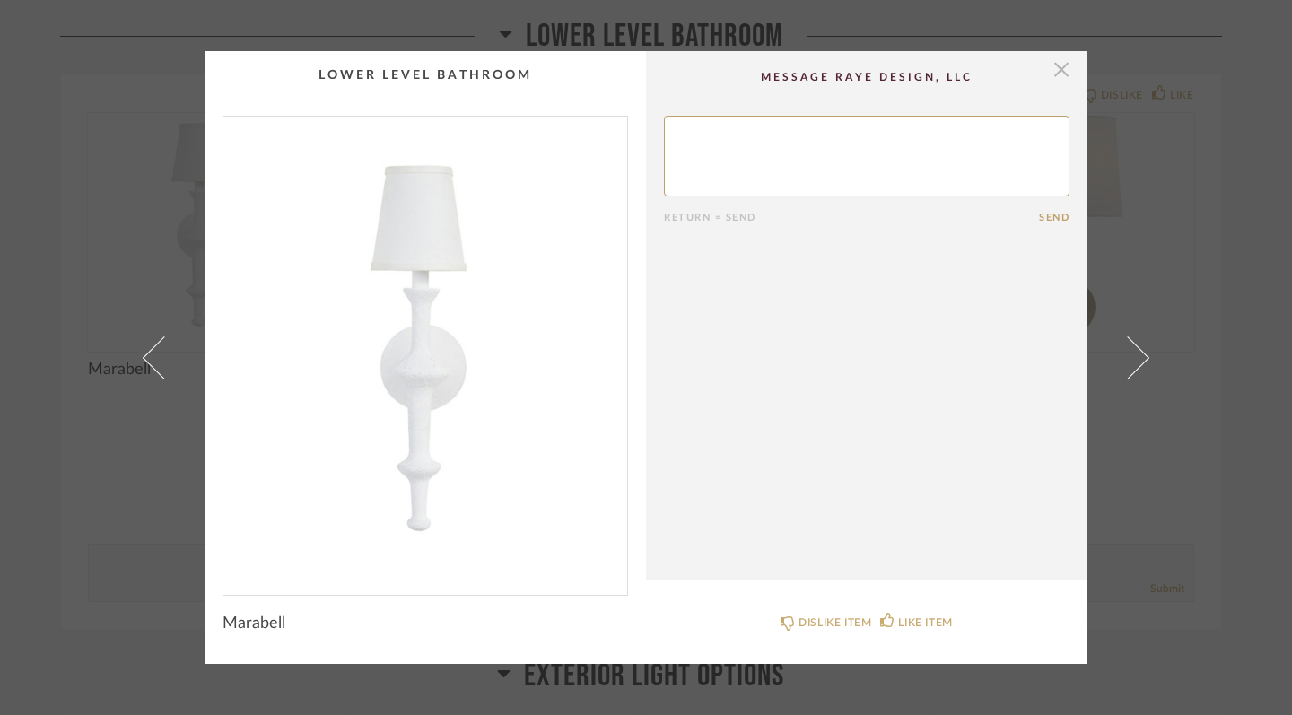
click at [1047, 70] on span "button" at bounding box center [1062, 69] width 36 height 36
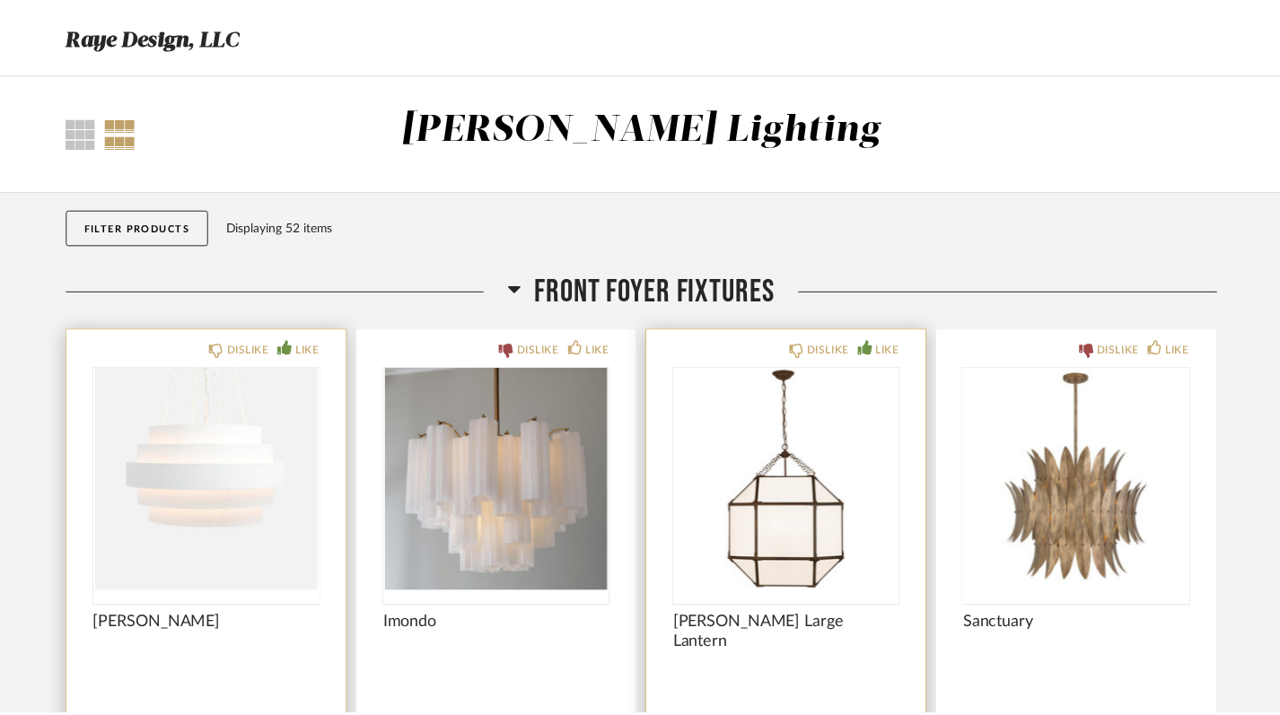
scroll to position [16858, 0]
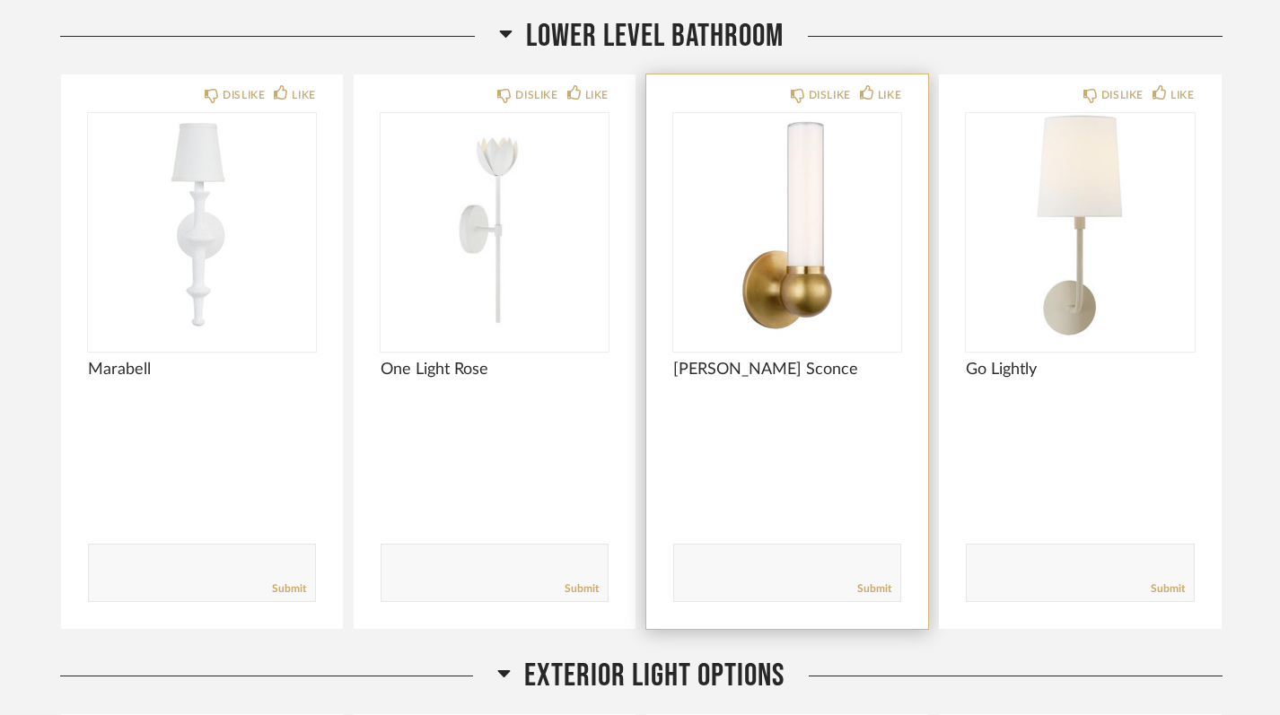
click at [785, 266] on img "0" at bounding box center [787, 225] width 228 height 224
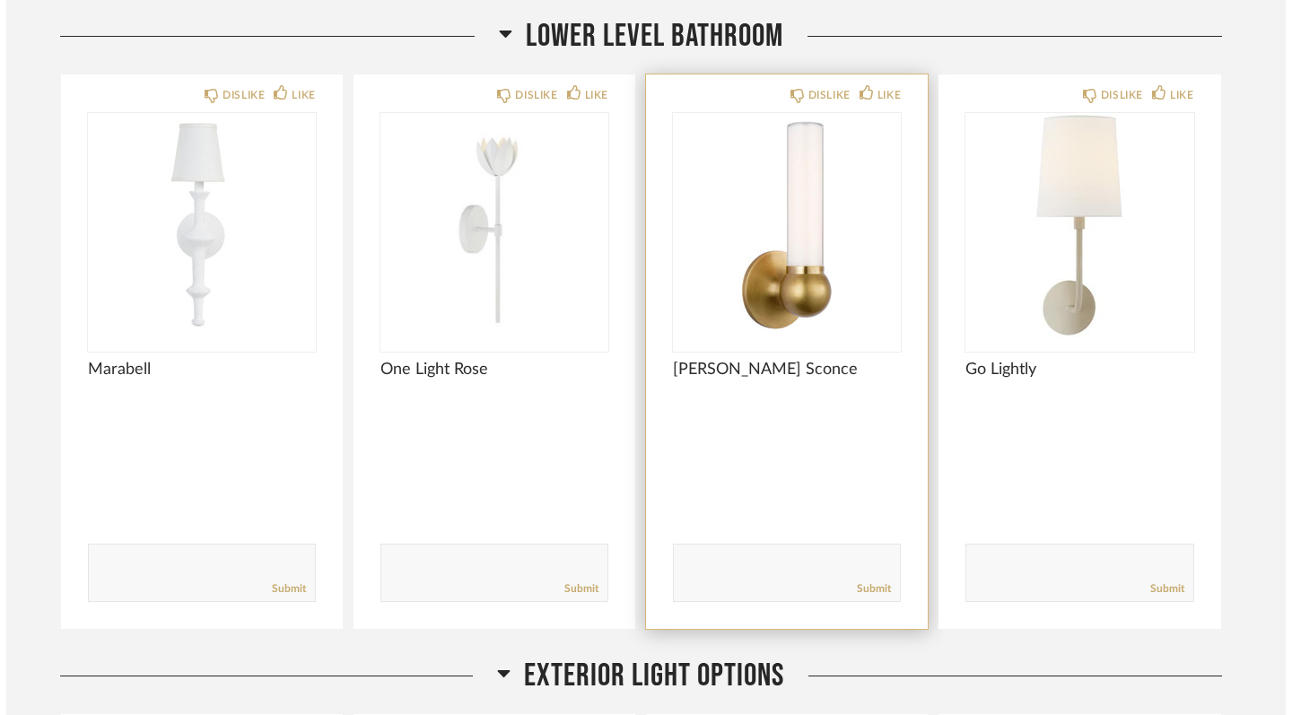
scroll to position [0, 0]
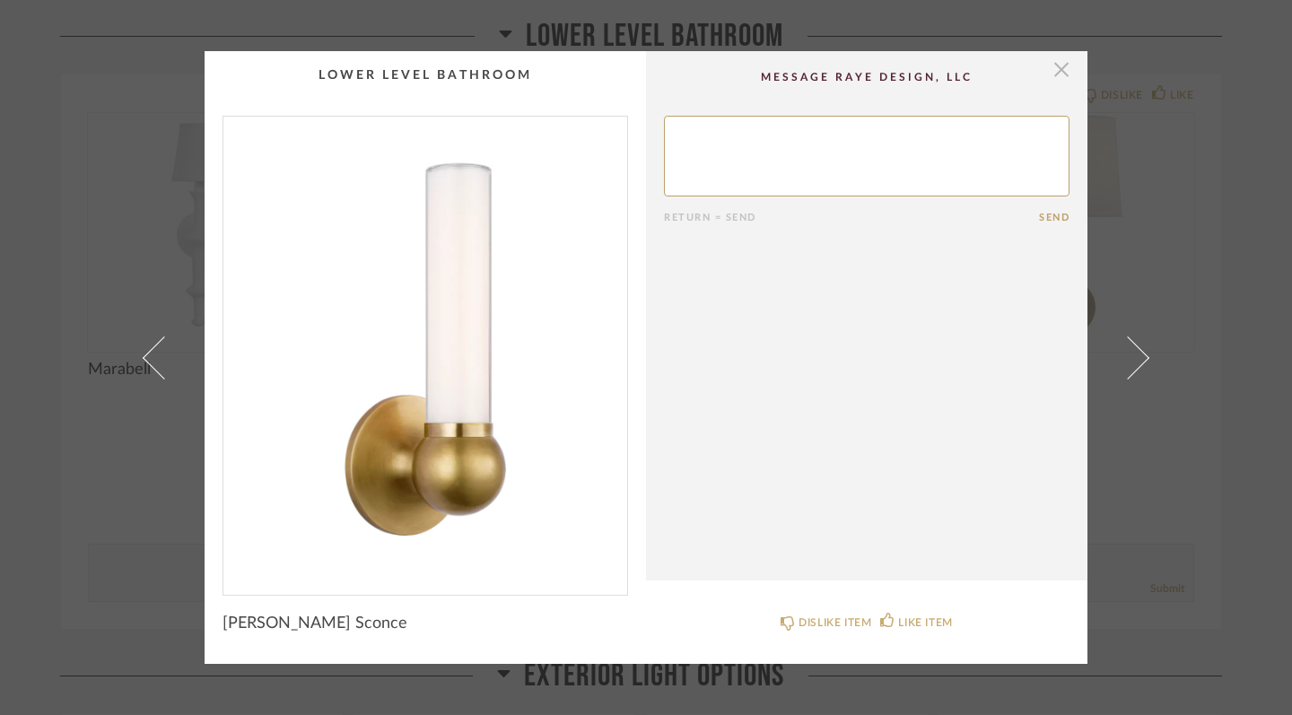
click at [1058, 83] on span "button" at bounding box center [1062, 69] width 36 height 36
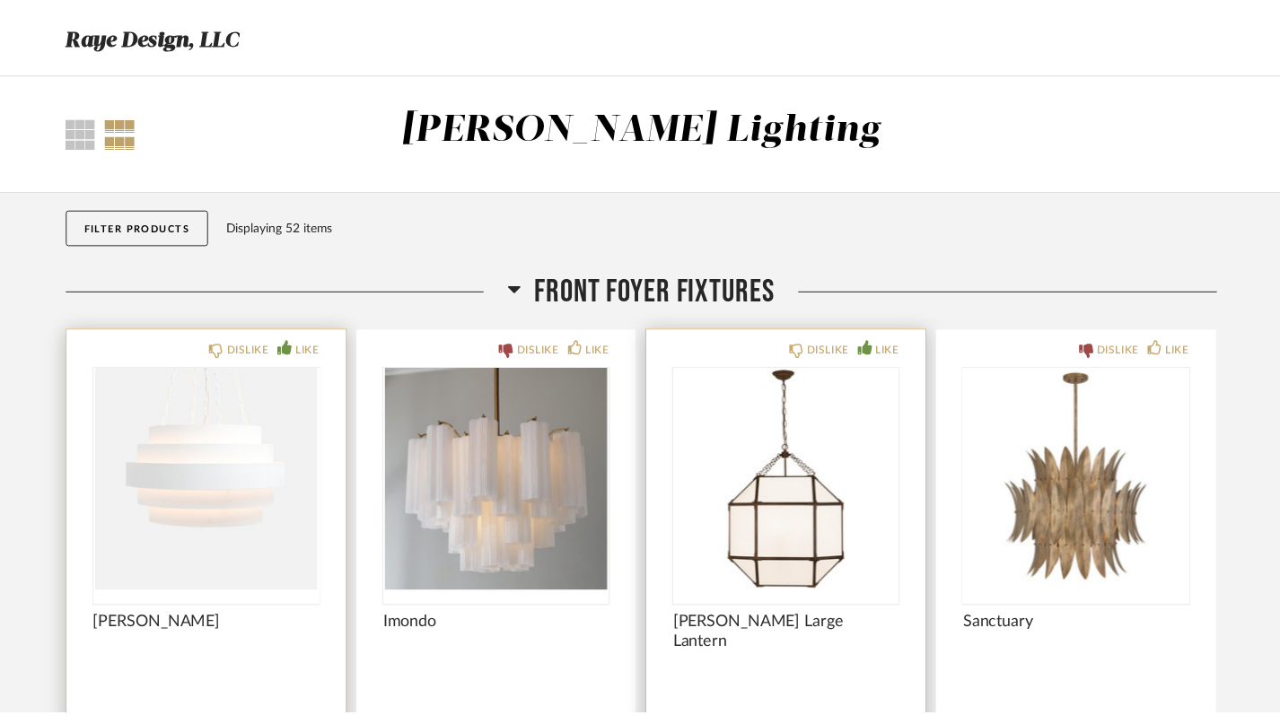
scroll to position [16858, 0]
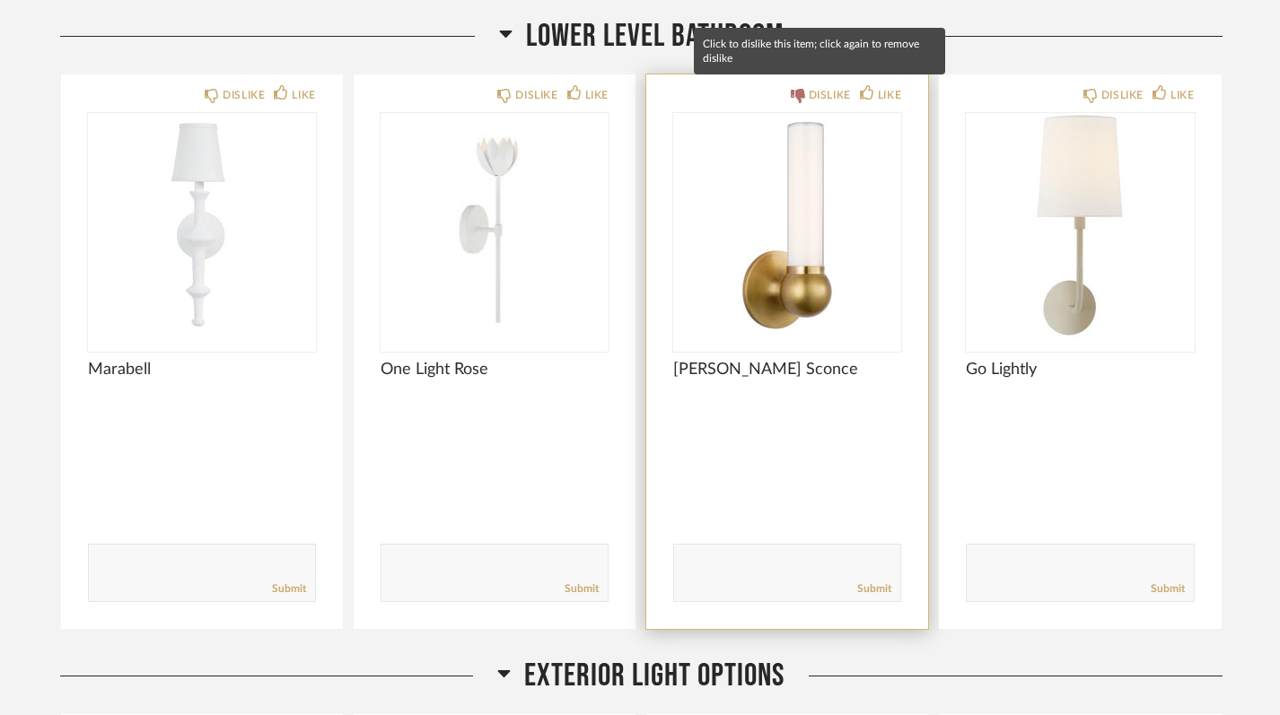
click at [820, 88] on div "DISLIKE" at bounding box center [830, 95] width 42 height 18
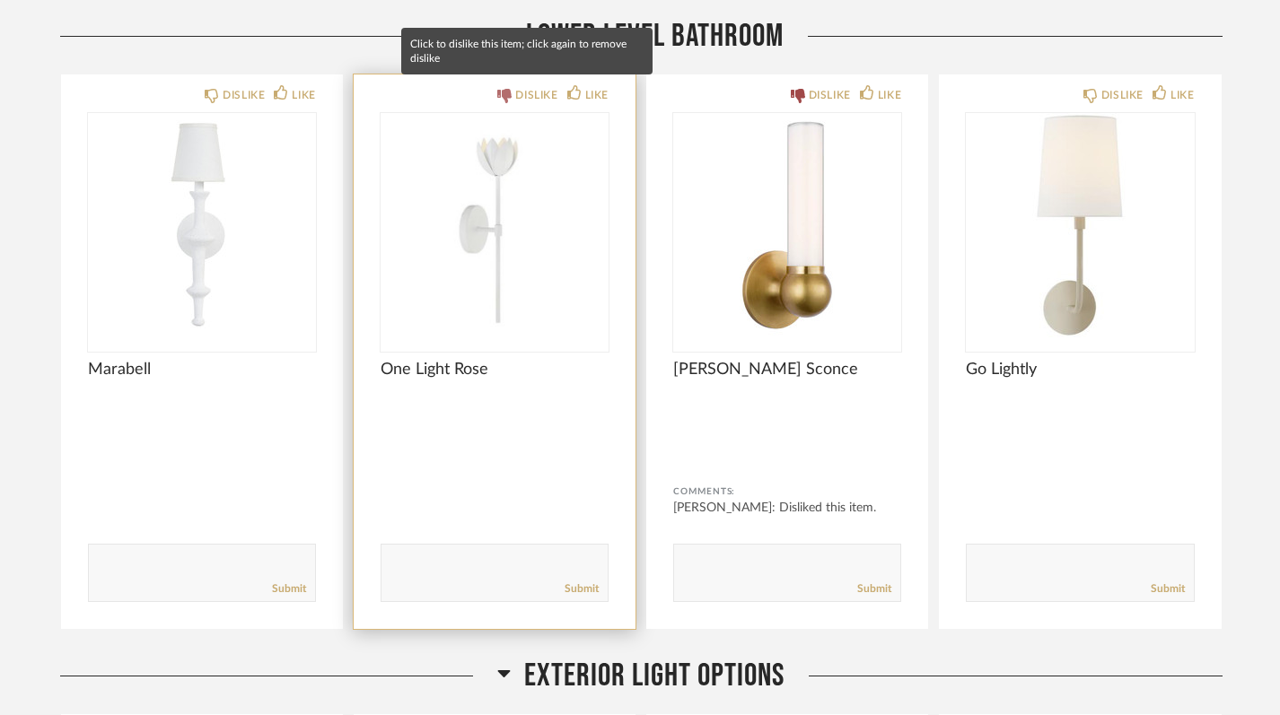
click at [527, 98] on div "DISLIKE" at bounding box center [536, 95] width 42 height 18
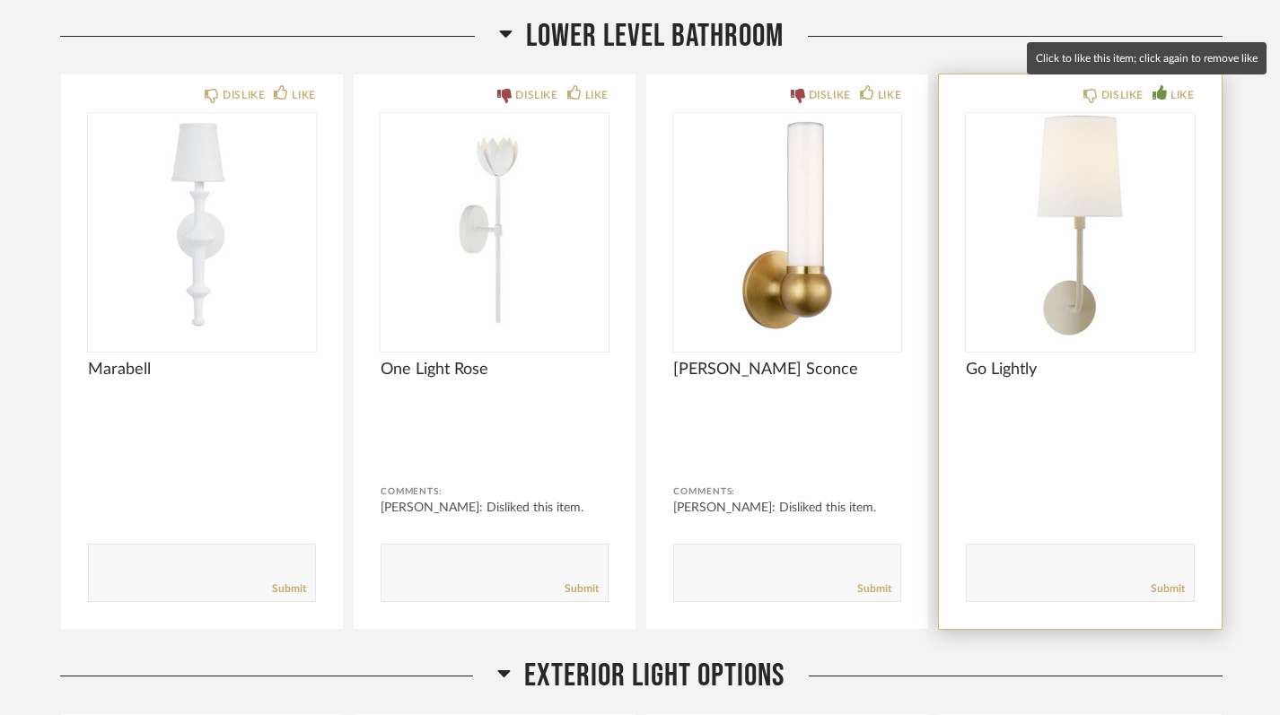
click at [1175, 93] on div "LIKE" at bounding box center [1181, 95] width 23 height 18
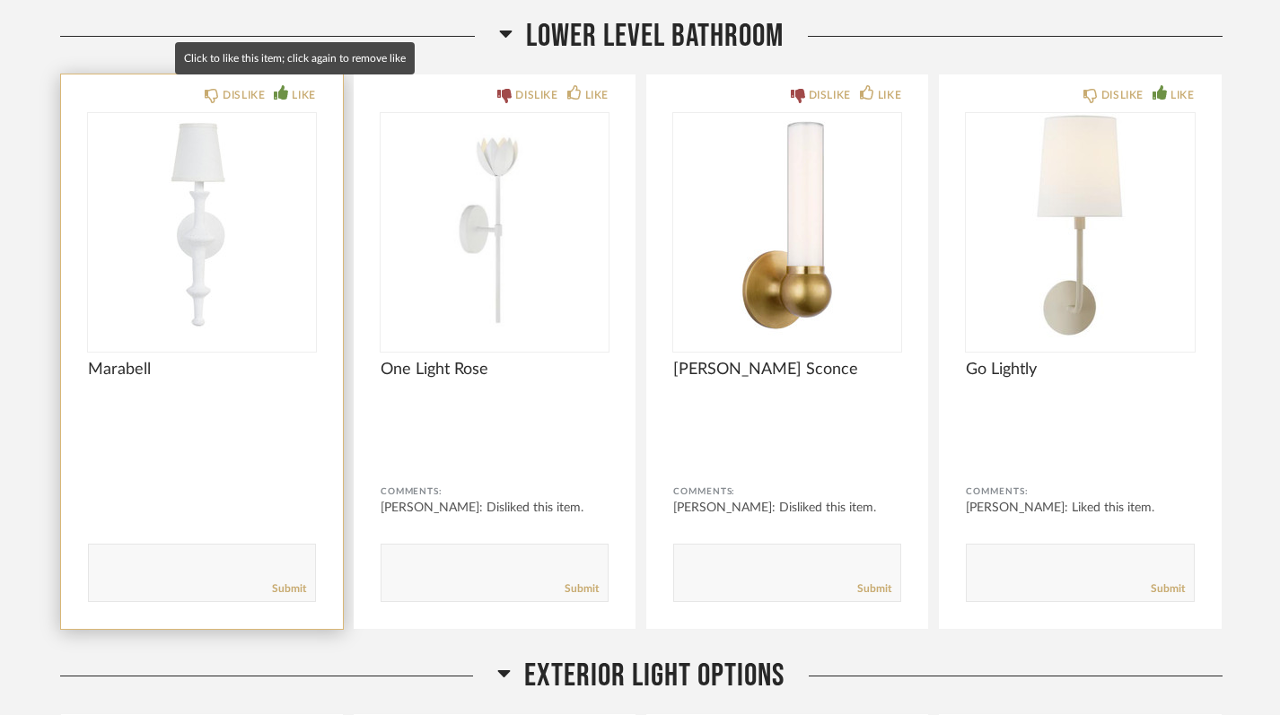
click at [292, 86] on div "LIKE" at bounding box center [303, 95] width 23 height 18
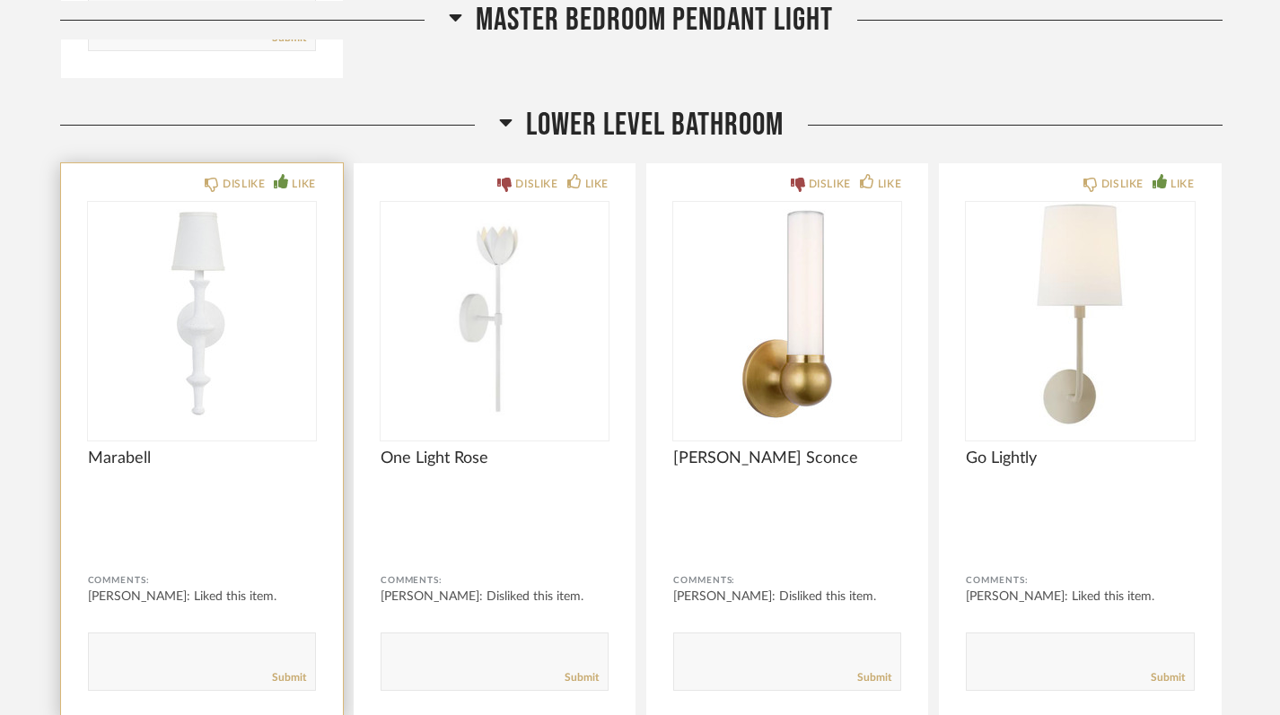
scroll to position [16765, 0]
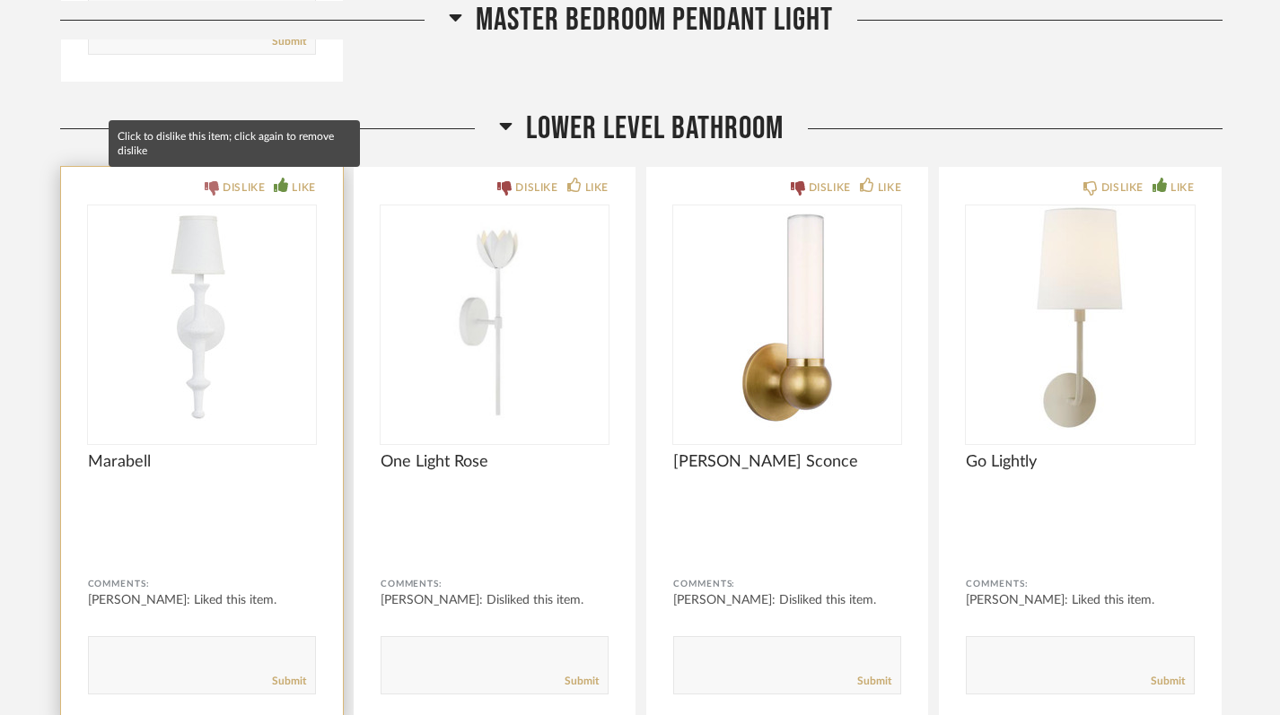
click at [206, 181] on icon at bounding box center [212, 188] width 14 height 14
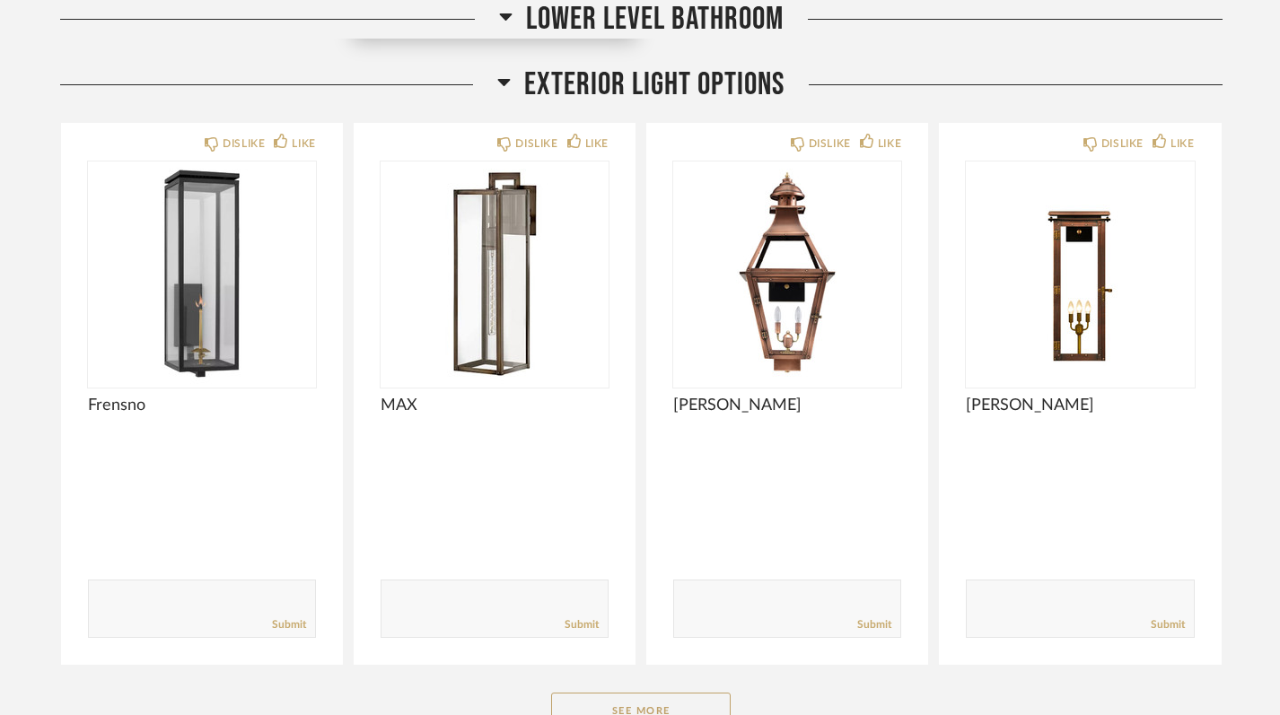
scroll to position [17450, 0]
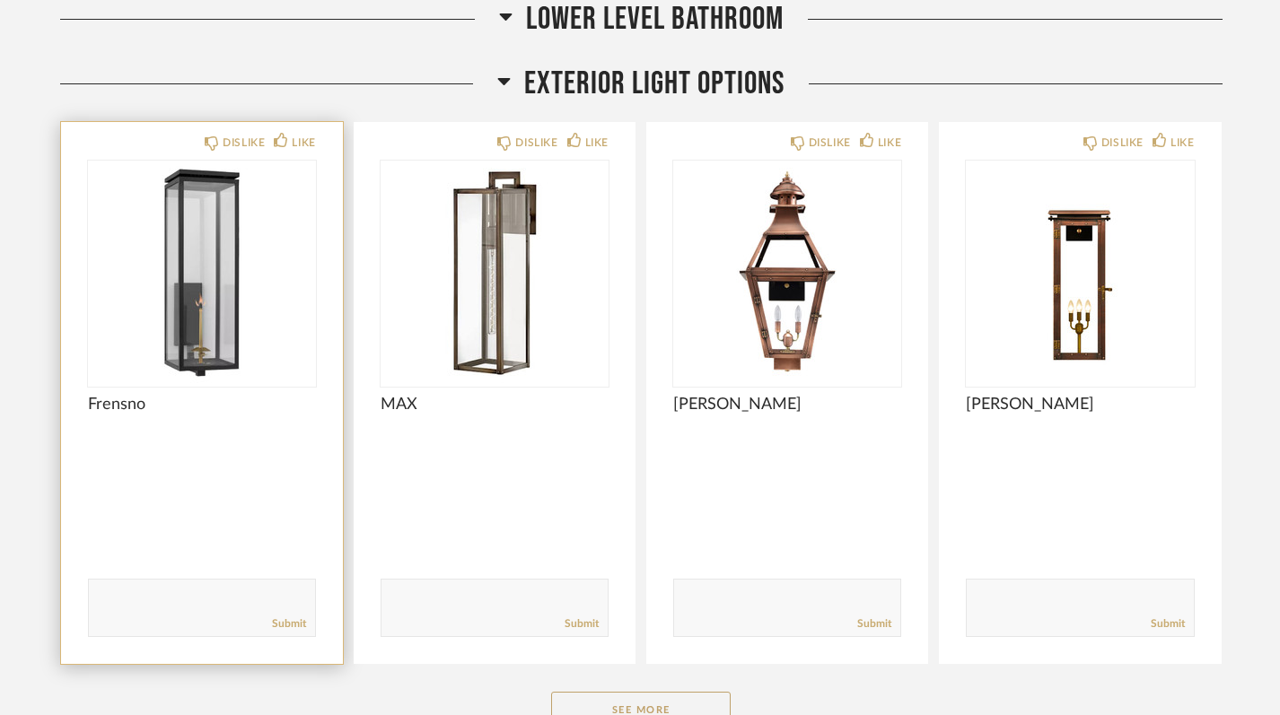
click at [212, 276] on div at bounding box center [202, 273] width 228 height 224
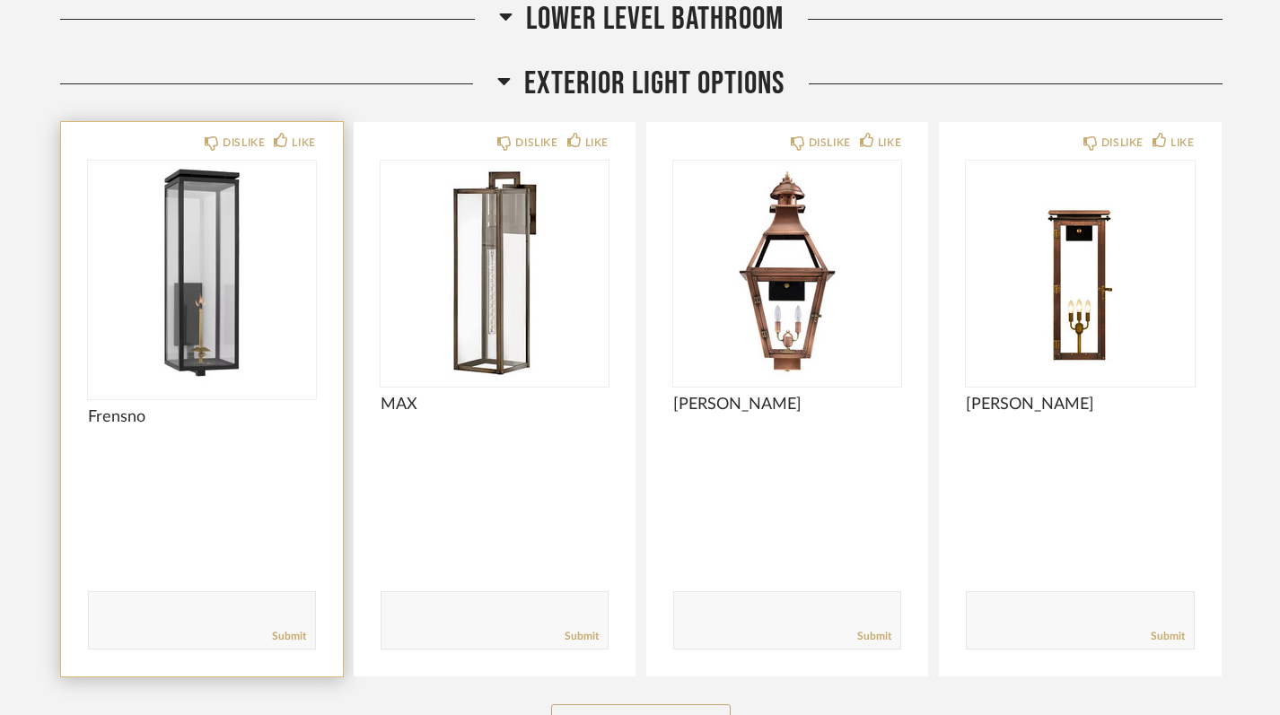
click at [196, 236] on img "0" at bounding box center [202, 273] width 228 height 224
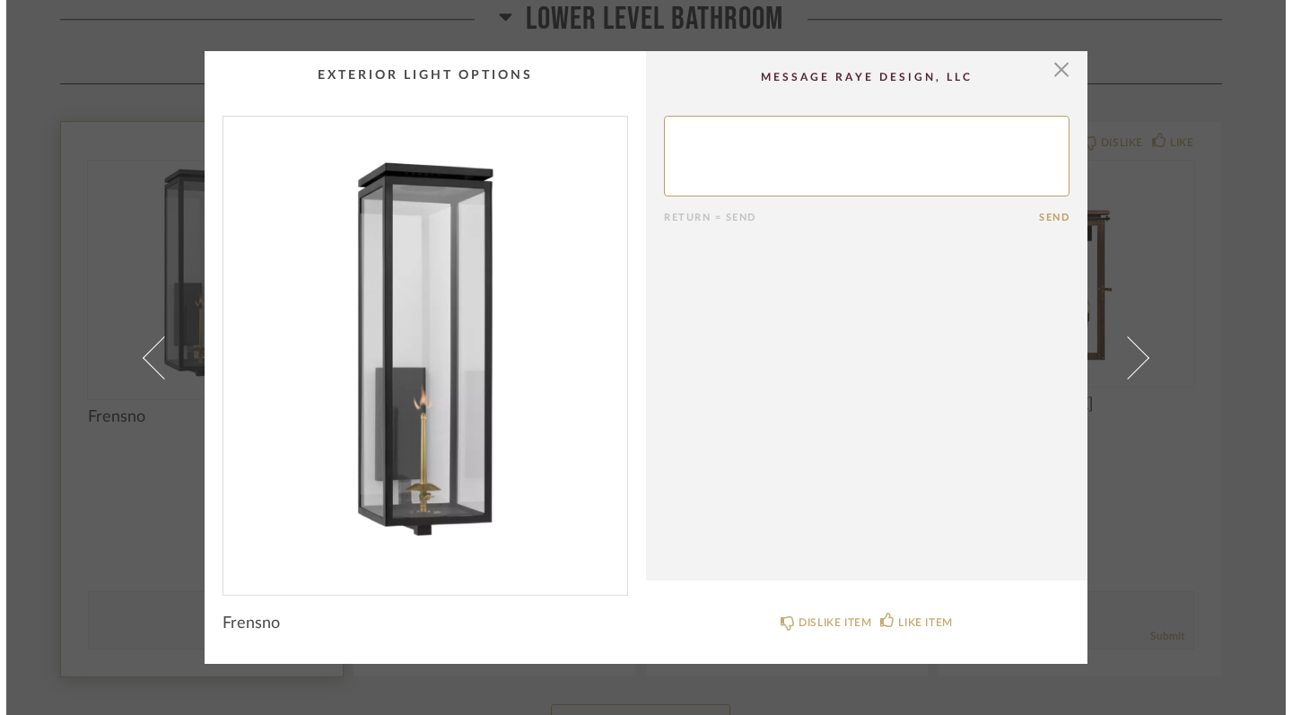
scroll to position [0, 0]
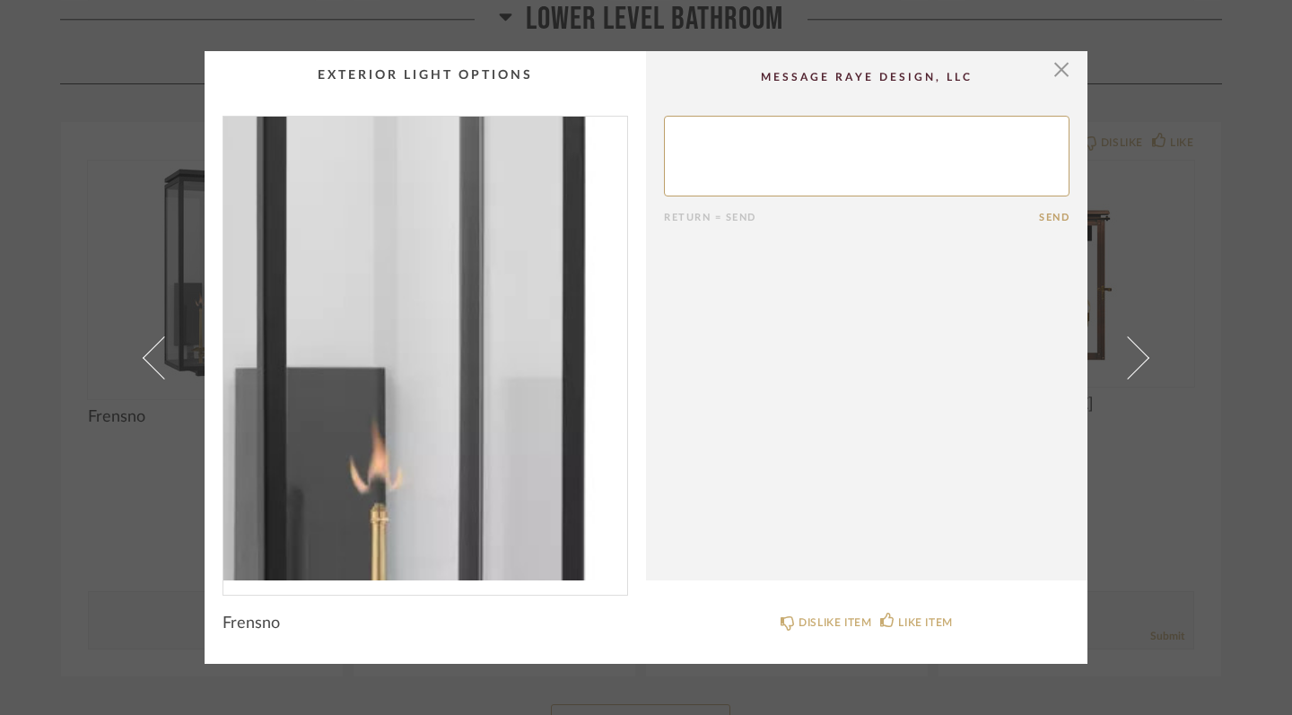
click at [433, 361] on img "0" at bounding box center [425, 349] width 404 height 464
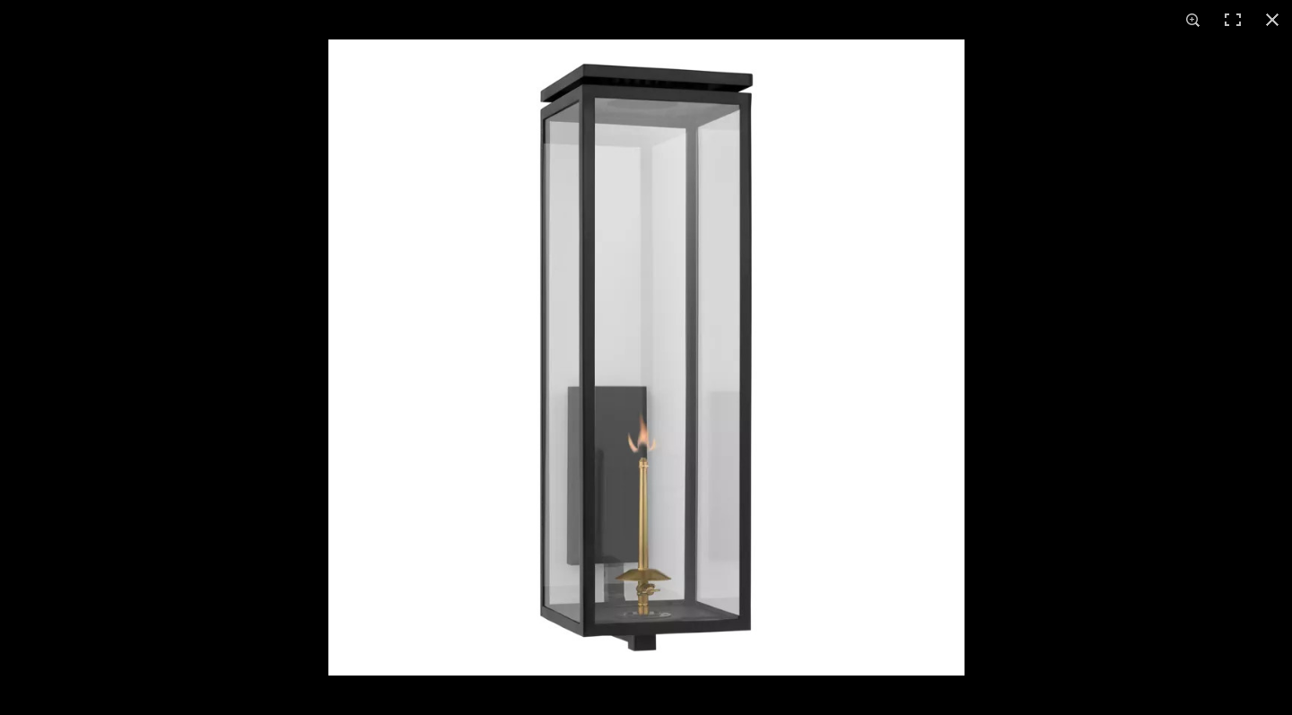
click at [668, 451] on img at bounding box center [646, 357] width 636 height 636
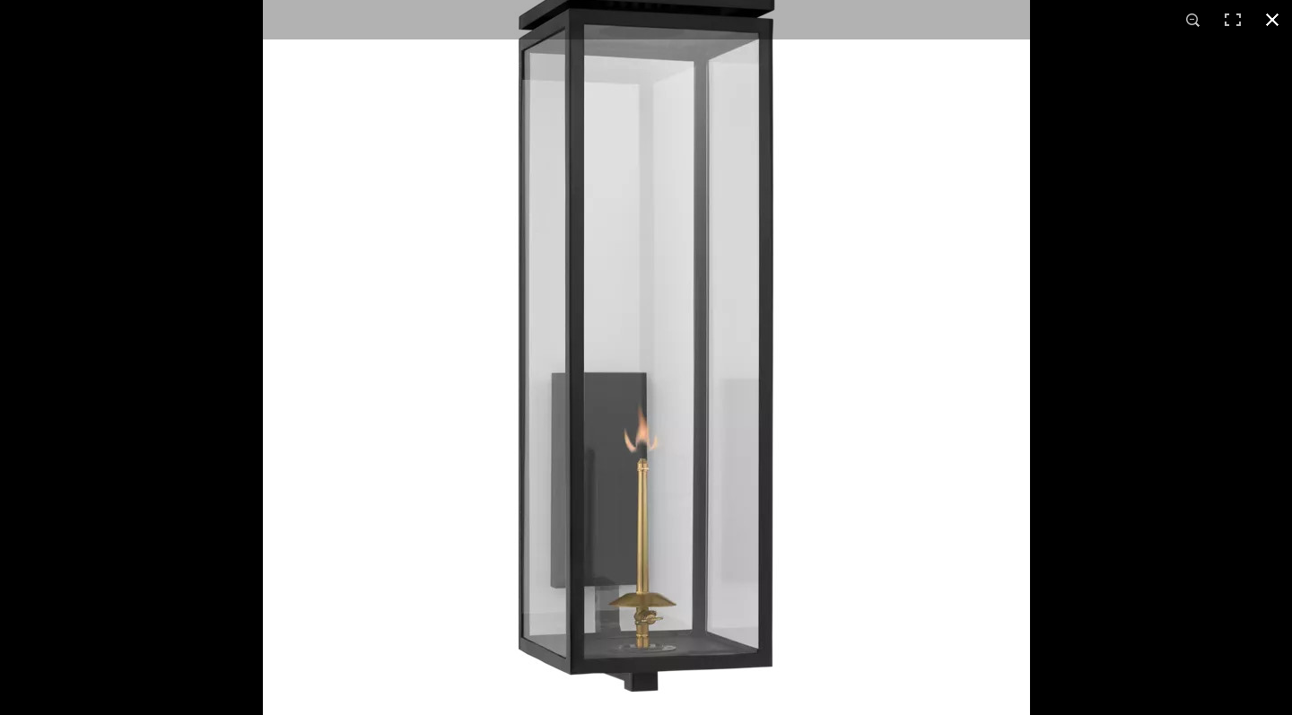
click at [1175, 20] on button at bounding box center [1272, 19] width 39 height 39
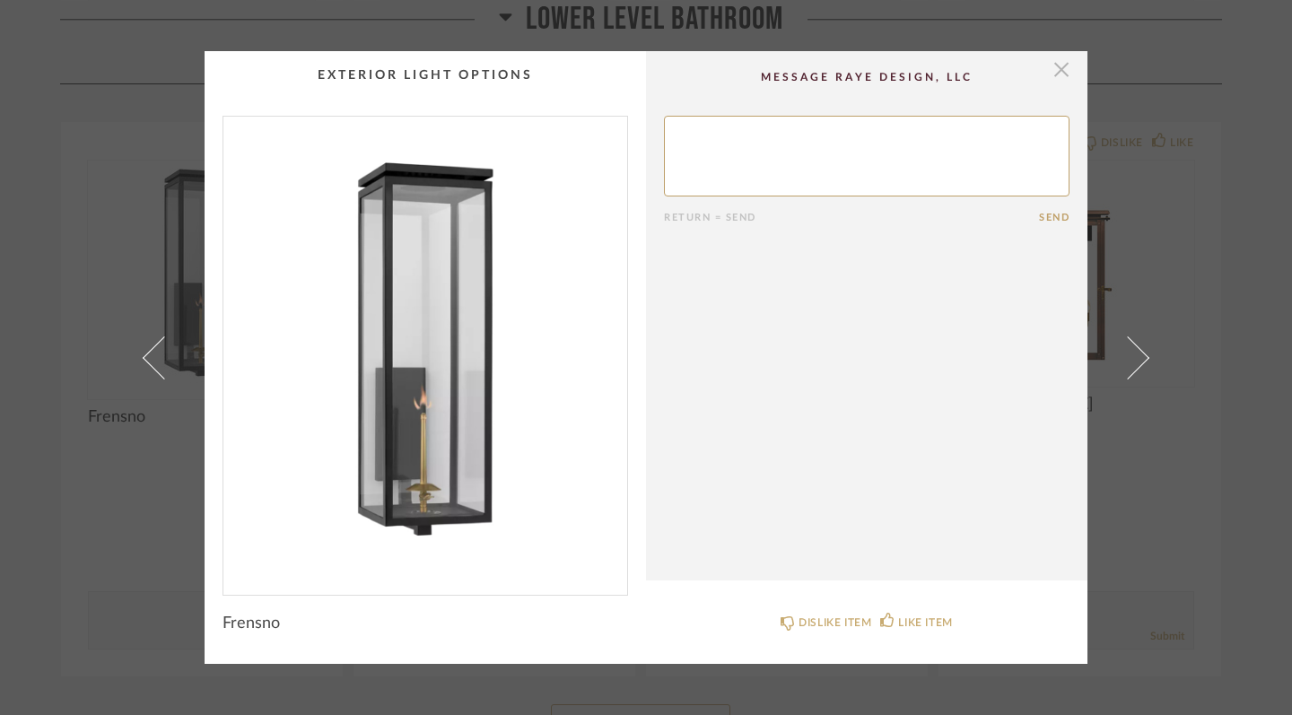
click at [1063, 80] on span "button" at bounding box center [1062, 69] width 36 height 36
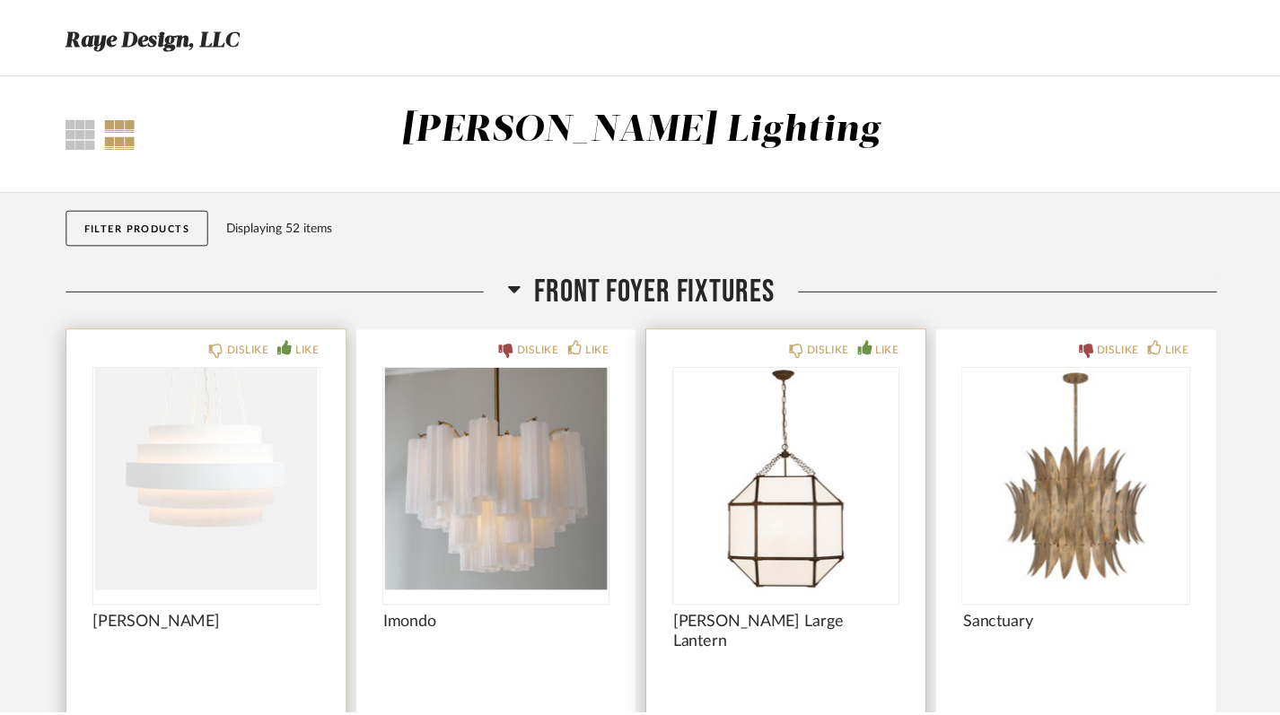
scroll to position [17450, 0]
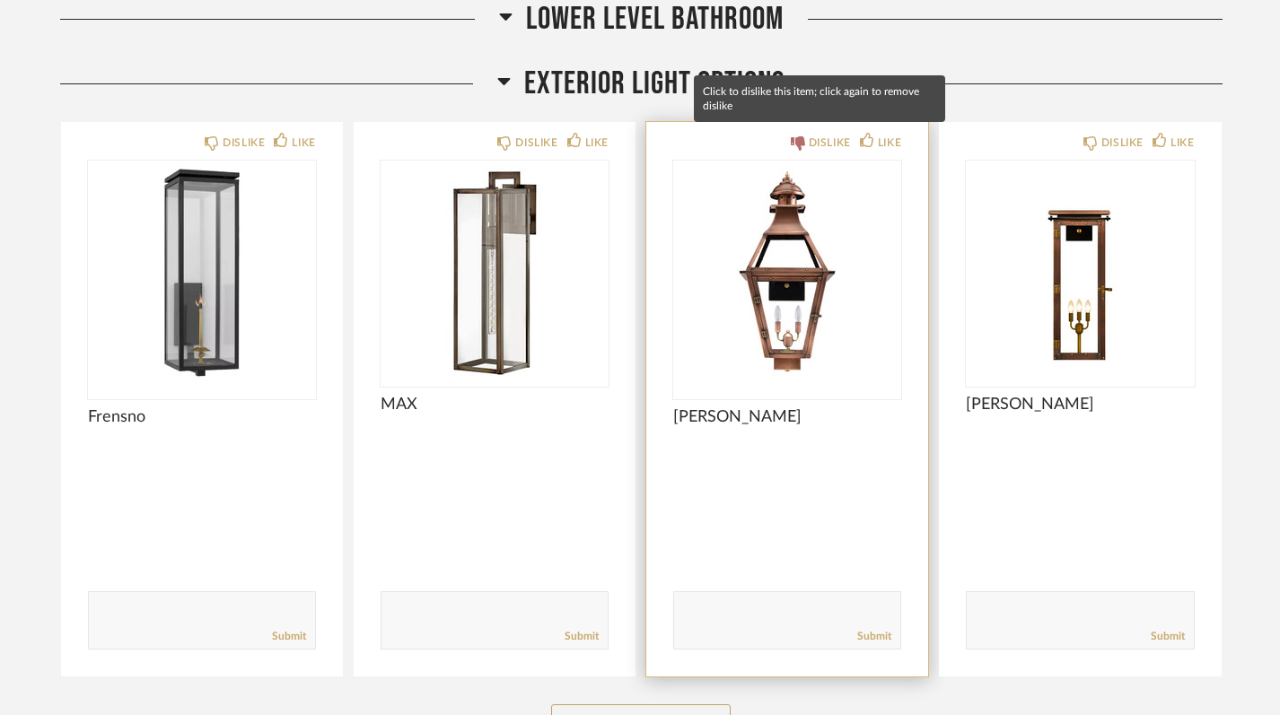
click at [802, 136] on icon at bounding box center [798, 143] width 14 height 14
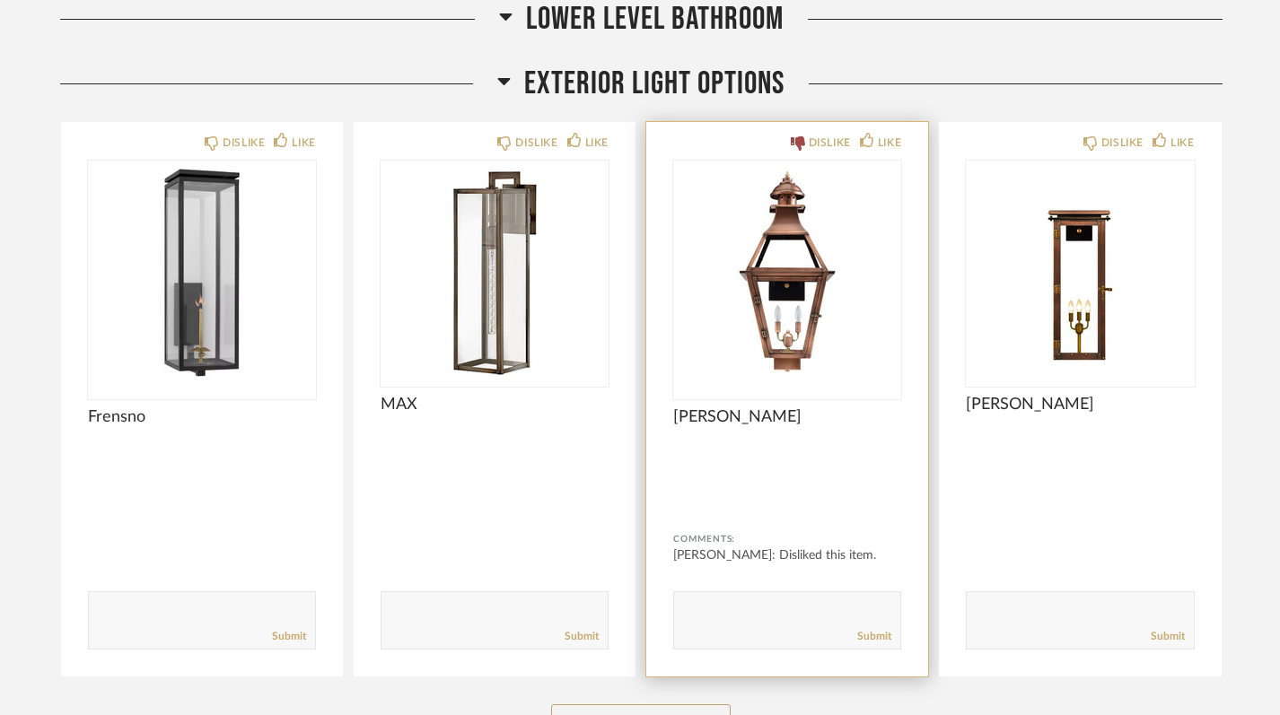
click at [789, 269] on img "0" at bounding box center [787, 273] width 228 height 224
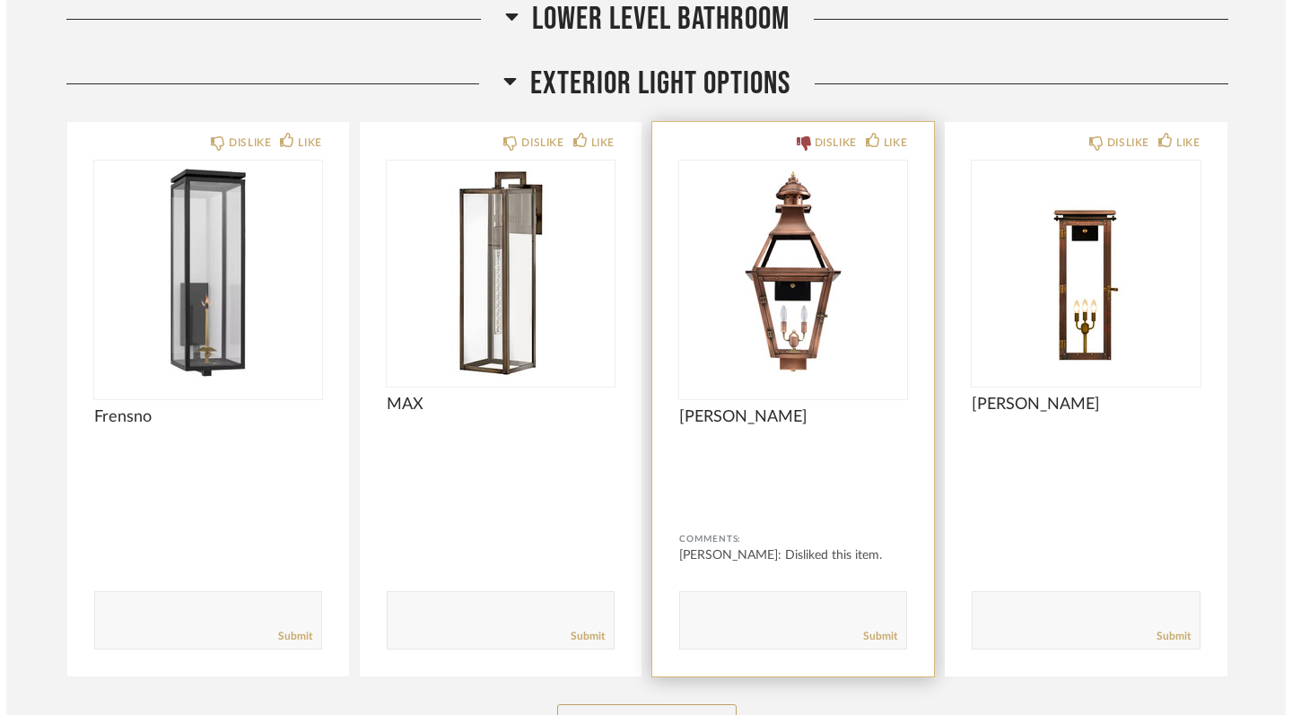
scroll to position [0, 0]
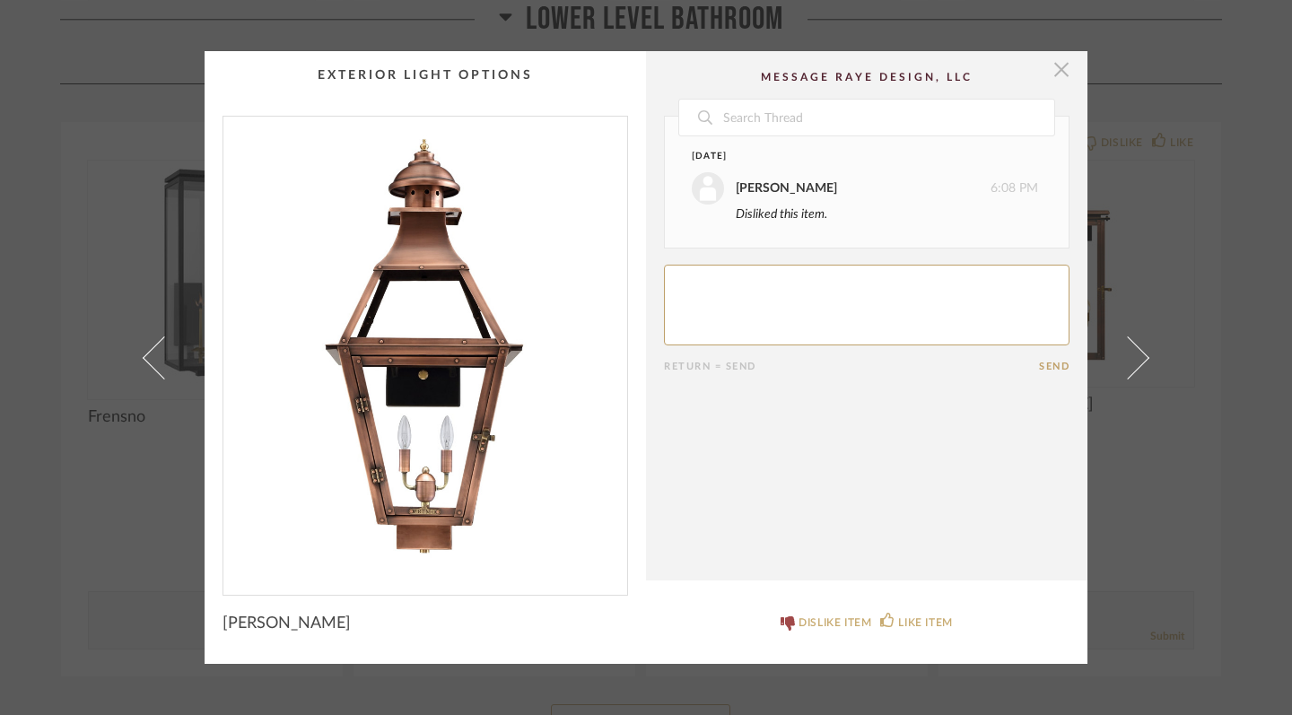
click at [1056, 80] on span "button" at bounding box center [1062, 69] width 36 height 36
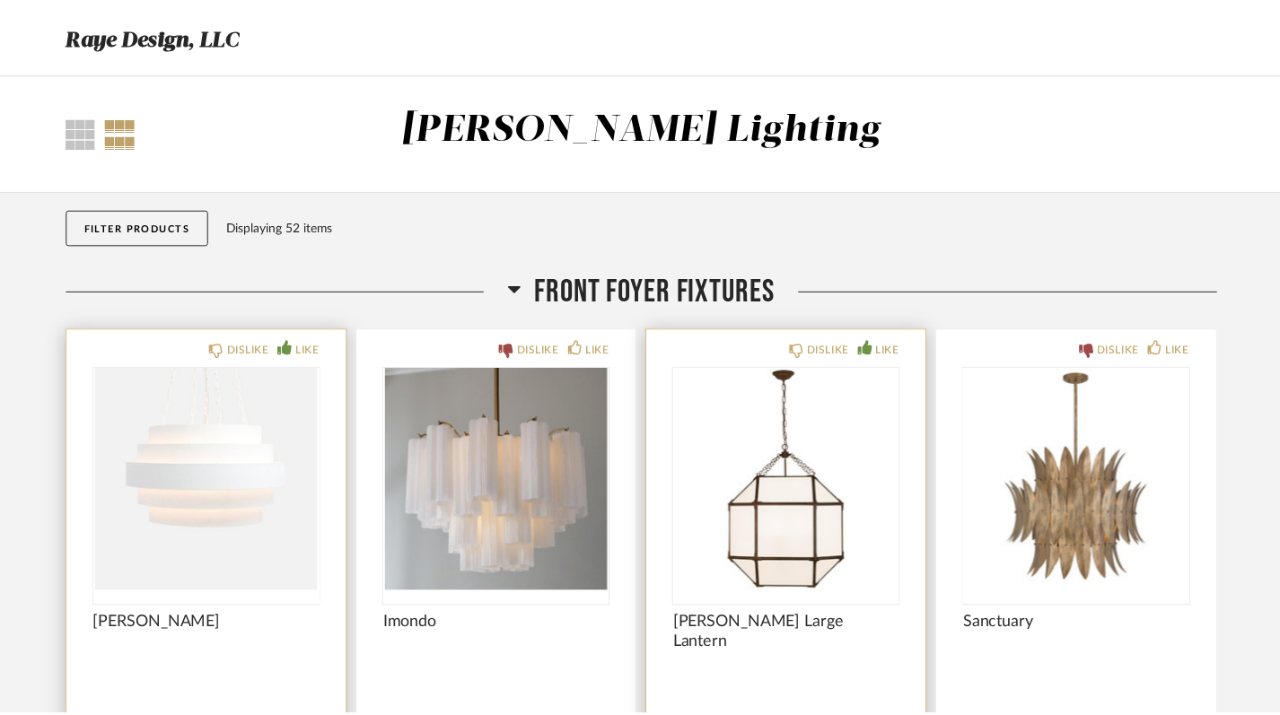
scroll to position [17450, 0]
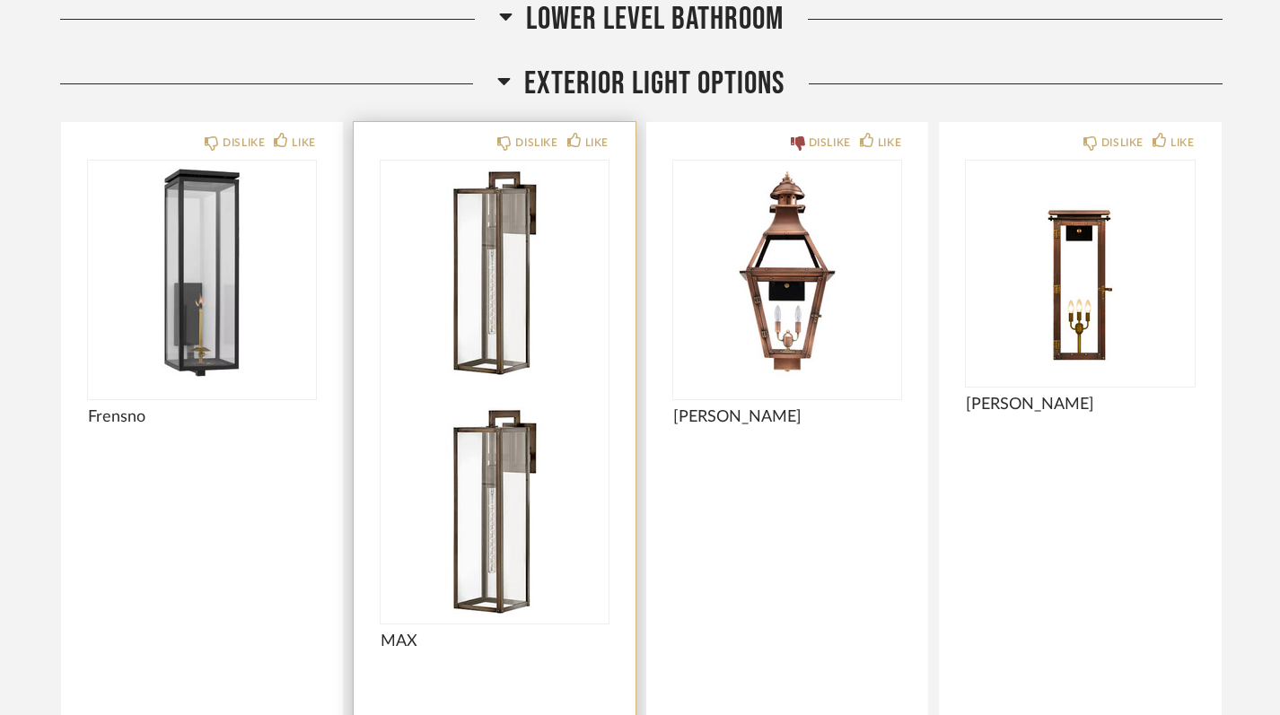
click at [493, 399] on img at bounding box center [495, 511] width 228 height 224
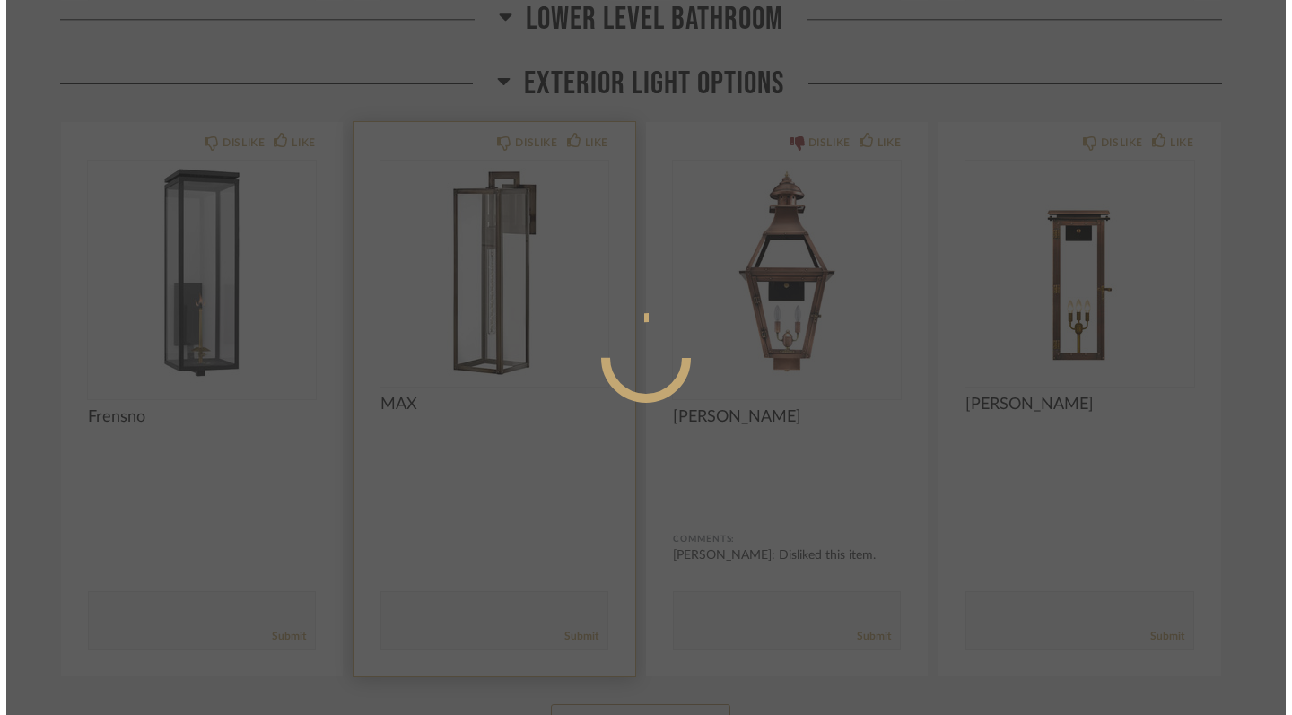
scroll to position [0, 0]
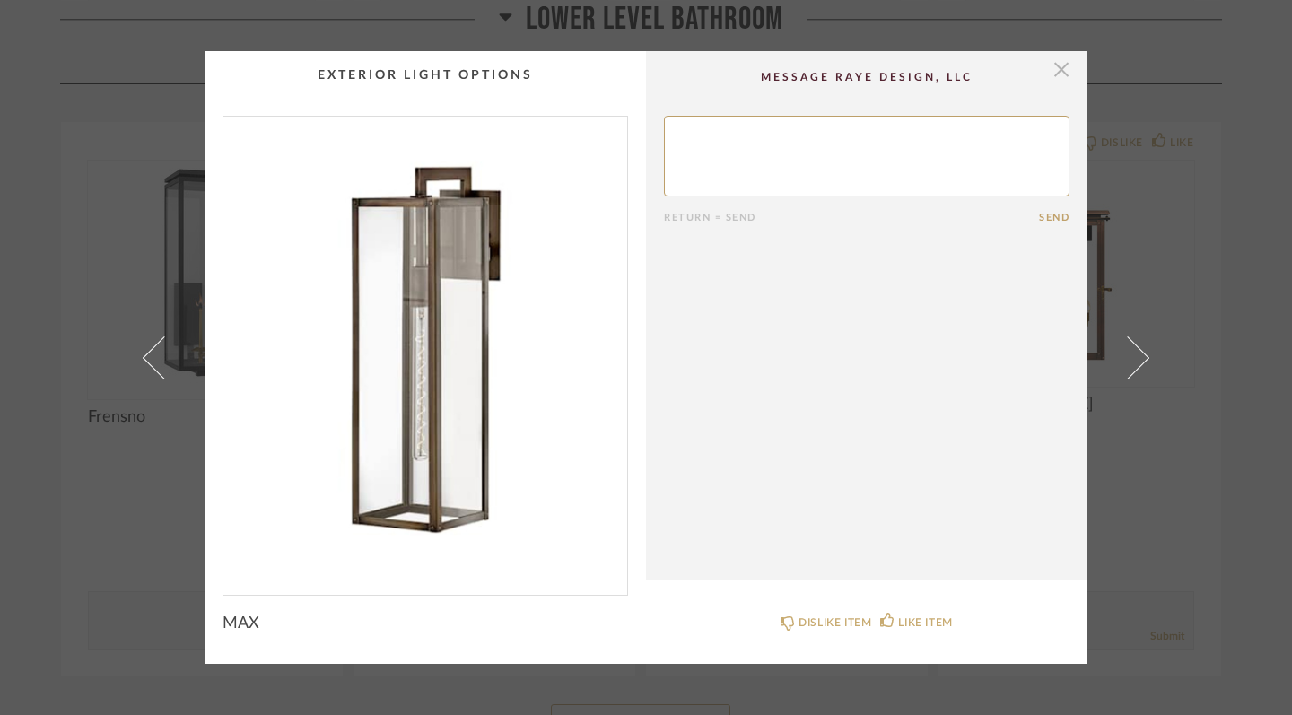
click at [1055, 67] on span "button" at bounding box center [1062, 69] width 36 height 36
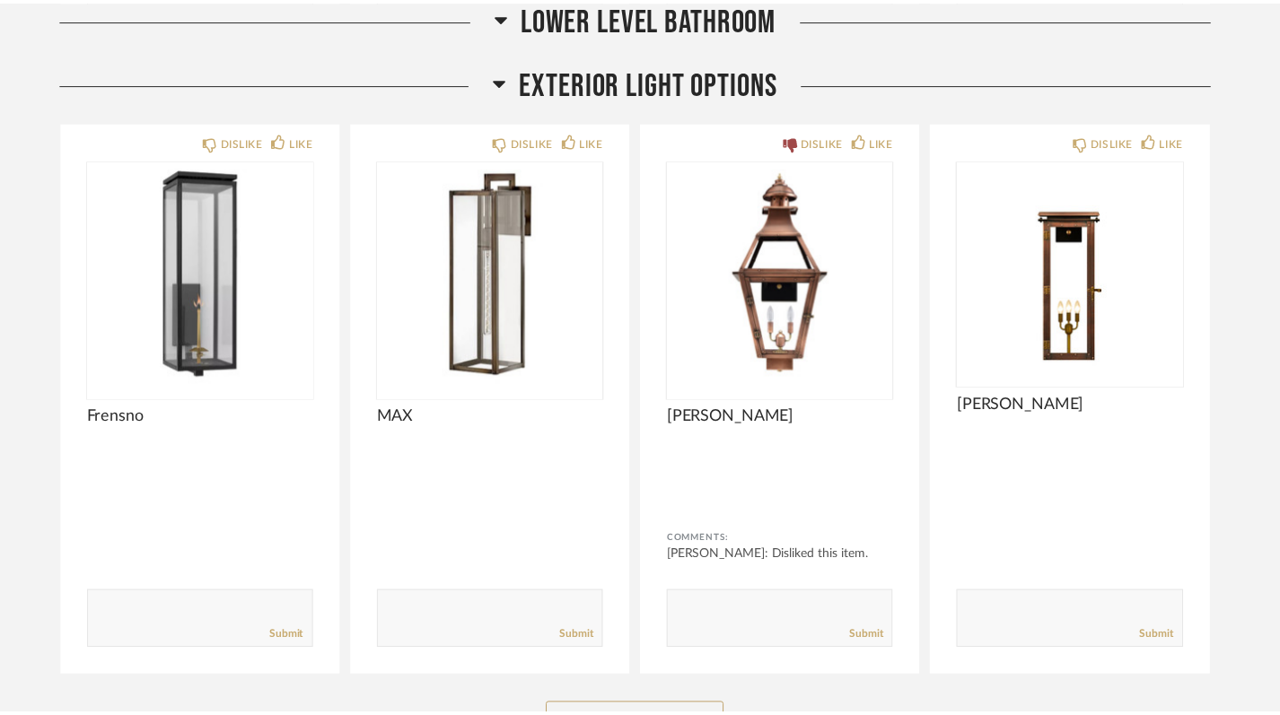
scroll to position [17450, 0]
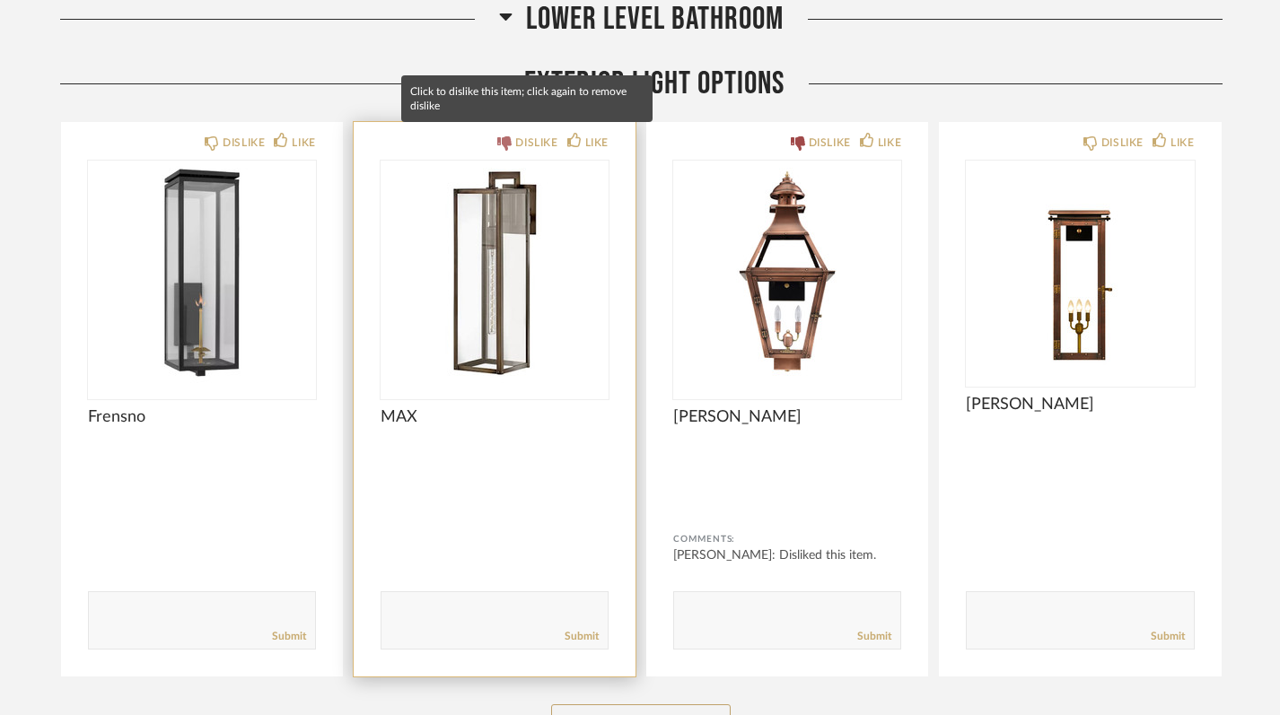
click at [522, 140] on div "DISLIKE" at bounding box center [536, 143] width 42 height 18
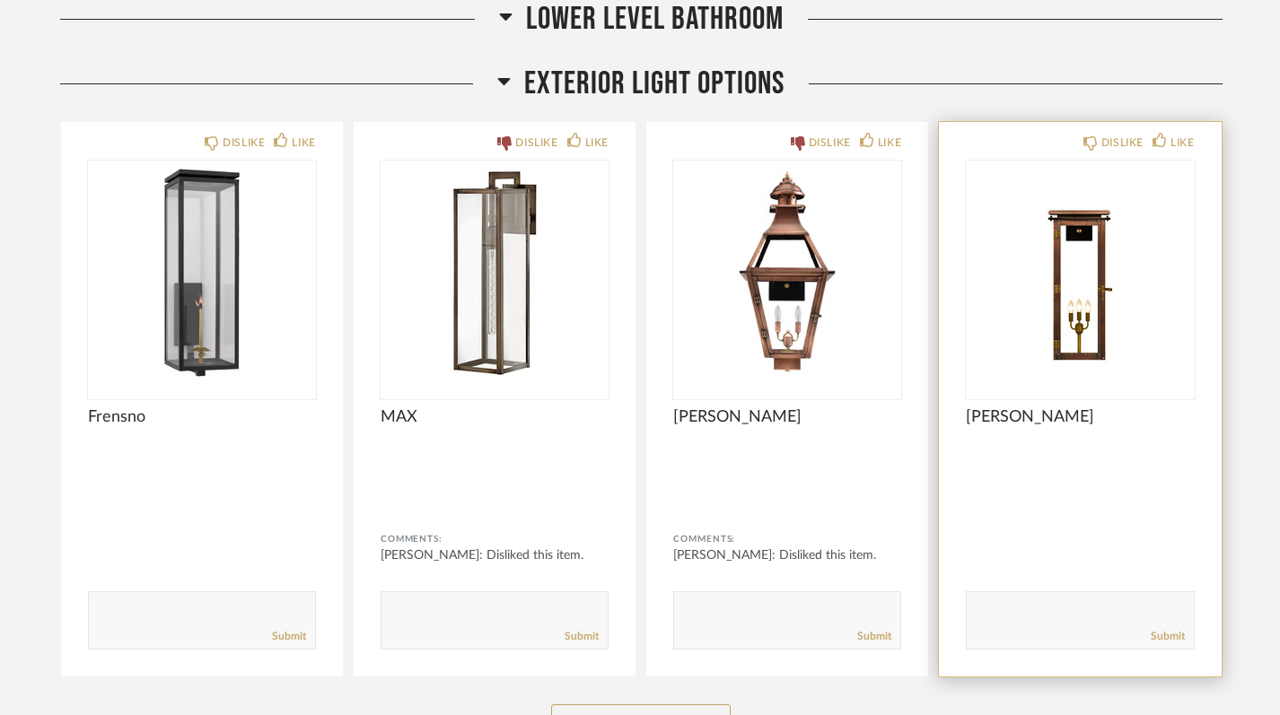
click at [1099, 317] on img "0" at bounding box center [1080, 273] width 228 height 224
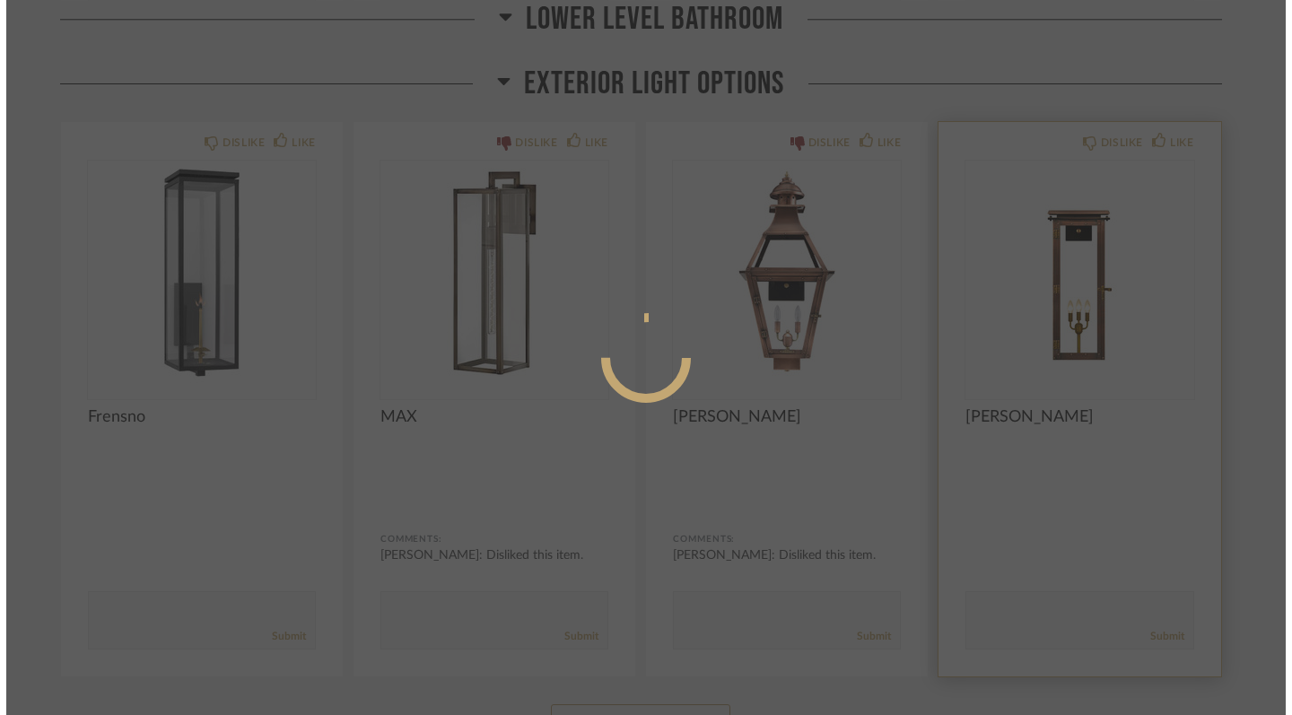
scroll to position [0, 0]
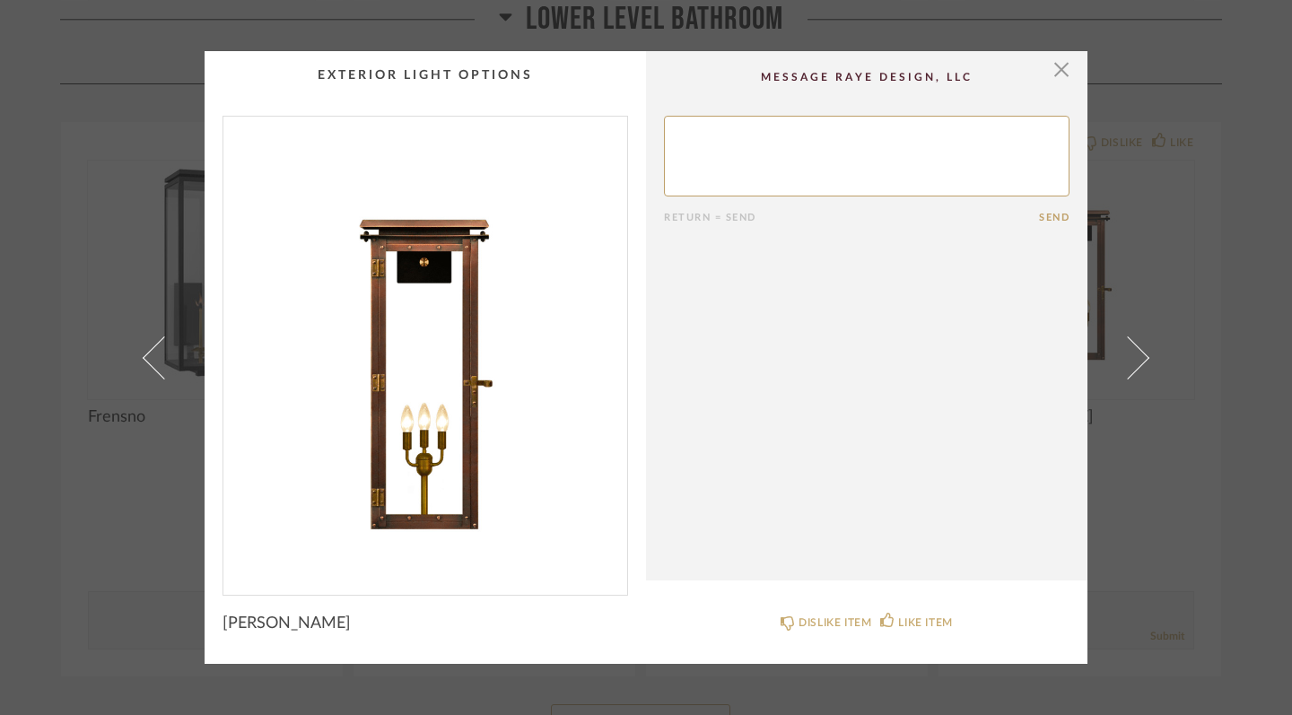
click at [1059, 48] on div "× Return = Send Send [PERSON_NAME] DISLIKE ITEM LIKE ITEM" at bounding box center [646, 357] width 1292 height 715
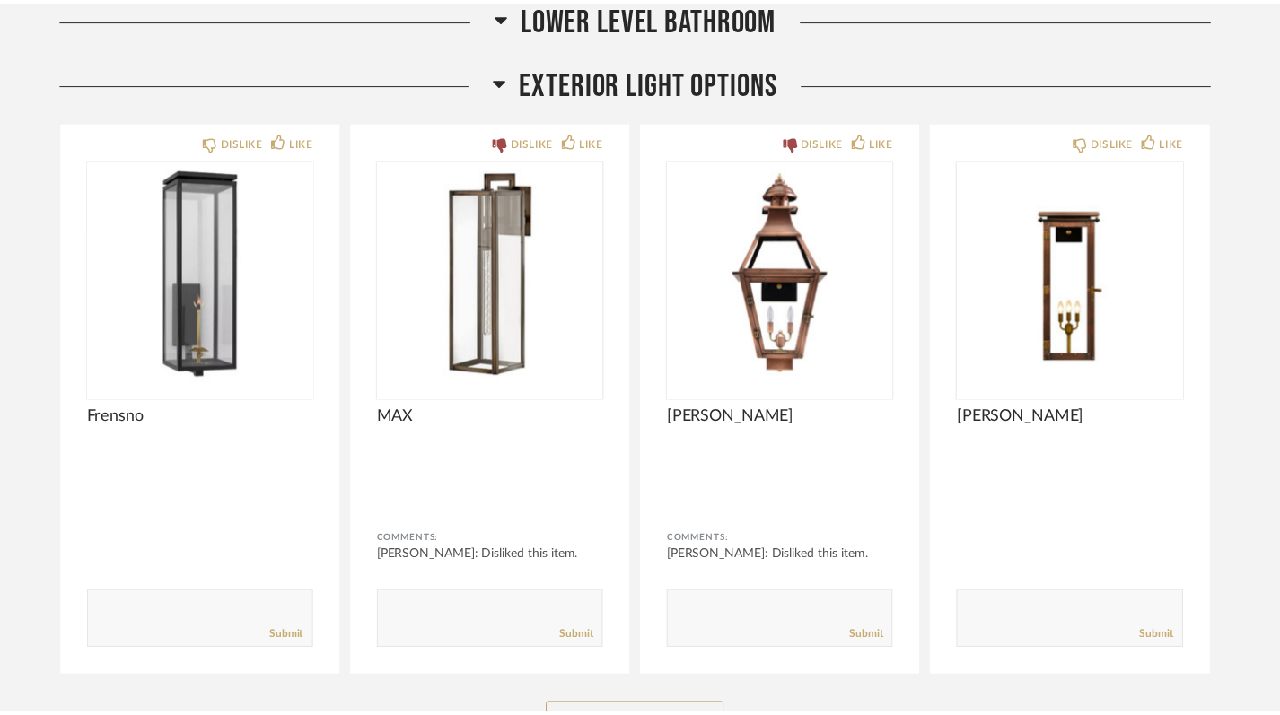
scroll to position [17450, 0]
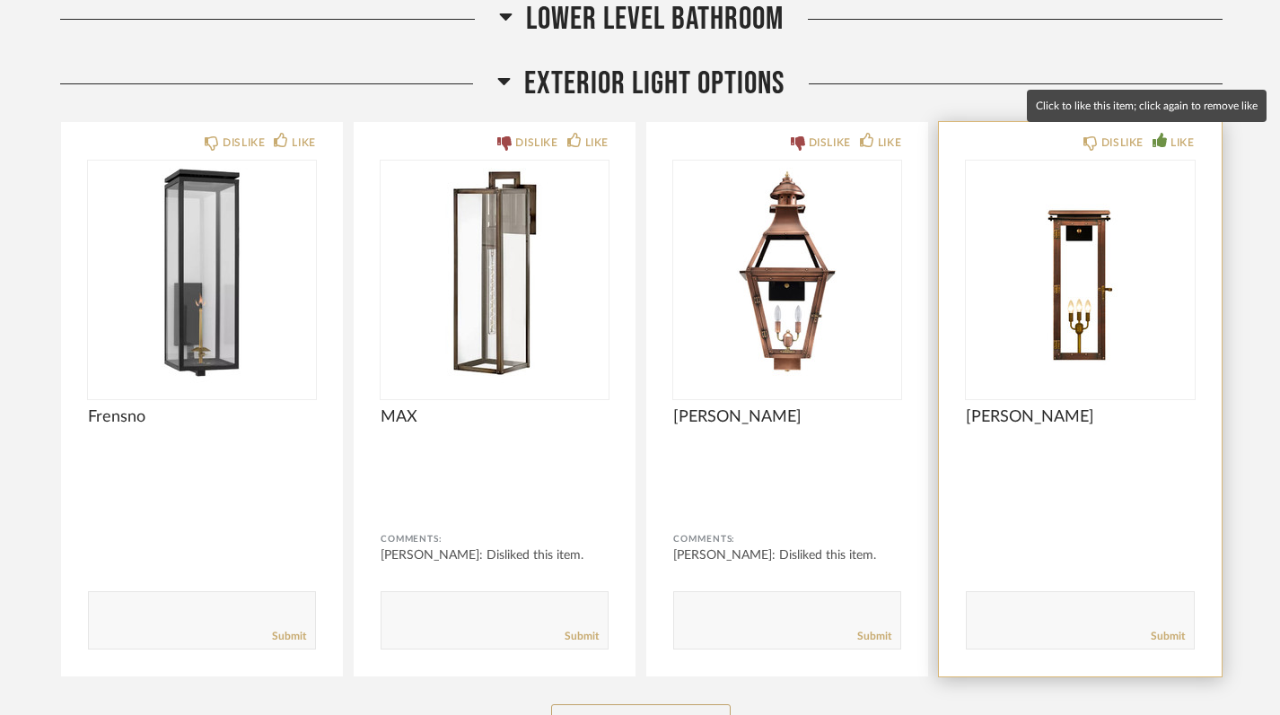
click at [1161, 142] on icon at bounding box center [1159, 140] width 14 height 14
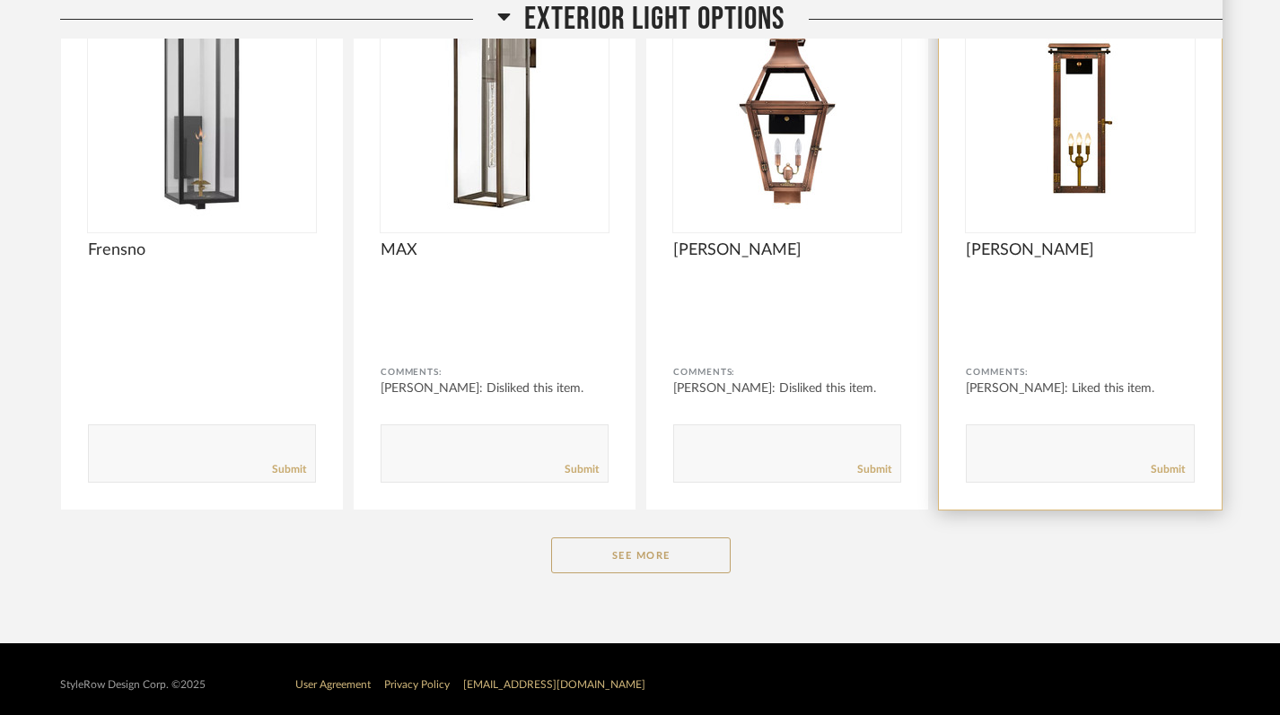
scroll to position [17617, 0]
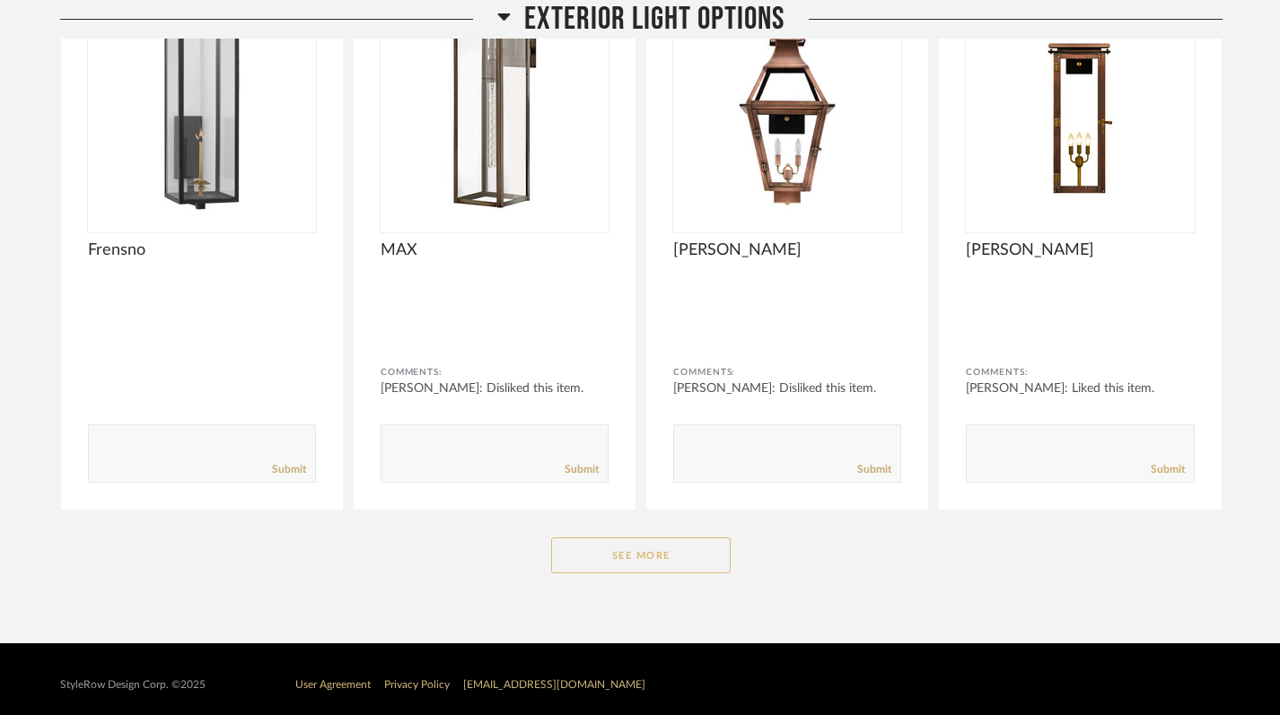
click at [628, 551] on button "See More" at bounding box center [641, 556] width 180 height 36
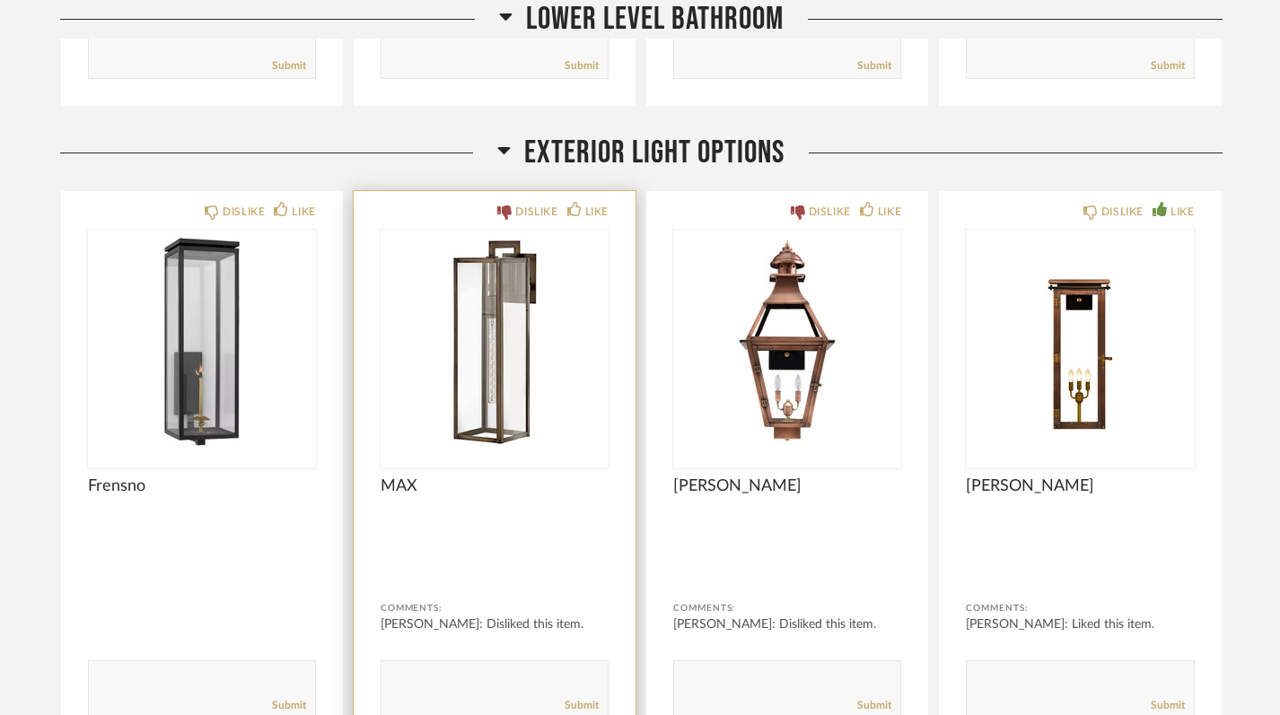
scroll to position [17428, 0]
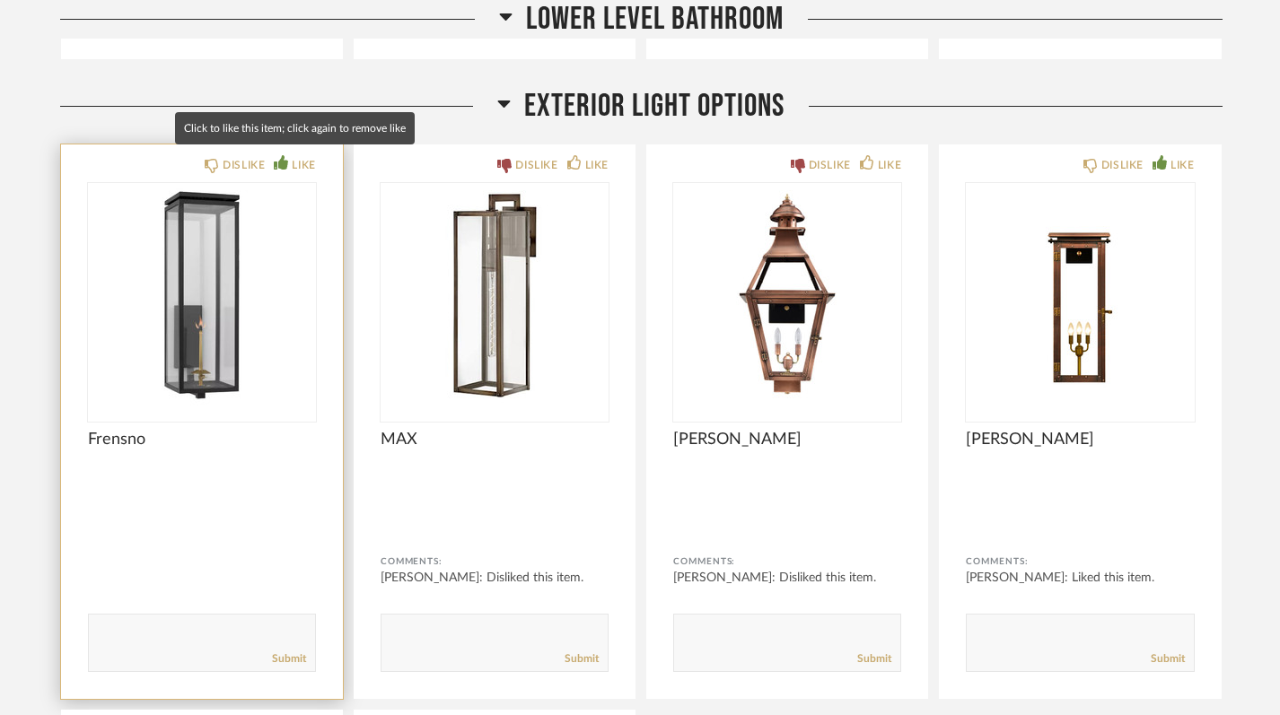
click at [282, 157] on icon at bounding box center [281, 162] width 14 height 14
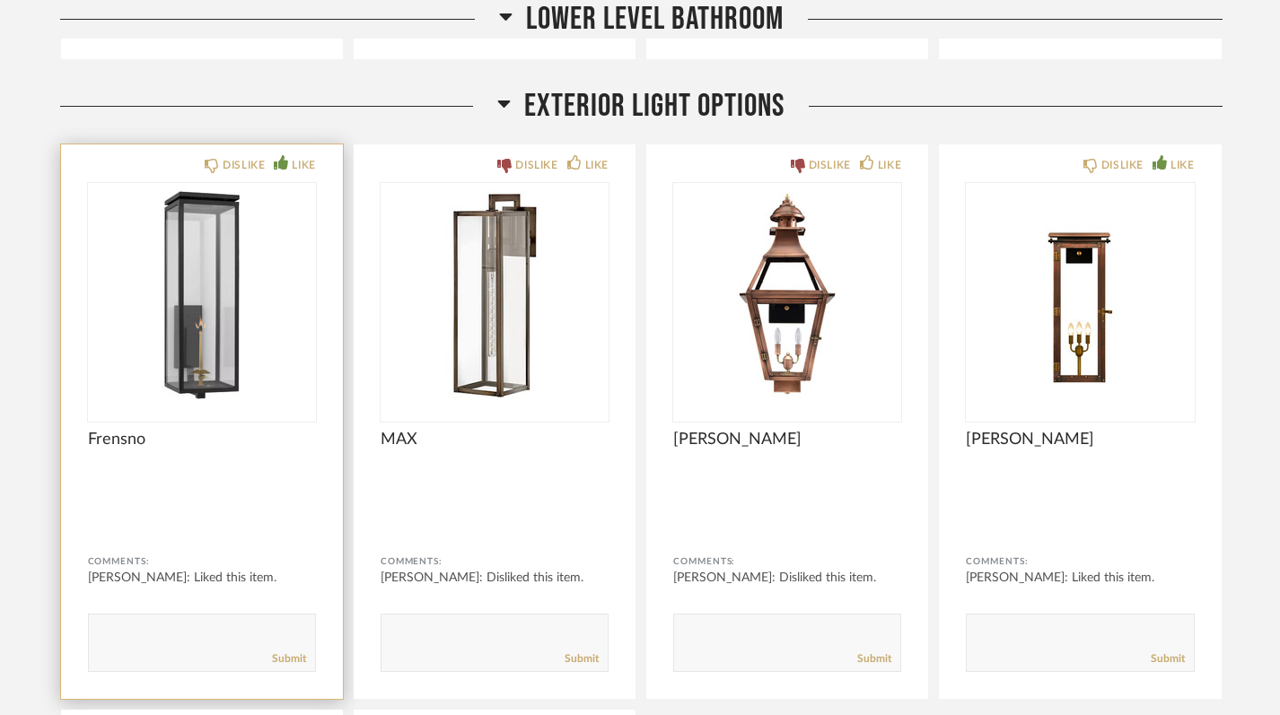
click at [205, 624] on textarea at bounding box center [202, 635] width 226 height 24
type textarea "Cool, but unsure about gas lantern/needing to pipe it in."
click at [293, 652] on link "Submit" at bounding box center [289, 659] width 34 height 15
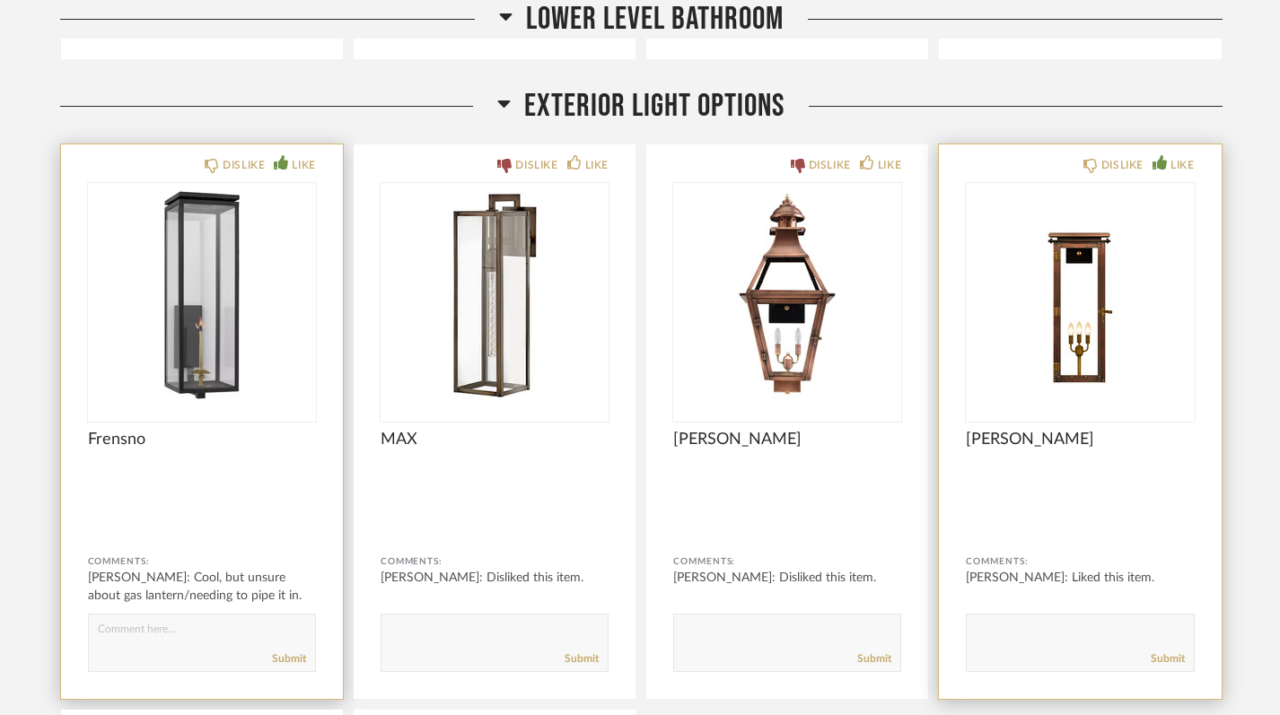
click at [1071, 272] on img "0" at bounding box center [1080, 295] width 228 height 224
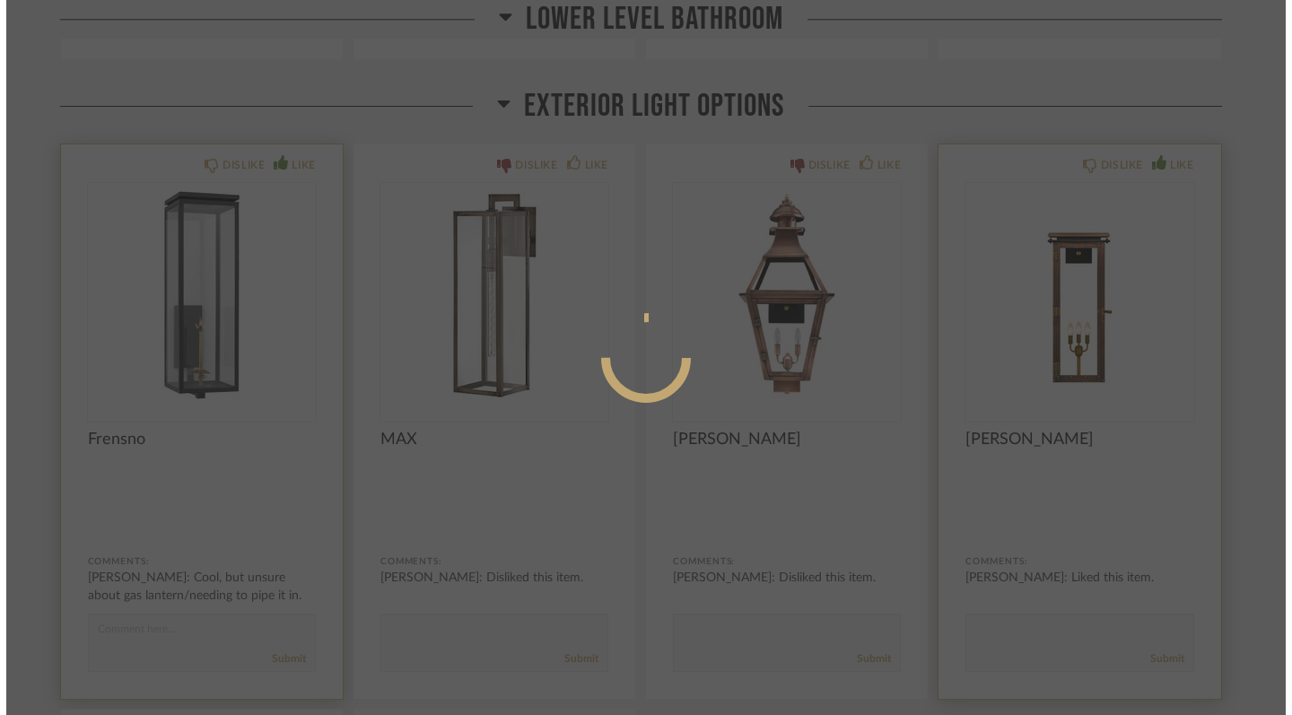
scroll to position [0, 0]
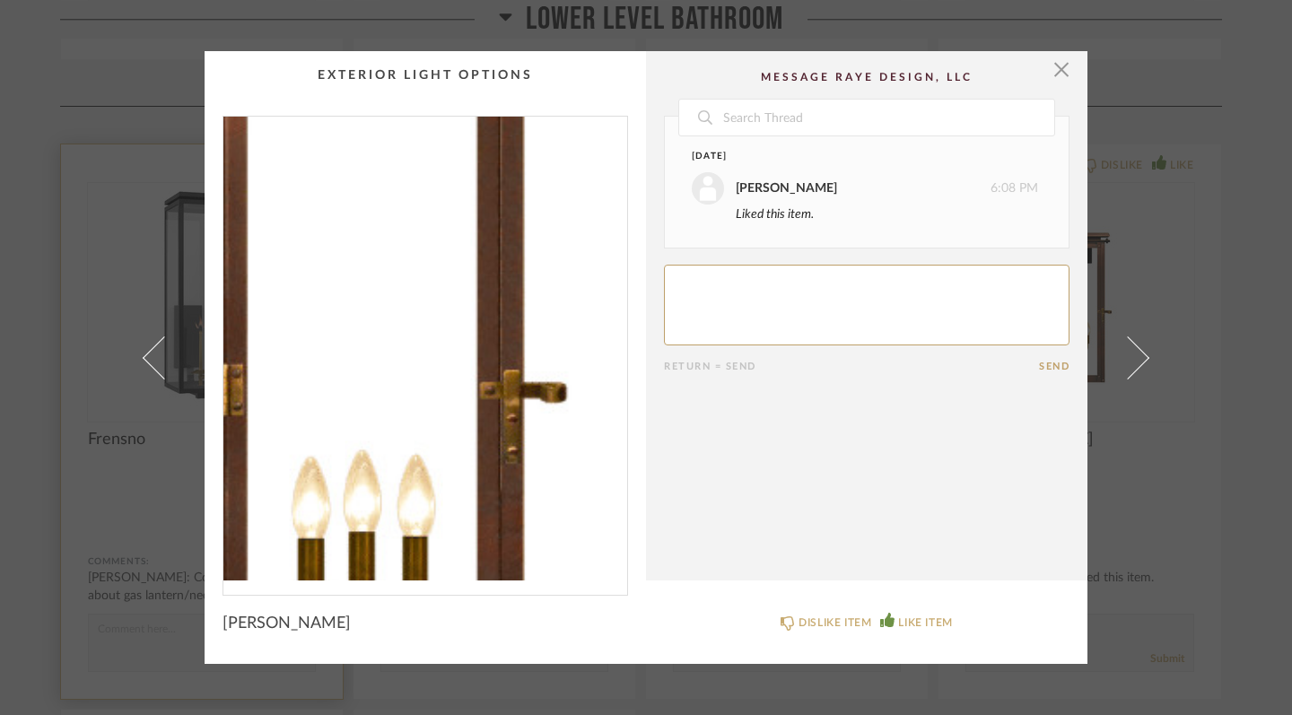
click at [439, 369] on img "0" at bounding box center [425, 349] width 404 height 464
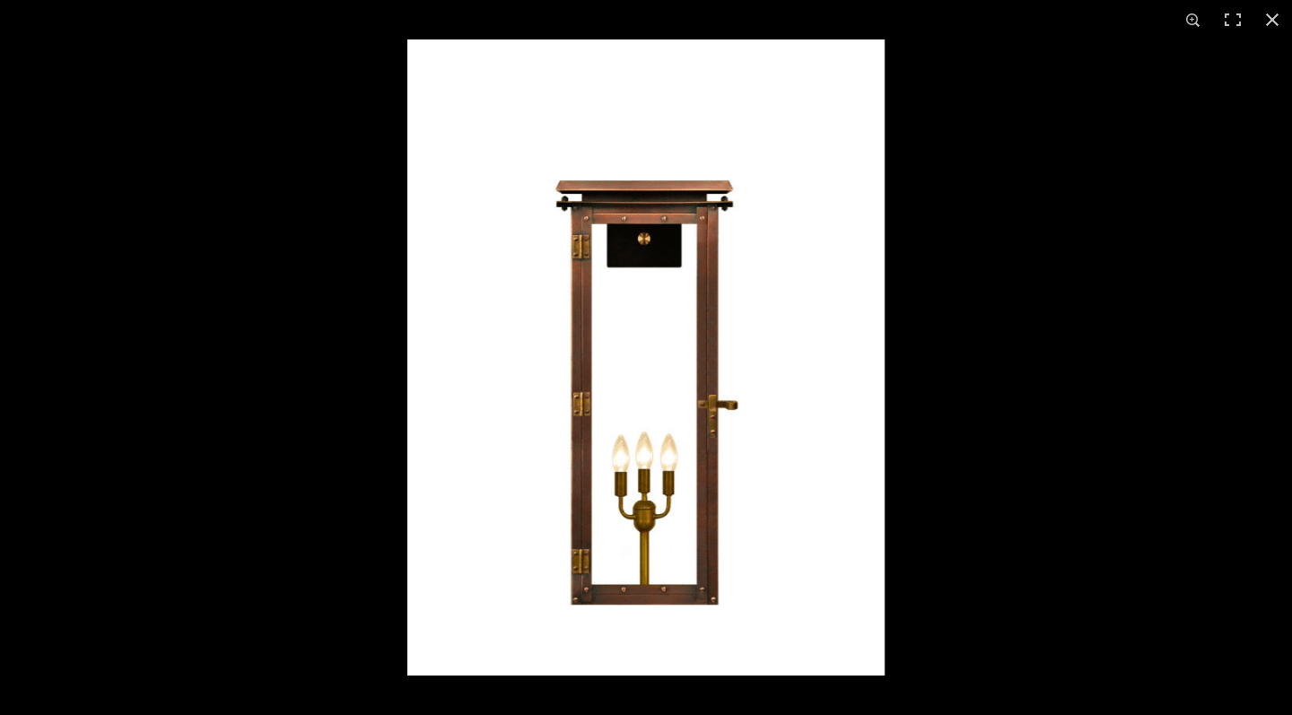
click at [575, 364] on img at bounding box center [645, 357] width 477 height 636
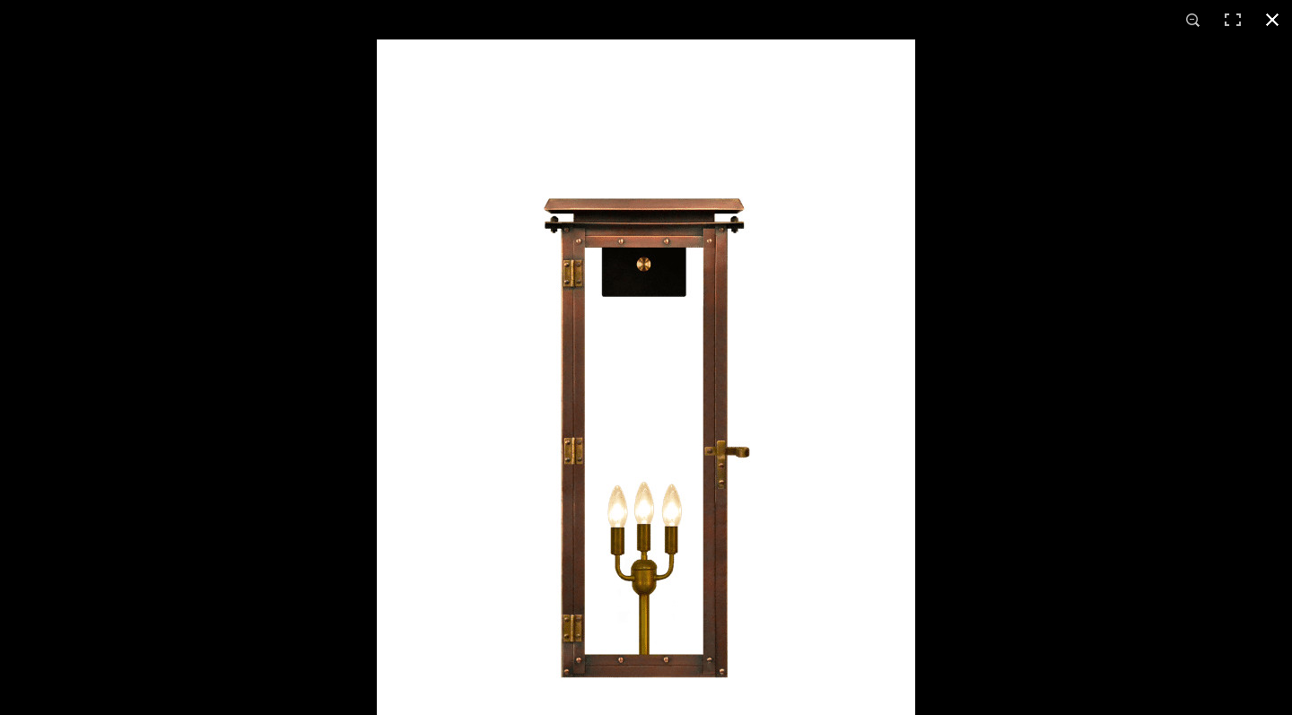
click at [1175, 19] on button at bounding box center [1272, 19] width 39 height 39
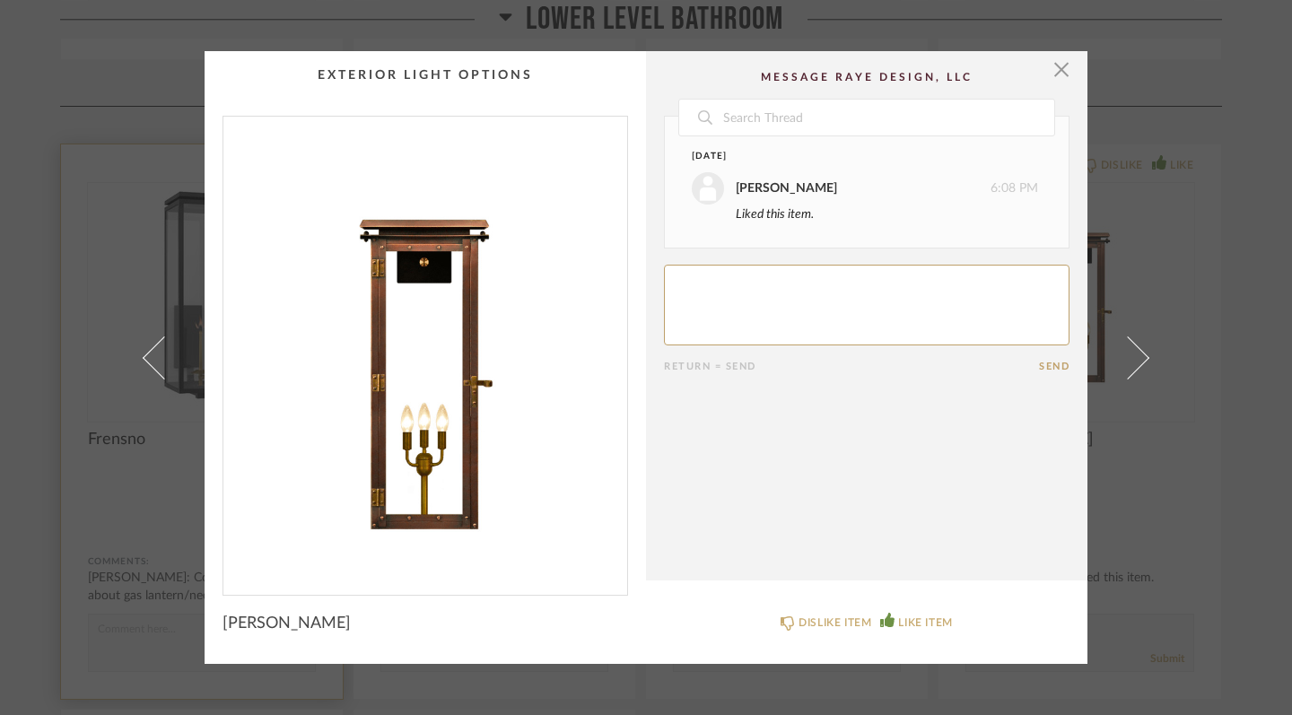
click at [820, 325] on textarea at bounding box center [867, 305] width 406 height 81
type textarea "LOVE"
click at [1043, 364] on button "Send" at bounding box center [1054, 367] width 31 height 12
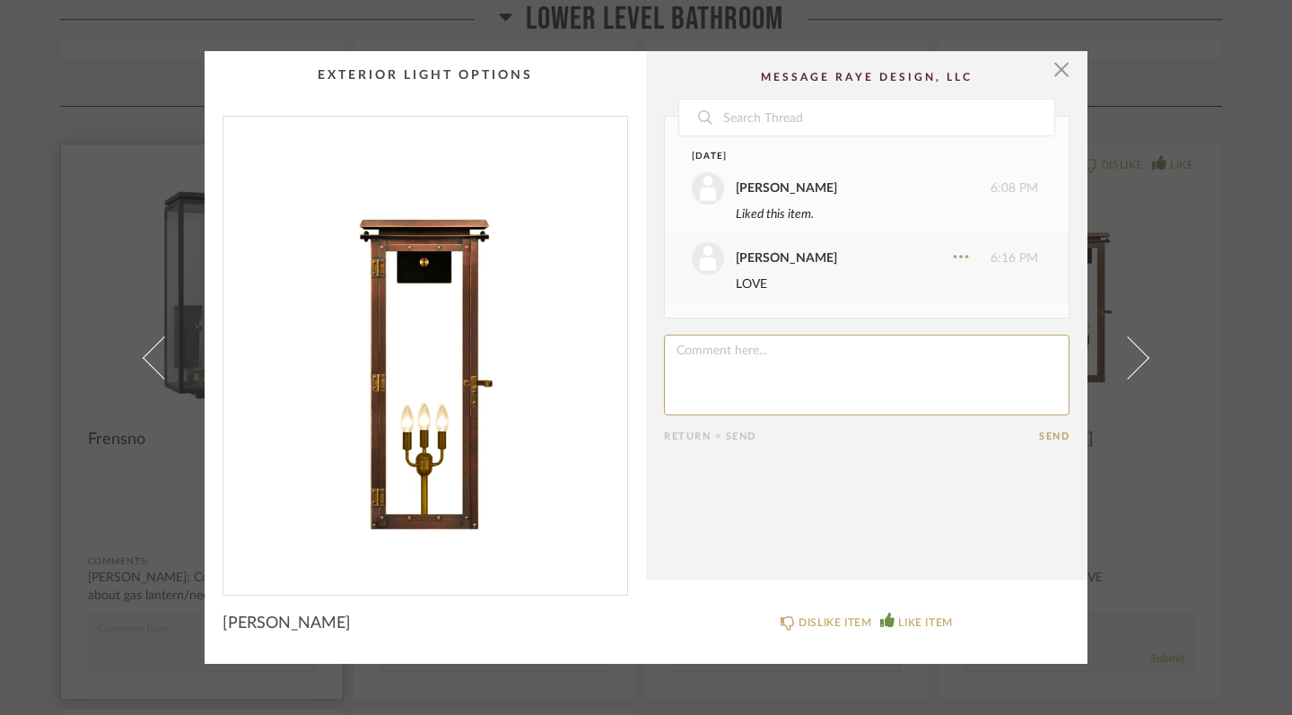
click at [1164, 451] on div "× Date [DATE] [PERSON_NAME] 6:08 PM Liked this item. [PERSON_NAME] 6:16 PM LOVE…" at bounding box center [646, 357] width 1292 height 715
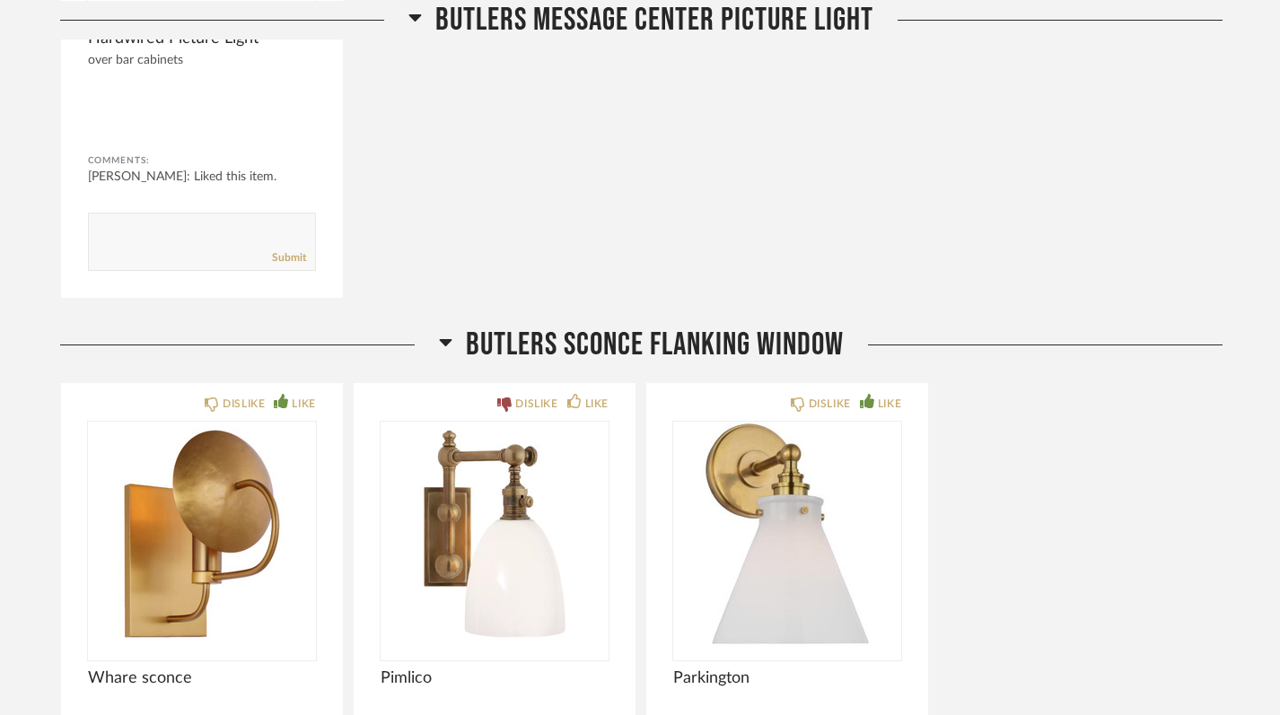
scroll to position [6698, 0]
